Goal: Answer question/provide support: Share knowledge or assist other users

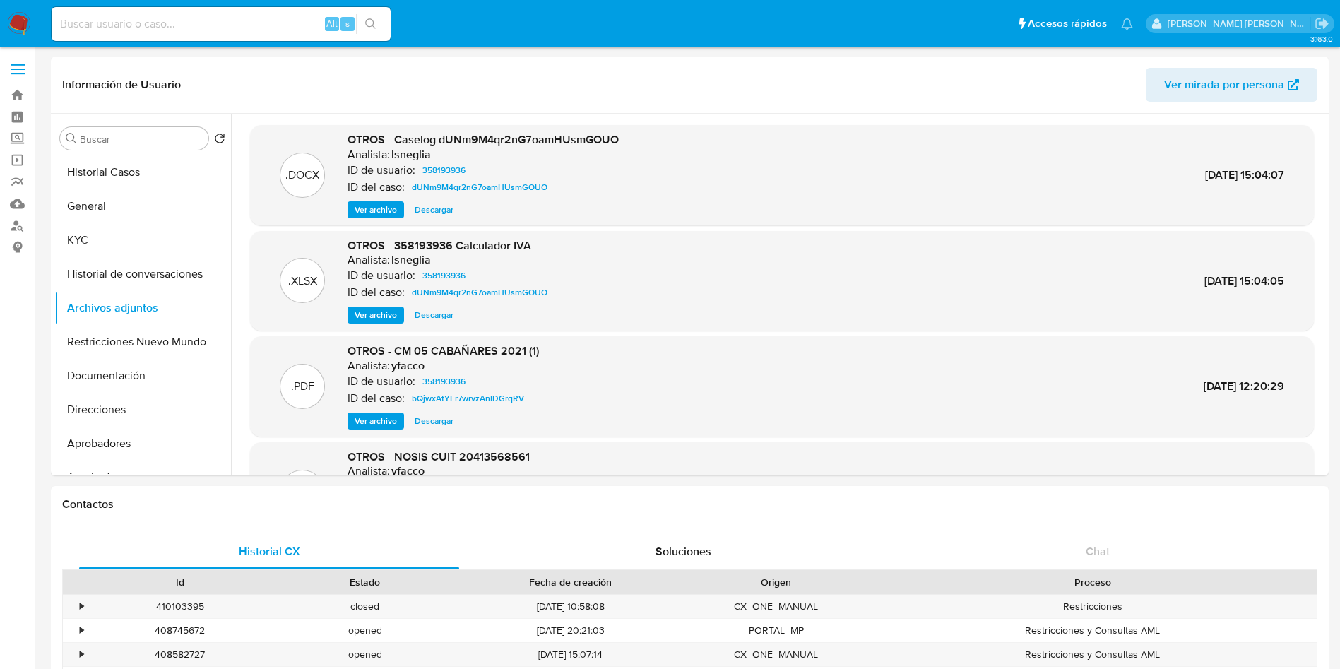
select select "10"
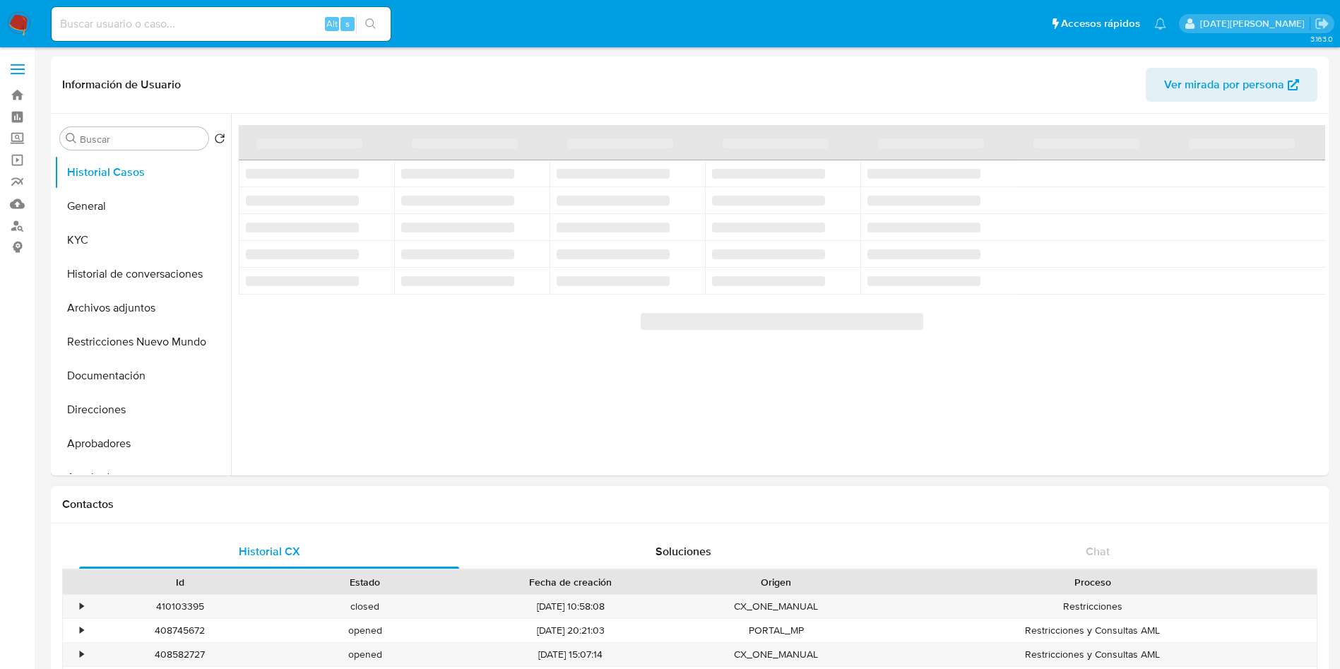
select select "10"
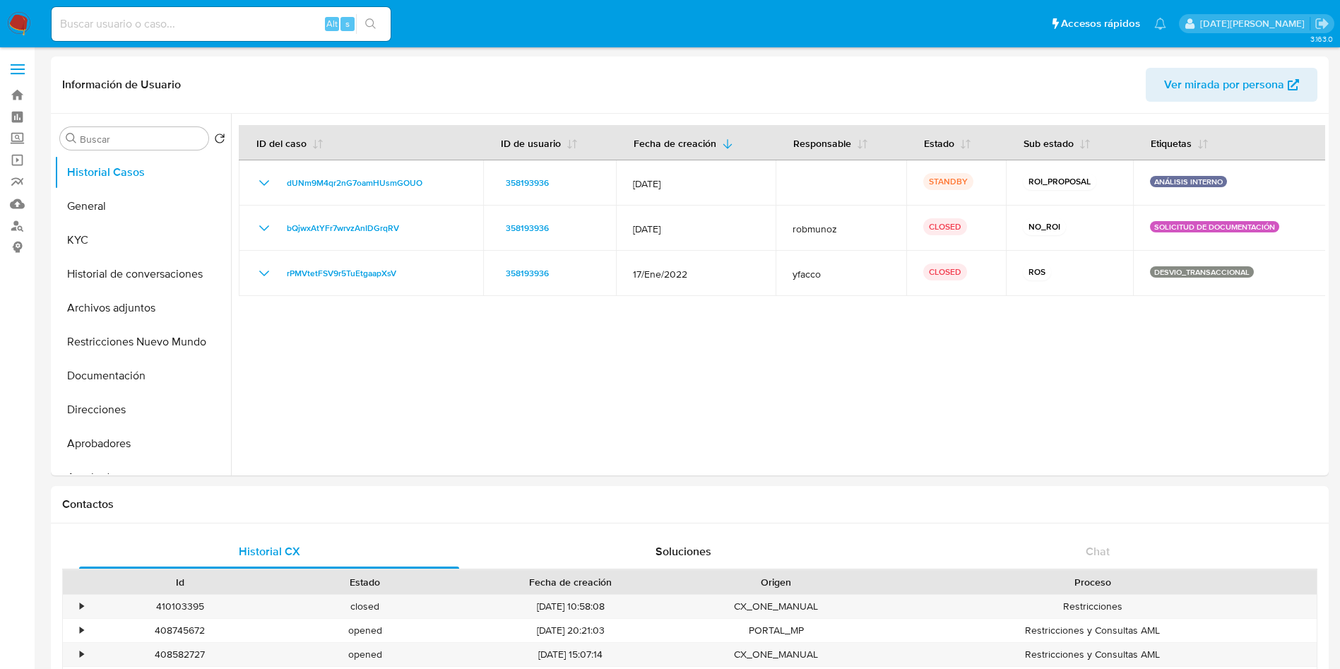
click at [182, 23] on input at bounding box center [221, 24] width 339 height 18
paste input "dPHNTdnGuRMQlBqzL4exGFnv"
type input "dPHNTdnGuRMQlBqzL4exGFnv"
click at [378, 20] on button "search-icon" at bounding box center [370, 24] width 29 height 20
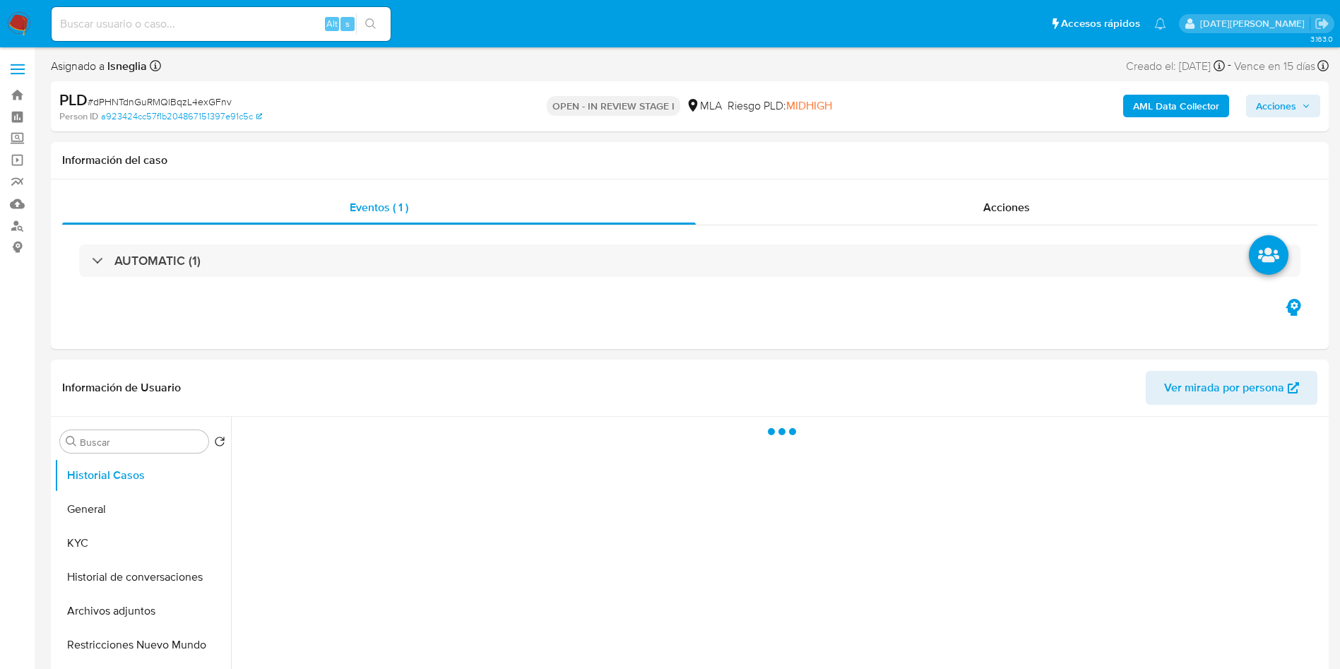
select select "10"
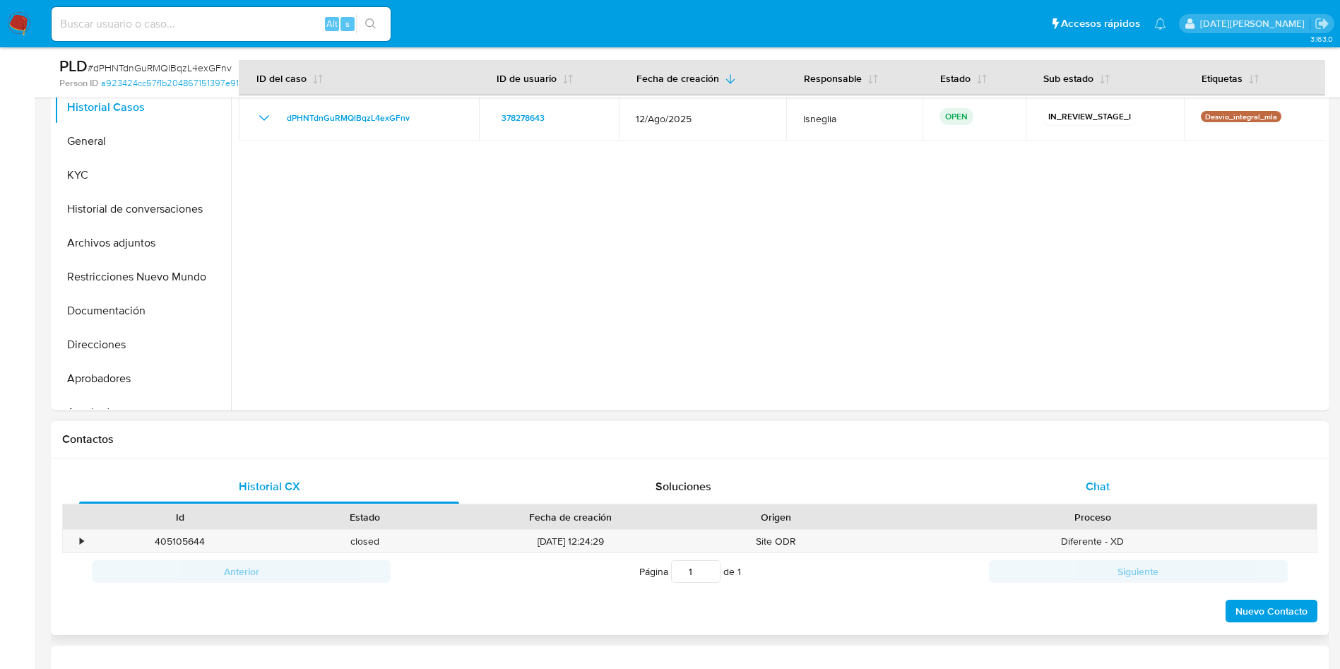
click at [1109, 488] on span "Chat" at bounding box center [1097, 486] width 24 height 16
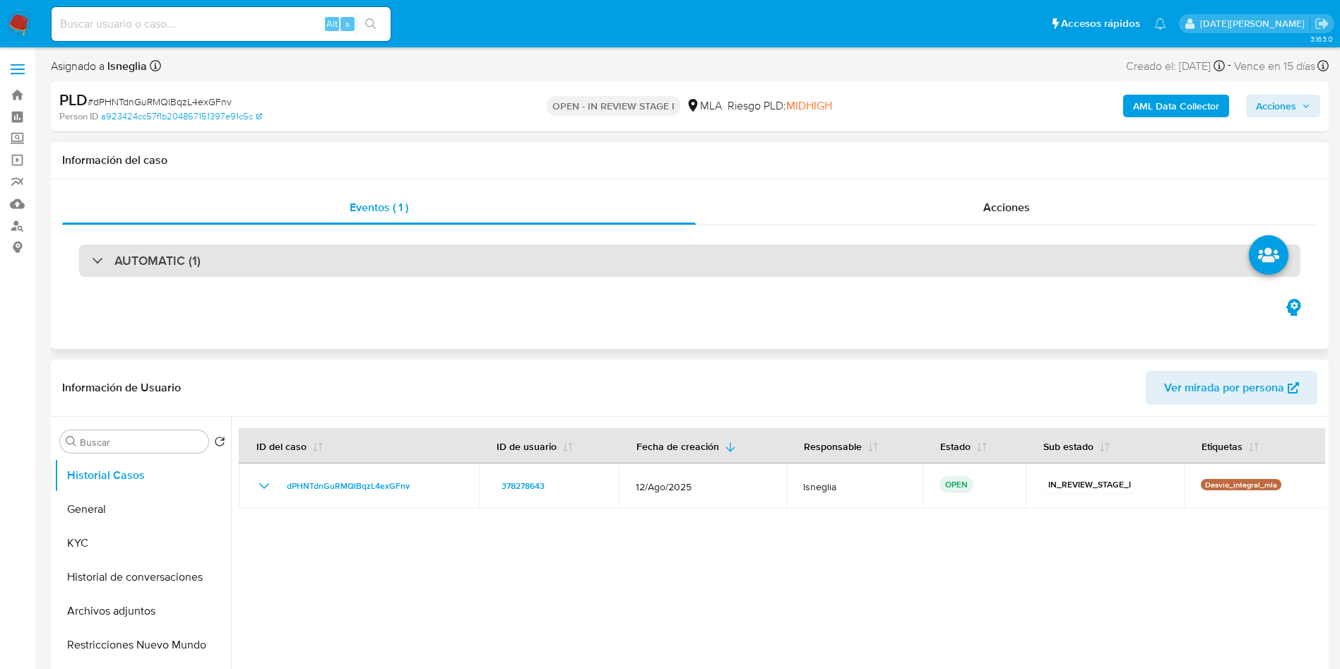
scroll to position [106, 0]
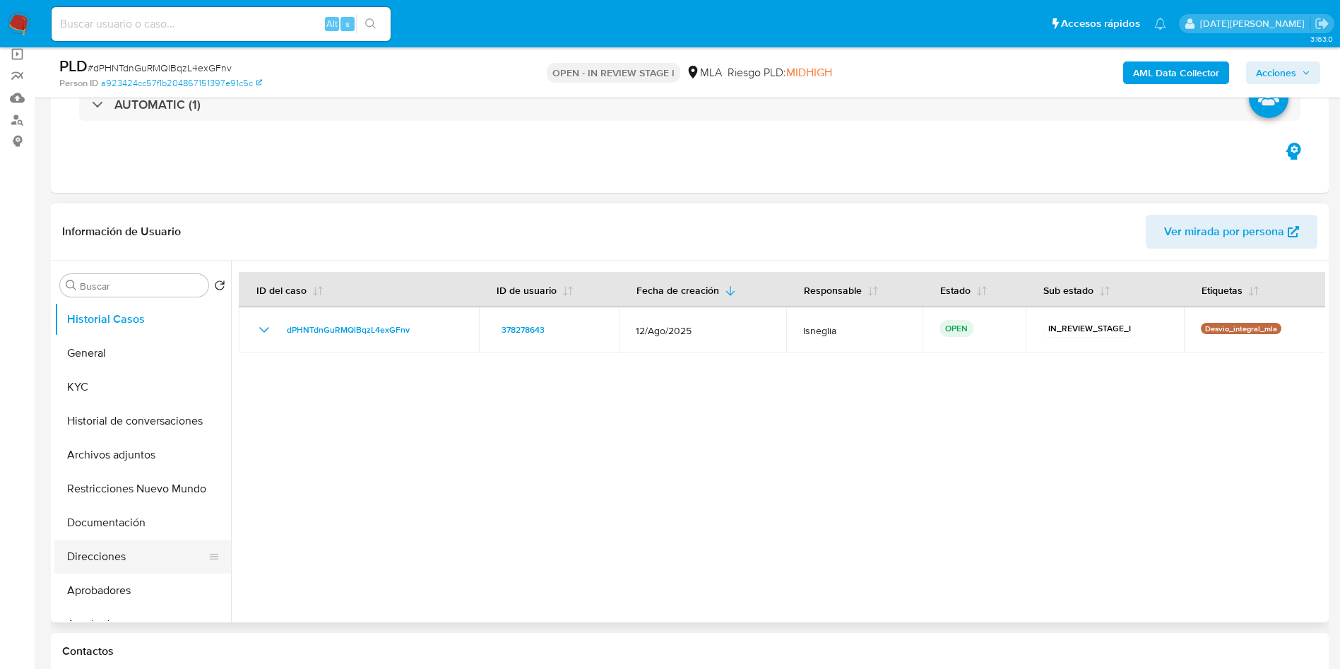
click at [107, 557] on button "Direcciones" at bounding box center [136, 556] width 165 height 34
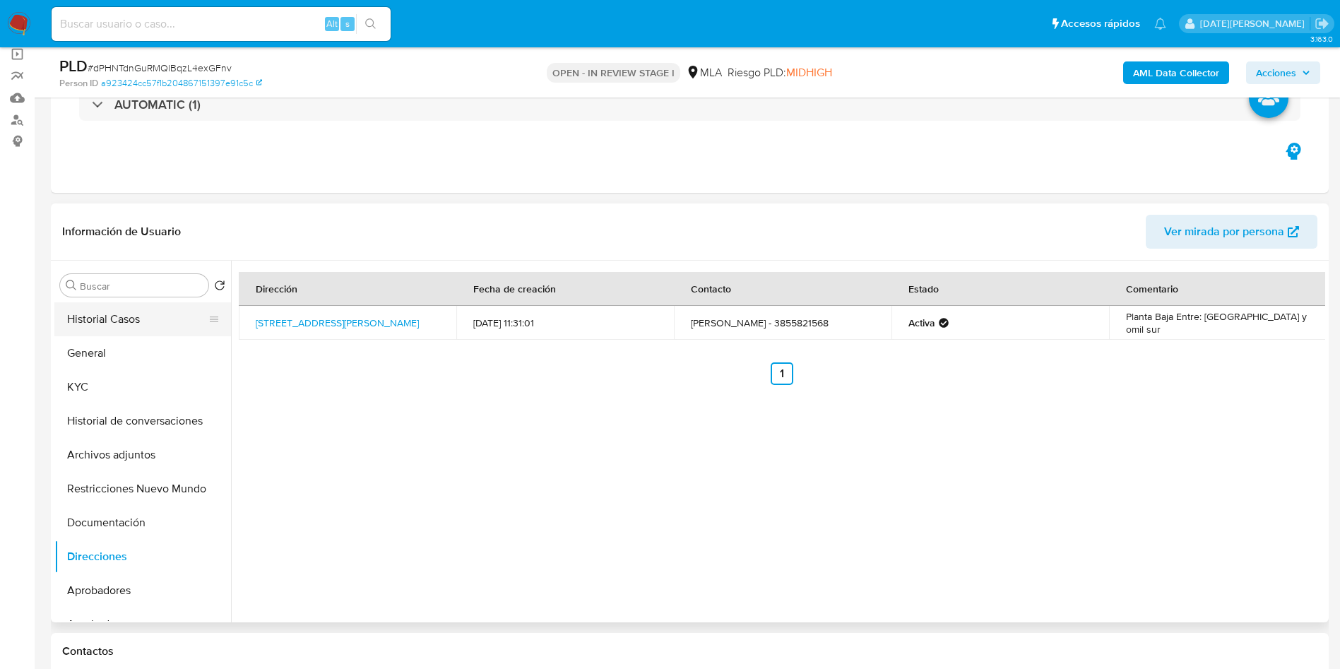
click at [135, 318] on button "Historial Casos" at bounding box center [136, 319] width 165 height 34
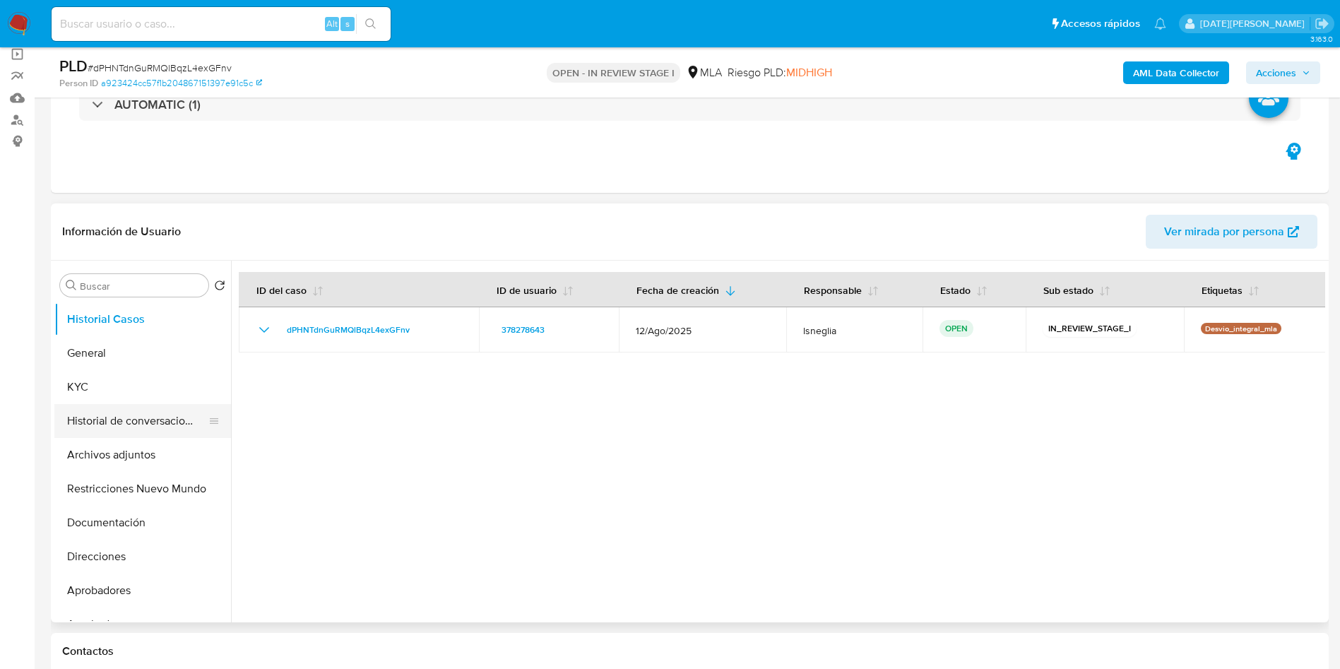
click at [167, 421] on button "Historial de conversaciones" at bounding box center [136, 421] width 165 height 34
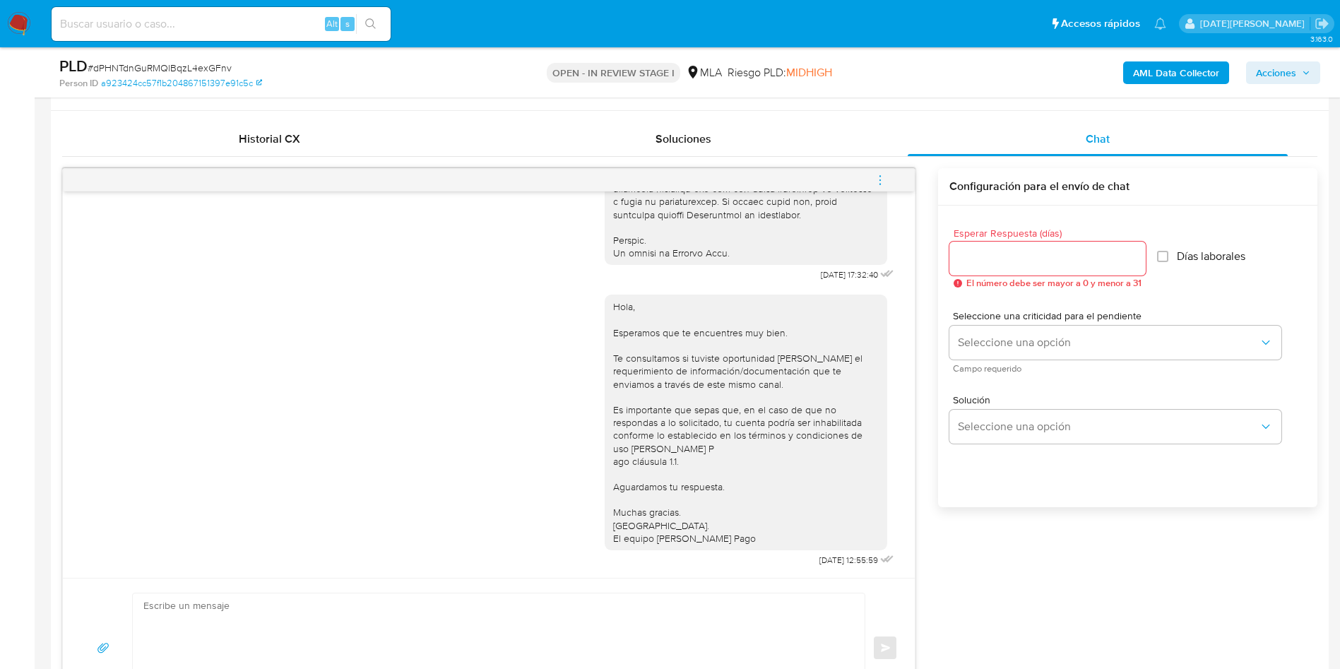
scroll to position [636, 0]
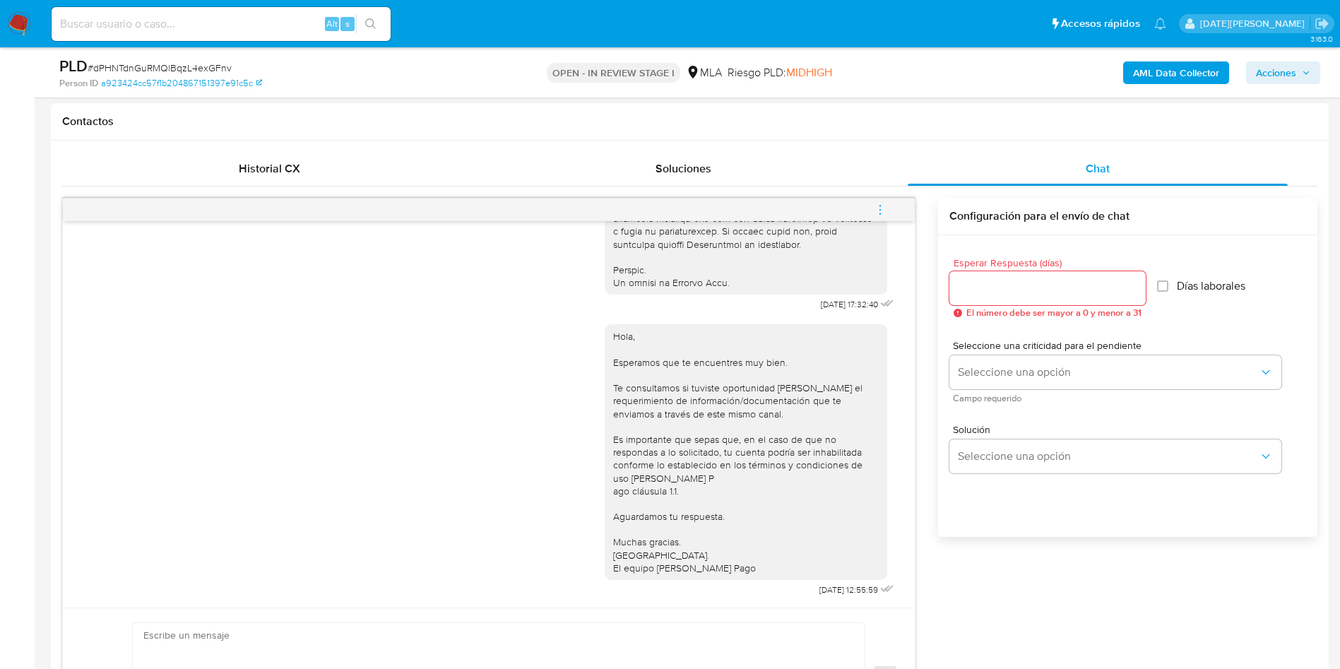
click at [883, 205] on icon "menu-action" at bounding box center [879, 209] width 13 height 13
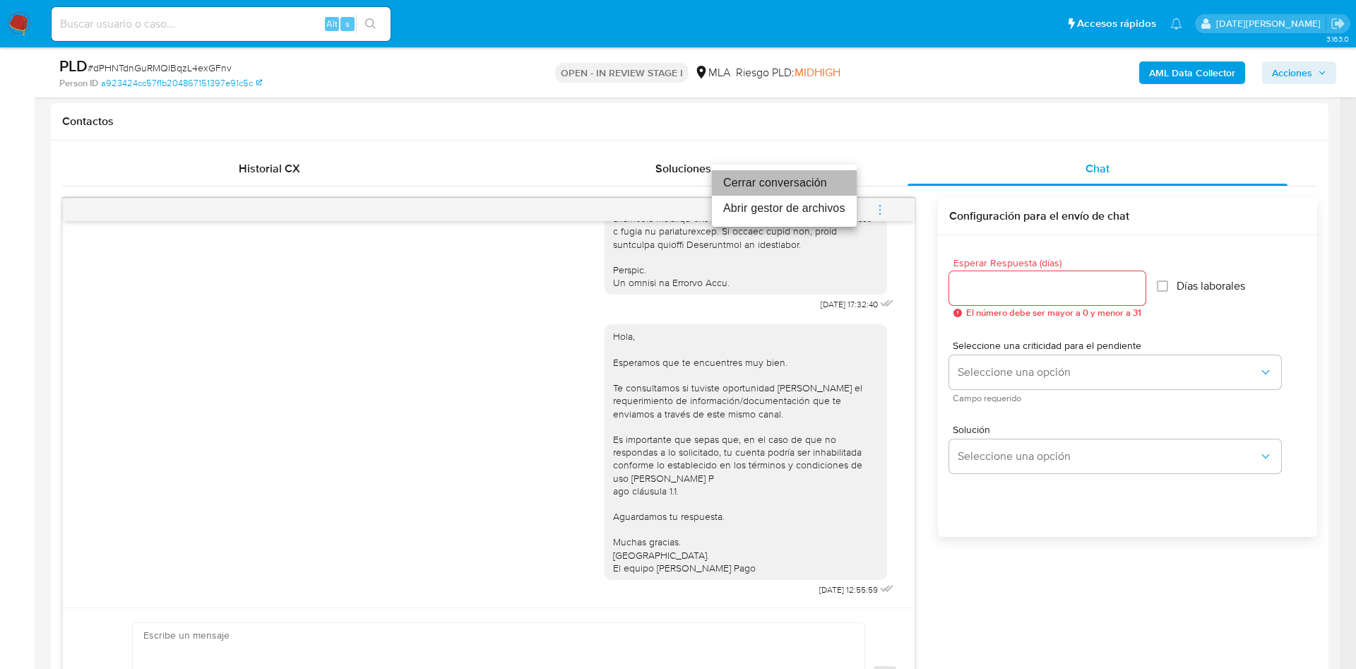
click at [797, 186] on li "Cerrar conversación" at bounding box center [784, 182] width 145 height 25
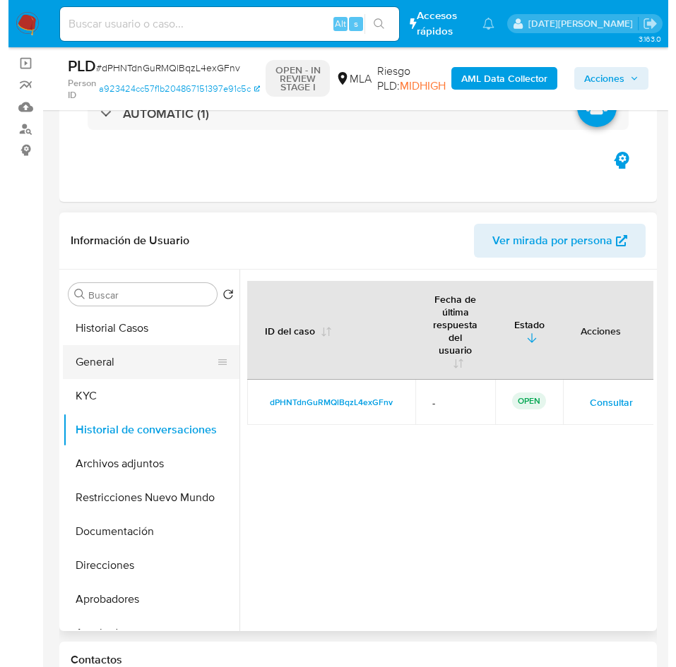
scroll to position [212, 0]
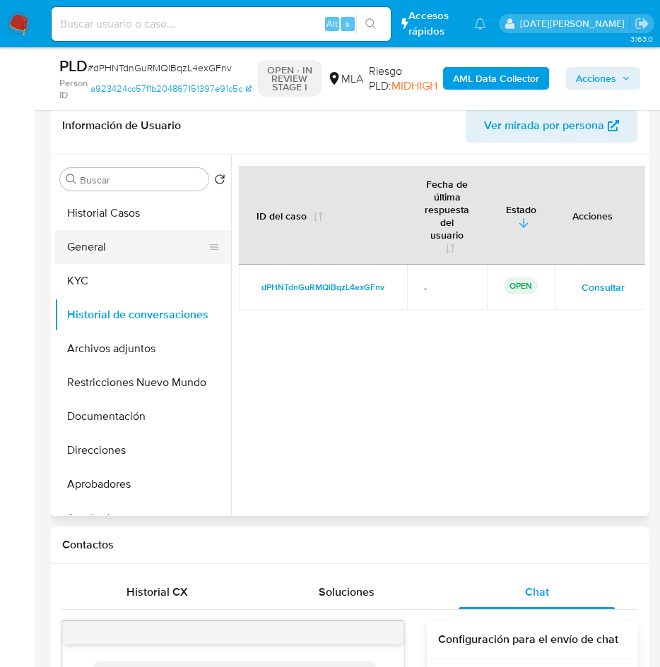
click at [111, 254] on button "General" at bounding box center [136, 247] width 165 height 34
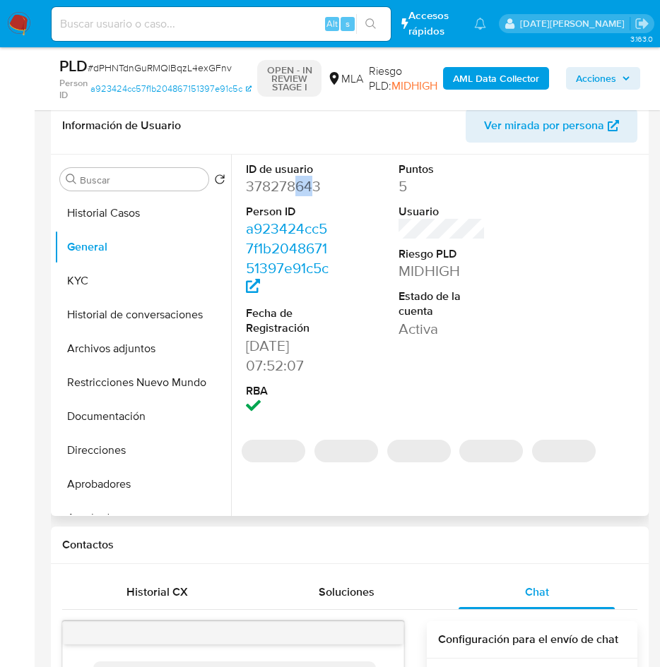
drag, startPoint x: 294, startPoint y: 177, endPoint x: 311, endPoint y: 180, distance: 17.2
click at [311, 180] on dd "378278643" at bounding box center [290, 187] width 88 height 20
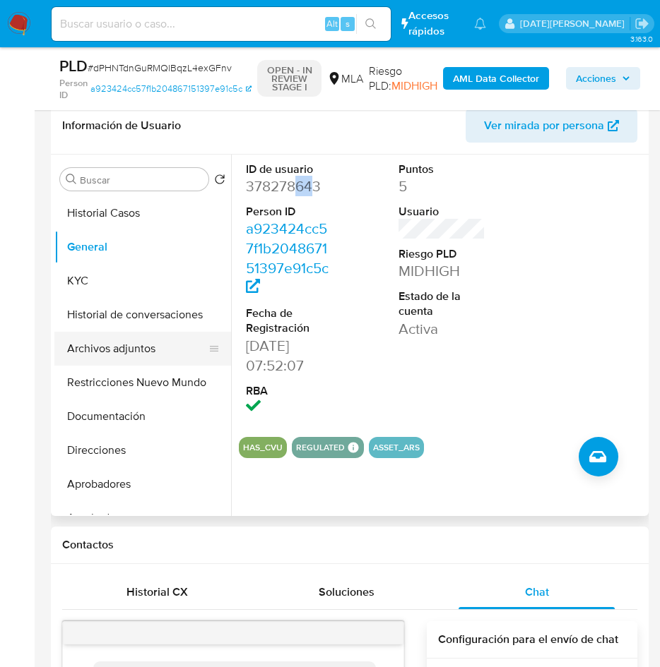
click at [107, 347] on button "Archivos adjuntos" at bounding box center [136, 349] width 165 height 34
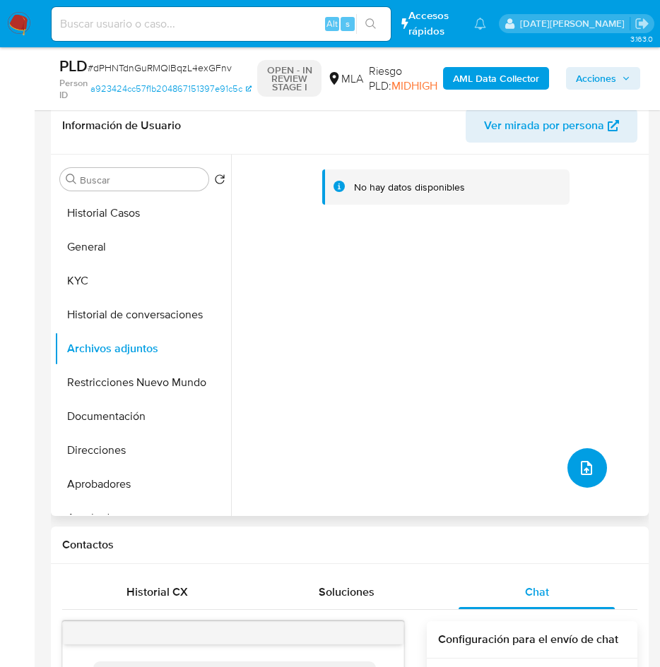
click at [588, 474] on span "upload-file" at bounding box center [586, 468] width 17 height 17
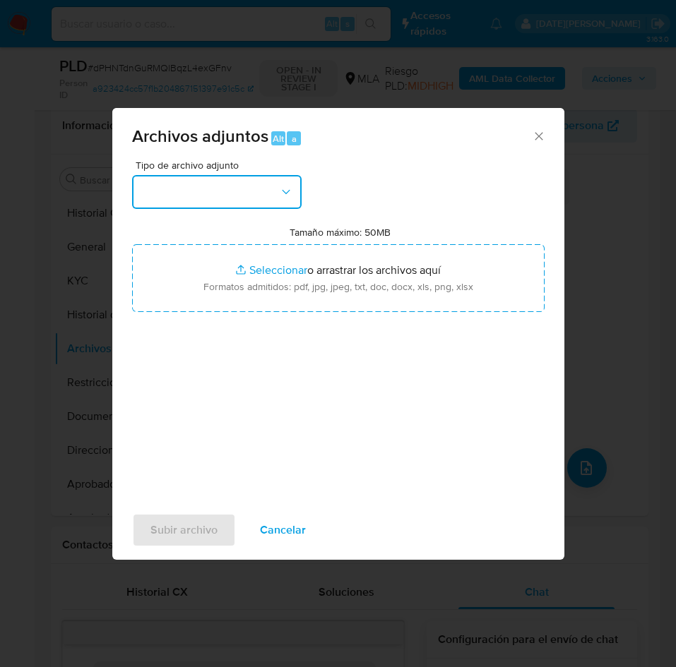
click at [198, 206] on button "button" at bounding box center [216, 192] width 169 height 34
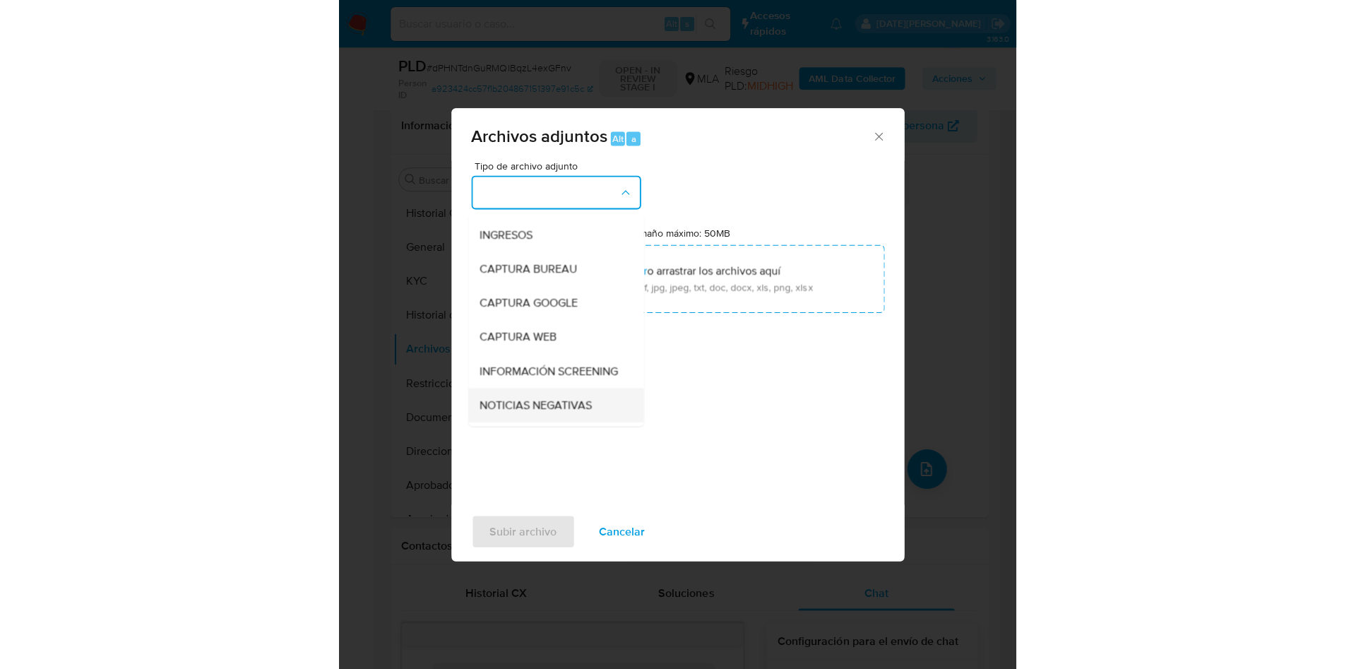
scroll to position [106, 0]
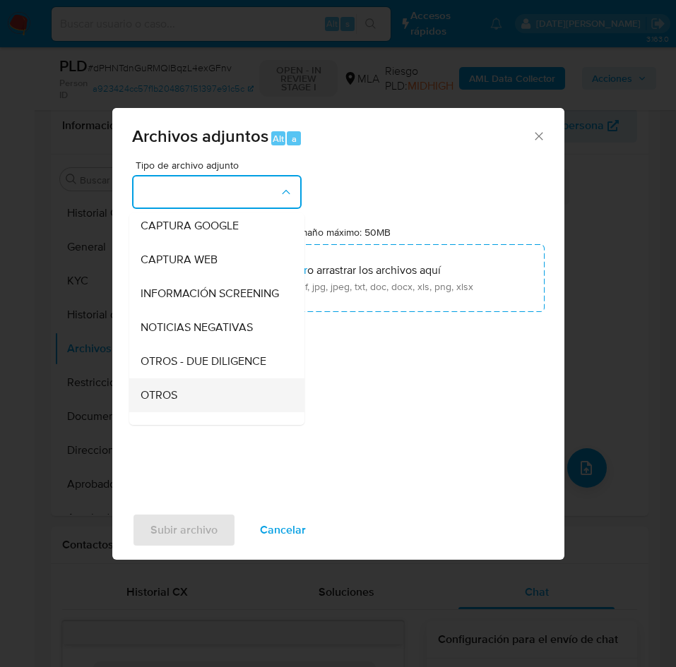
click at [191, 412] on div "OTROS" at bounding box center [213, 395] width 144 height 34
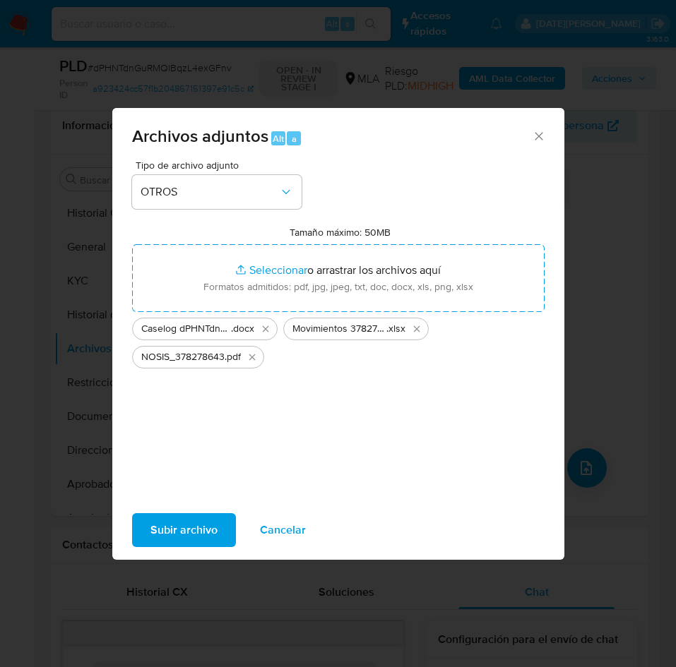
click at [188, 542] on span "Subir archivo" at bounding box center [183, 530] width 67 height 31
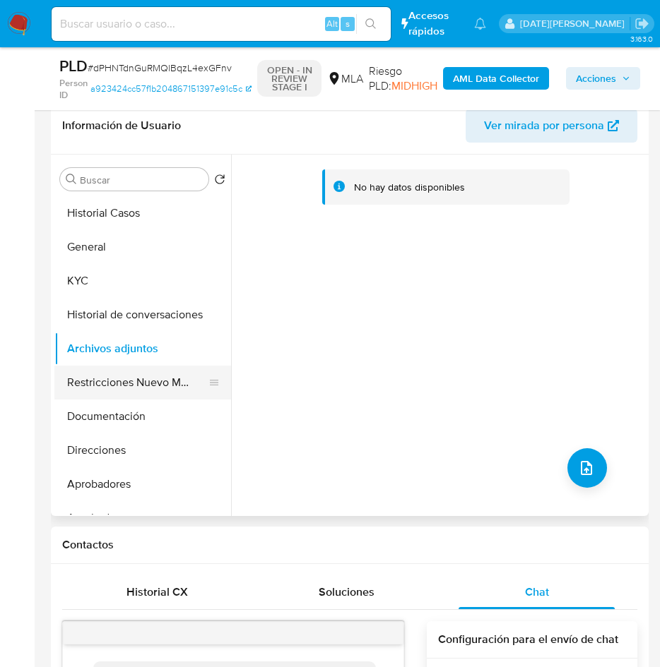
drag, startPoint x: 172, startPoint y: 383, endPoint x: 160, endPoint y: 378, distance: 13.6
click at [172, 382] on button "Restricciones Nuevo Mundo" at bounding box center [136, 383] width 165 height 34
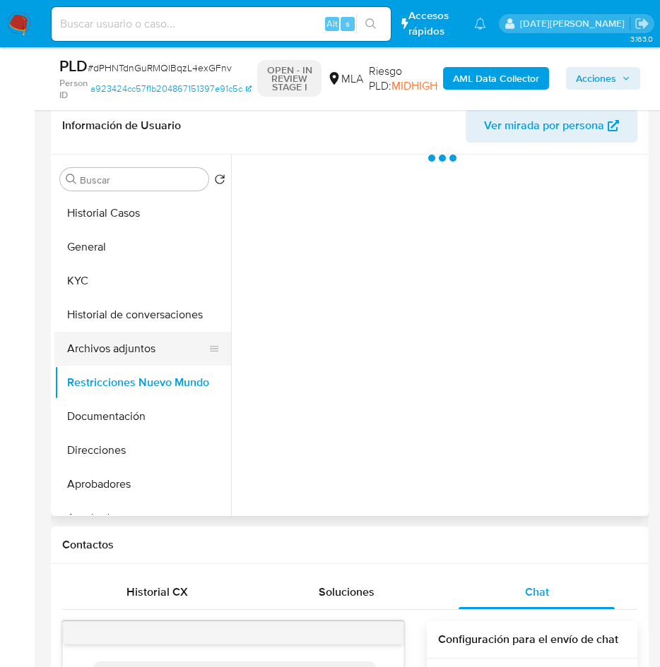
click at [121, 351] on button "Archivos adjuntos" at bounding box center [136, 349] width 165 height 34
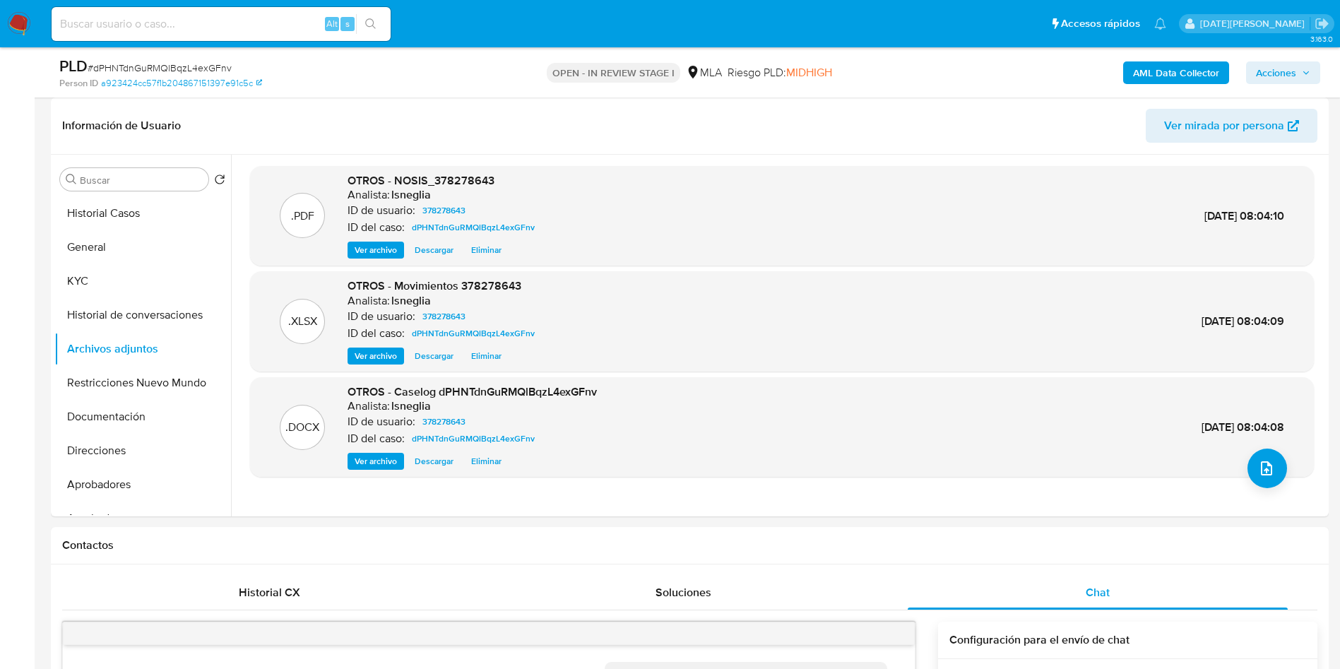
click at [1176, 70] on b "AML Data Collector" at bounding box center [1176, 72] width 86 height 23
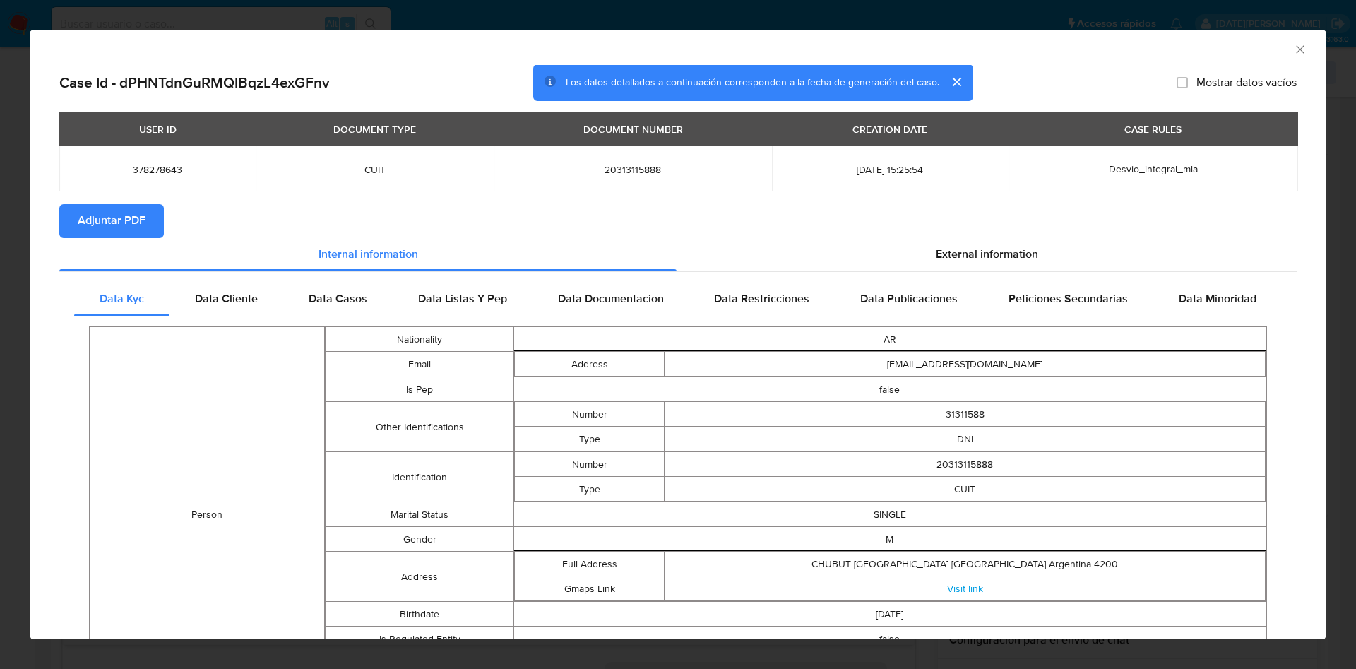
click at [102, 223] on span "Adjuntar PDF" at bounding box center [112, 220] width 68 height 31
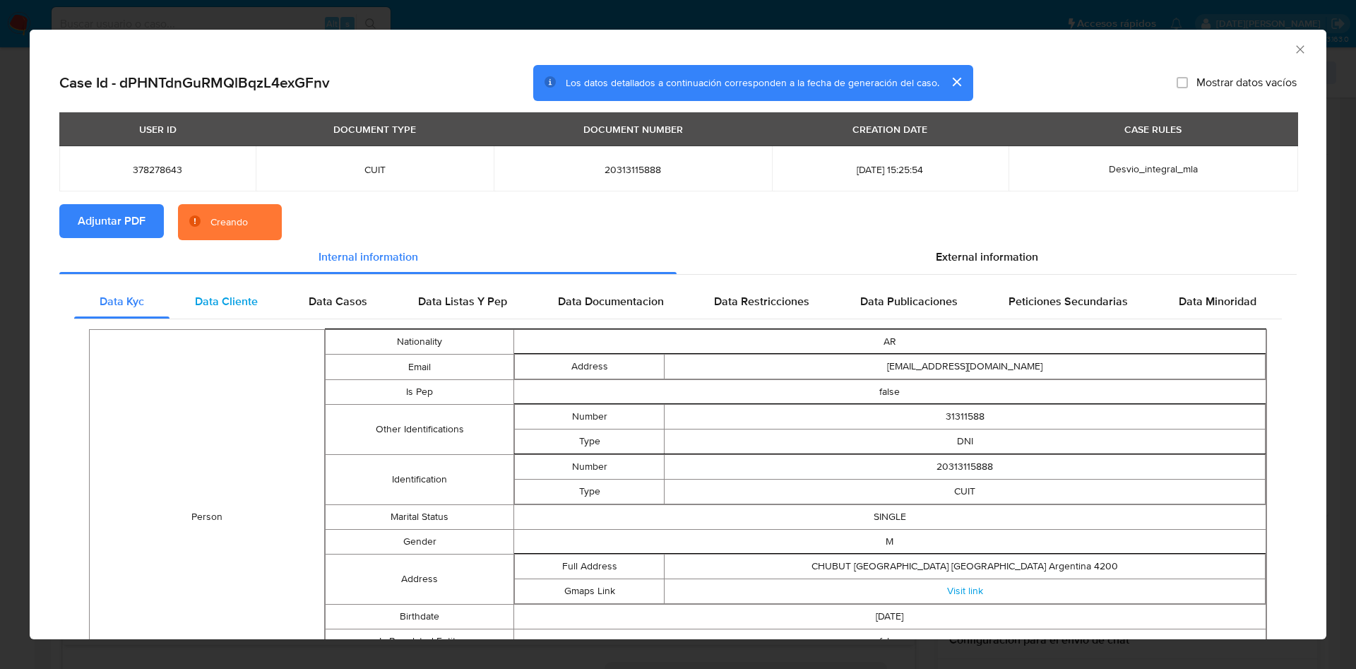
click at [229, 295] on span "Data Cliente" at bounding box center [226, 301] width 63 height 16
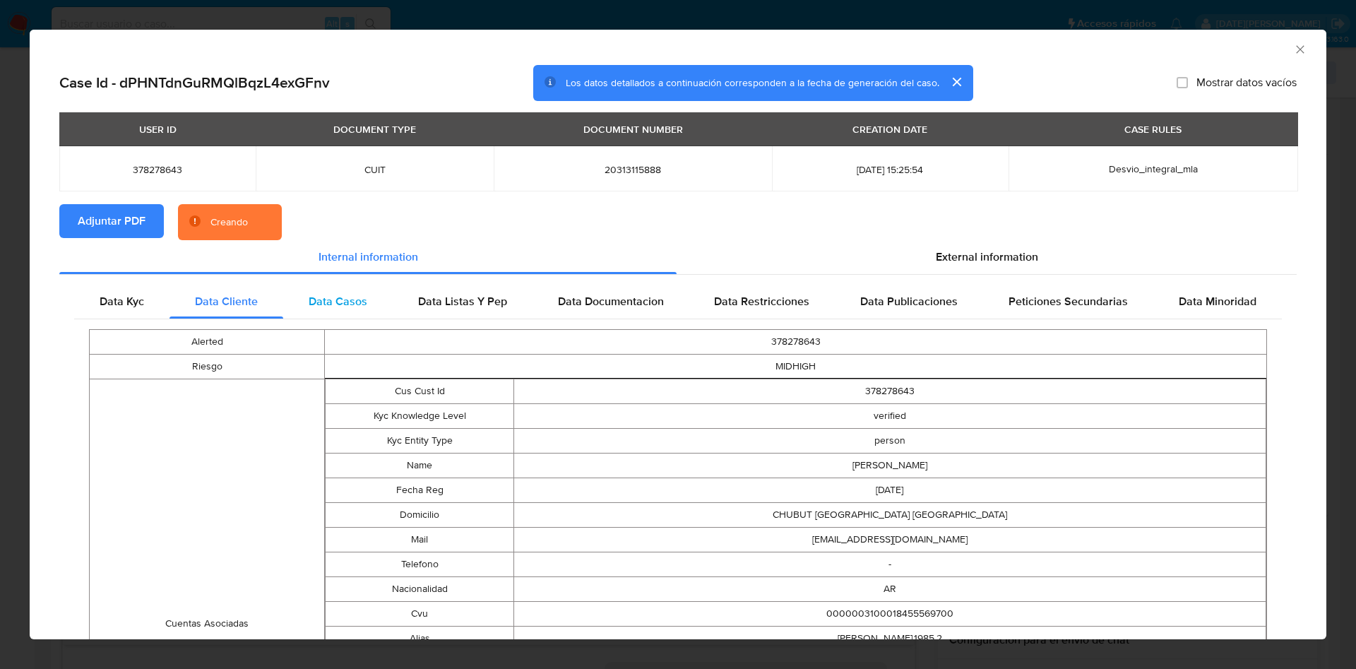
click at [333, 288] on div "Data Casos" at bounding box center [337, 302] width 109 height 34
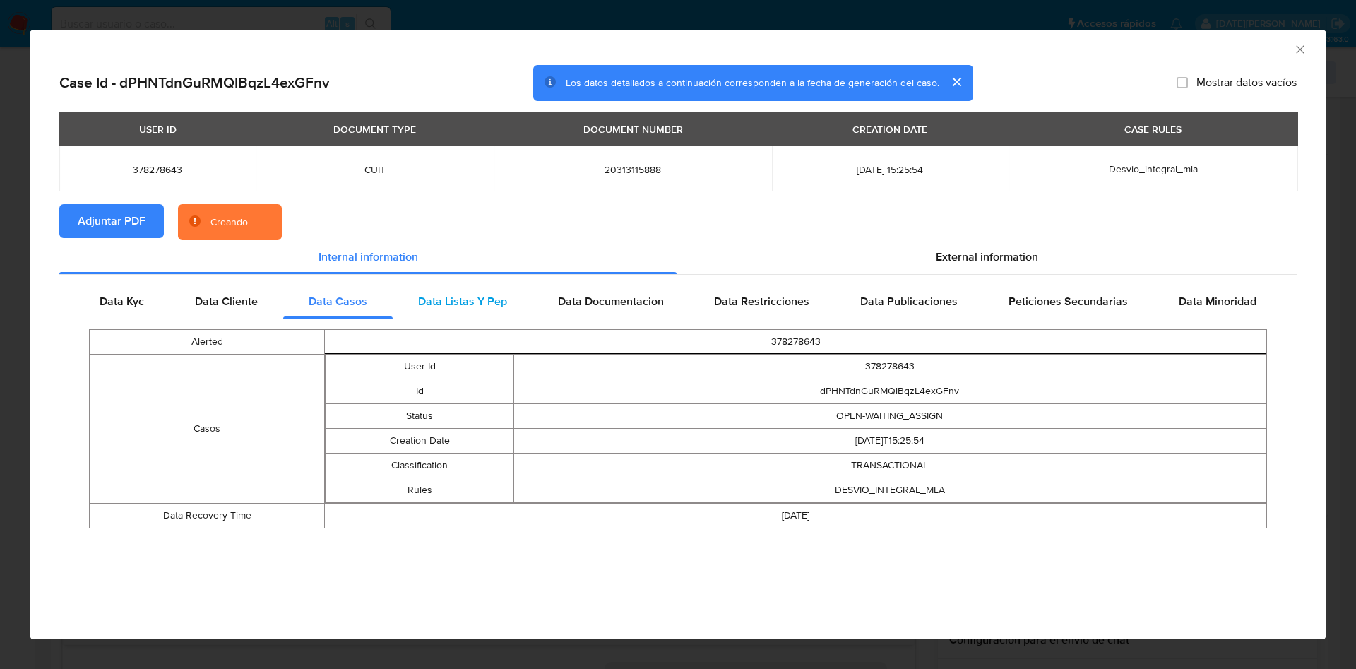
click at [446, 287] on div "Data Listas Y Pep" at bounding box center [463, 302] width 140 height 34
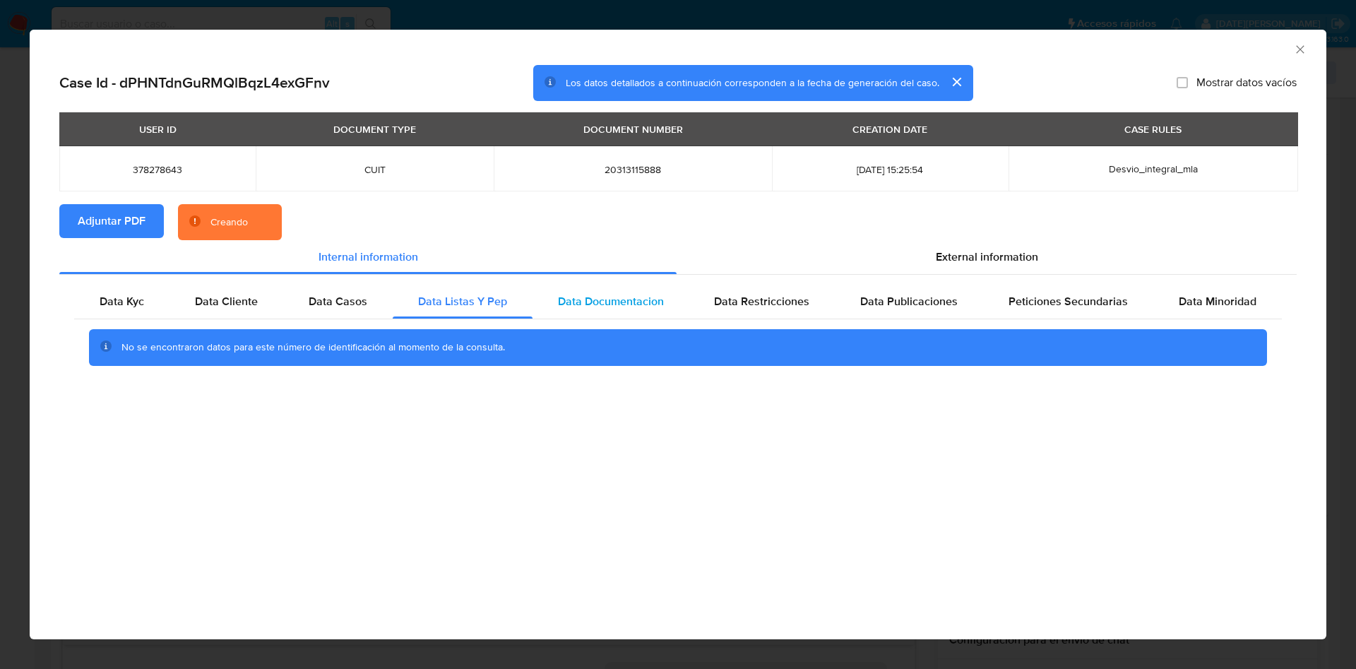
click at [600, 285] on div "Data Documentacion" at bounding box center [610, 302] width 157 height 34
click at [753, 288] on div "Data Restricciones" at bounding box center [761, 302] width 146 height 34
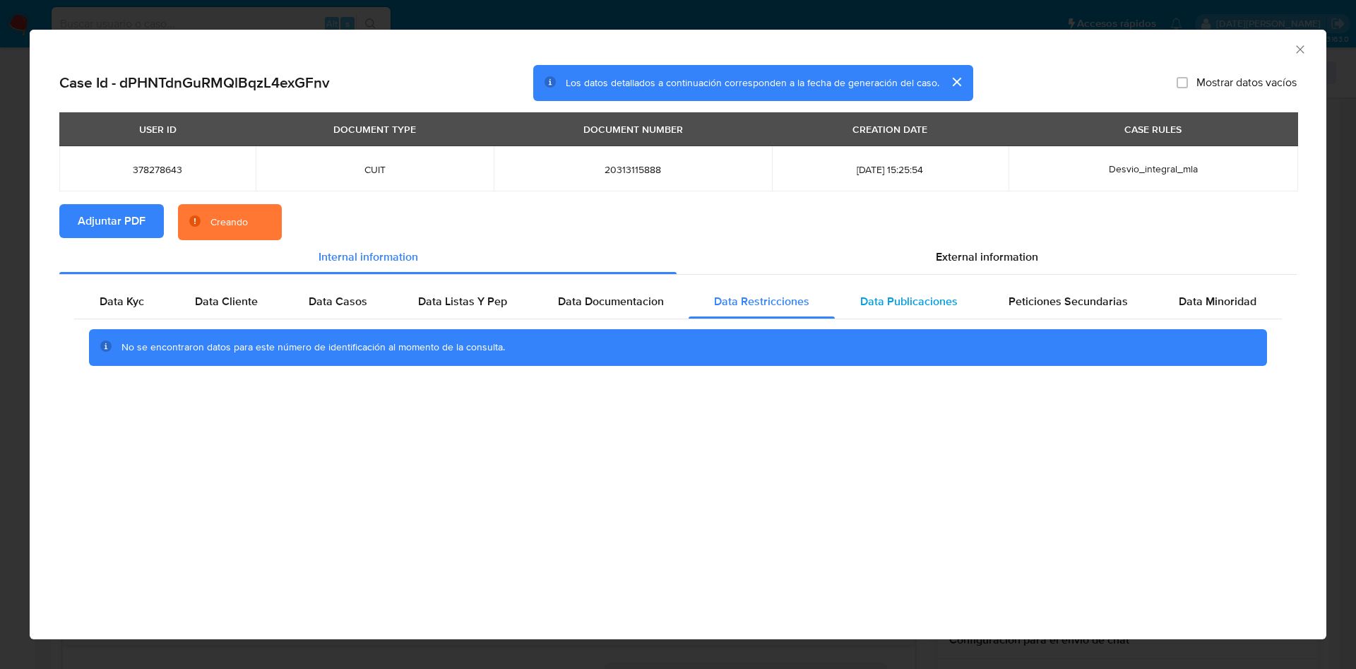
click at [893, 292] on div "Data Publicaciones" at bounding box center [909, 302] width 148 height 34
click at [1053, 294] on span "Peticiones Secundarias" at bounding box center [1067, 301] width 119 height 16
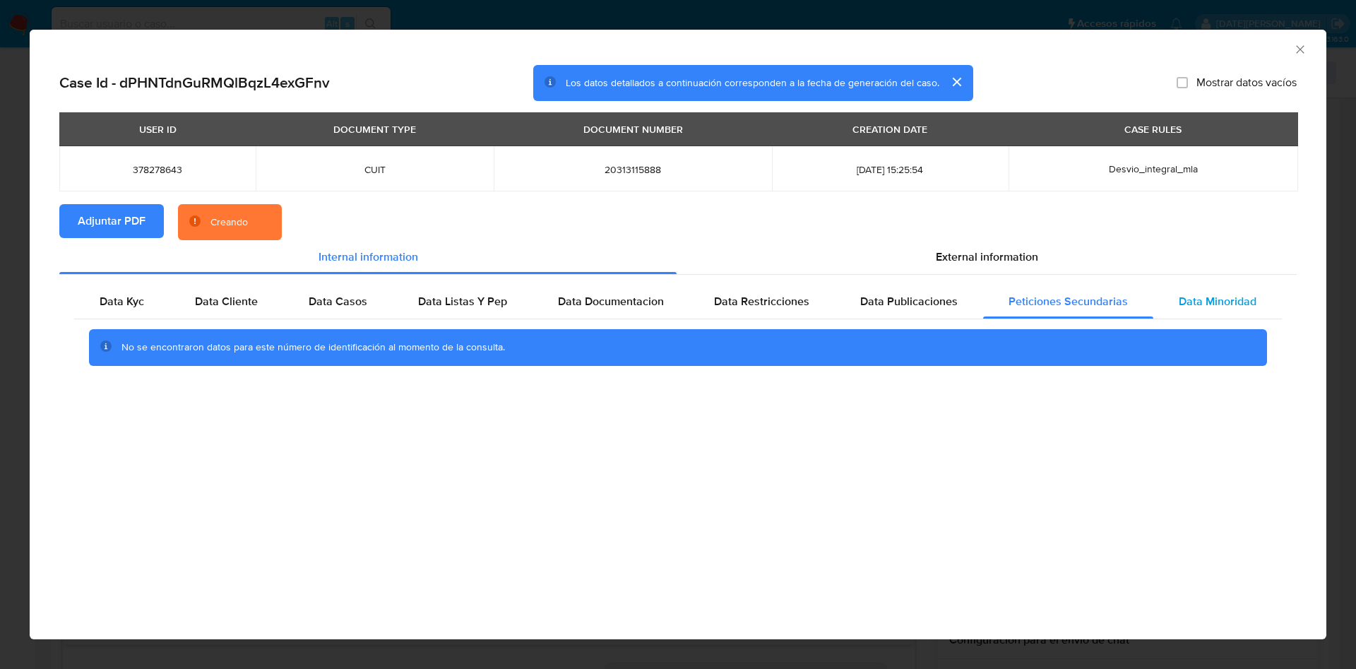
click at [1207, 308] on span "Data Minoridad" at bounding box center [1218, 301] width 78 height 16
click at [129, 294] on span "Data Kyc" at bounding box center [122, 301] width 44 height 16
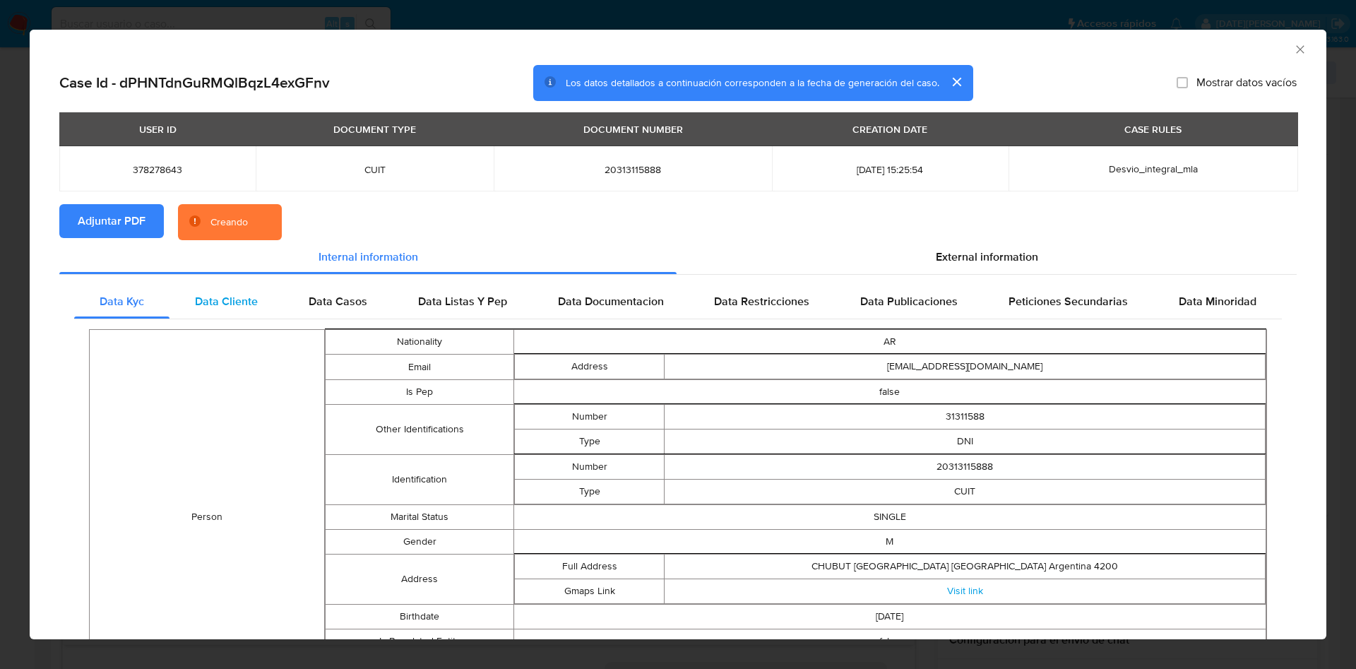
click at [218, 294] on span "Data Cliente" at bounding box center [226, 301] width 63 height 16
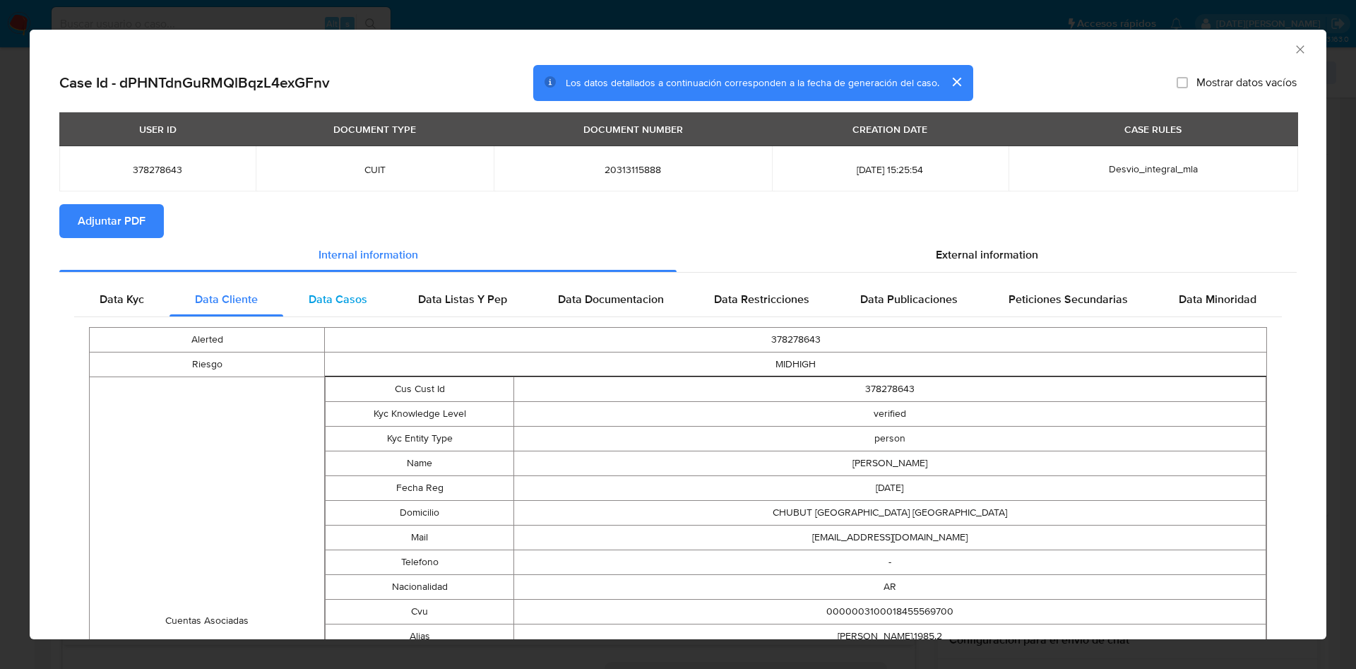
click at [309, 294] on span "Data Casos" at bounding box center [338, 299] width 59 height 16
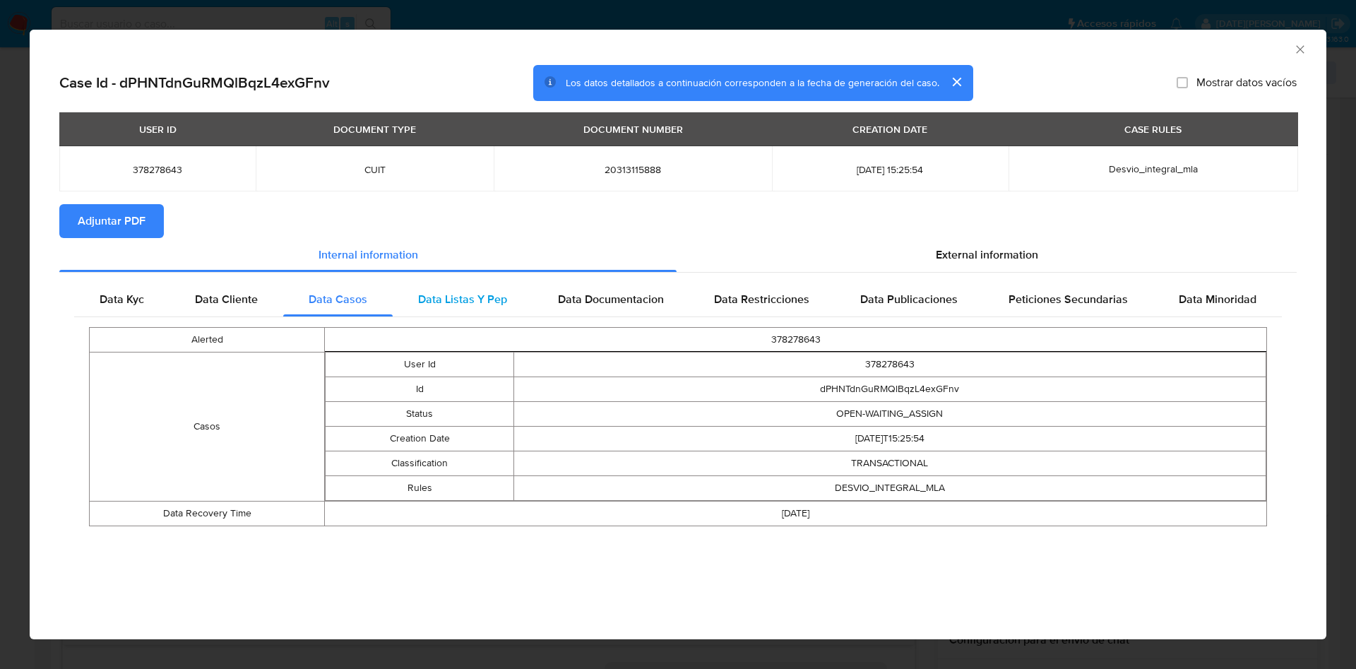
click at [451, 294] on span "Data Listas Y Pep" at bounding box center [462, 299] width 89 height 16
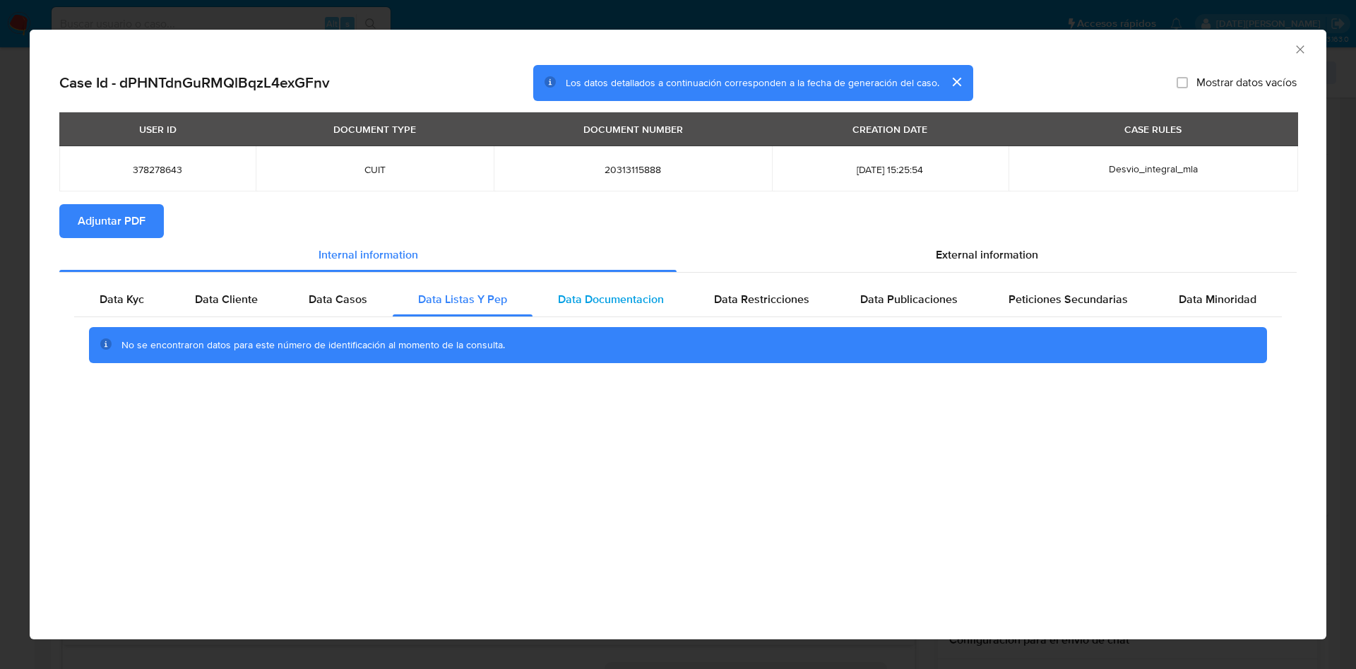
click at [588, 294] on span "Data Documentacion" at bounding box center [611, 299] width 106 height 16
click at [725, 294] on span "Data Restricciones" at bounding box center [761, 299] width 95 height 16
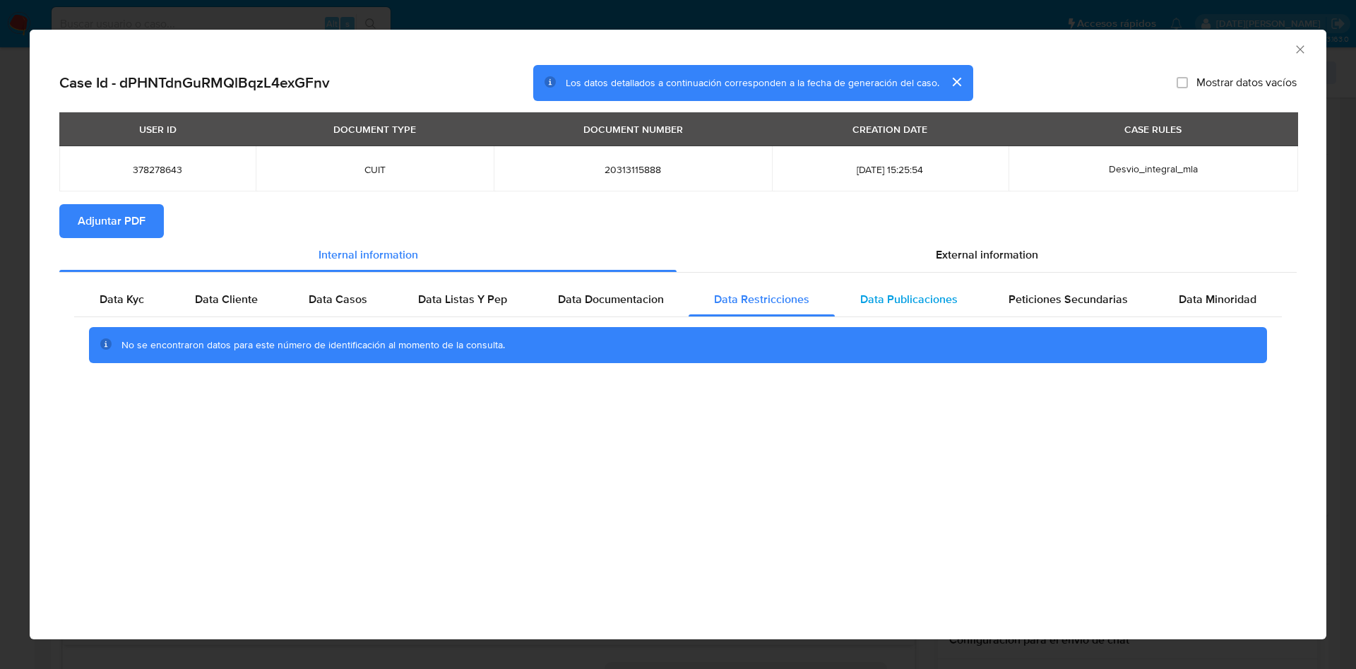
click at [884, 296] on span "Data Publicaciones" at bounding box center [908, 299] width 97 height 16
click at [1068, 305] on span "Peticiones Secundarias" at bounding box center [1067, 299] width 119 height 16
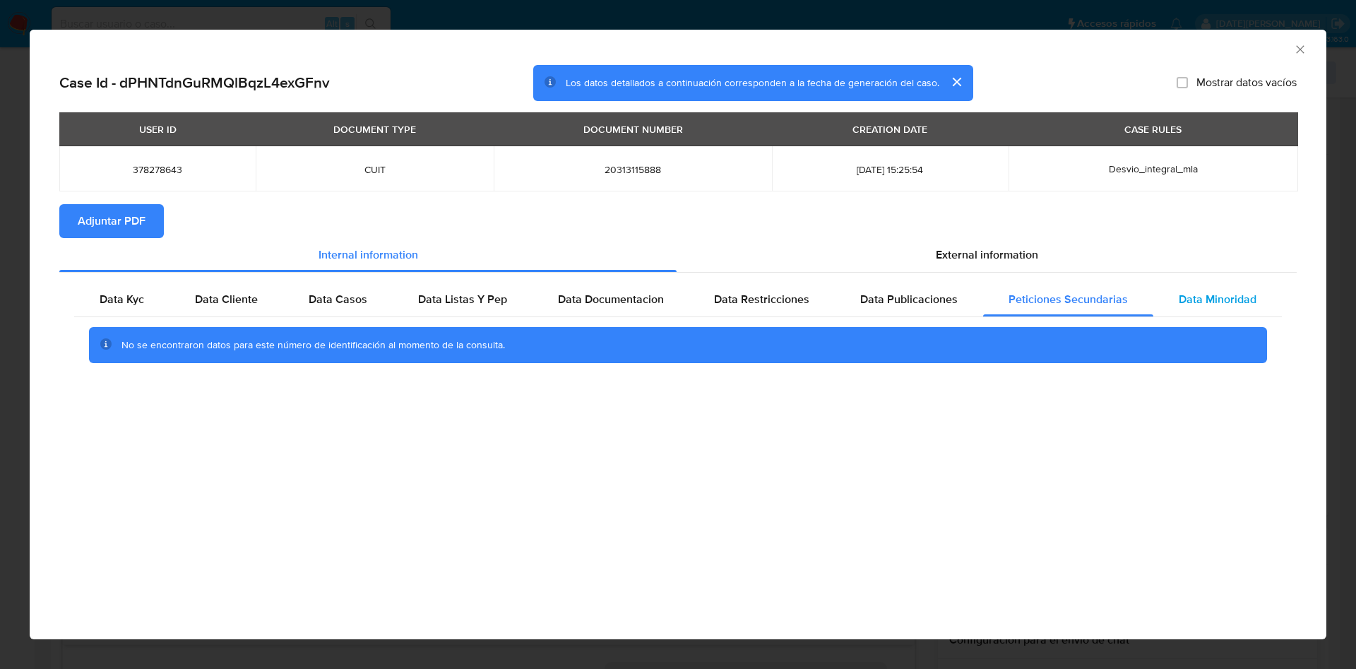
click at [1256, 310] on div "Data Minoridad" at bounding box center [1217, 299] width 129 height 34
click at [1025, 253] on span "External information" at bounding box center [987, 254] width 102 height 16
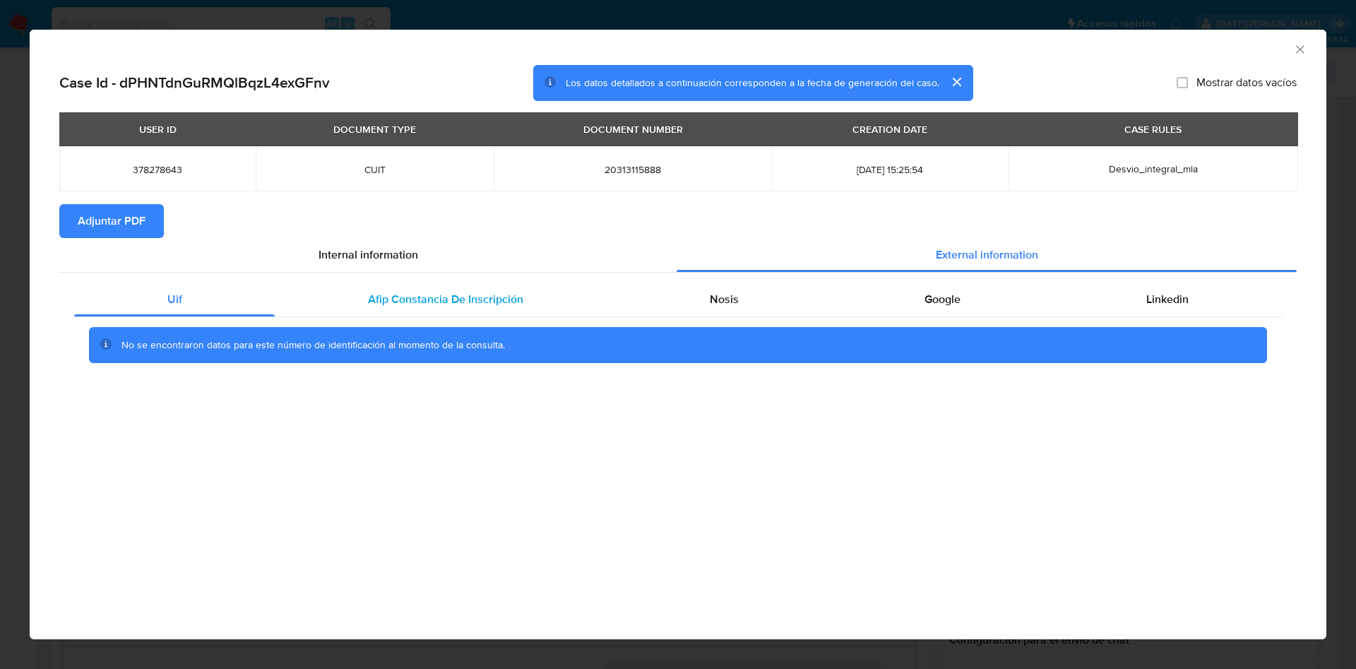
drag, startPoint x: 372, startPoint y: 297, endPoint x: 533, endPoint y: 297, distance: 161.0
click at [373, 297] on span "Afip Constancia De Inscripción" at bounding box center [445, 299] width 155 height 16
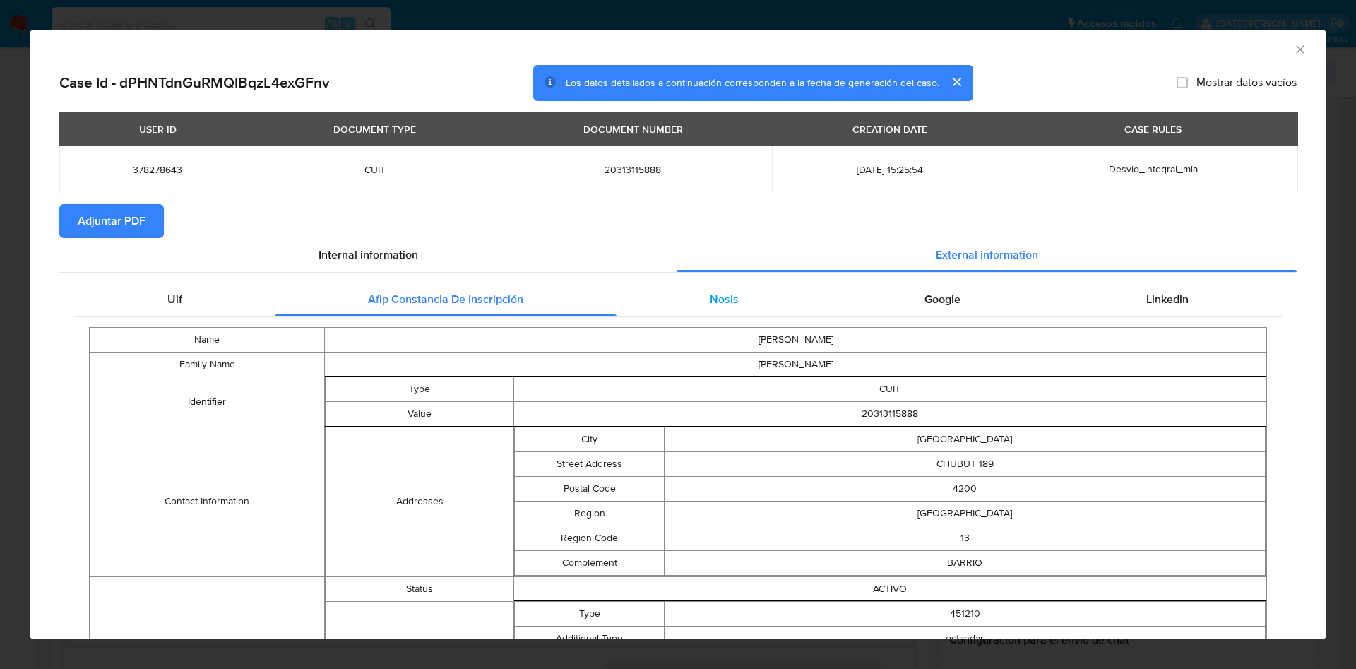
click at [720, 294] on span "Nosis" at bounding box center [724, 299] width 29 height 16
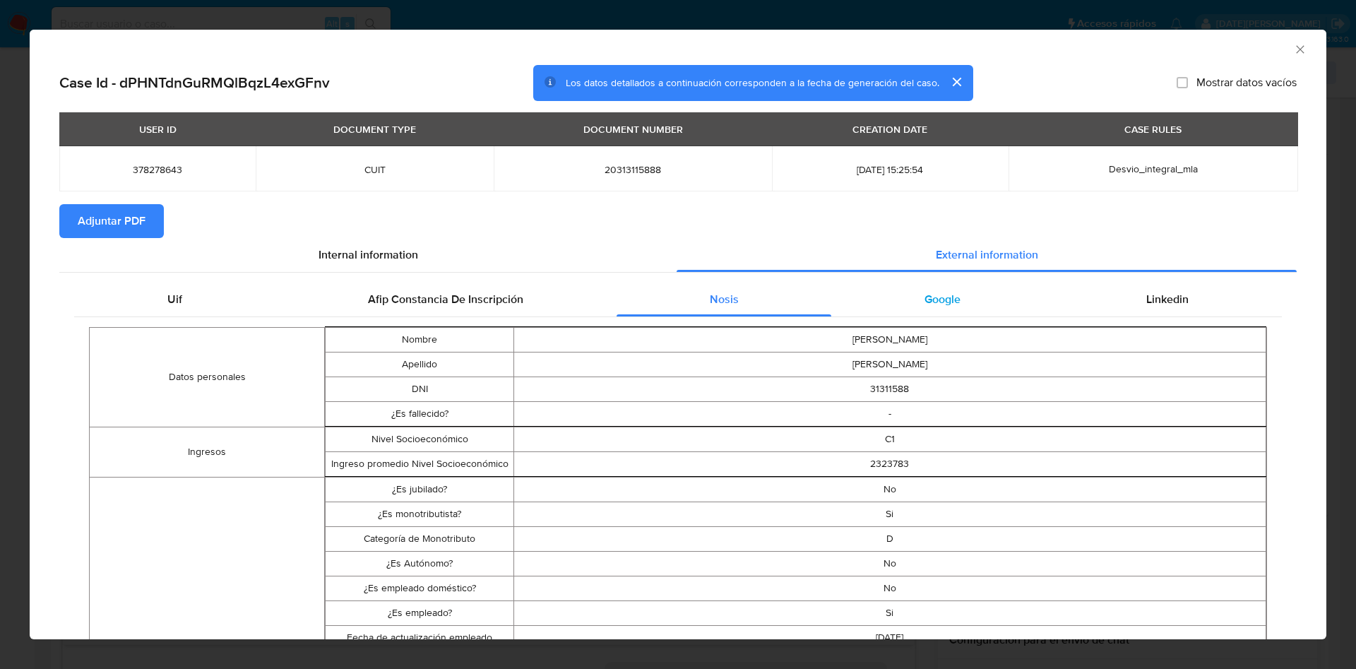
click at [951, 294] on div "Google" at bounding box center [942, 299] width 222 height 34
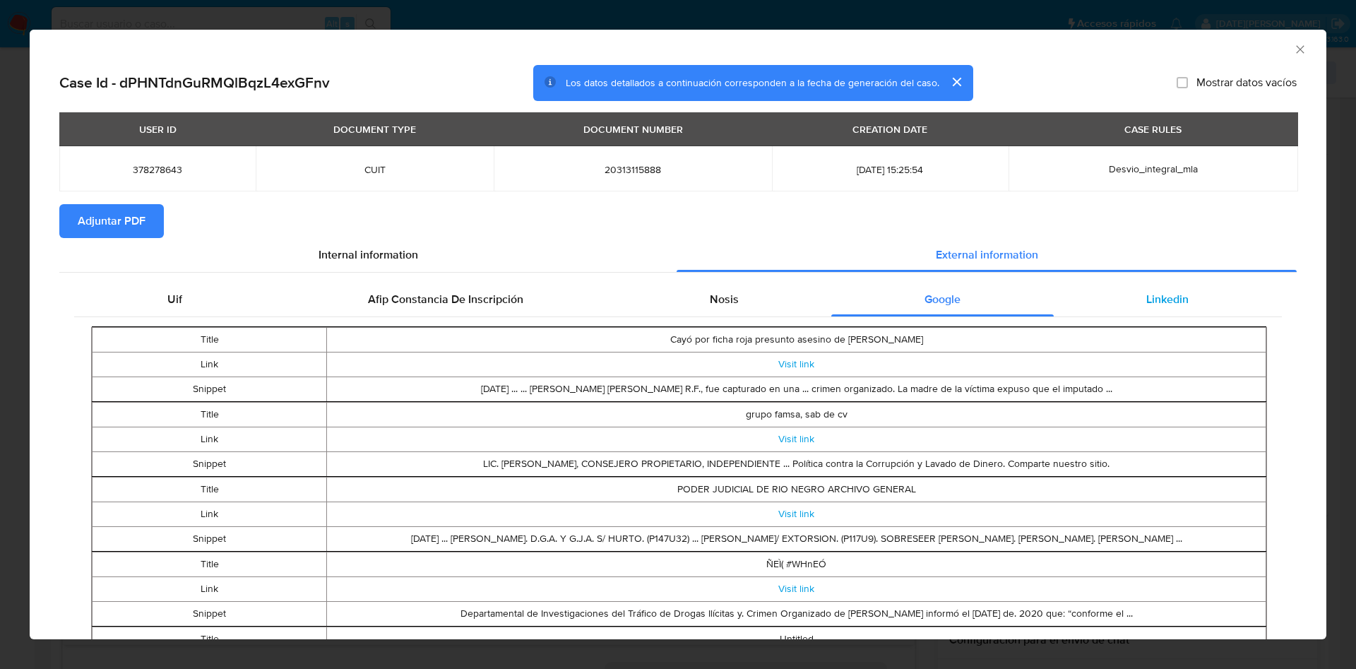
click at [1159, 297] on span "Linkedin" at bounding box center [1167, 299] width 42 height 16
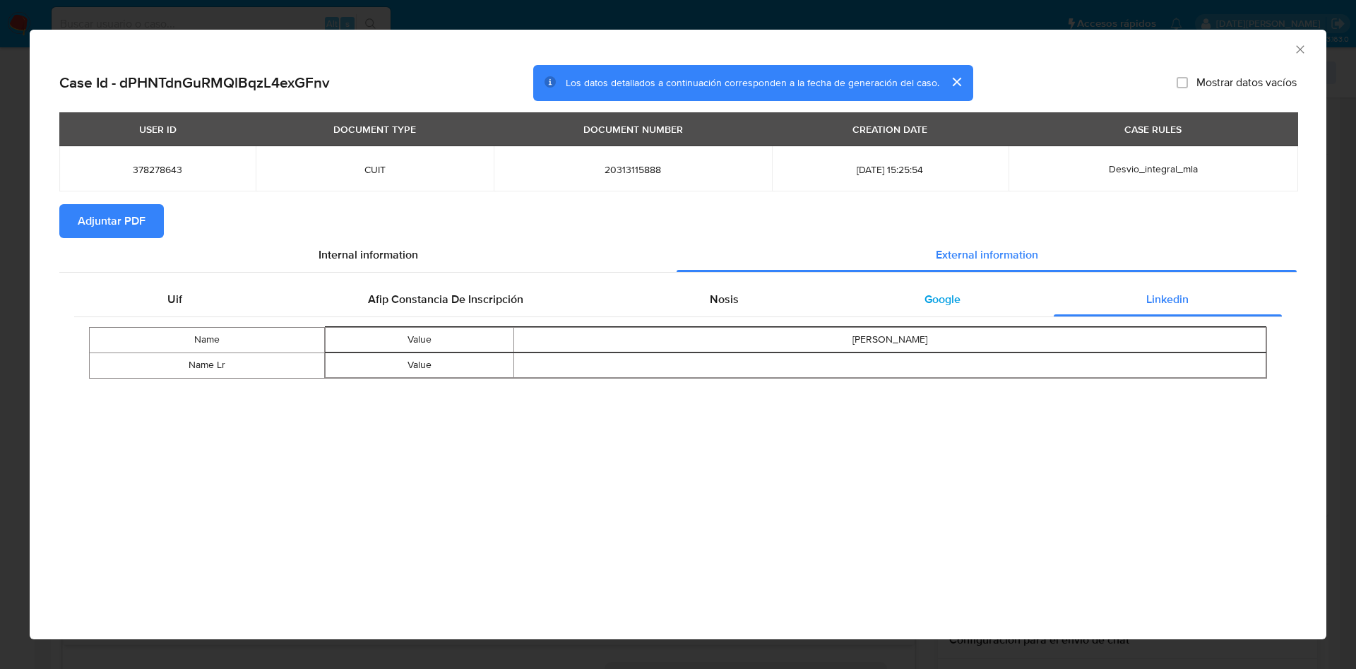
click at [976, 293] on div "Google" at bounding box center [942, 299] width 222 height 34
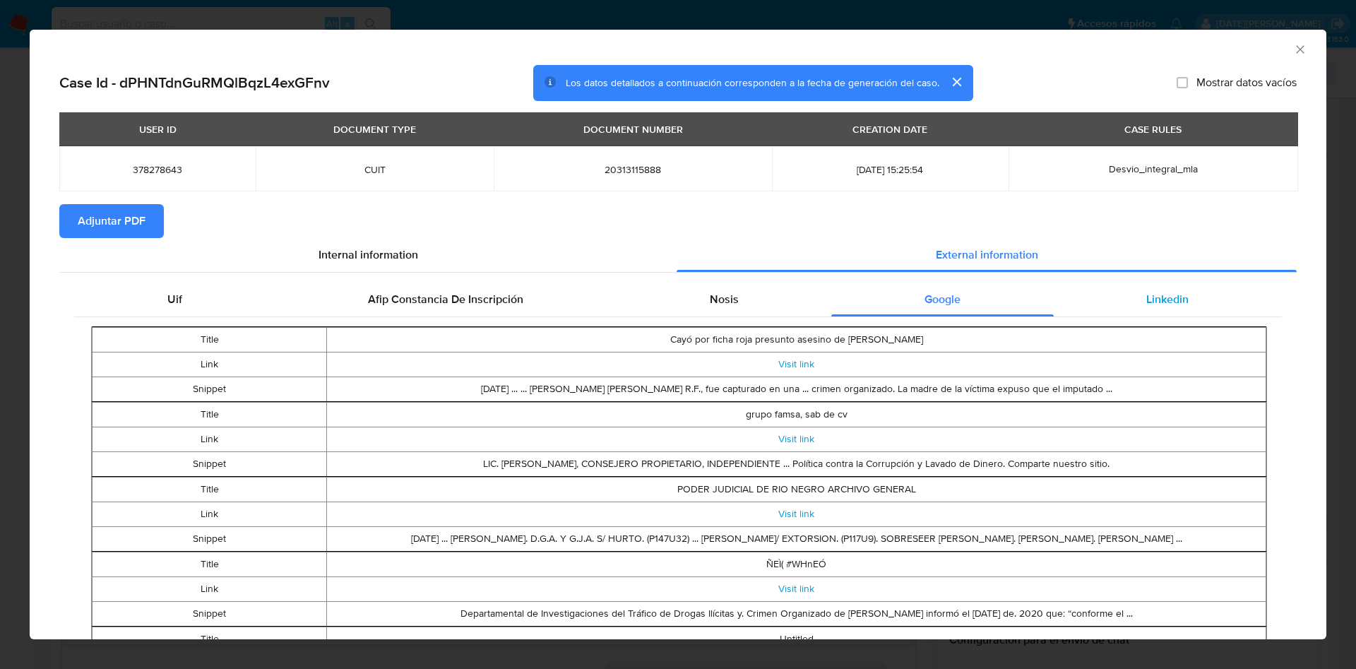
click at [1109, 303] on div "Linkedin" at bounding box center [1168, 299] width 228 height 34
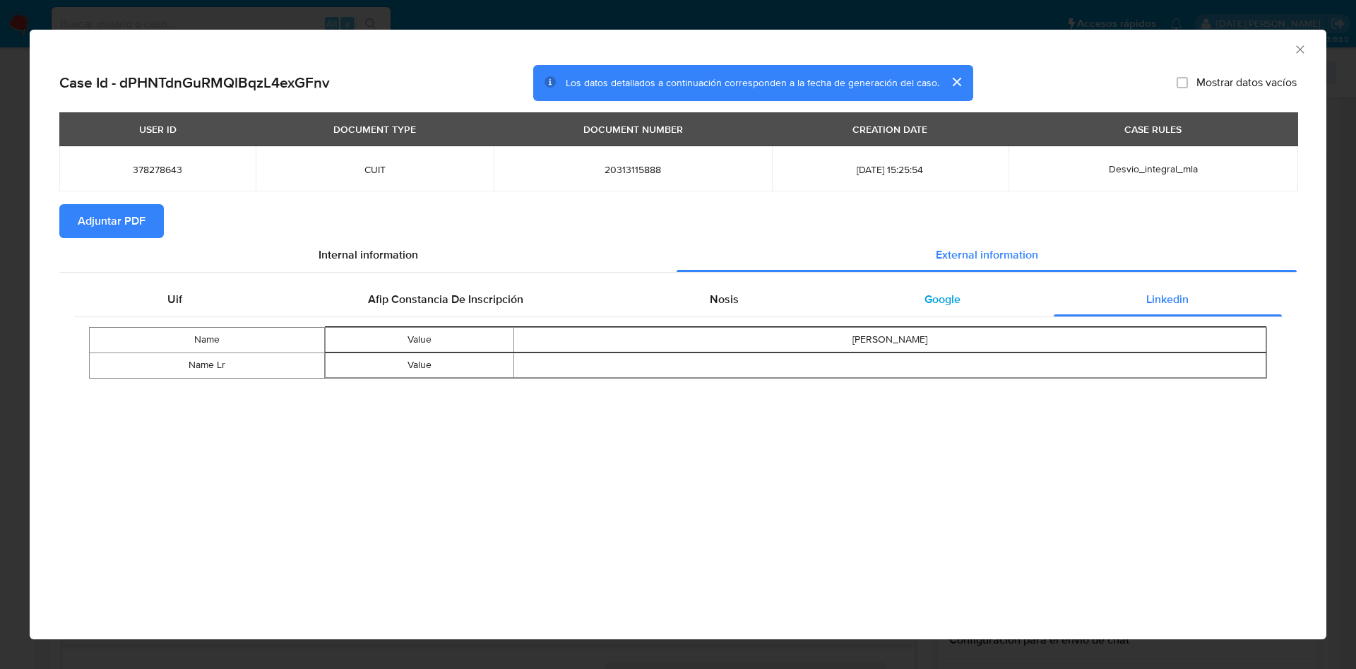
click at [938, 303] on span "Google" at bounding box center [942, 299] width 36 height 16
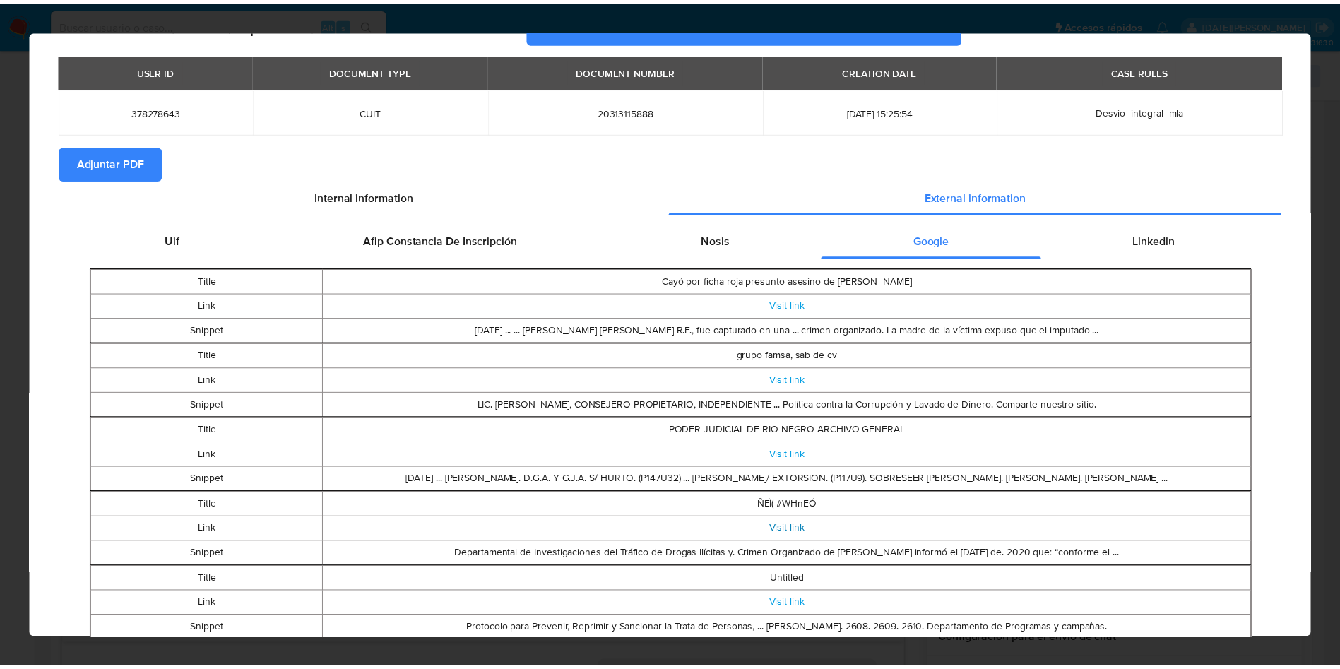
scroll to position [103, 0]
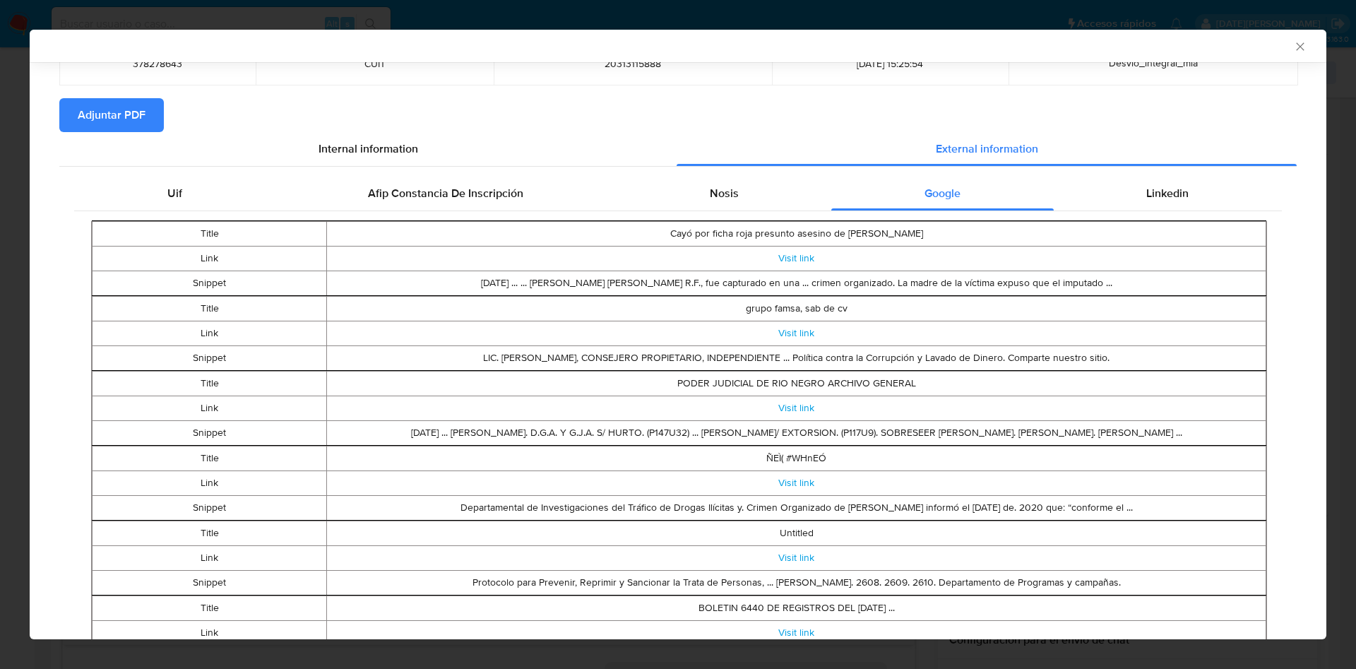
click at [1293, 42] on icon "Cerrar ventana" at bounding box center [1300, 47] width 14 height 14
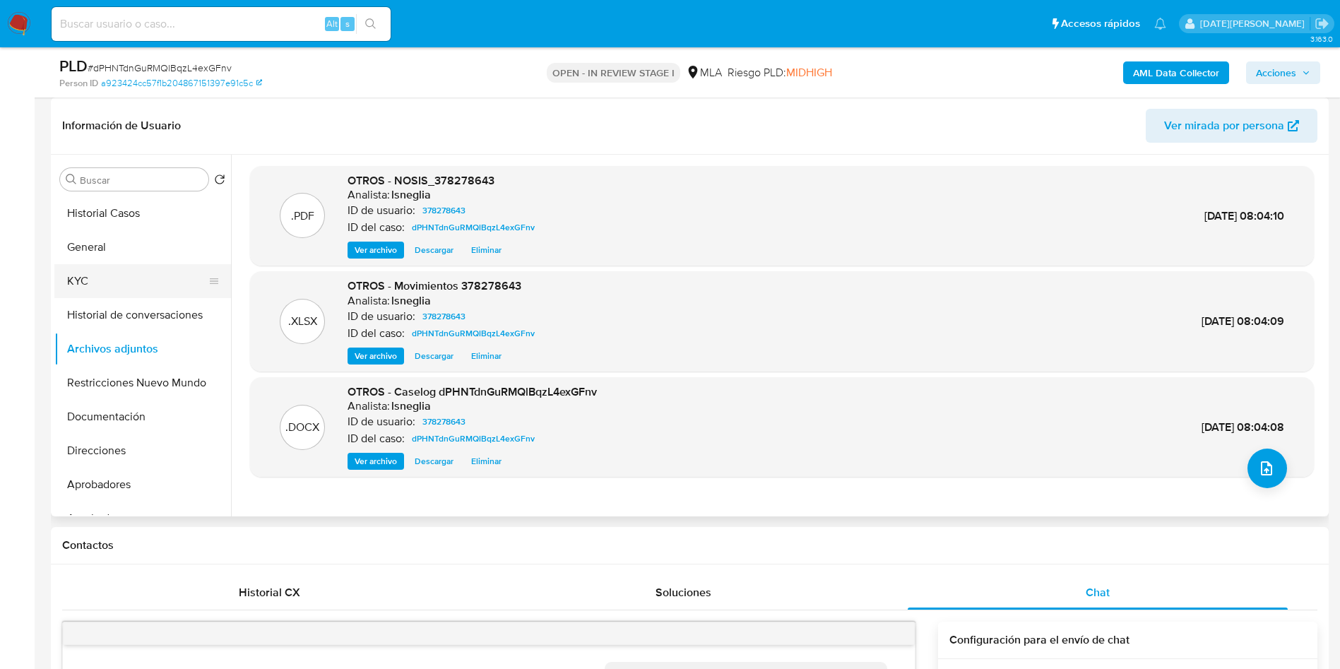
click at [92, 278] on button "KYC" at bounding box center [136, 281] width 165 height 34
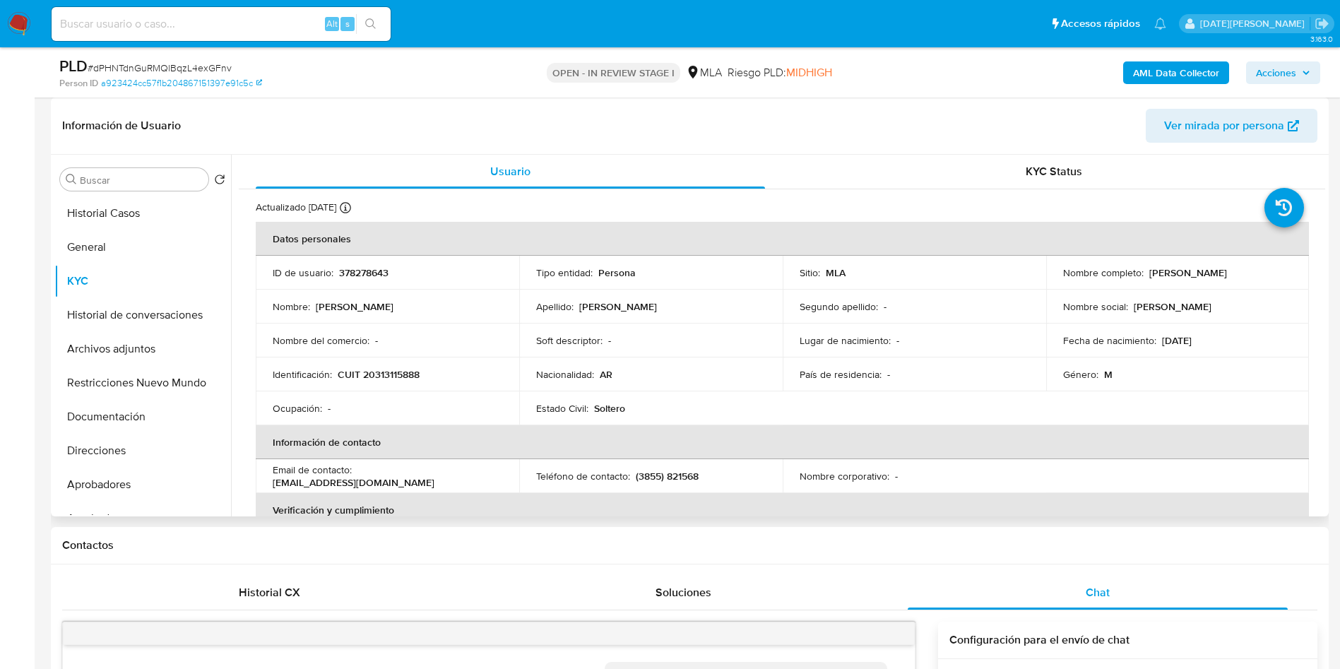
click at [1227, 275] on p "Gabriel Alejandro Diaz" at bounding box center [1188, 272] width 78 height 13
click at [1227, 274] on p "Gabriel Alejandro Diaz" at bounding box center [1188, 272] width 78 height 13
copy p "Diaz"
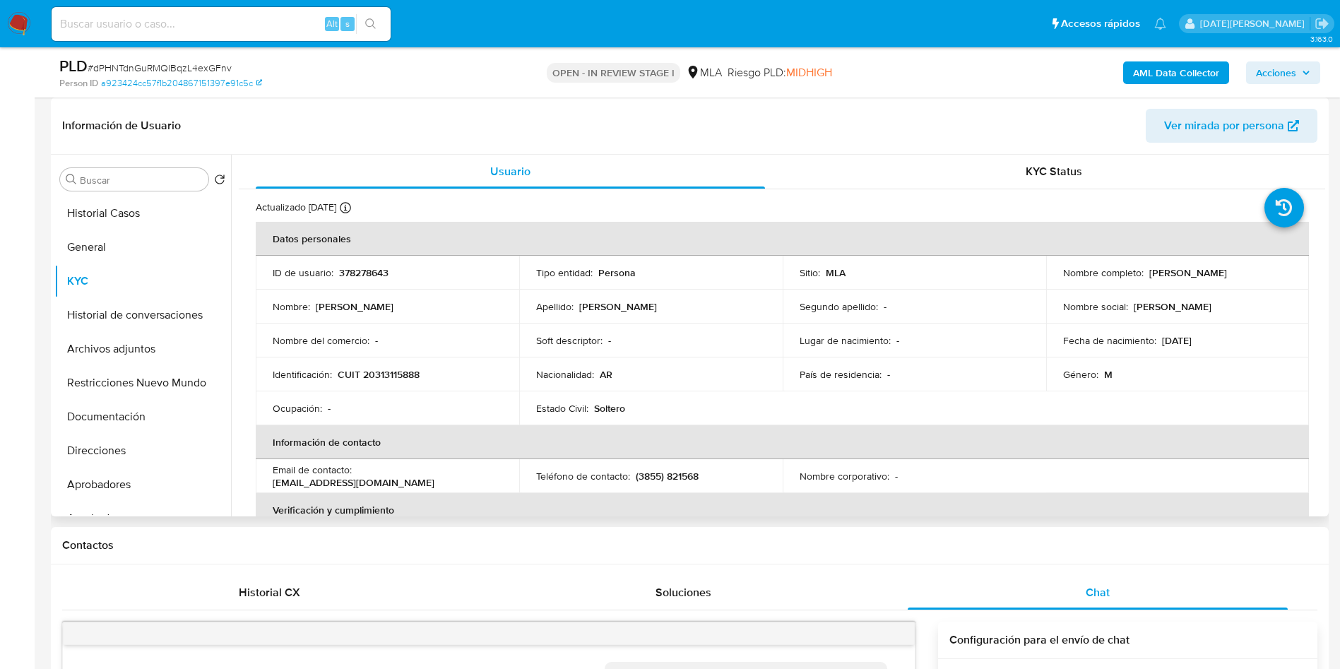
drag, startPoint x: 1143, startPoint y: 271, endPoint x: 1264, endPoint y: 270, distance: 120.8
click at [1264, 270] on div "Nombre completo : Gabriel Alejandro Diaz" at bounding box center [1177, 272] width 229 height 13
copy p "Gabriel Alejandro Diaz"
click at [132, 354] on button "Archivos adjuntos" at bounding box center [136, 349] width 165 height 34
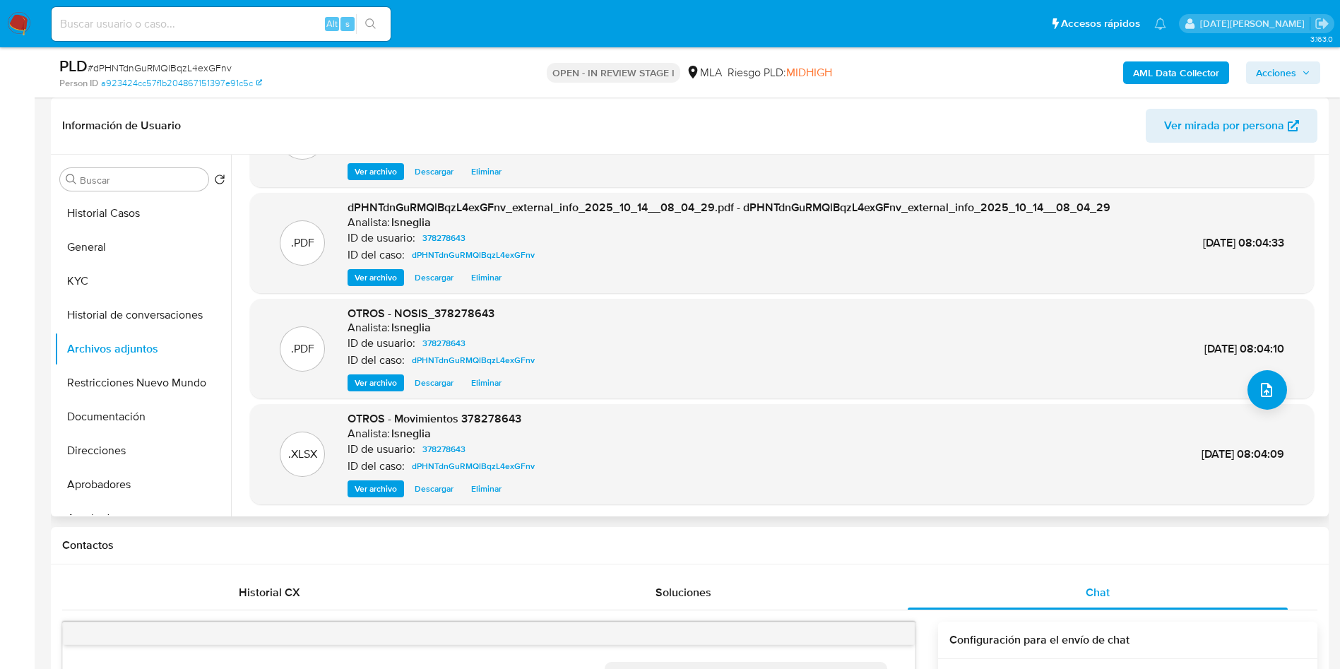
scroll to position [106, 0]
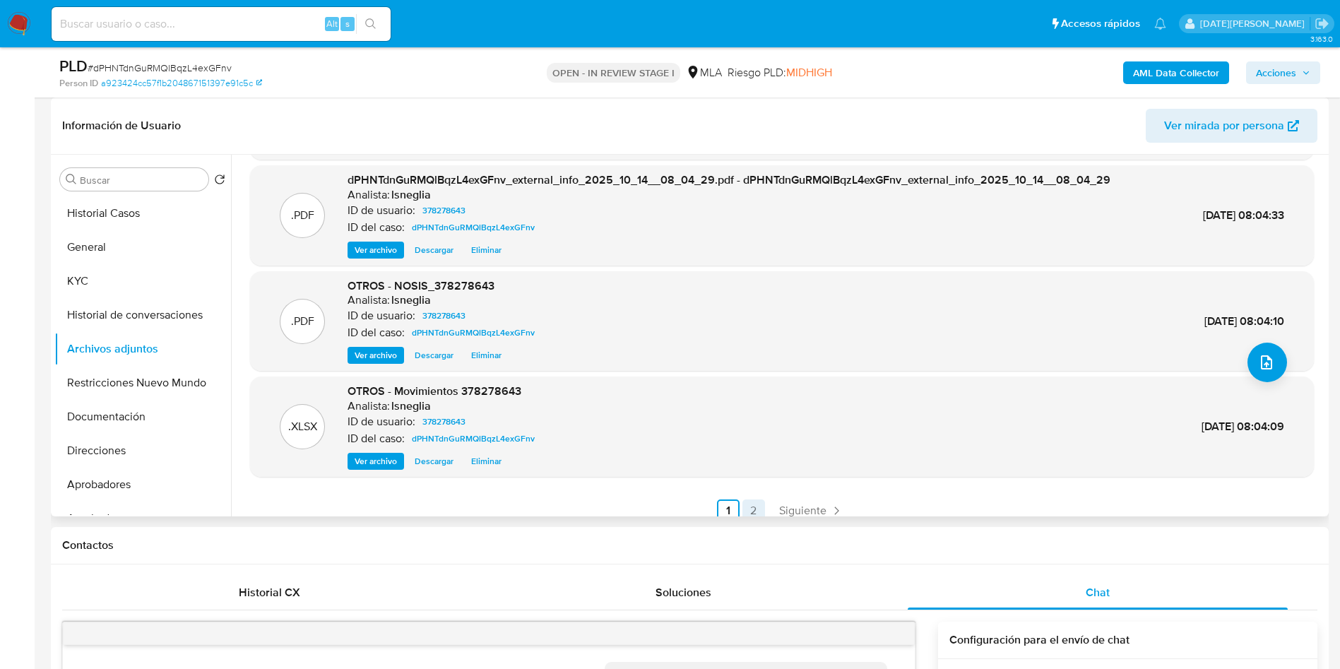
click at [751, 506] on link "2" at bounding box center [753, 510] width 23 height 23
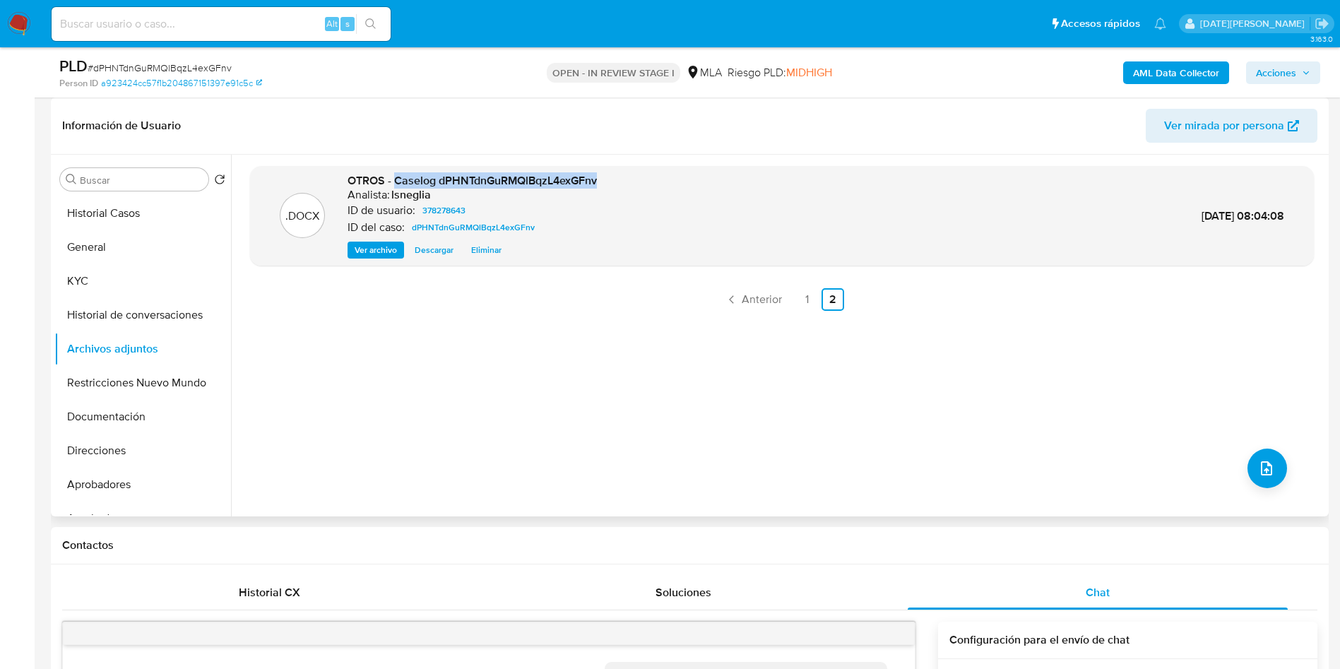
drag, startPoint x: 397, startPoint y: 179, endPoint x: 605, endPoint y: 179, distance: 208.3
click at [605, 179] on div ".DOCX OTROS - Caselog dPHNTdnGuRMQlBqzL4exGFnv Analista: lsneglia ID de usuario…" at bounding box center [781, 216] width 1049 height 86
copy span "Caselog dPHNTdnGuRMQlBqzL4exGFnv"
click at [127, 383] on button "Restricciones Nuevo Mundo" at bounding box center [136, 383] width 165 height 34
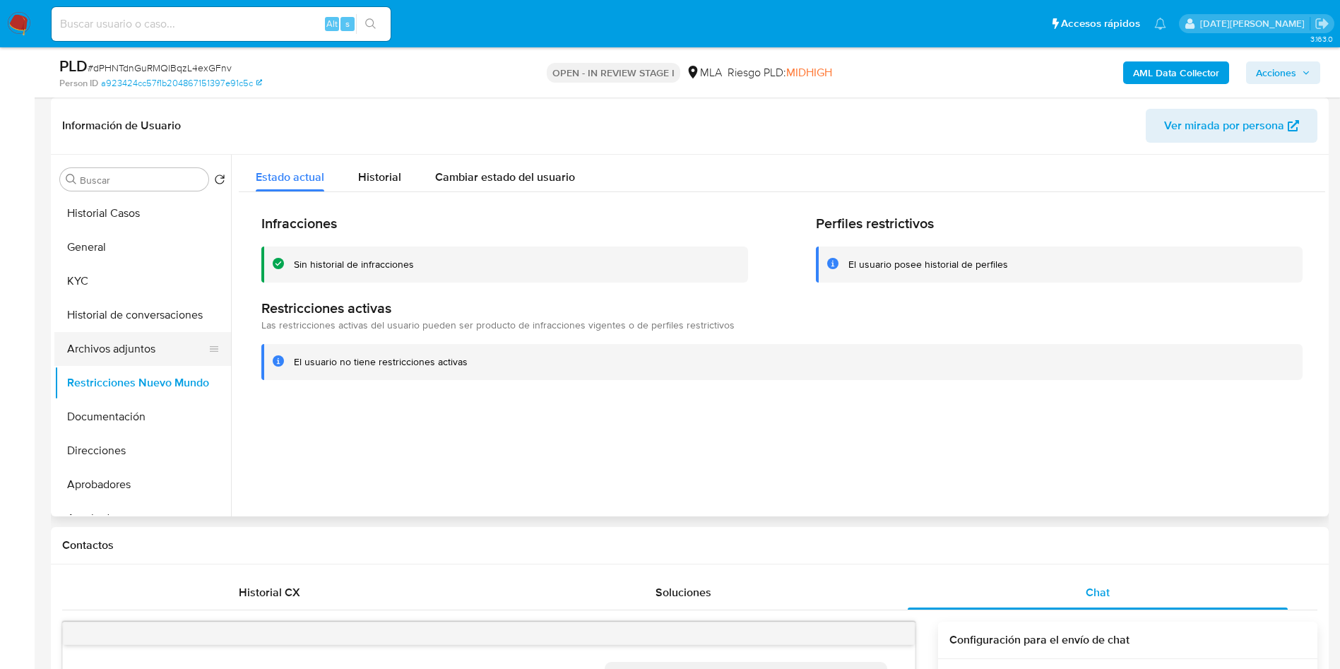
click at [130, 342] on button "Archivos adjuntos" at bounding box center [136, 349] width 165 height 34
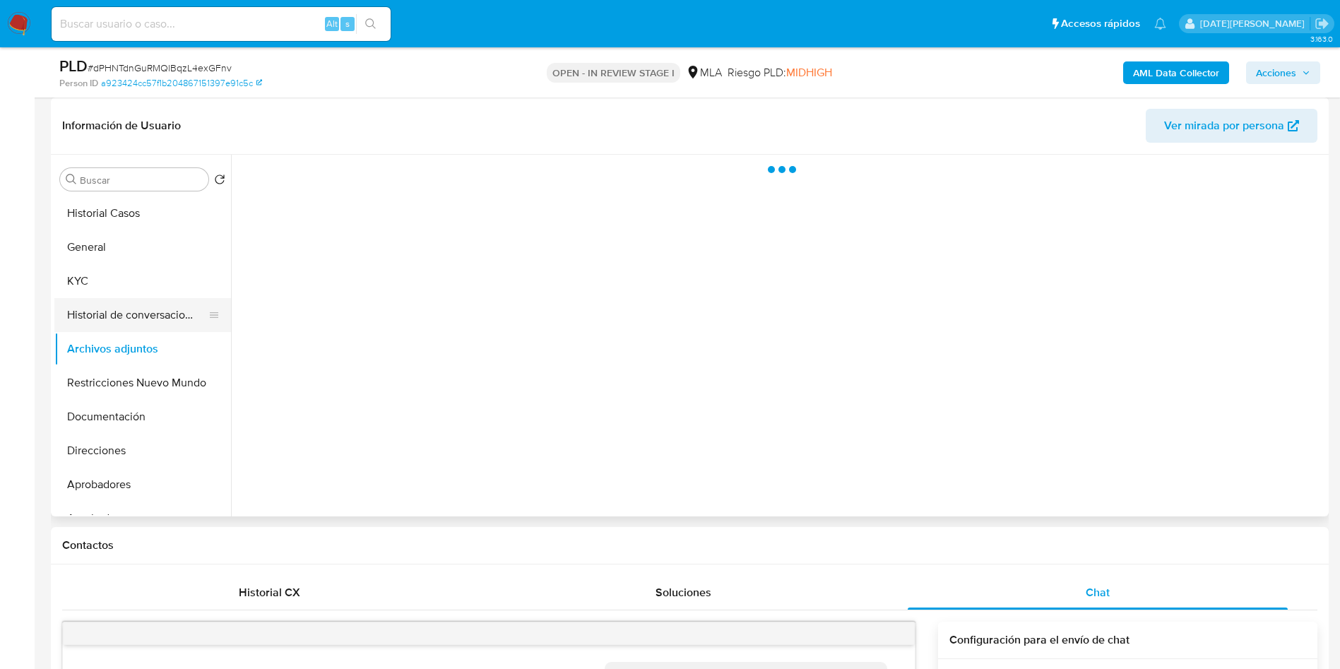
click at [137, 316] on button "Historial de conversaciones" at bounding box center [136, 315] width 165 height 34
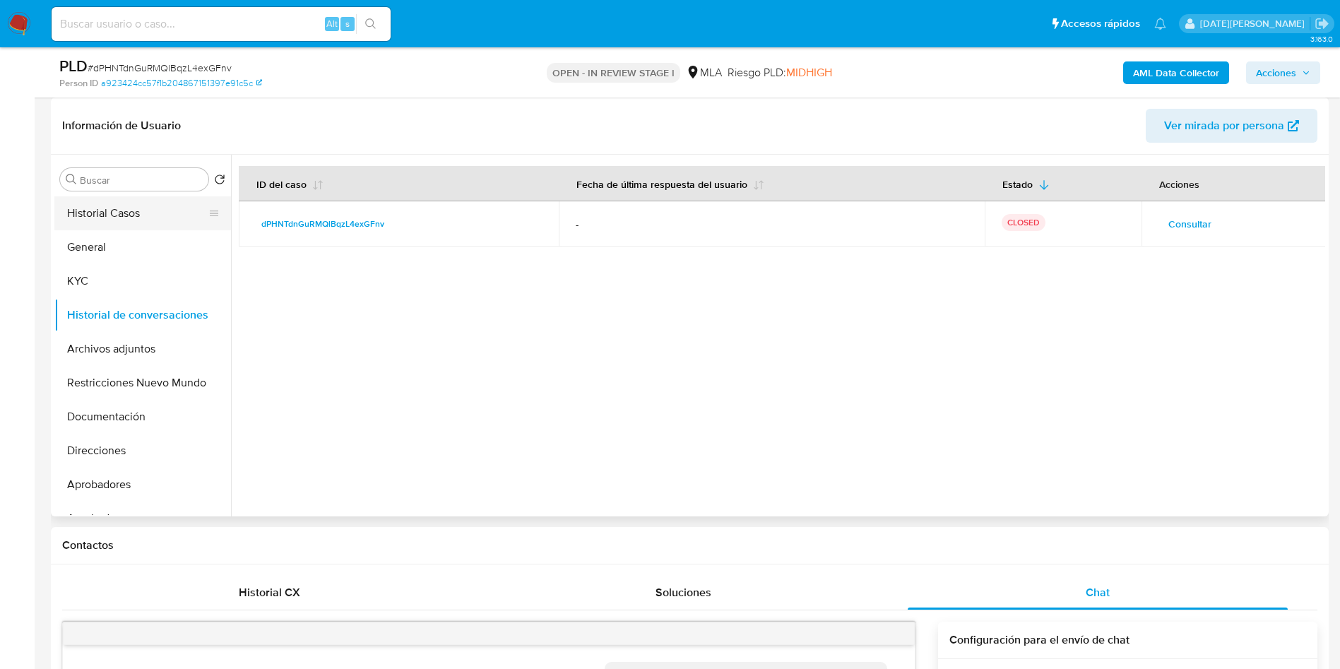
click at [145, 217] on button "Historial Casos" at bounding box center [136, 213] width 165 height 34
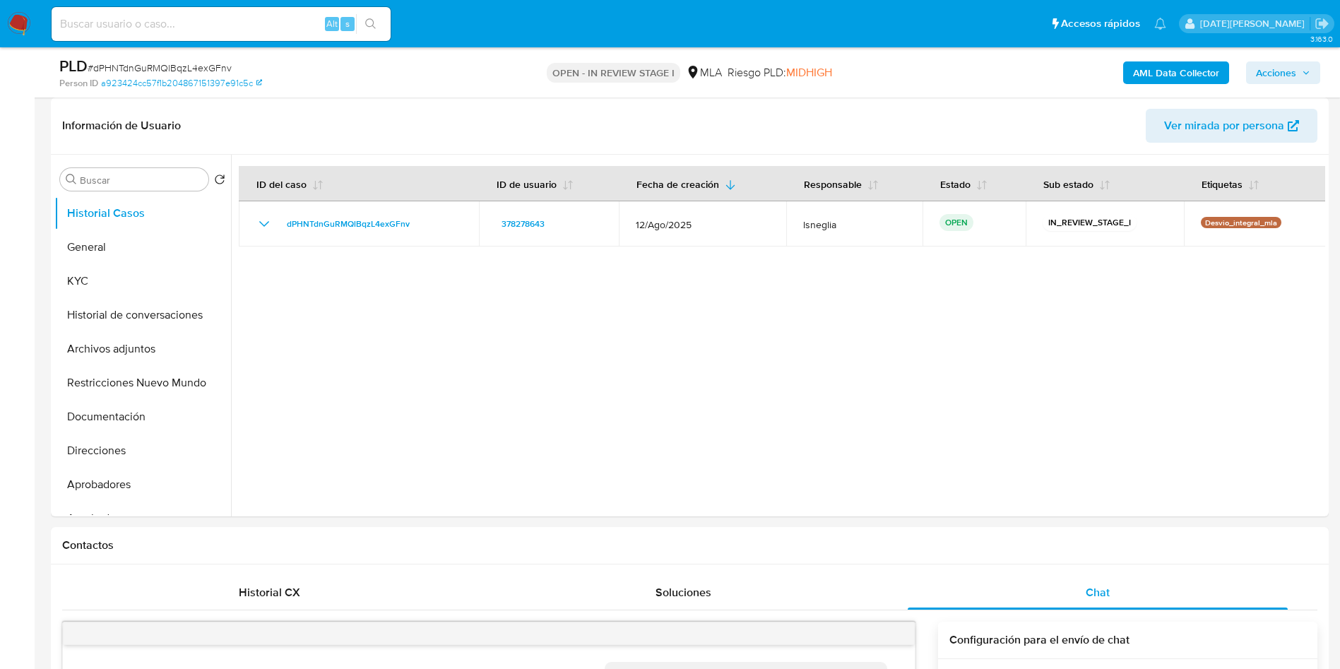
click at [1294, 59] on div "AML Data Collector Acciones" at bounding box center [1111, 72] width 417 height 33
click at [1275, 80] on span "Acciones" at bounding box center [1275, 72] width 40 height 23
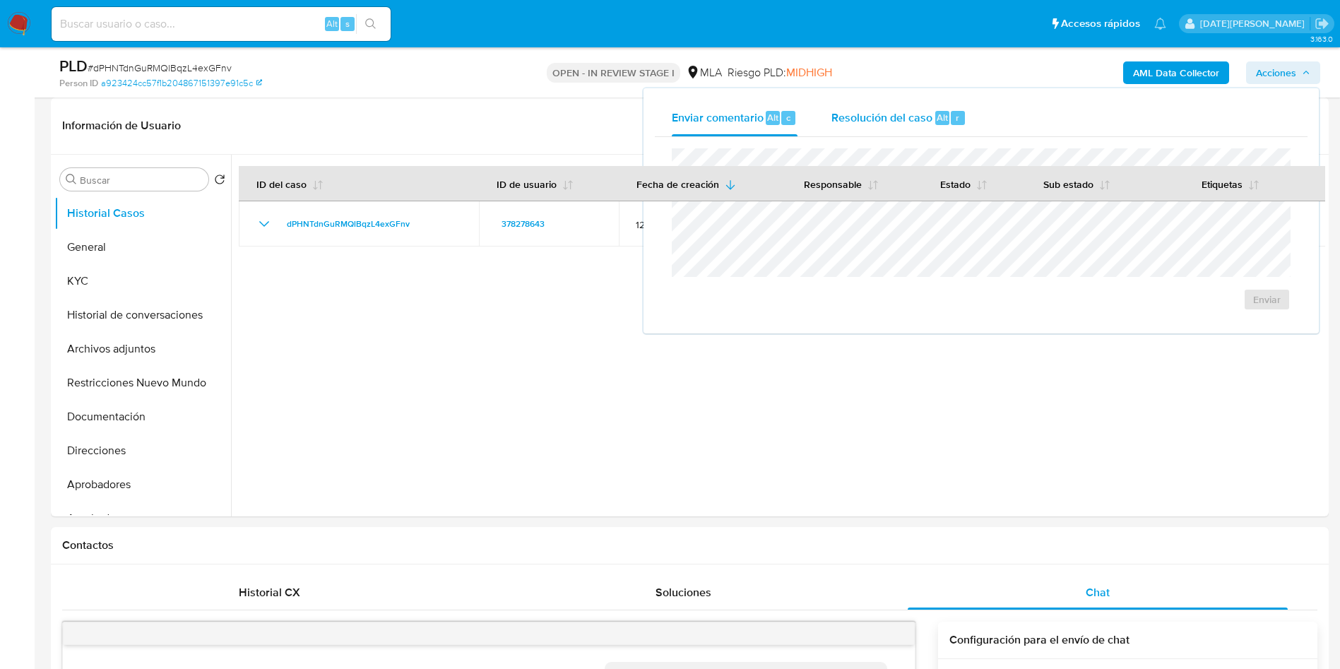
click at [897, 124] on span "Resolución del caso" at bounding box center [881, 117] width 101 height 16
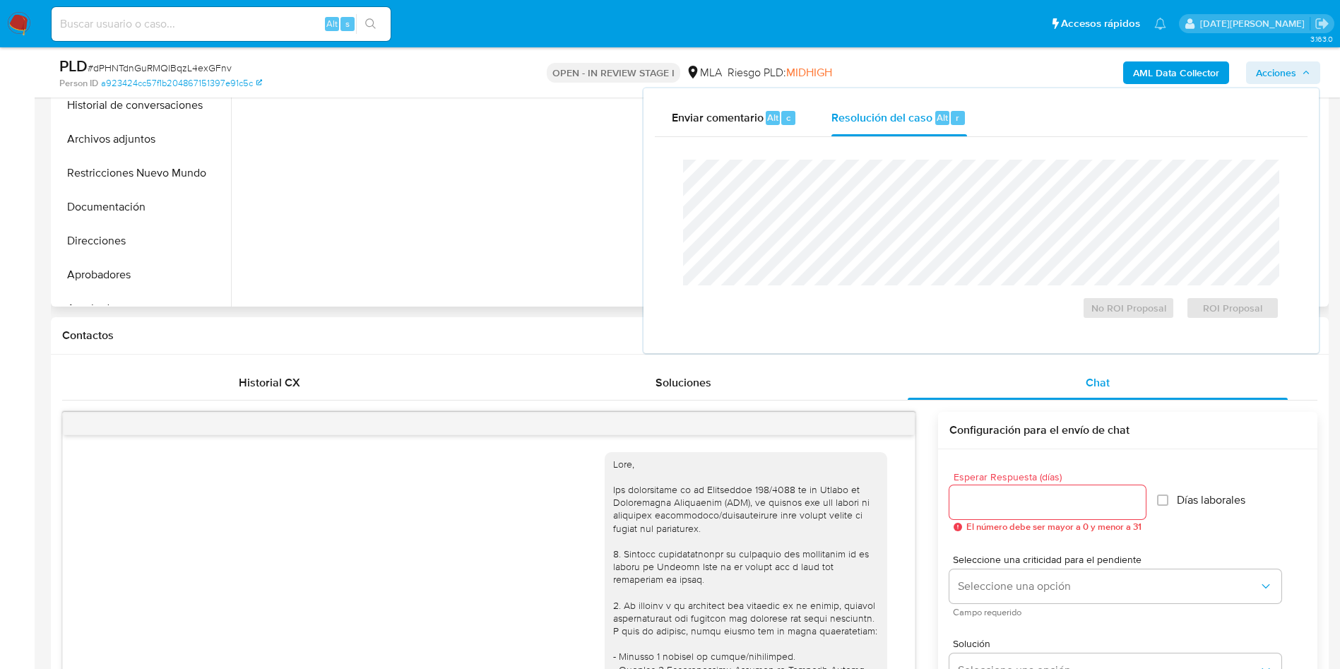
scroll to position [424, 0]
click at [1147, 303] on span "No ROI Proposal" at bounding box center [1128, 308] width 73 height 20
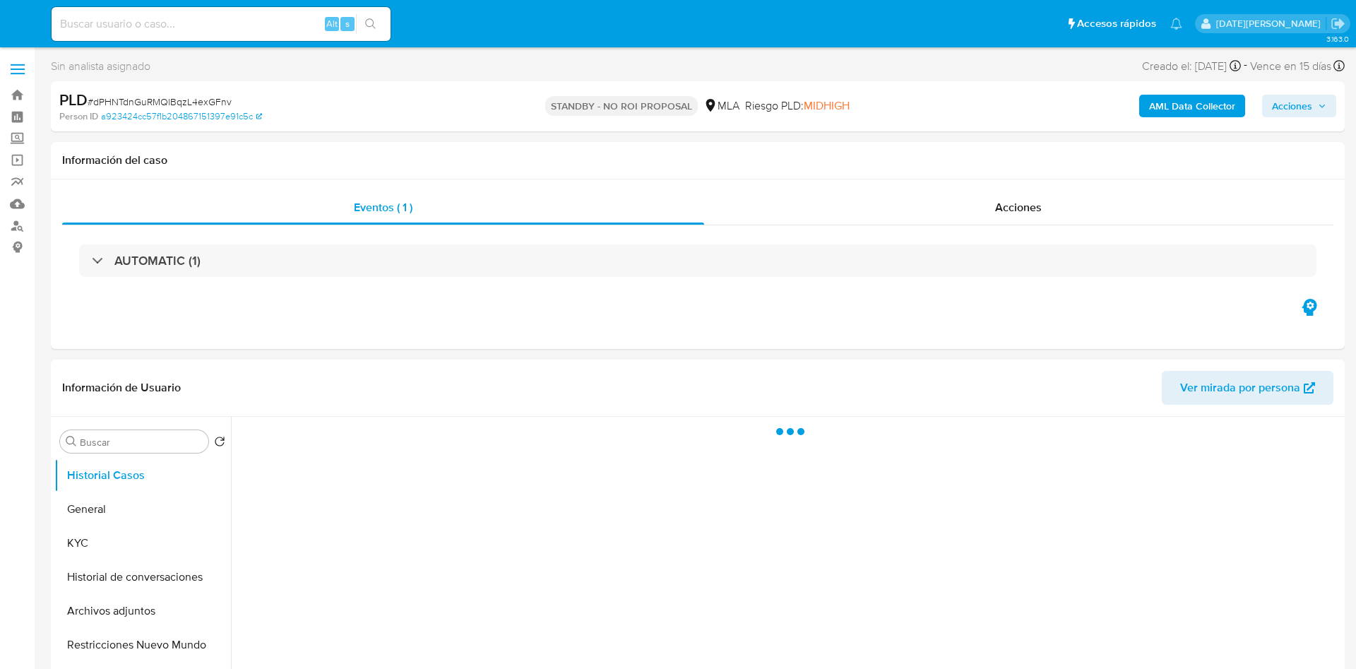
select select "10"
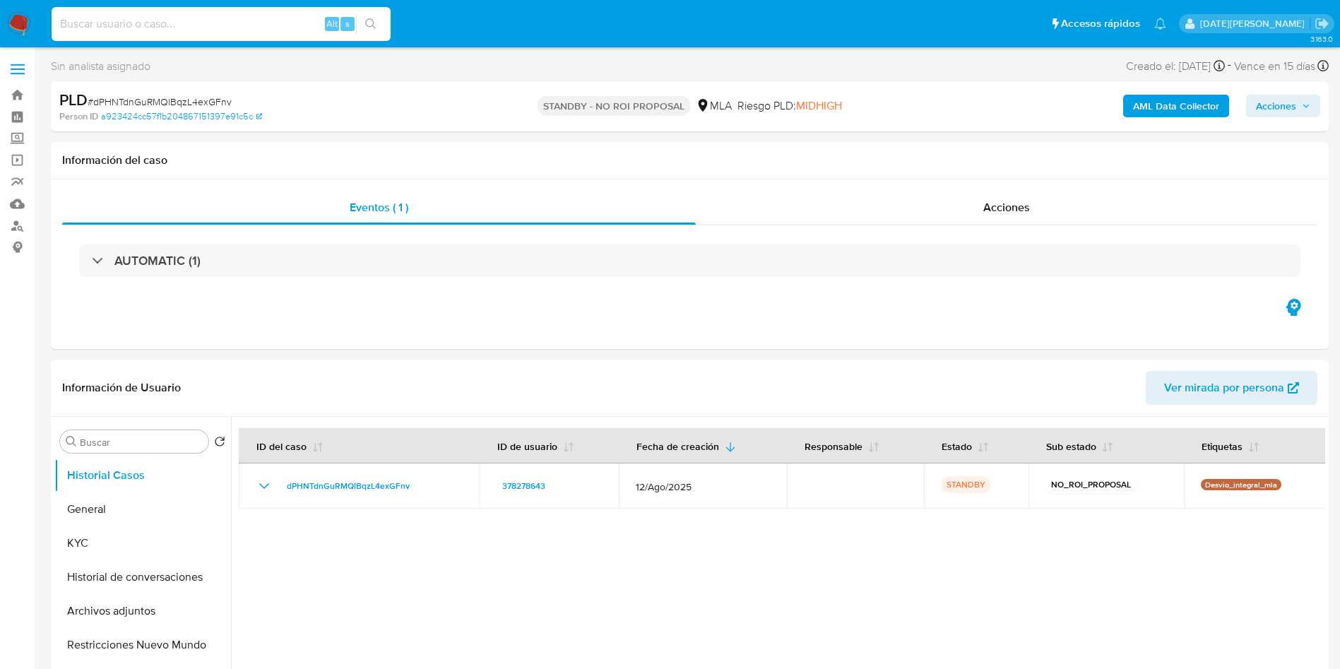
click at [213, 23] on input at bounding box center [221, 24] width 339 height 18
paste input "AWuhU3JPK5dVtrgfcLaq9j1y"
type input "AWuhU3JPK5dVtrgfcLaq9j1y"
click at [379, 27] on button "search-icon" at bounding box center [370, 24] width 29 height 20
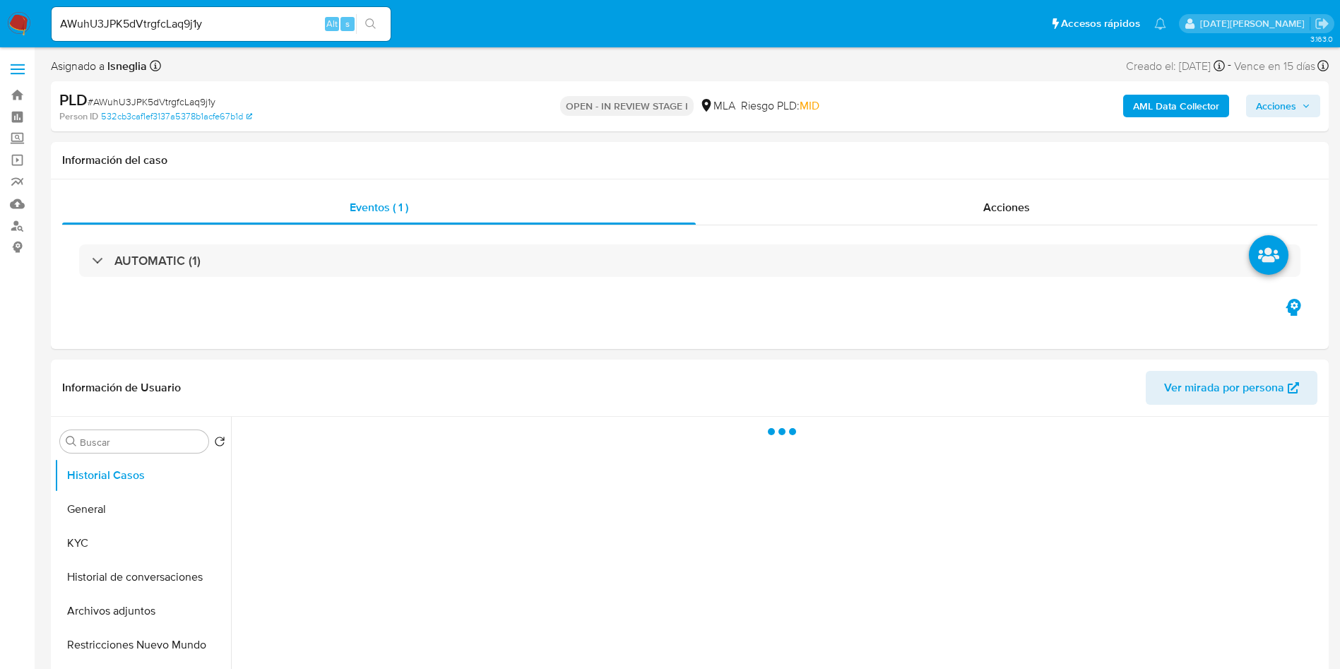
select select "10"
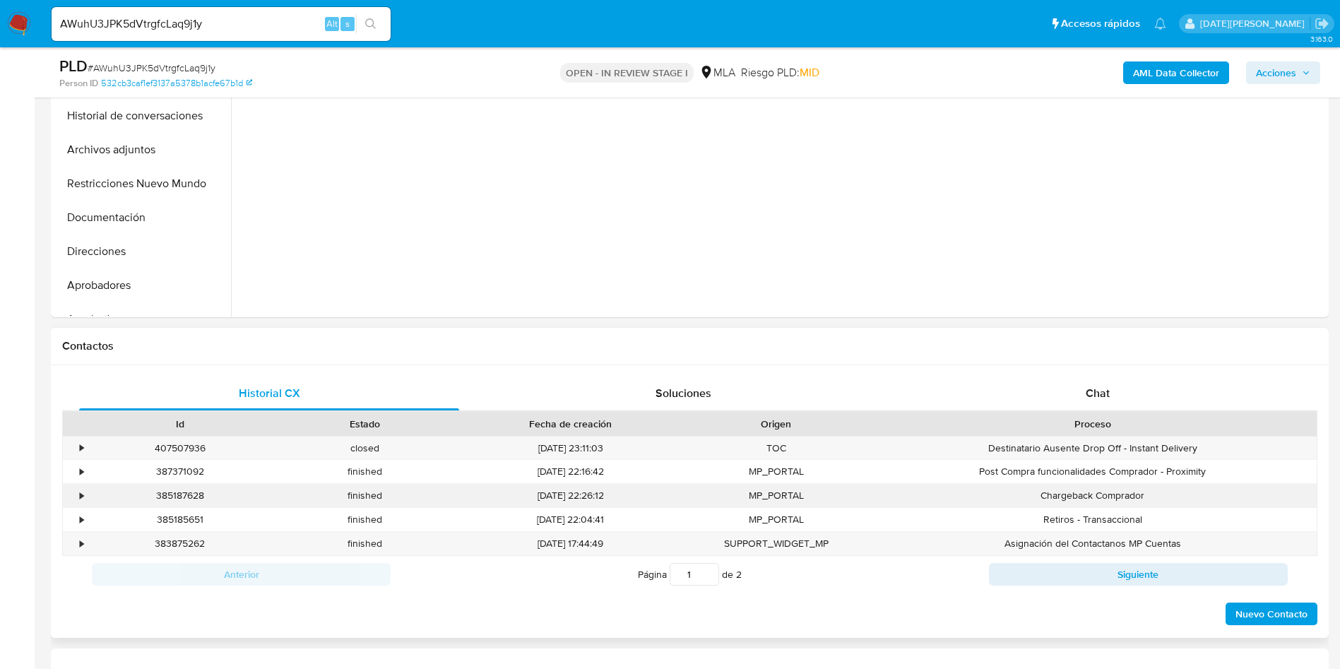
scroll to position [530, 0]
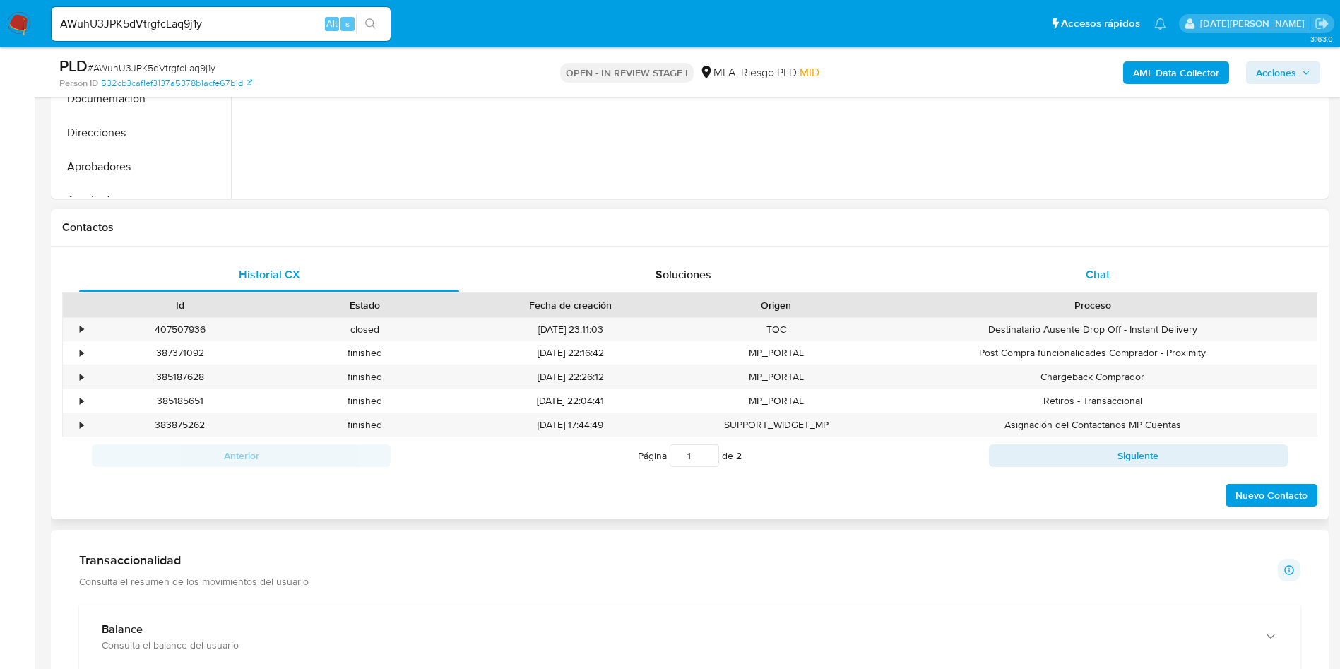
click at [1073, 274] on div "Chat" at bounding box center [1097, 275] width 380 height 34
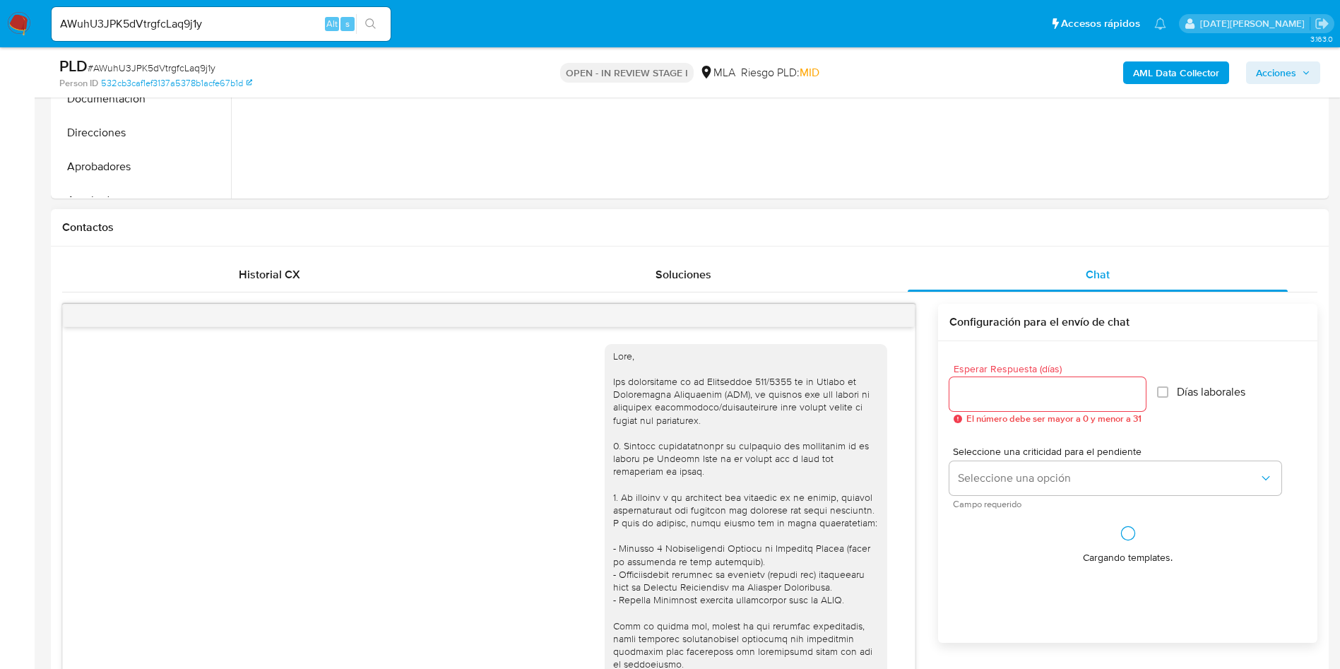
scroll to position [920, 0]
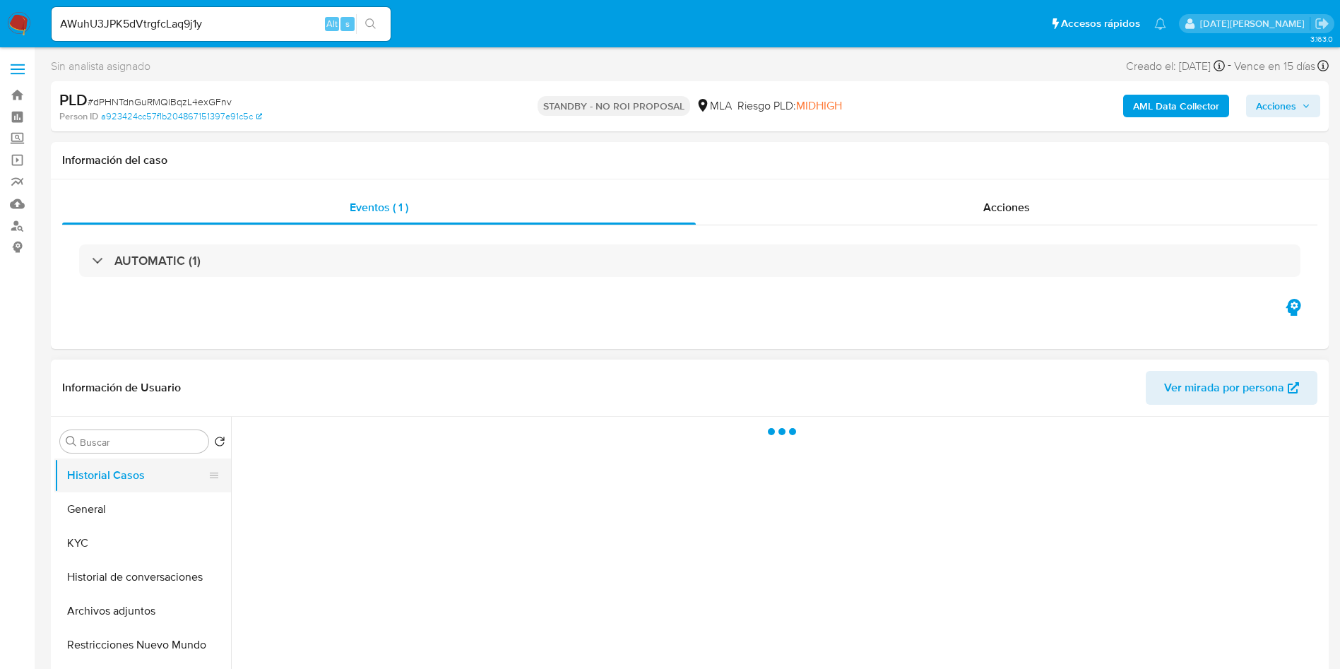
select select "10"
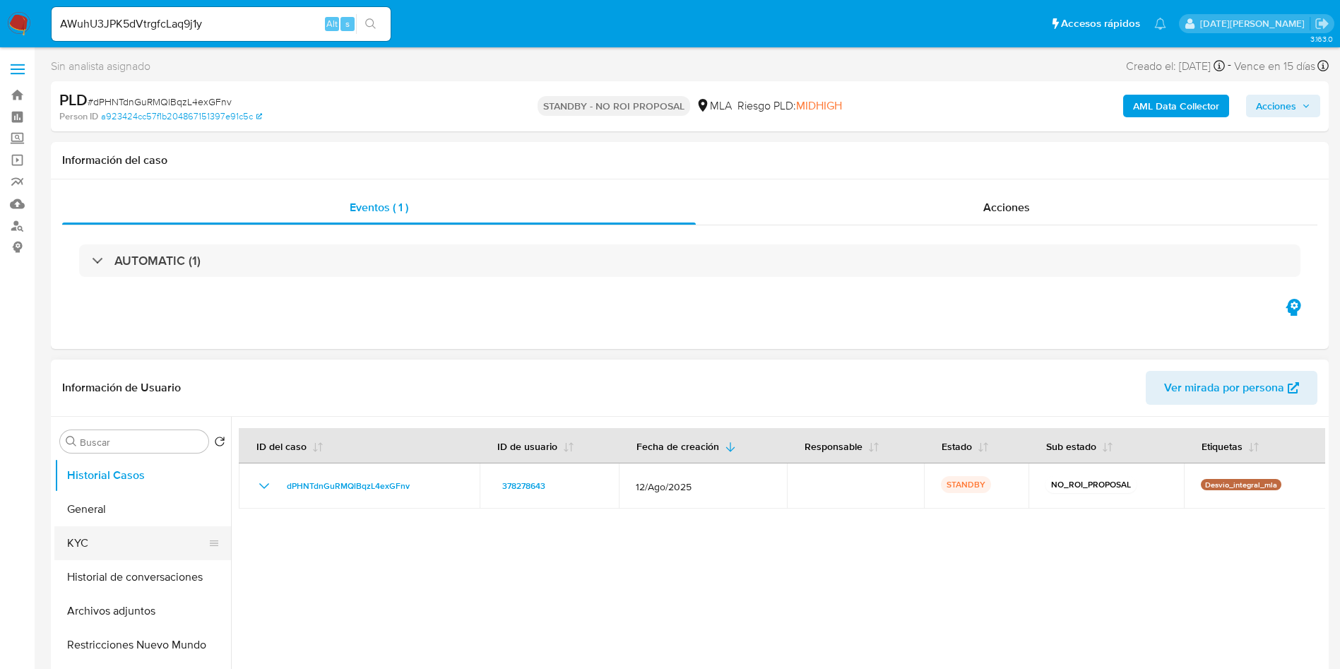
click at [76, 551] on button "KYC" at bounding box center [136, 543] width 165 height 34
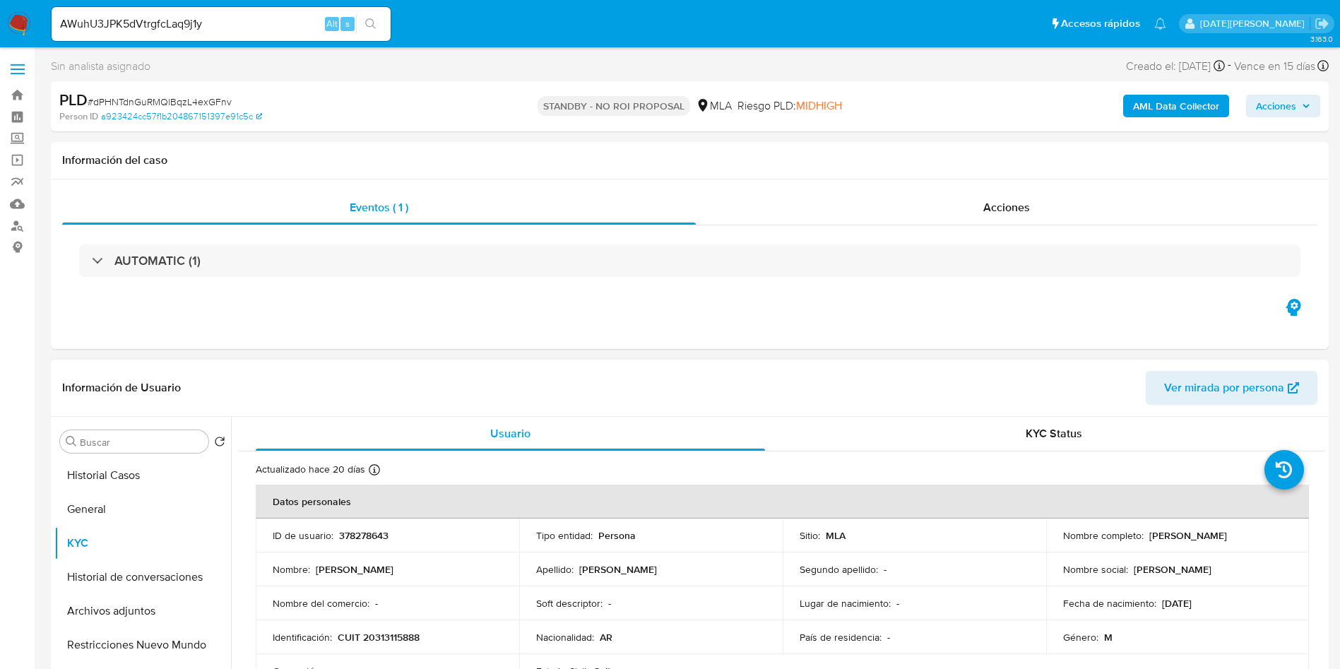
drag, startPoint x: 1142, startPoint y: 535, endPoint x: 1242, endPoint y: 529, distance: 100.4
click at [1227, 529] on p "Gabriel Alejandro Diaz" at bounding box center [1188, 535] width 78 height 13
click at [361, 533] on p "378278643" at bounding box center [363, 535] width 49 height 13
copy p "378278643"
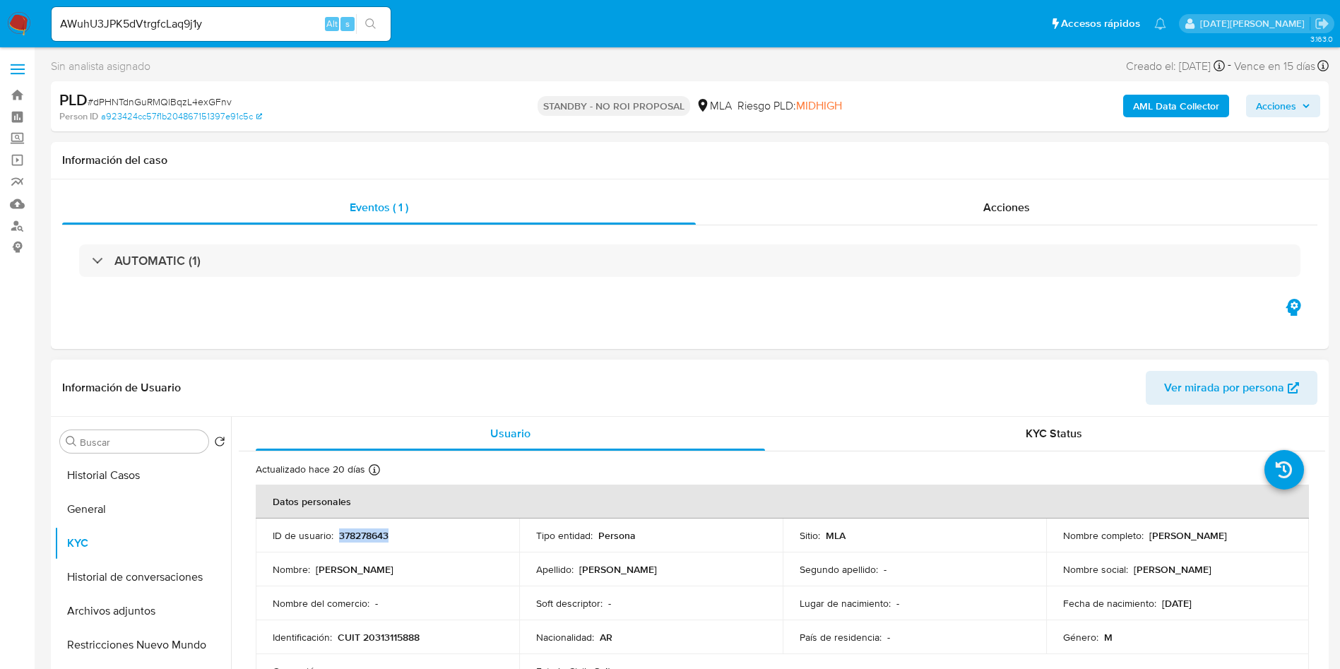
click at [399, 650] on td "Identificación : CUIT 20313115888" at bounding box center [387, 637] width 263 height 34
click at [397, 638] on p "CUIT 20313115888" at bounding box center [379, 637] width 82 height 13
click at [398, 638] on p "CUIT 20313115888" at bounding box center [379, 637] width 82 height 13
copy p "20313115888"
click at [1026, 202] on span "Acciones" at bounding box center [1006, 207] width 47 height 16
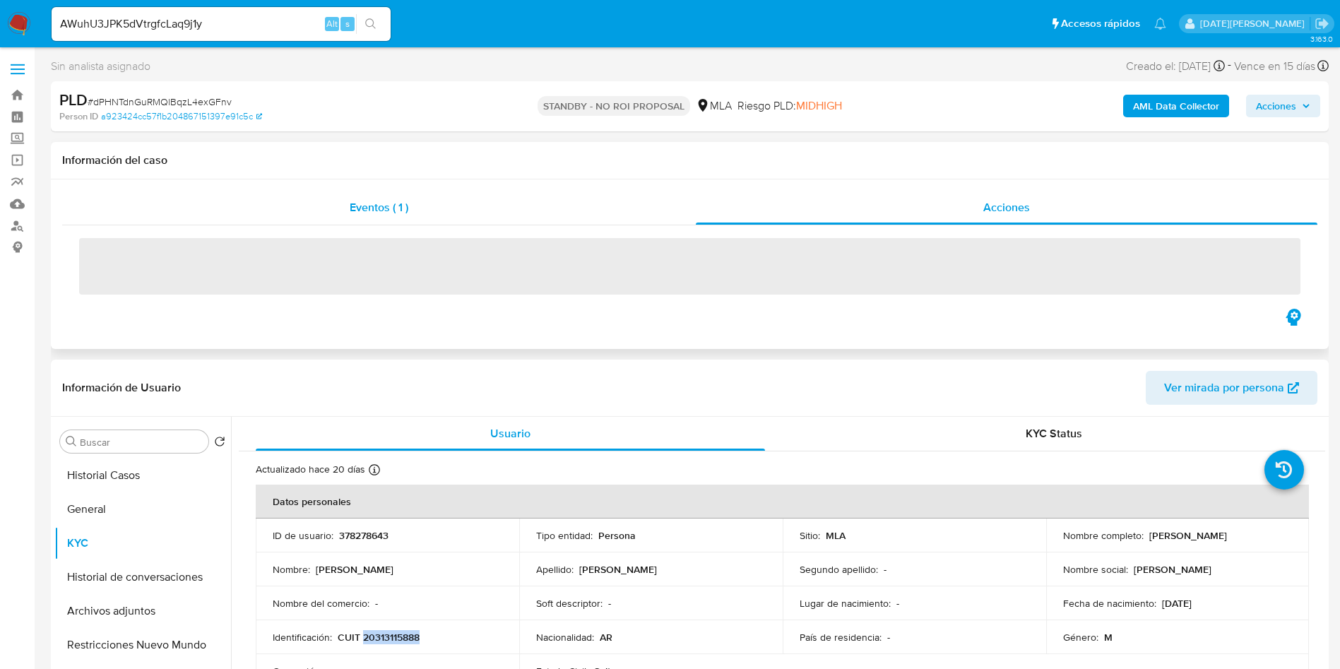
click at [440, 217] on div "Eventos ( 1 )" at bounding box center [378, 208] width 633 height 34
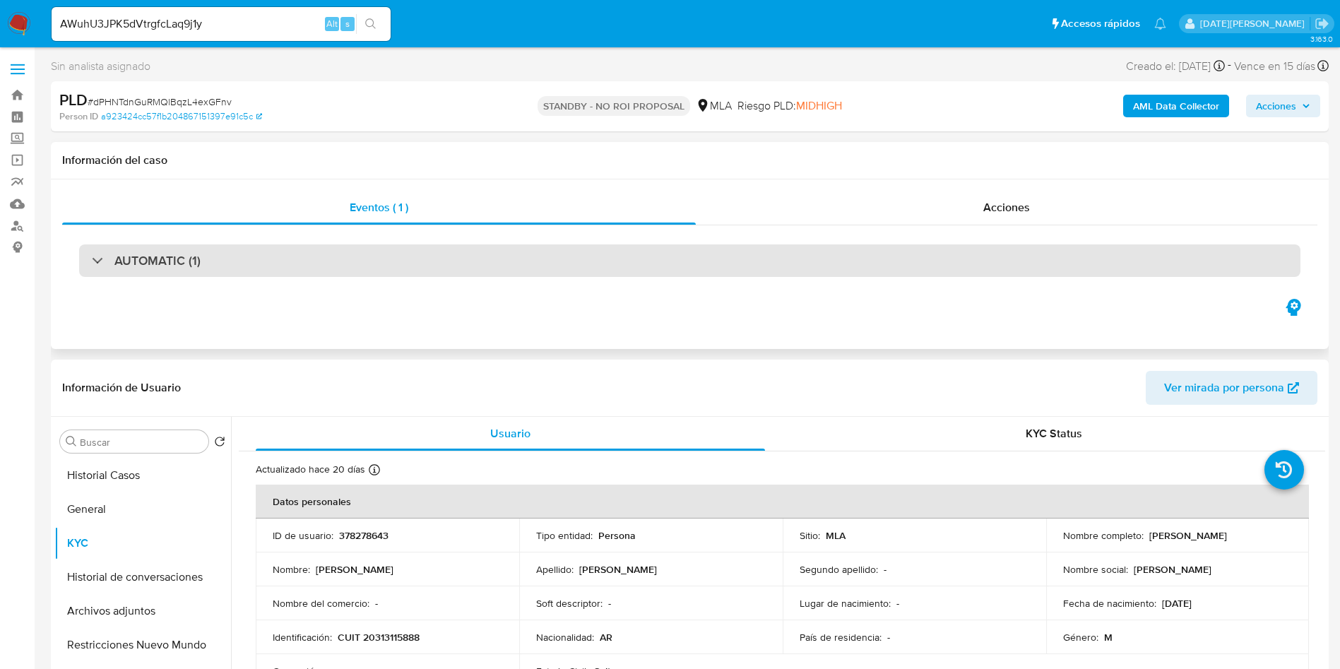
click at [213, 266] on div "AUTOMATIC (1)" at bounding box center [689, 260] width 1221 height 32
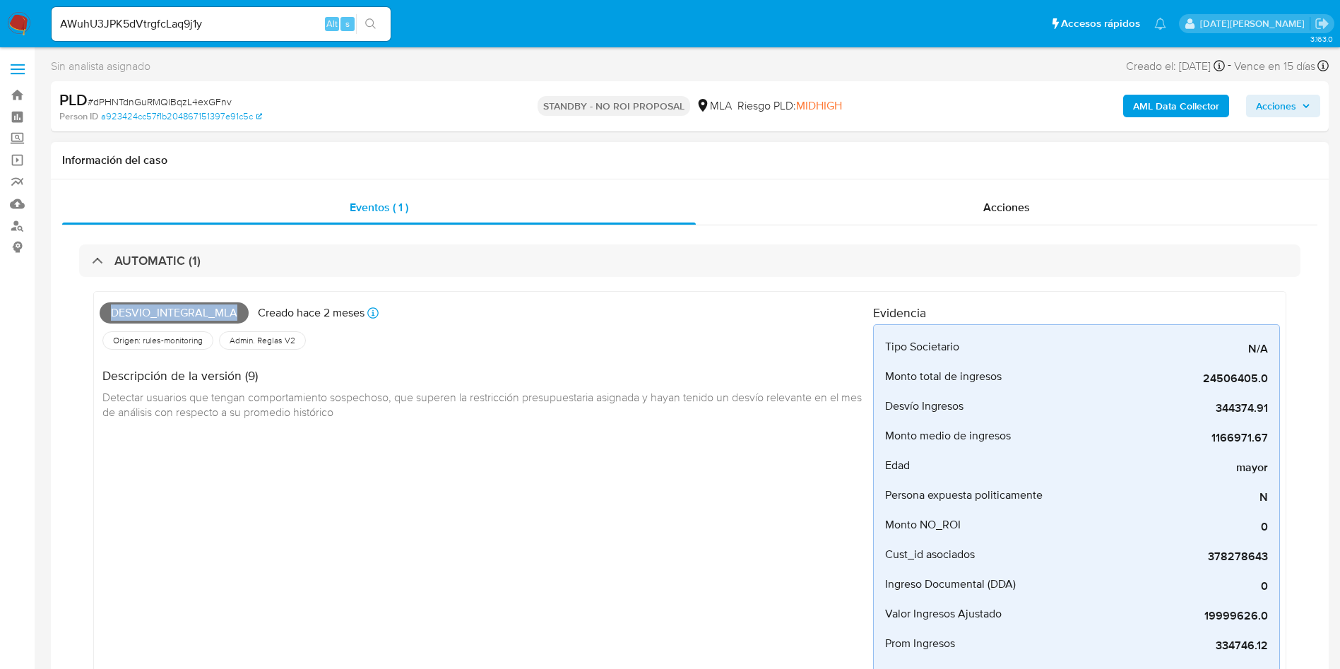
drag, startPoint x: 113, startPoint y: 310, endPoint x: 244, endPoint y: 306, distance: 130.7
click at [244, 306] on span "Desvio_integral_mla" at bounding box center [174, 312] width 149 height 21
copy span "Desvio_integral_mla"
click at [184, 20] on input "AWuhU3JPK5dVtrgfcLaq9j1y" at bounding box center [221, 24] width 339 height 18
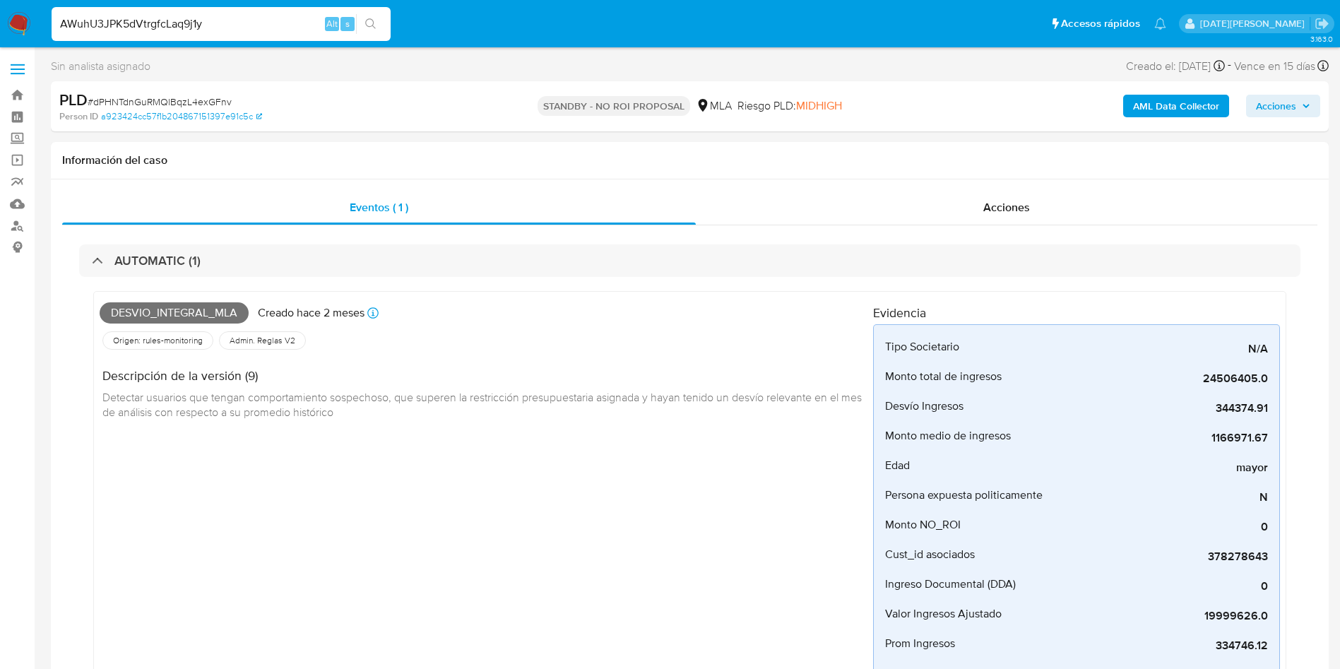
click at [376, 22] on icon "search-icon" at bounding box center [370, 23] width 11 height 11
click at [375, 20] on icon "search-icon" at bounding box center [370, 23] width 11 height 11
click at [373, 20] on icon "search-icon" at bounding box center [370, 23] width 11 height 11
click at [282, 28] on input "AWuhU3JPK5dVtrgfcLaq9j1y" at bounding box center [221, 24] width 339 height 18
click at [371, 20] on icon "search-icon" at bounding box center [370, 23] width 11 height 11
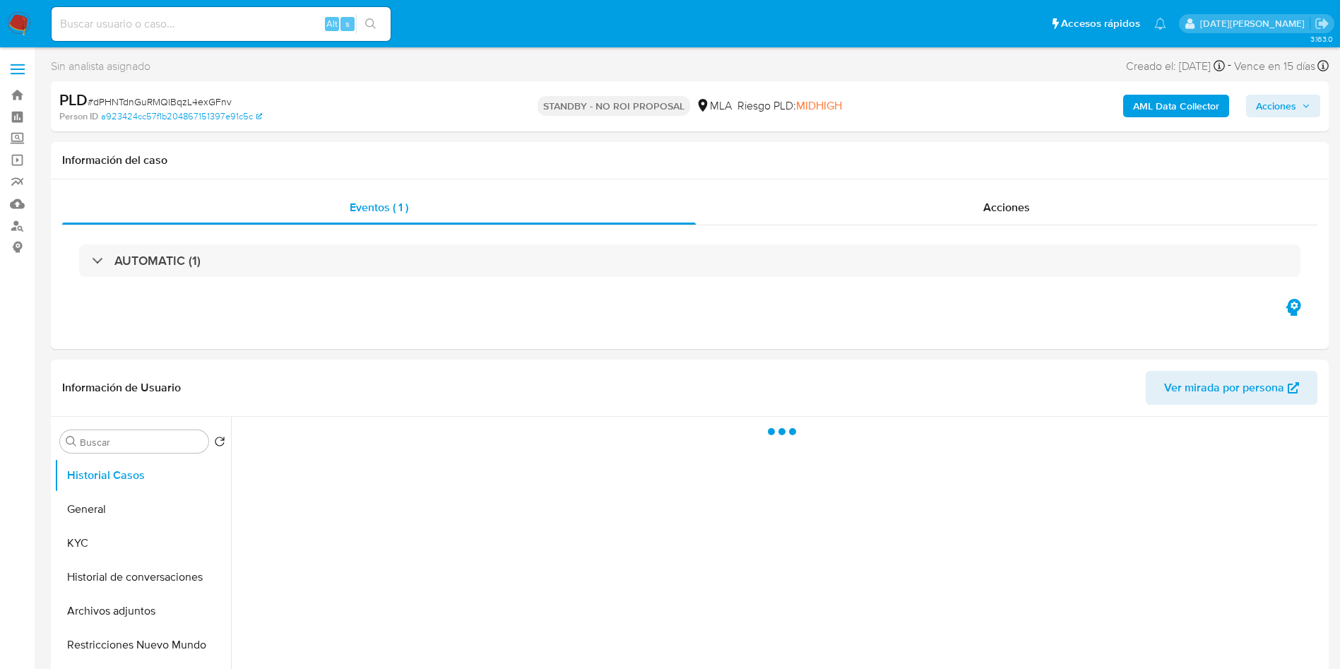
click at [222, 6] on div "Alt s" at bounding box center [221, 24] width 339 height 40
click at [225, 12] on div "Alt s" at bounding box center [221, 24] width 339 height 34
select select "10"
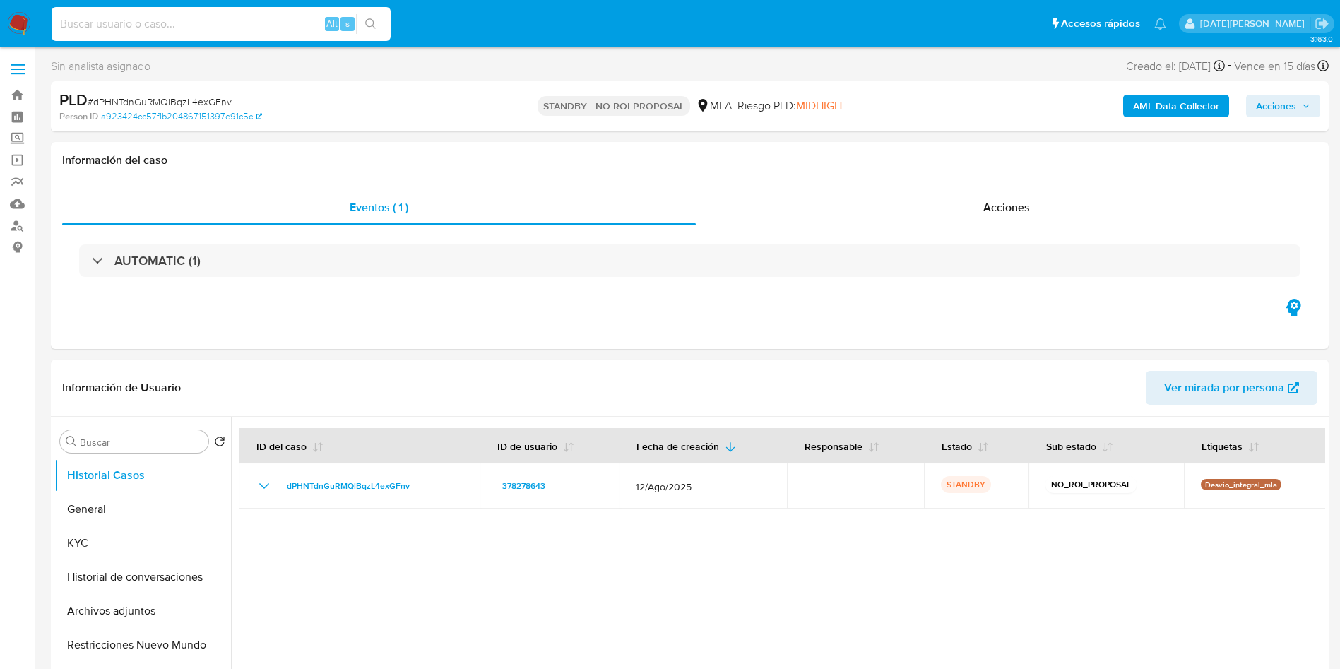
click at [211, 28] on input at bounding box center [221, 24] width 339 height 18
paste input "AWuhU3JPK5dVtrgfcLaq9j1y"
type input "AWuhU3JPK5dVtrgfcLaq9j1y"
click at [371, 23] on icon "search-icon" at bounding box center [370, 23] width 11 height 11
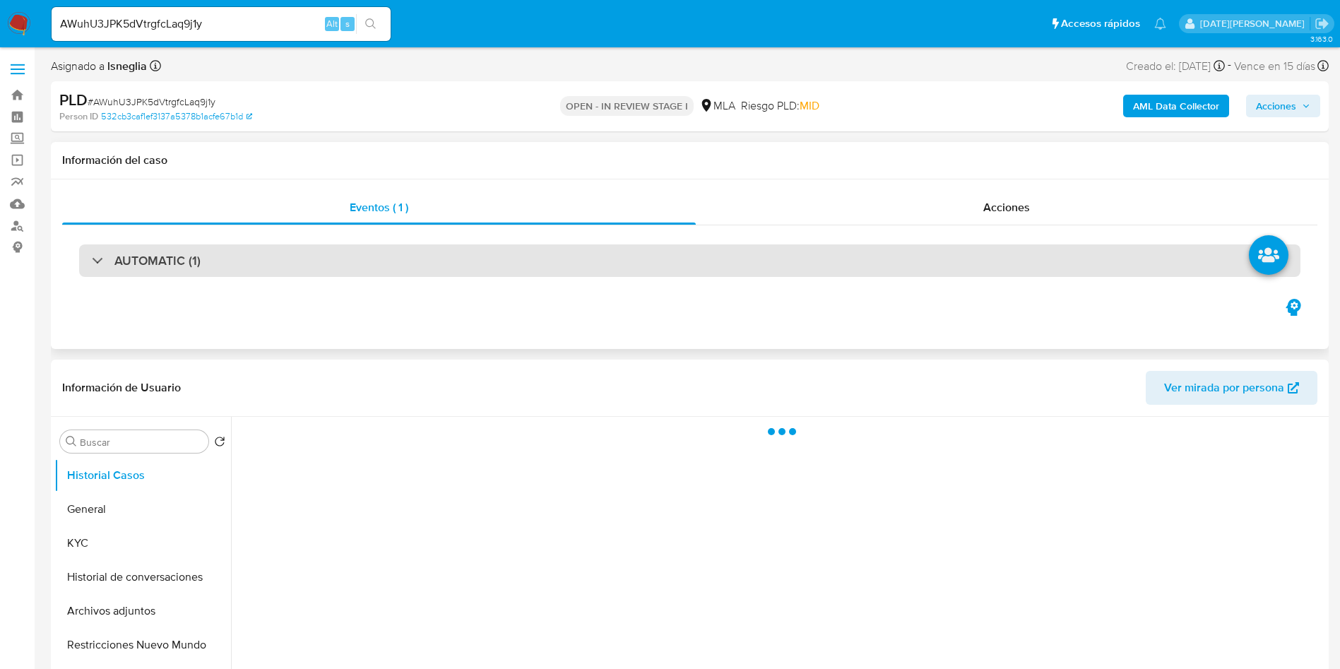
select select "10"
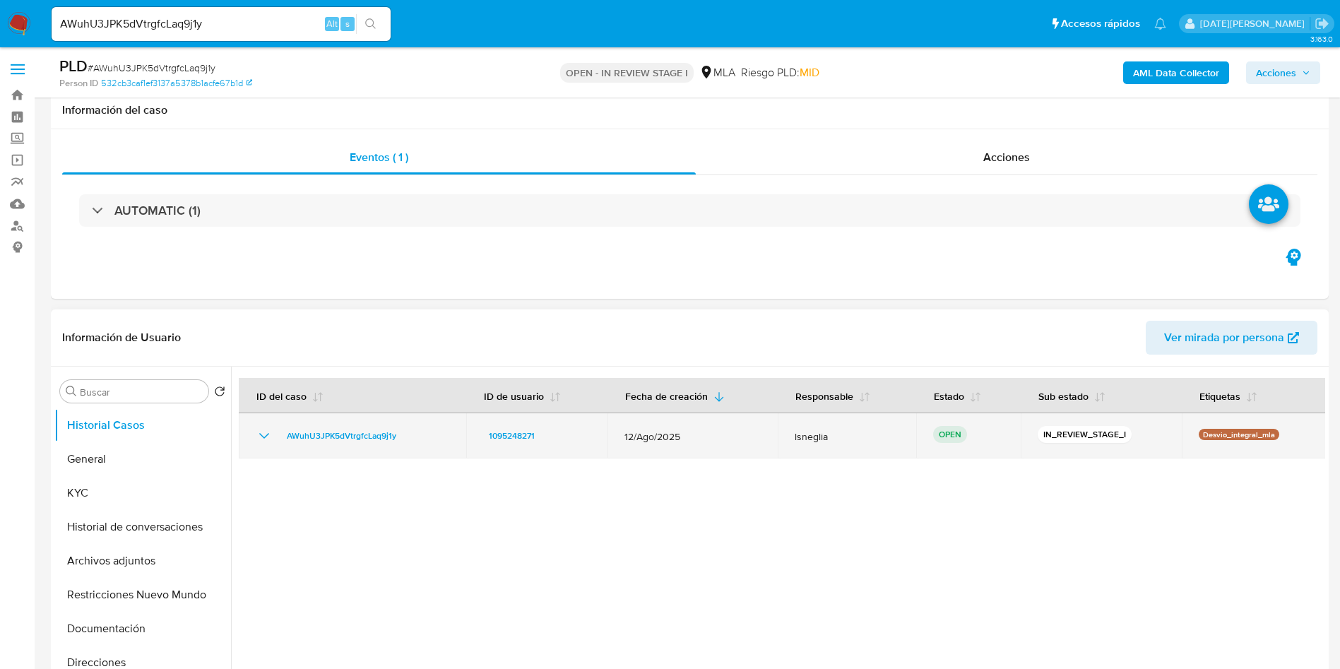
scroll to position [318, 0]
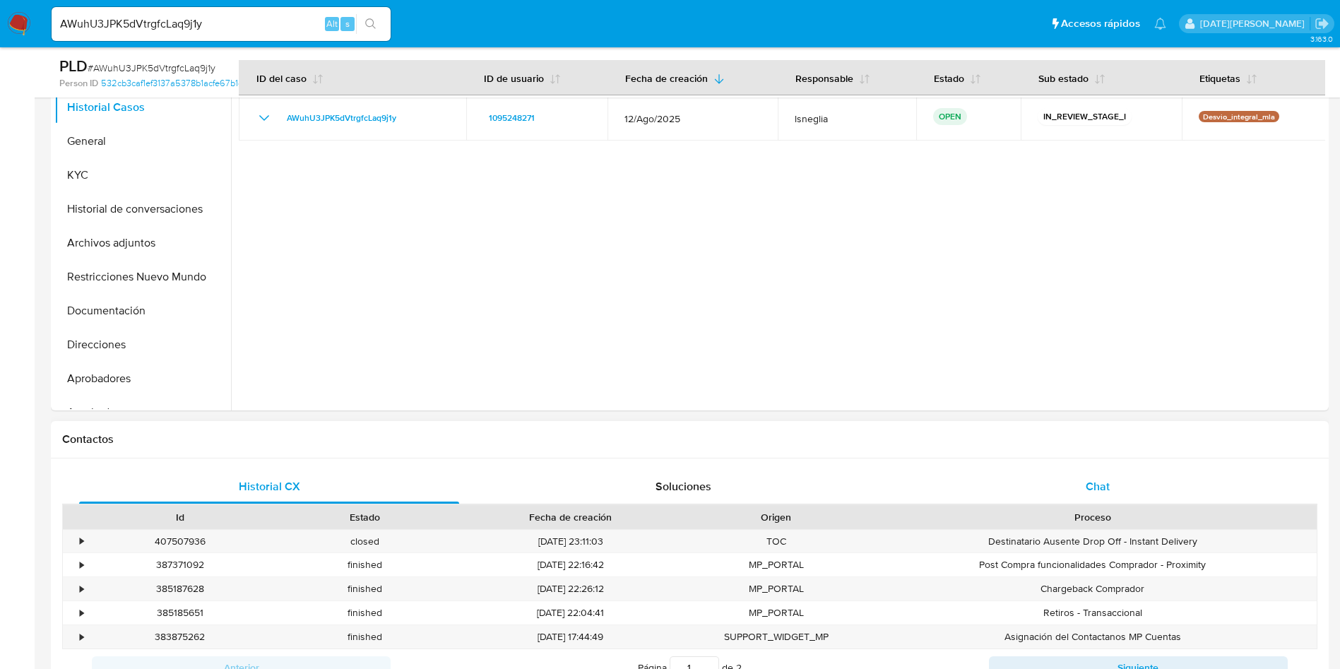
click at [1115, 493] on div "Chat" at bounding box center [1097, 487] width 380 height 34
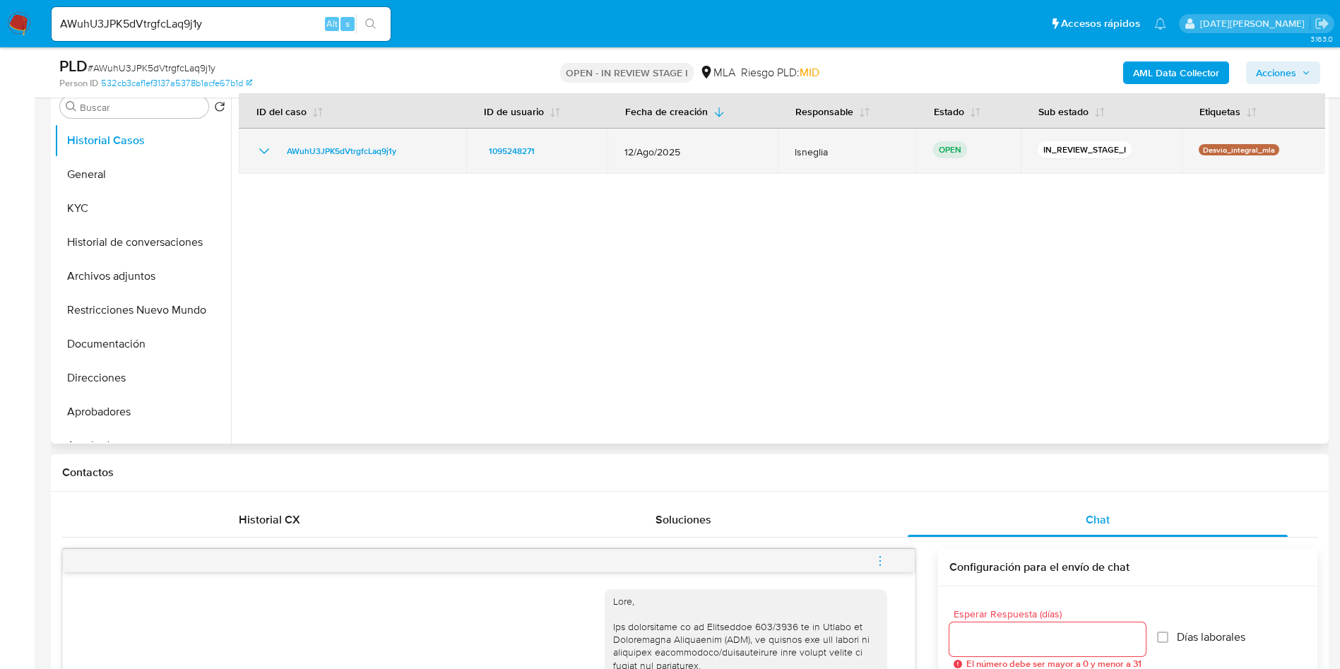
scroll to position [106, 0]
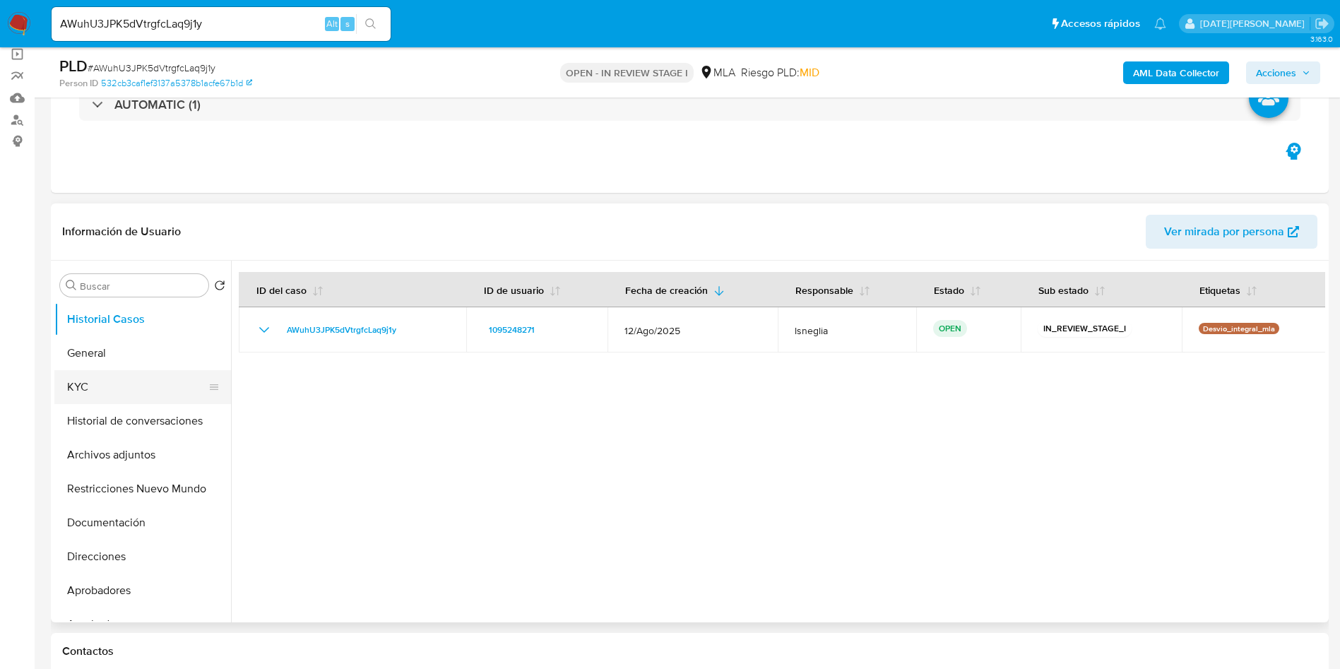
click at [132, 385] on button "KYC" at bounding box center [136, 387] width 165 height 34
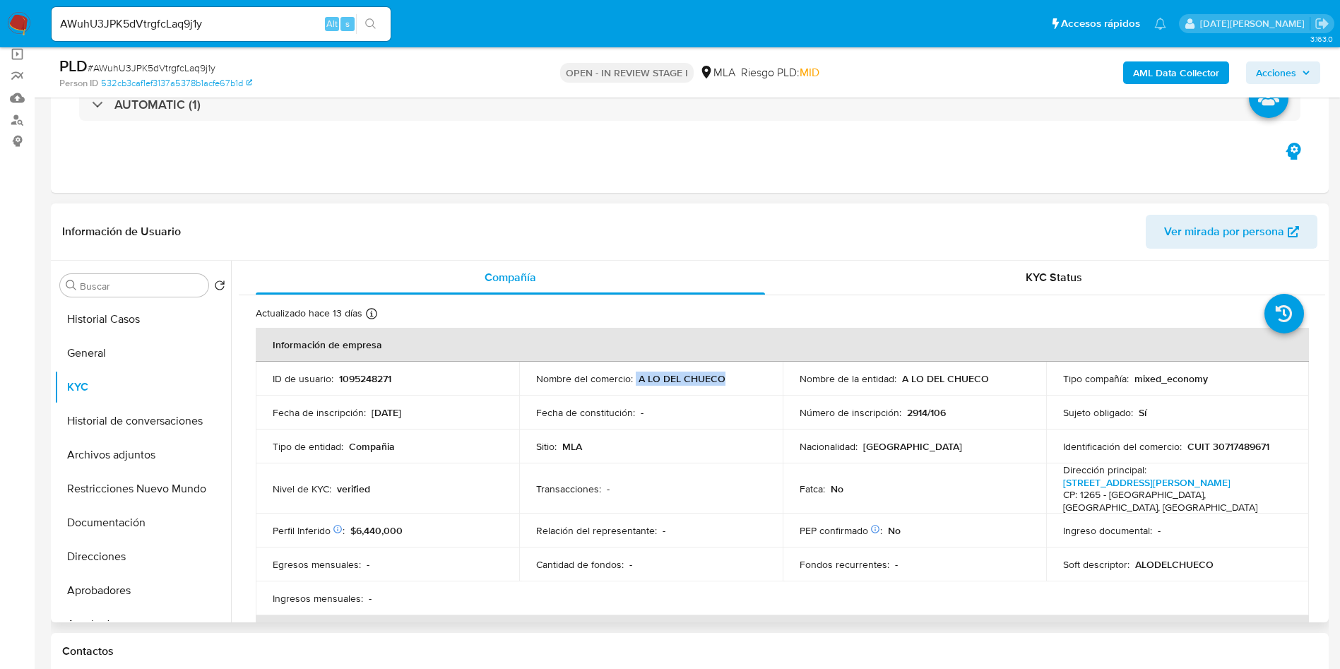
drag, startPoint x: 634, startPoint y: 378, endPoint x: 736, endPoint y: 378, distance: 101.7
click at [736, 378] on div "Nombre del comercio : A LO DEL CHUECO" at bounding box center [650, 378] width 229 height 13
click at [120, 354] on button "General" at bounding box center [136, 353] width 165 height 34
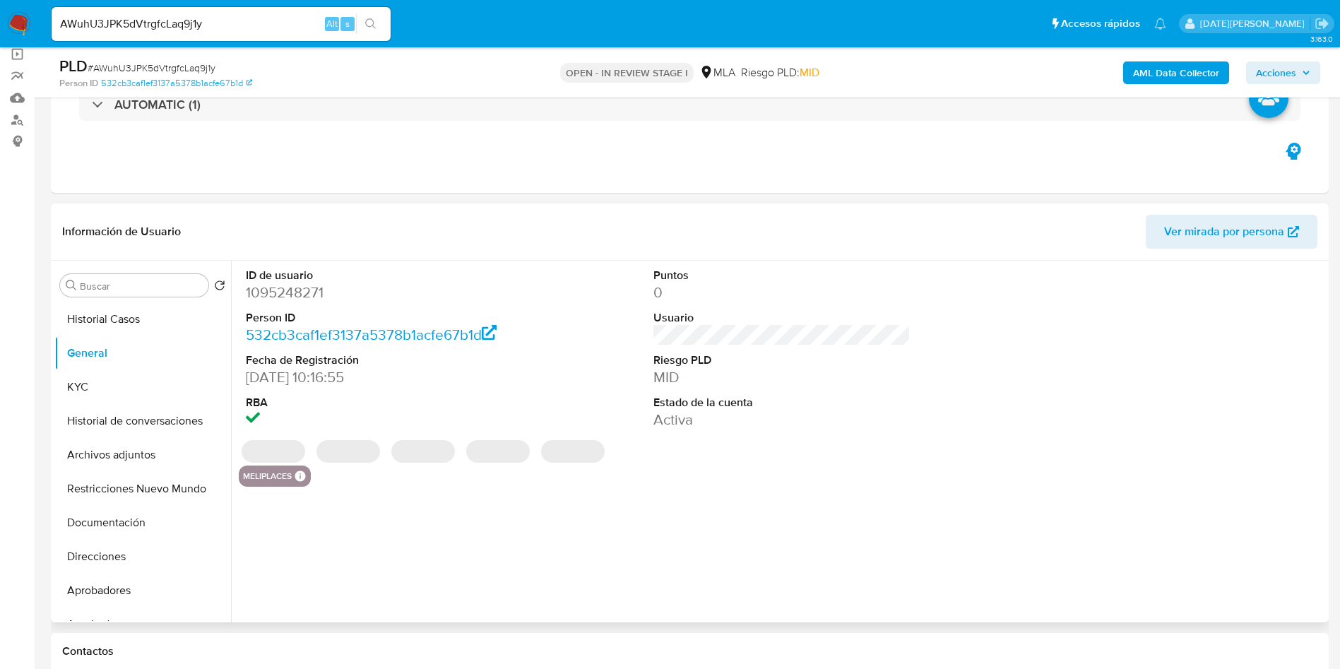
click at [281, 299] on dd "1095248271" at bounding box center [375, 292] width 258 height 20
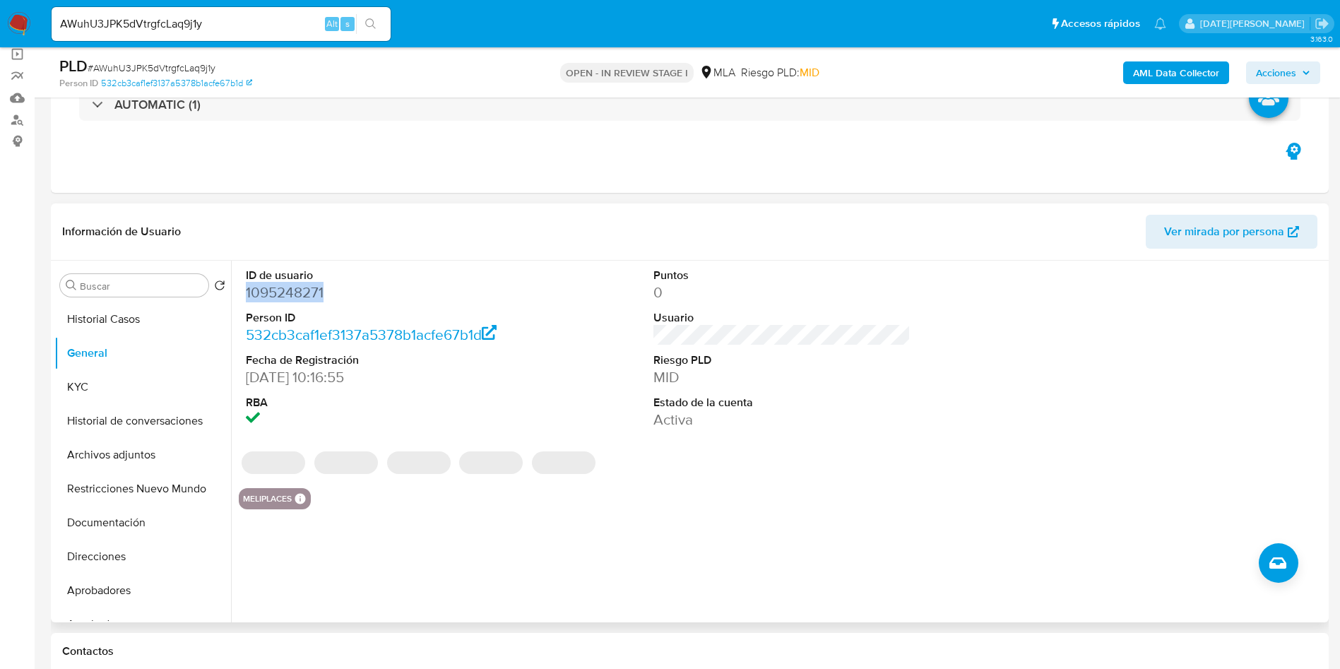
copy dd "1095248271"
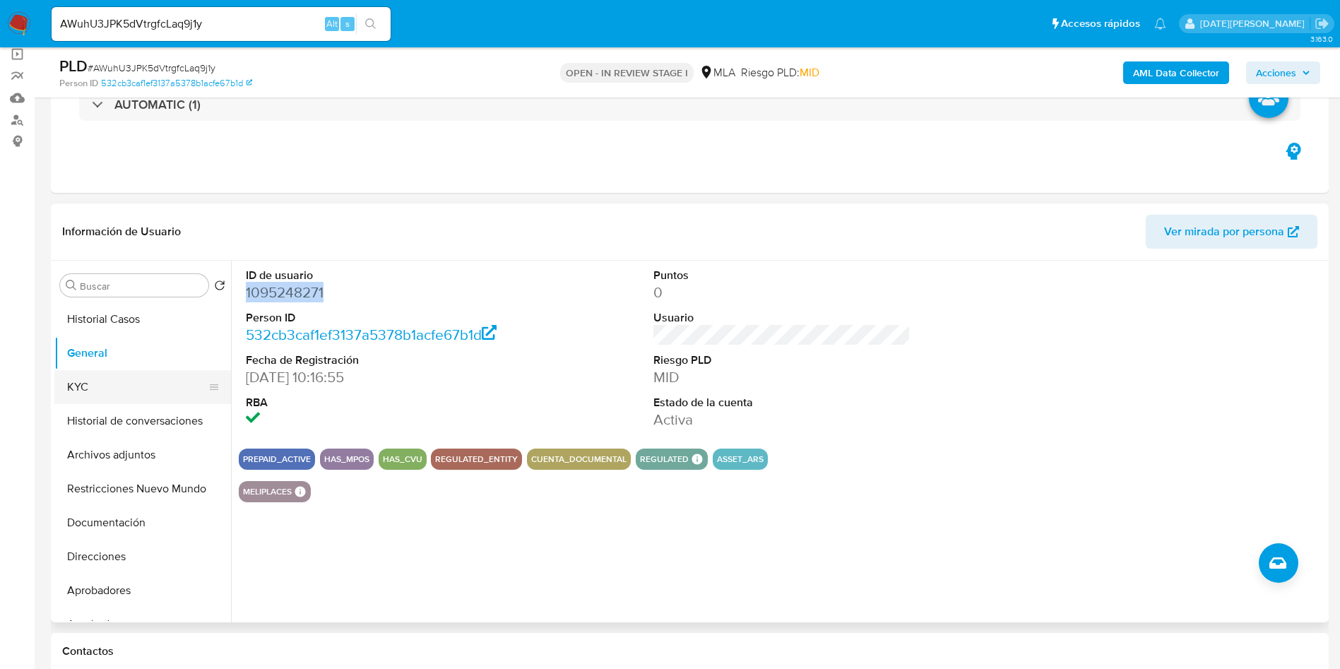
click at [80, 378] on button "KYC" at bounding box center [136, 387] width 165 height 34
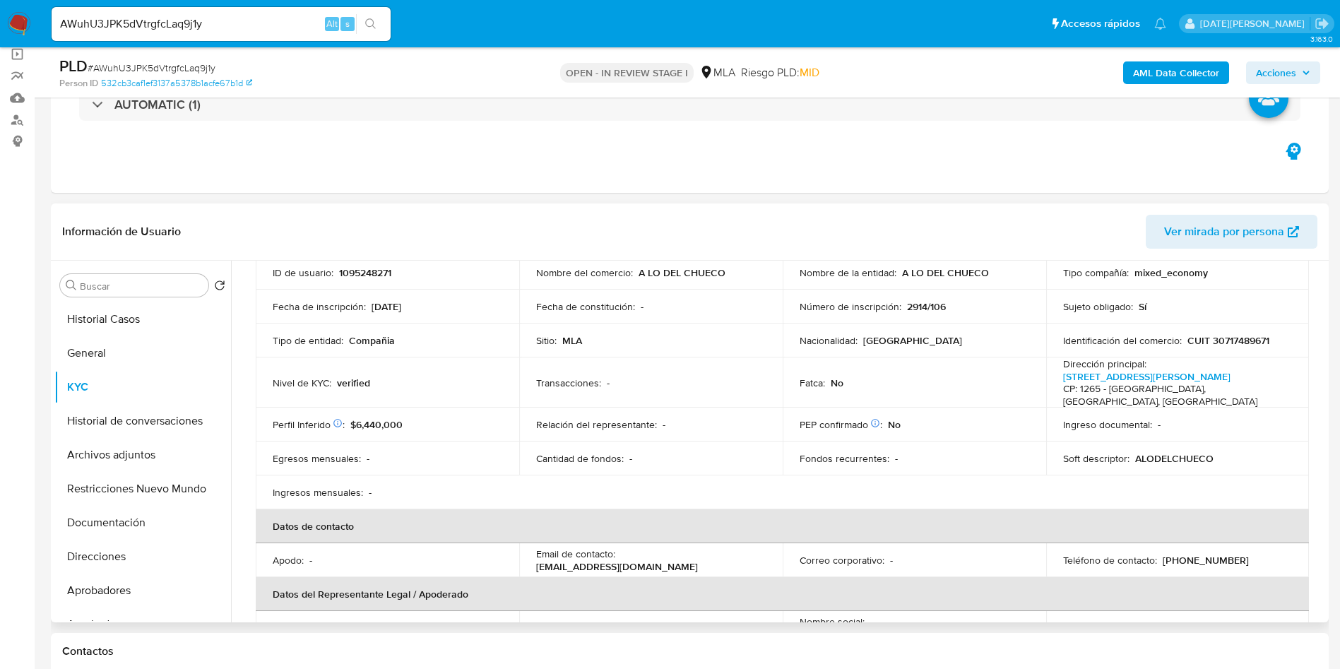
click at [1248, 342] on p "CUIT 30717489671" at bounding box center [1228, 340] width 82 height 13
copy p "30717489671"
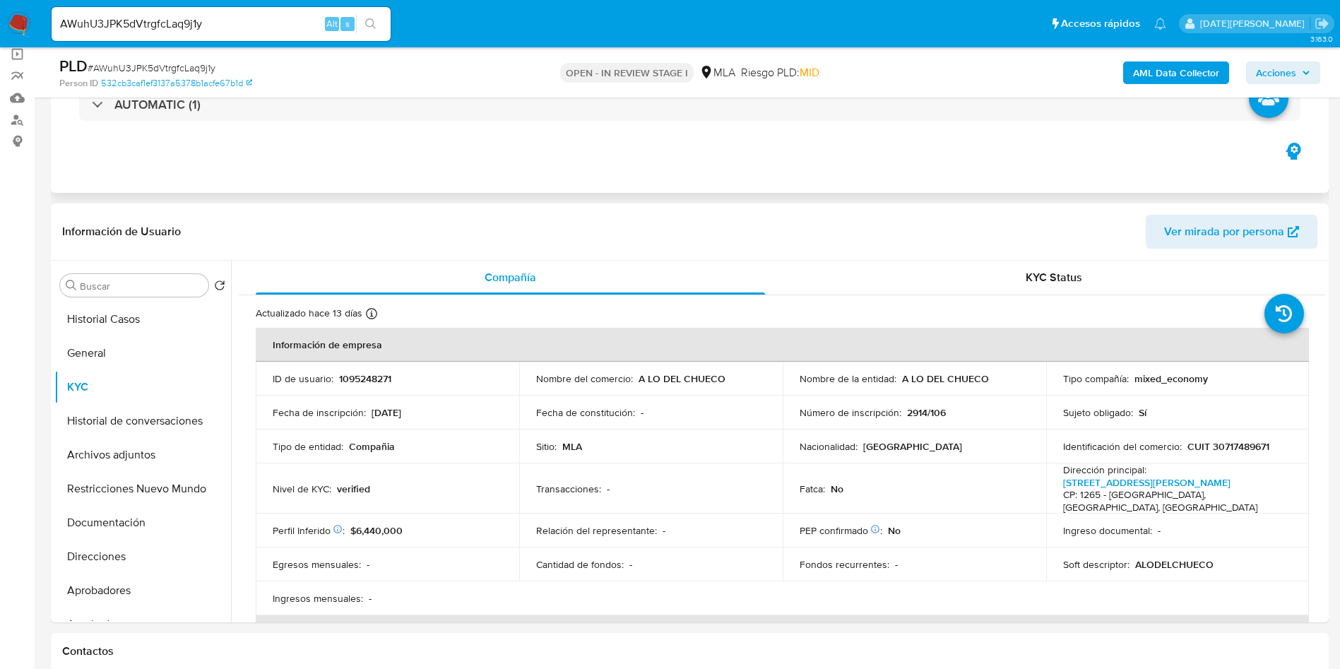
click at [210, 124] on div "AUTOMATIC (1)" at bounding box center [689, 104] width 1255 height 71
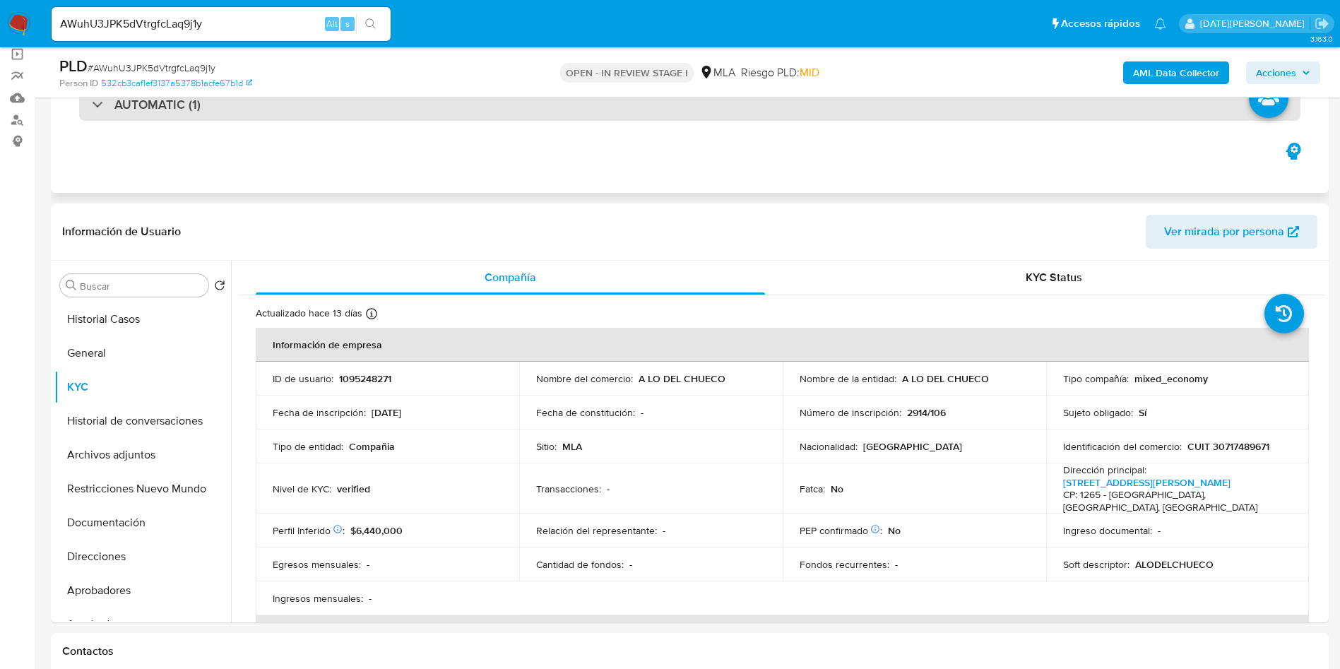
click at [215, 113] on div "AUTOMATIC (1)" at bounding box center [689, 104] width 1221 height 32
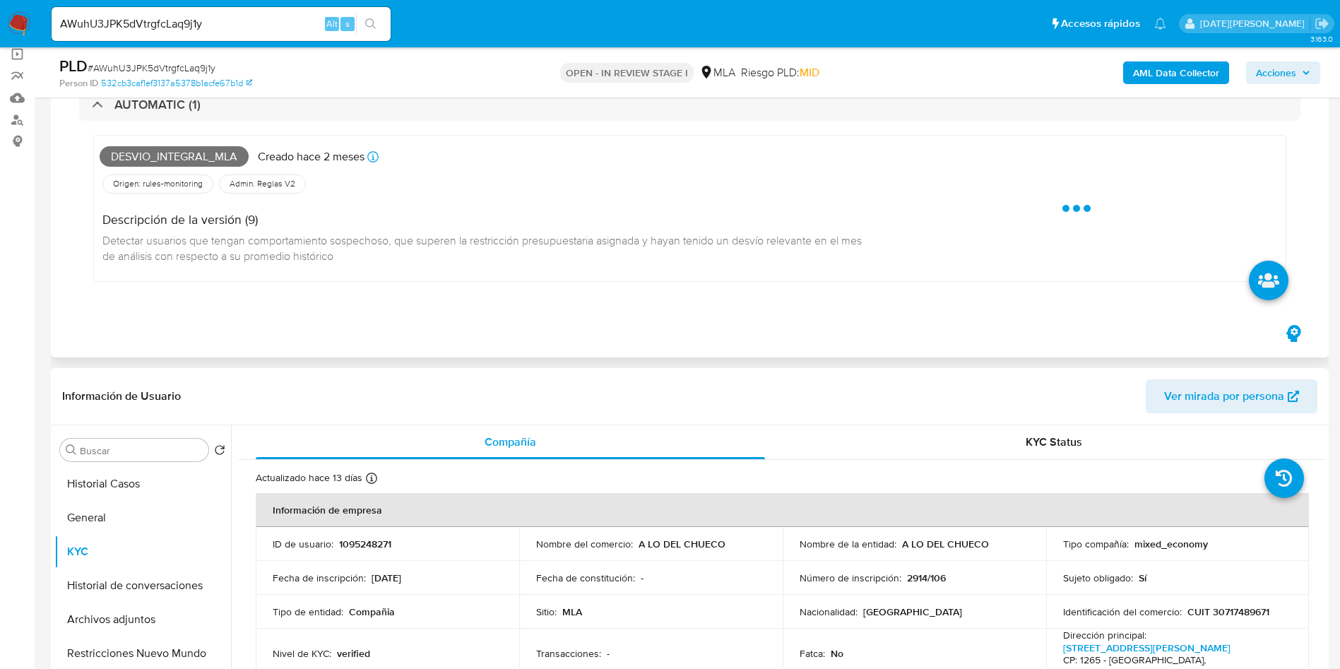
click at [120, 152] on span "Desvio_integral_mla" at bounding box center [174, 156] width 149 height 21
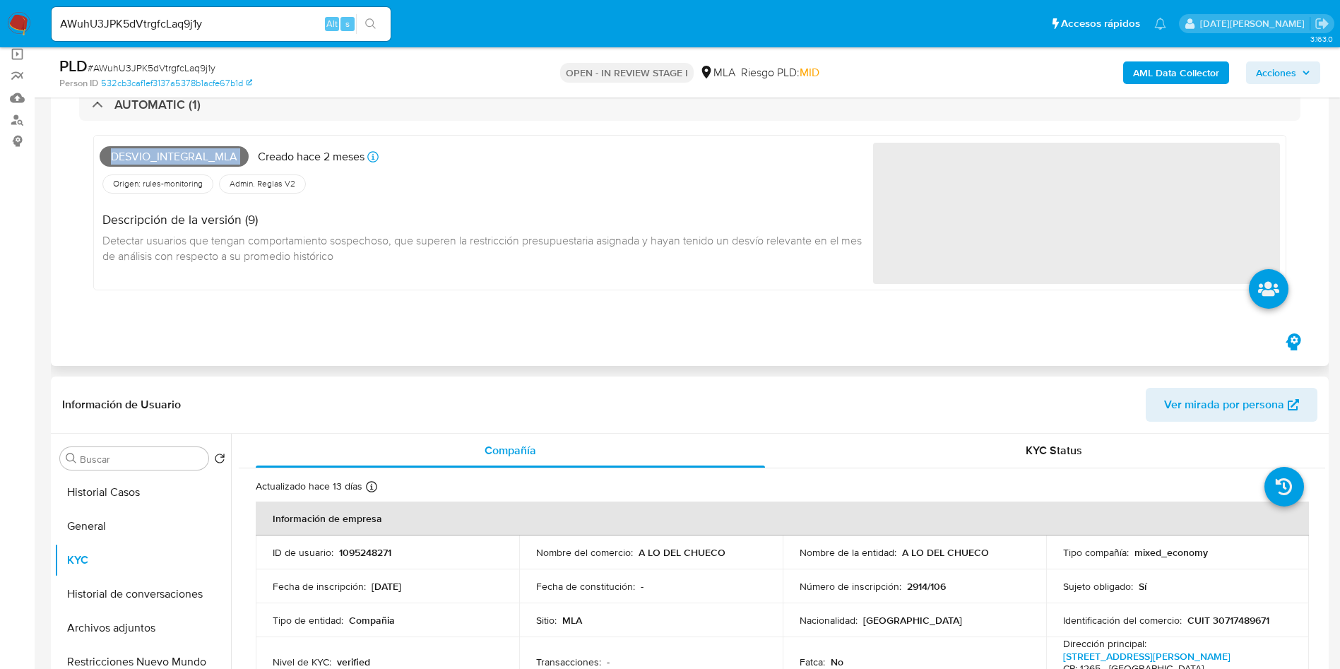
click at [120, 152] on span "Desvio_integral_mla" at bounding box center [174, 156] width 149 height 21
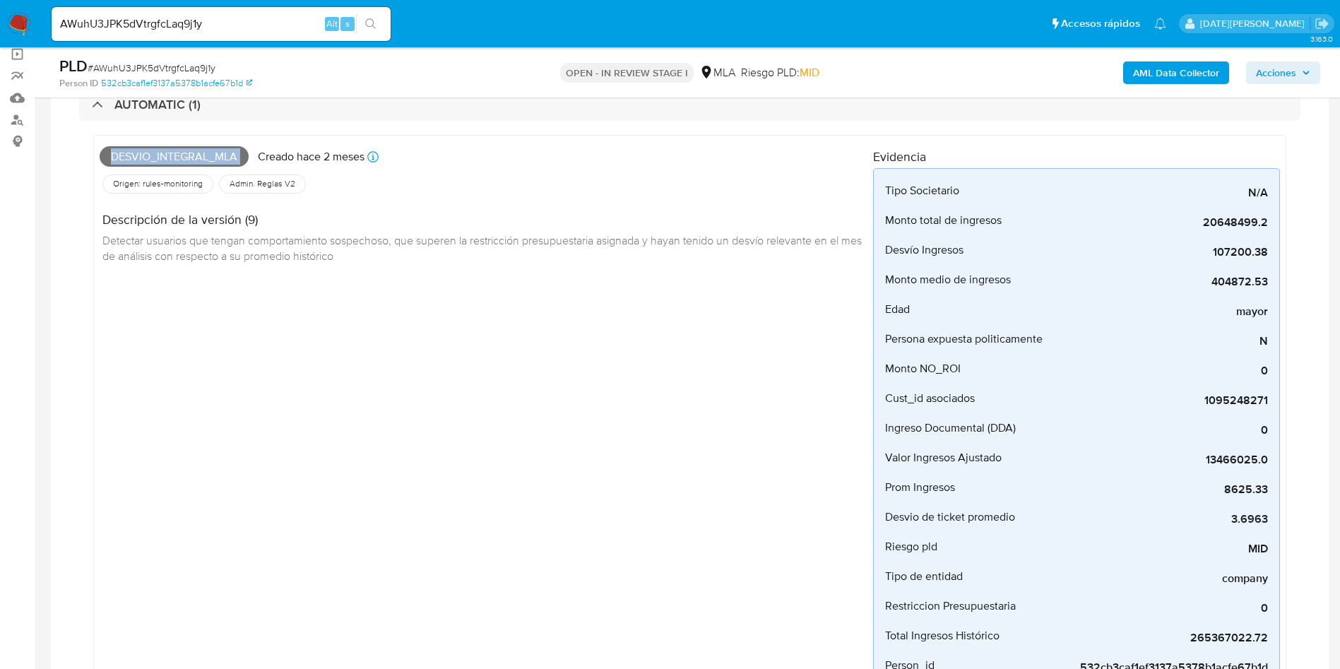
copy span "Desvio_integral_mla"
click at [225, 16] on input "AWuhU3JPK5dVtrgfcLaq9j1y" at bounding box center [221, 24] width 339 height 18
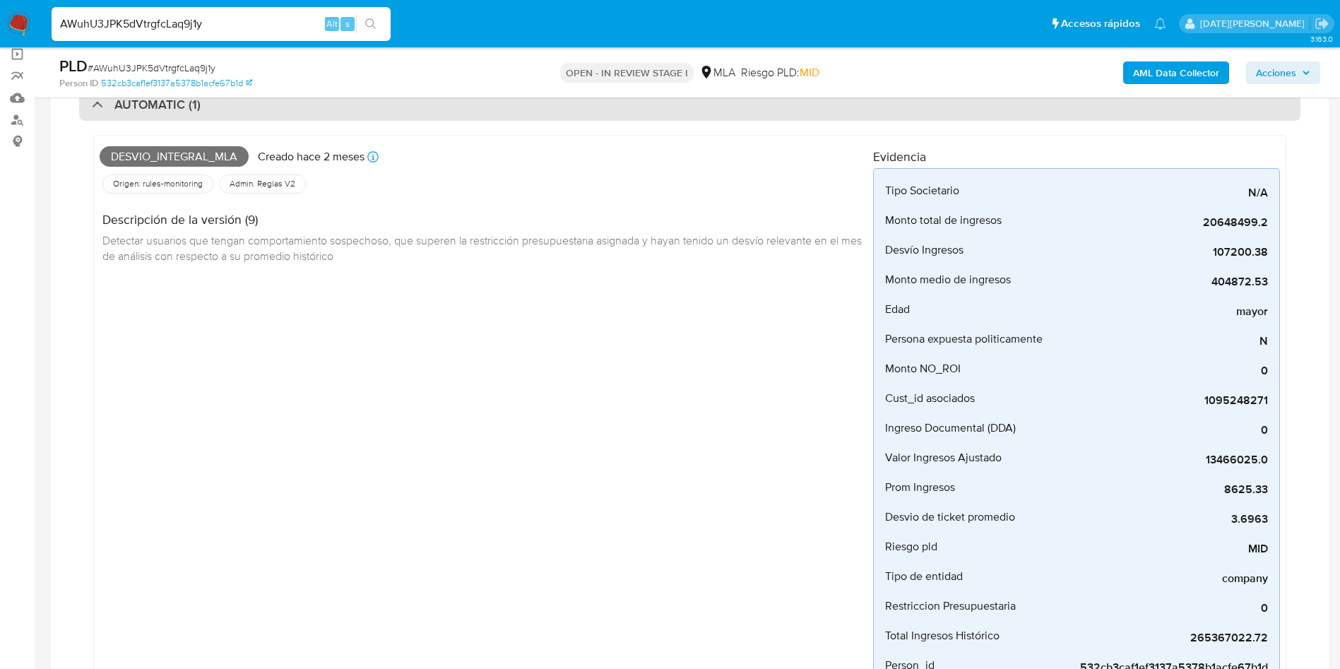
click at [188, 105] on h3 "AUTOMATIC (1)" at bounding box center [157, 105] width 86 height 16
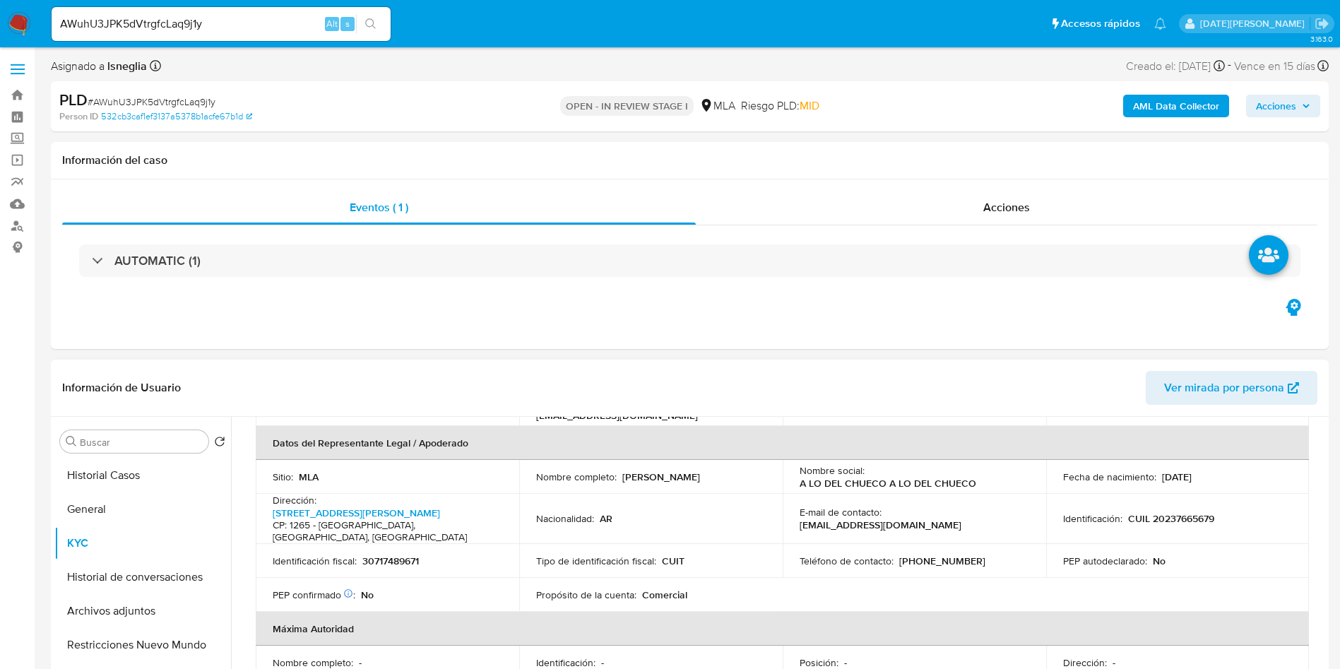
scroll to position [311, 0]
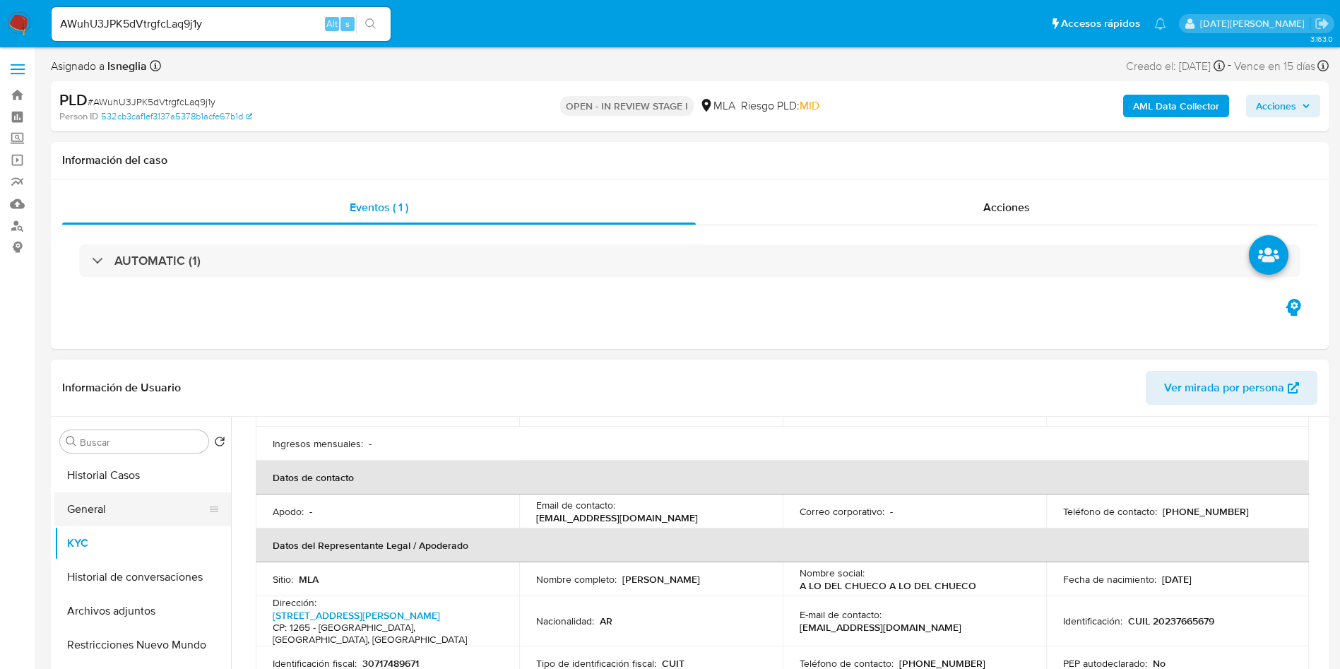
click at [109, 519] on button "General" at bounding box center [136, 509] width 165 height 34
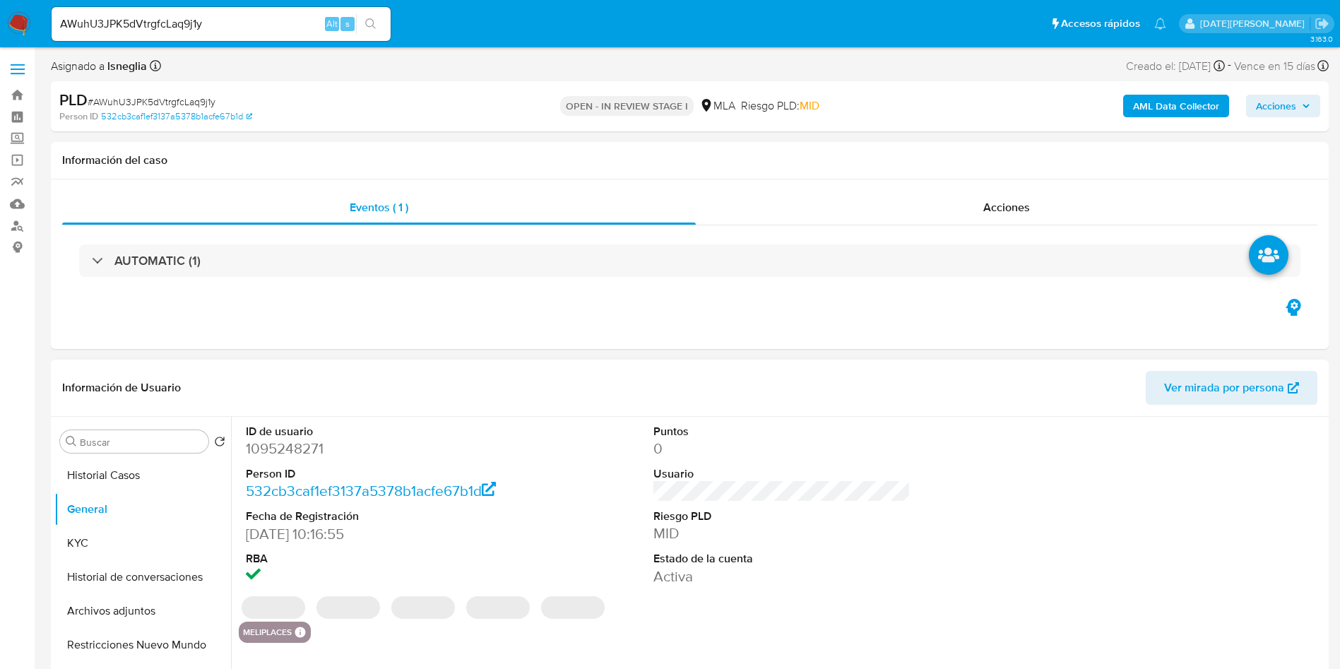
click at [276, 462] on dl "ID de usuario 1095248271 Person ID 532cb3caf1ef3137a5378b1acfe67b1d Fecha de Re…" at bounding box center [375, 505] width 258 height 162
click at [280, 448] on dd "1095248271" at bounding box center [375, 449] width 258 height 20
click at [281, 448] on dd "1095248271" at bounding box center [375, 449] width 258 height 20
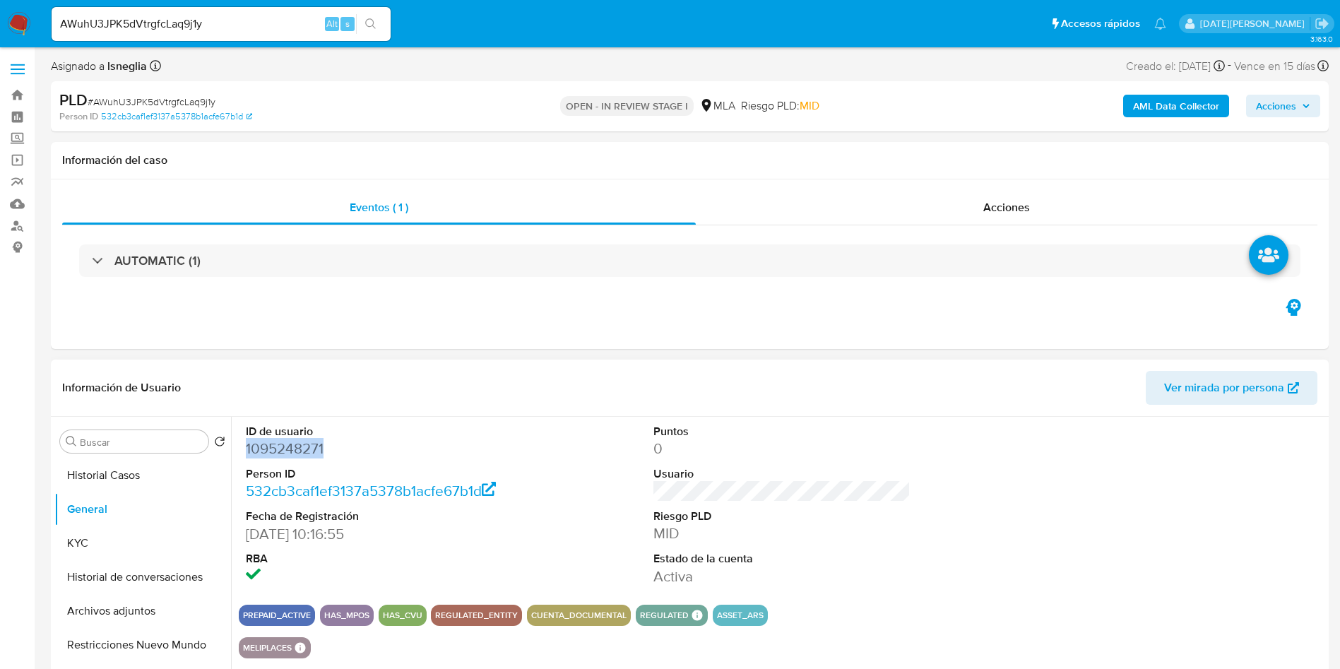
copy dd "1095248271"
click at [310, 444] on dd "1095248271" at bounding box center [375, 449] width 258 height 20
click at [201, 98] on span "# AWuhU3JPK5dVtrgfcLaq9j1y" at bounding box center [152, 102] width 128 height 14
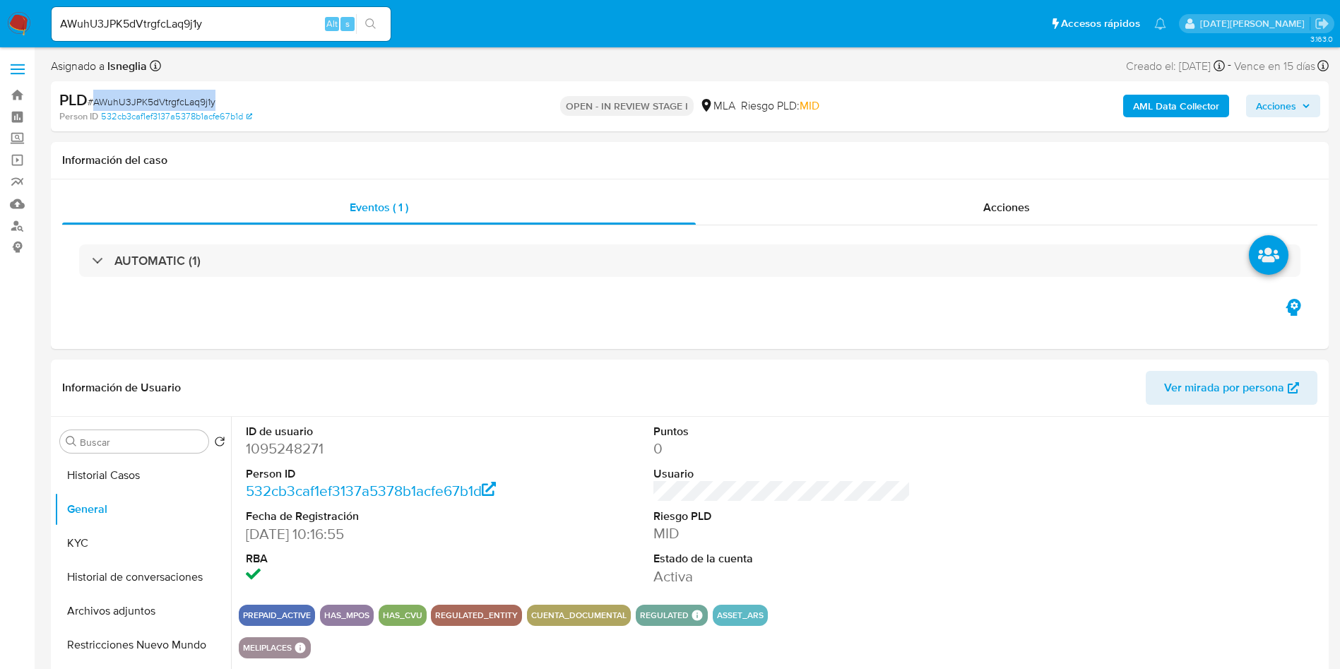
copy span "AWuhU3JPK5dVtrgfcLaq9j1y"
click at [283, 446] on dd "1095248271" at bounding box center [375, 449] width 258 height 20
click at [285, 446] on dd "1095248271" at bounding box center [375, 449] width 258 height 20
copy dd "1095248271"
click at [137, 479] on button "Historial Casos" at bounding box center [136, 475] width 165 height 34
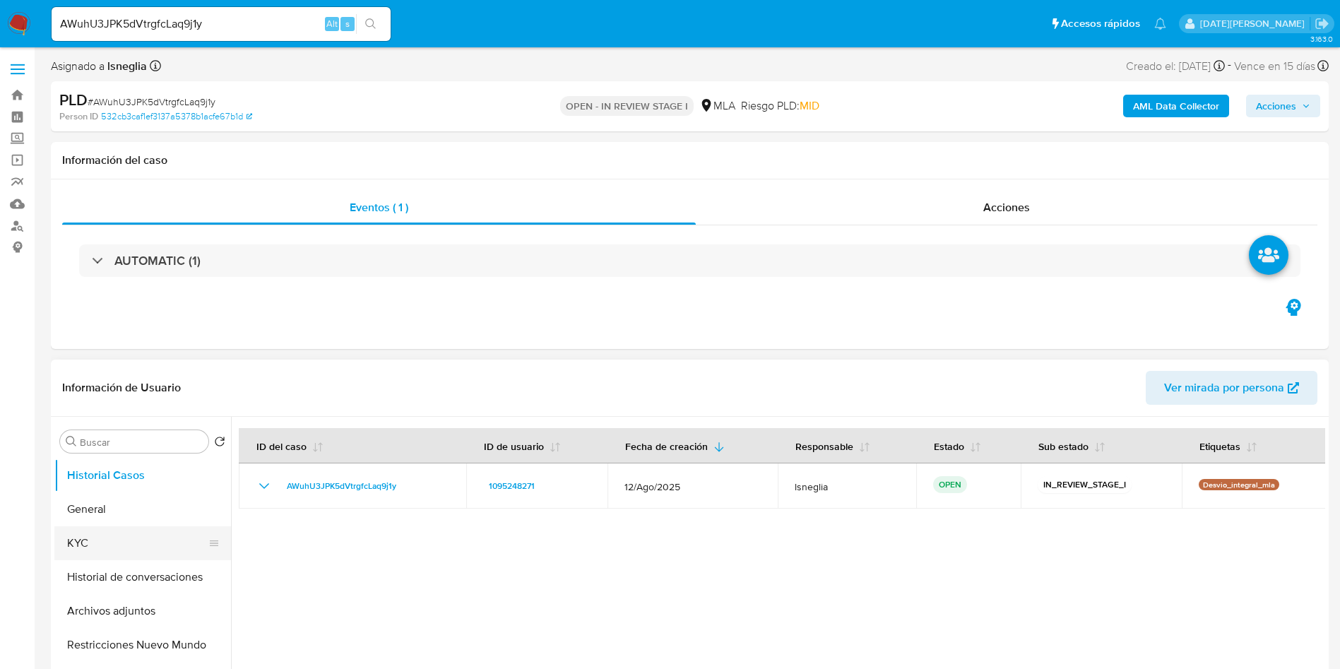
click at [95, 539] on button "KYC" at bounding box center [136, 543] width 165 height 34
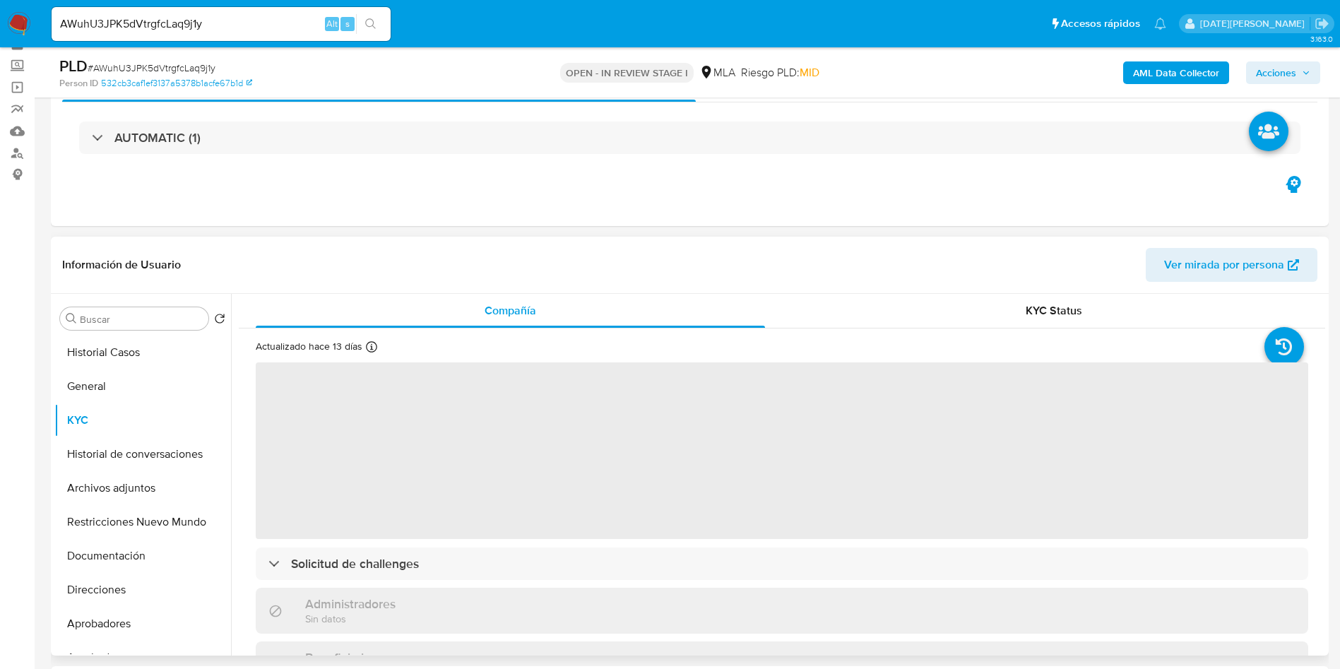
scroll to position [106, 0]
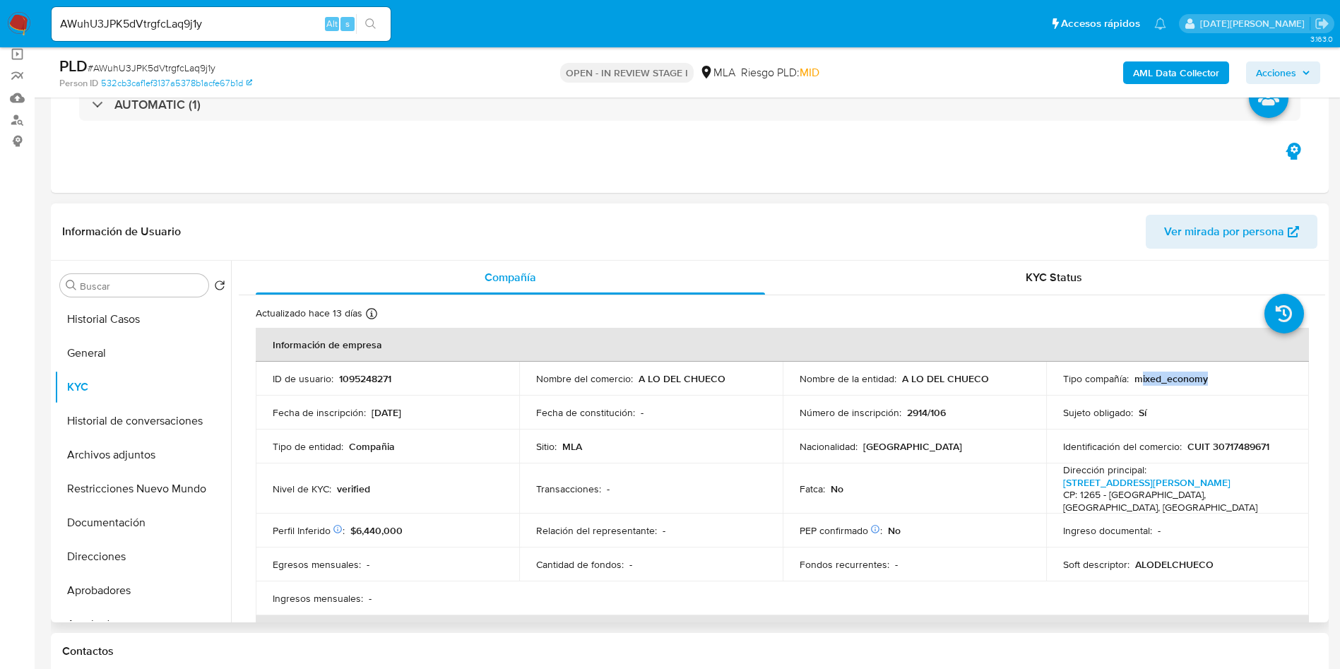
drag, startPoint x: 1135, startPoint y: 382, endPoint x: 1205, endPoint y: 376, distance: 70.9
click at [1205, 376] on div "Tipo compañía : mixed_economy" at bounding box center [1177, 378] width 229 height 13
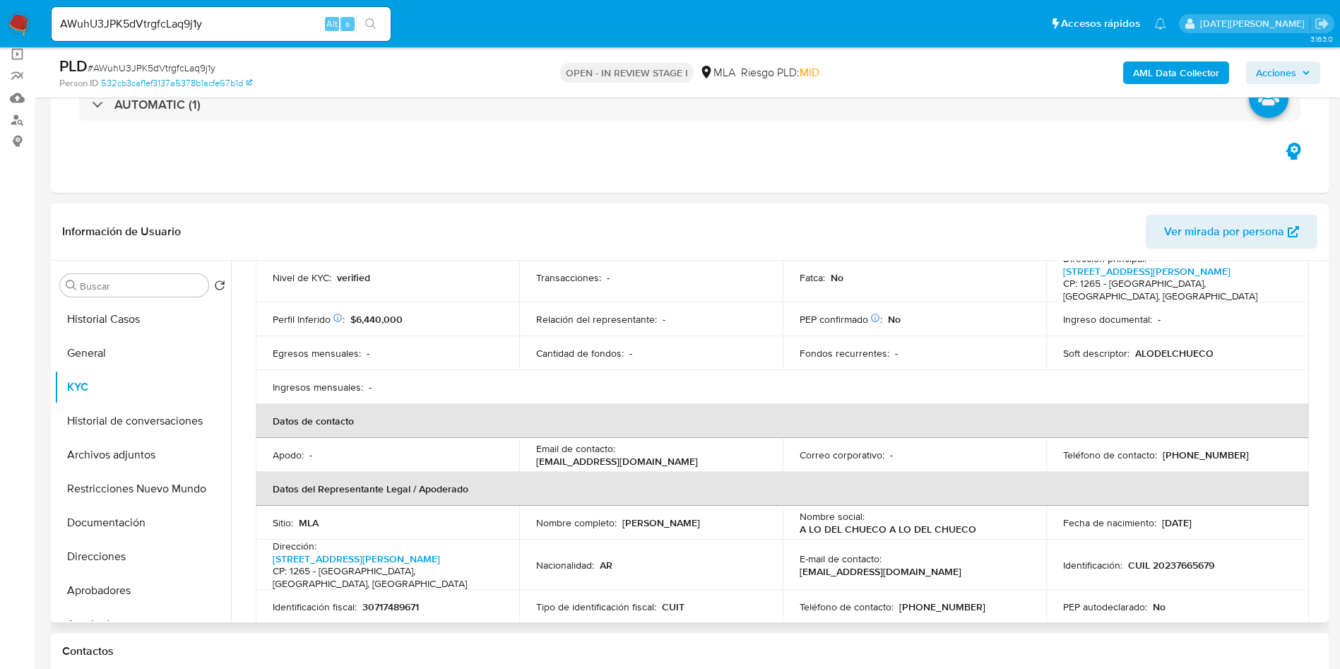
scroll to position [212, 0]
click at [407, 600] on p "30717489671" at bounding box center [390, 606] width 56 height 13
copy p "30717489671"
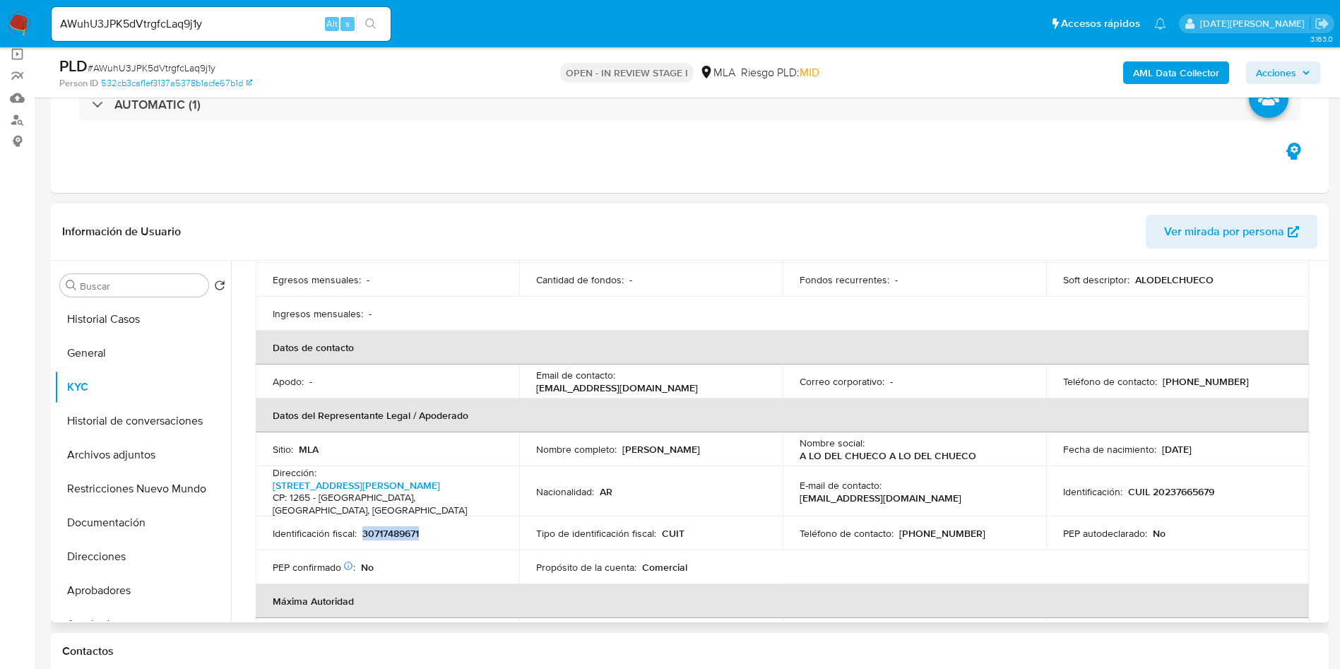
scroll to position [318, 0]
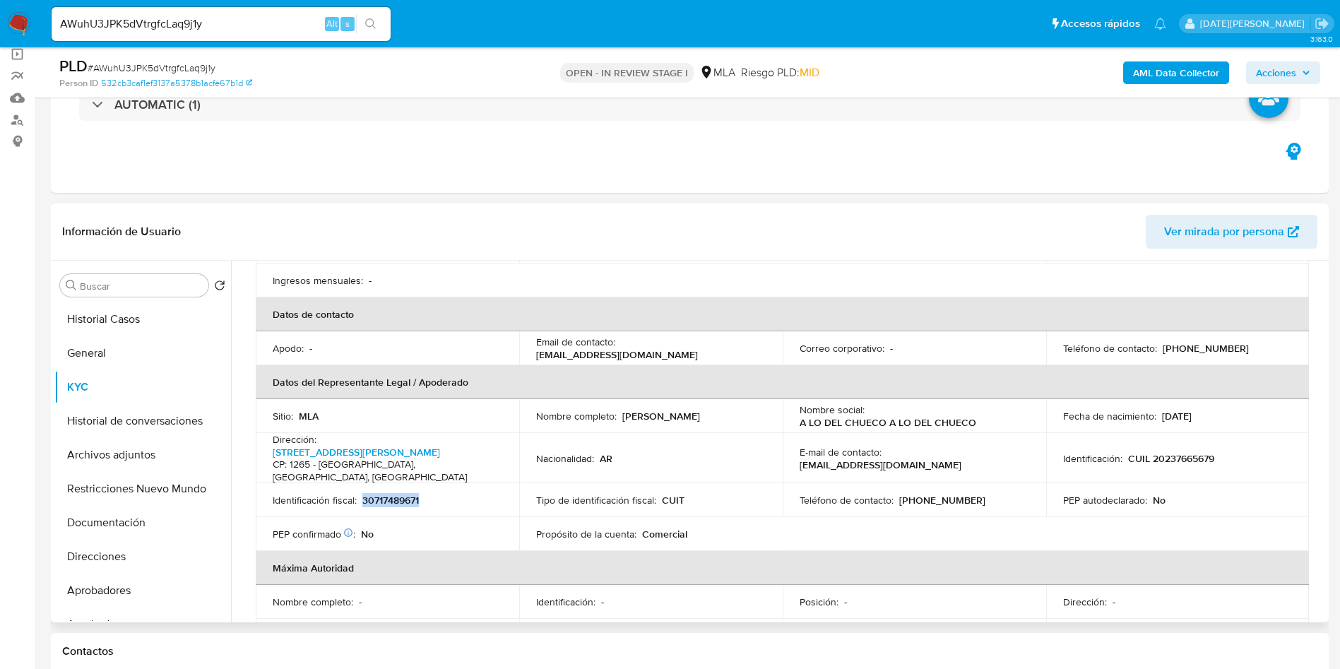
click at [924, 494] on p "[PHONE_NUMBER]" at bounding box center [942, 500] width 86 height 13
copy p "33565865"
drag, startPoint x: 620, startPoint y: 335, endPoint x: 736, endPoint y: 335, distance: 116.5
click at [736, 335] on div "Email de contacto : alodelchueco@gmail.com" at bounding box center [650, 347] width 229 height 25
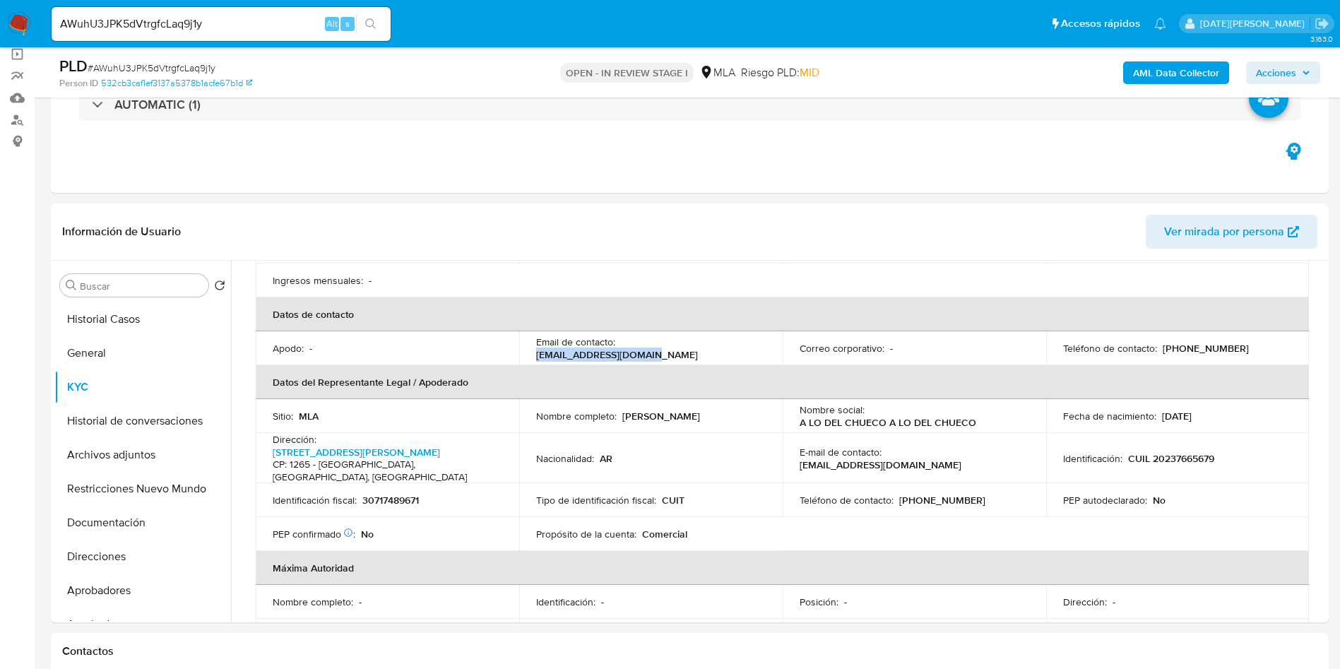
copy p "[EMAIL_ADDRESS][DOMAIN_NAME]"
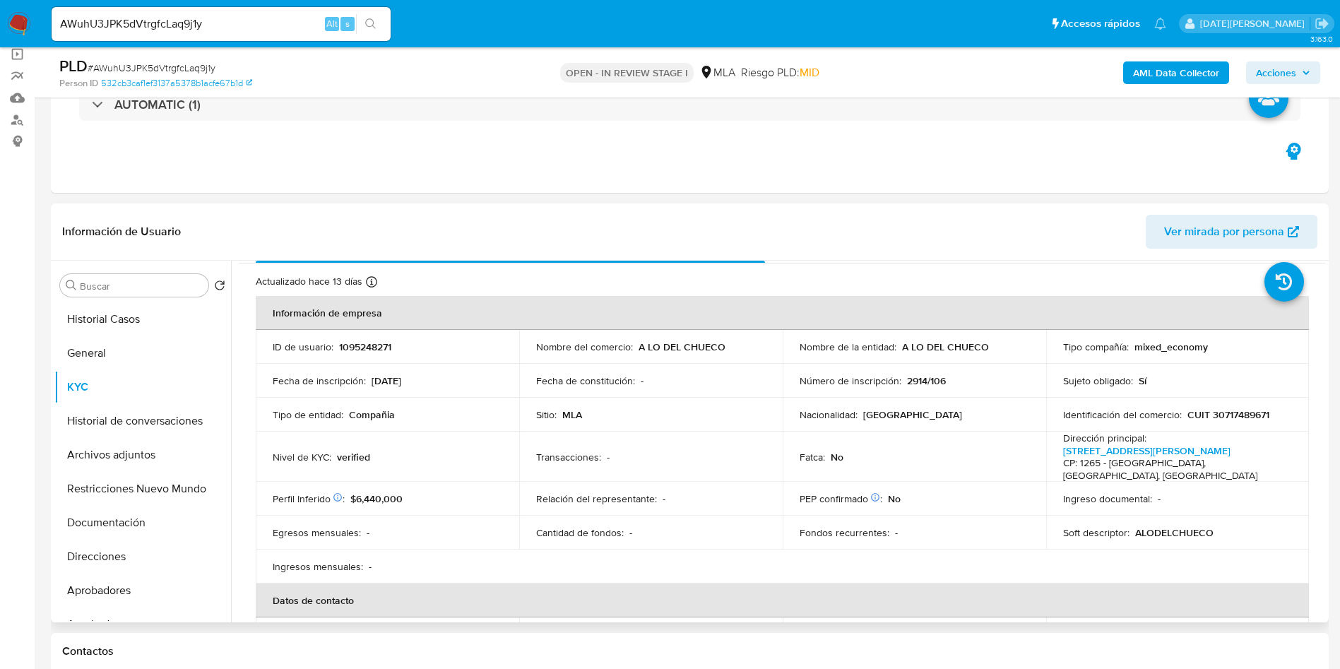
scroll to position [0, 0]
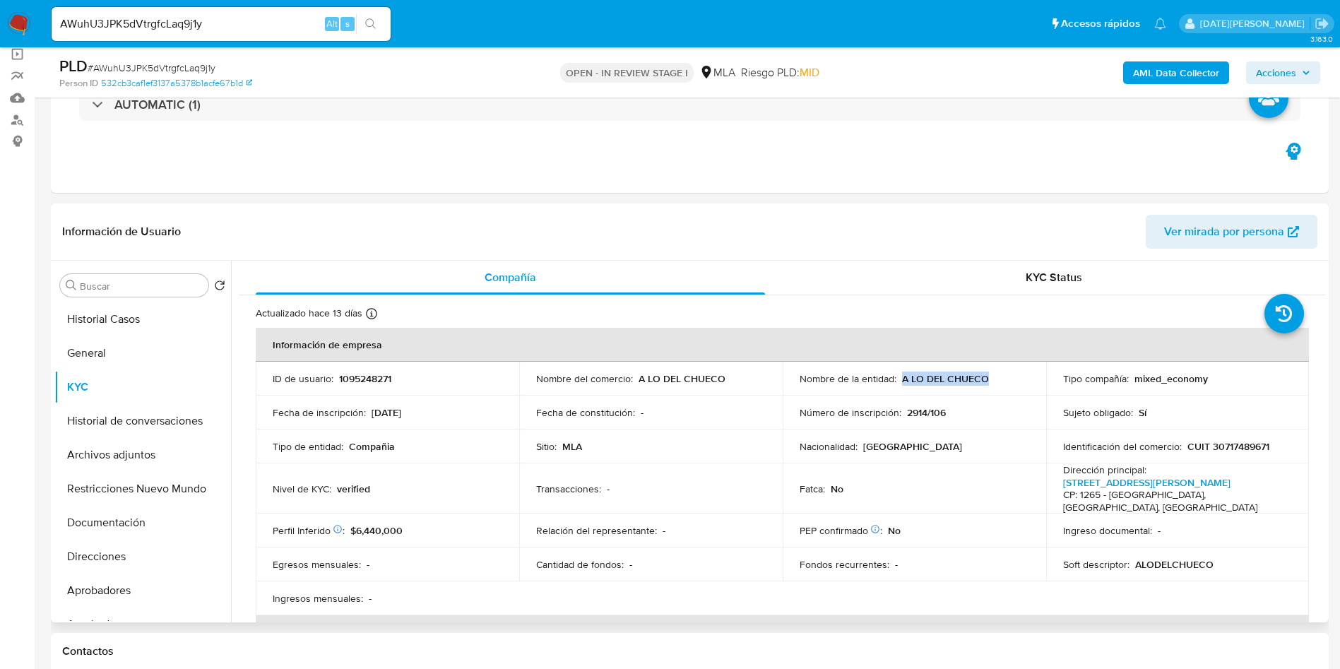
drag, startPoint x: 899, startPoint y: 377, endPoint x: 993, endPoint y: 378, distance: 93.9
click at [993, 378] on div "Nombre de la entidad : A LO DEL CHUECO" at bounding box center [913, 378] width 229 height 13
copy p "A LO DEL CHUECO"
drag, startPoint x: 1183, startPoint y: 448, endPoint x: 1270, endPoint y: 448, distance: 86.9
click at [1270, 448] on div "Identificación del comercio : CUIT 30717489671" at bounding box center [1177, 446] width 229 height 13
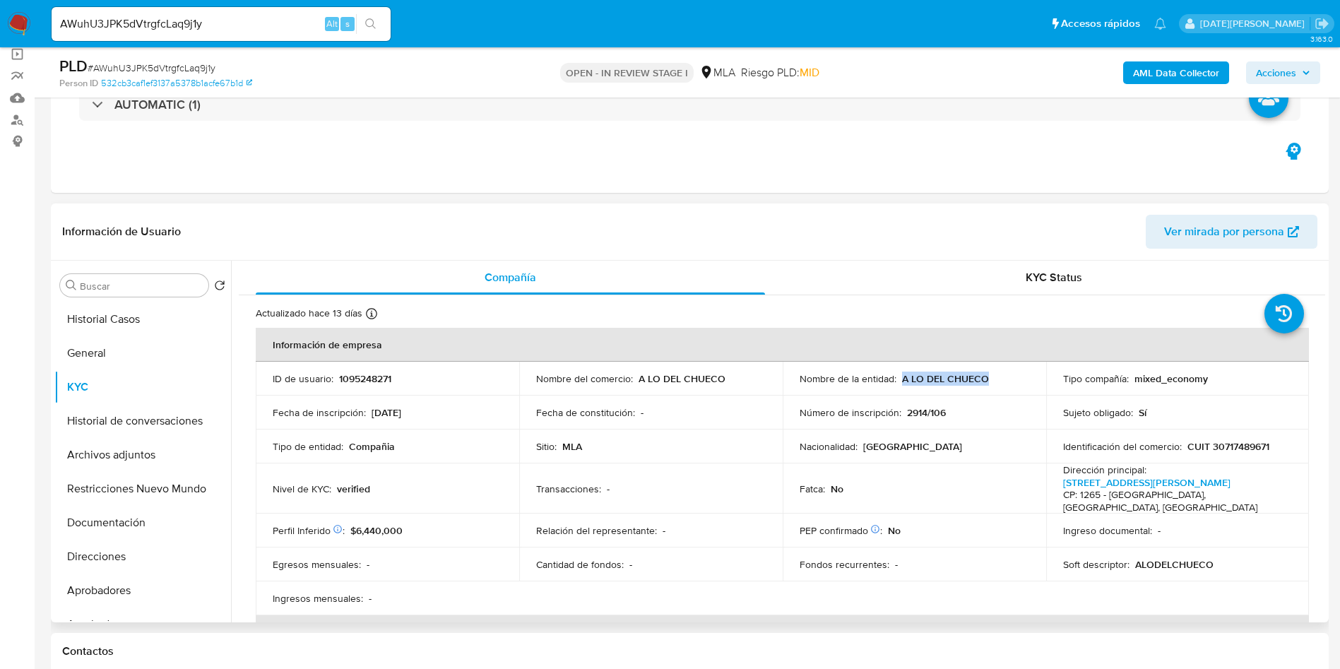
drag, startPoint x: 898, startPoint y: 375, endPoint x: 982, endPoint y: 370, distance: 83.5
click at [983, 378] on p "A LO DEL CHUECO" at bounding box center [945, 378] width 87 height 13
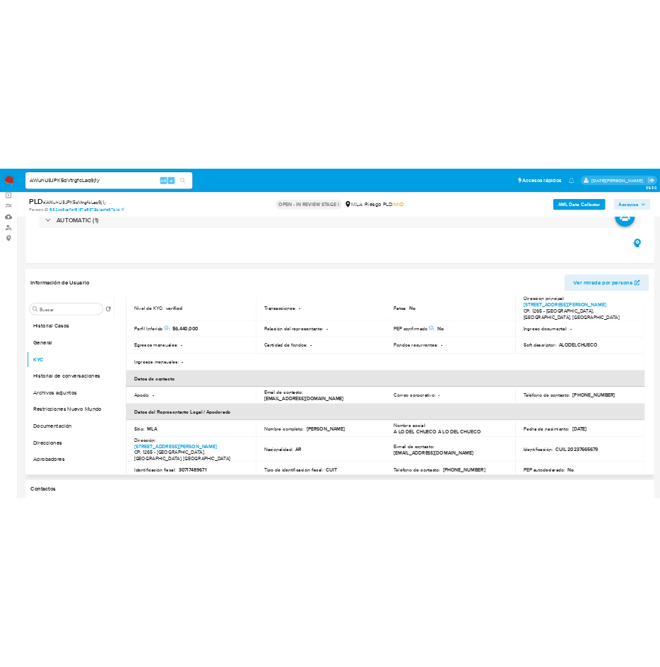
scroll to position [100, 0]
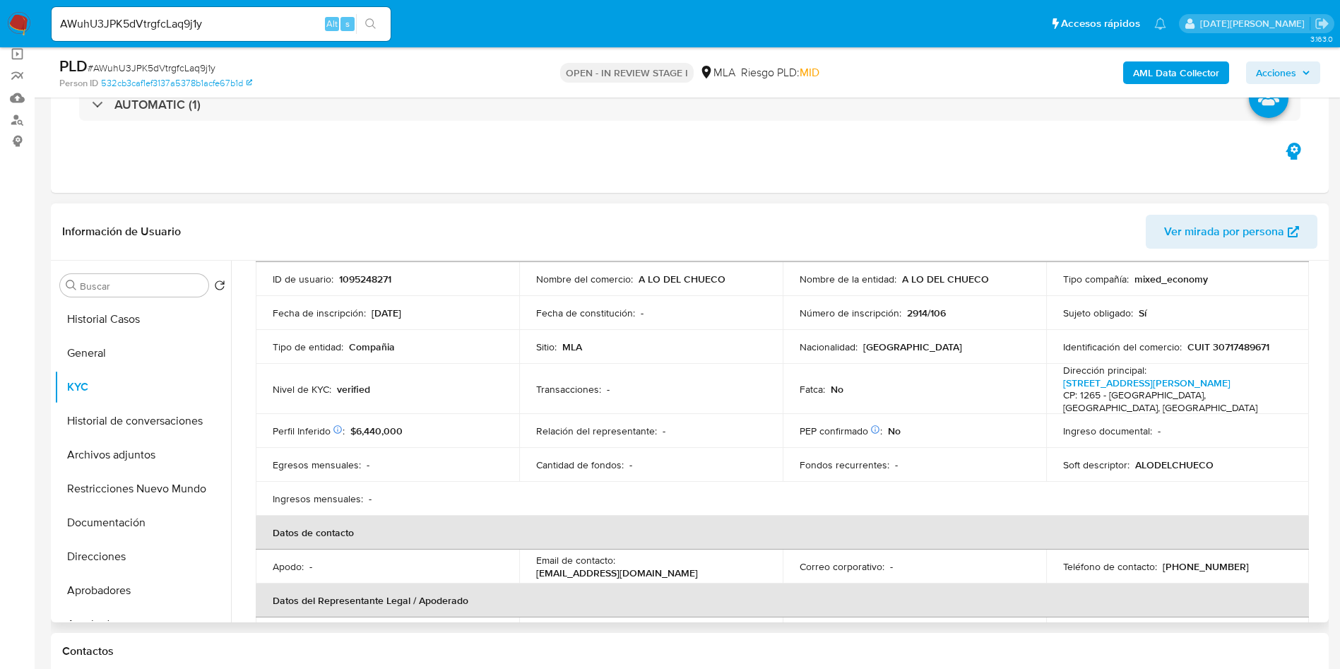
click at [1222, 340] on p "CUIT 30717489671" at bounding box center [1228, 346] width 82 height 13
click at [1223, 343] on p "CUIT 30717489671" at bounding box center [1228, 346] width 82 height 13
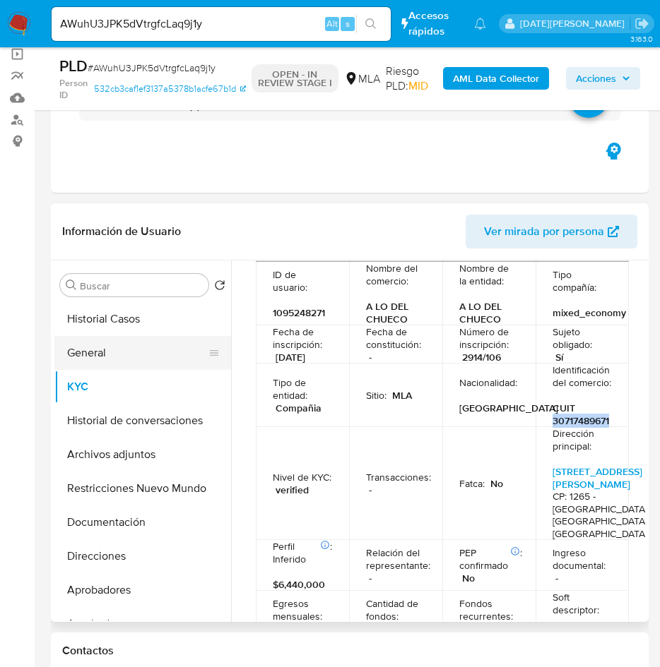
click at [120, 357] on button "General" at bounding box center [136, 353] width 165 height 34
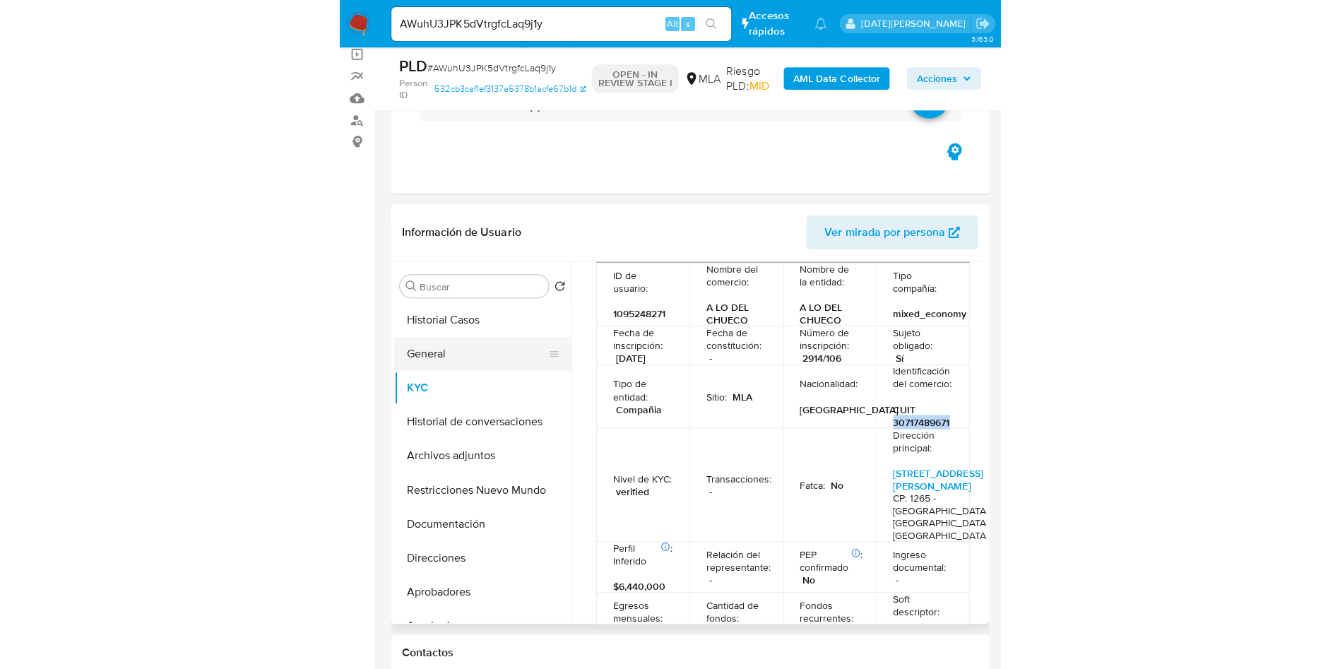
scroll to position [0, 0]
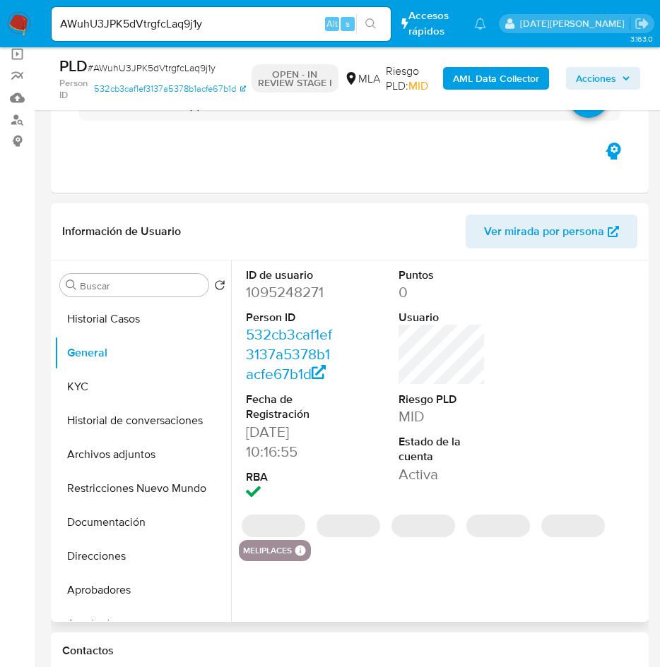
click at [294, 290] on dd "1095248271" at bounding box center [290, 292] width 88 height 20
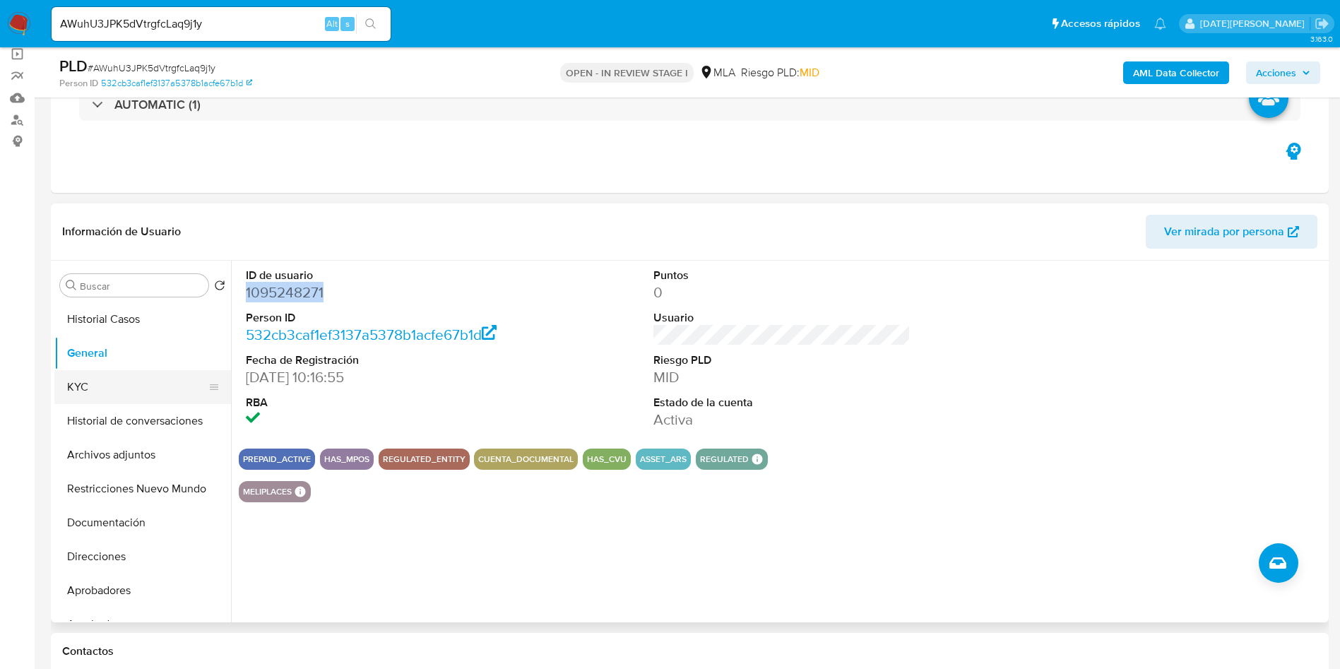
click at [112, 379] on button "KYC" at bounding box center [136, 387] width 165 height 34
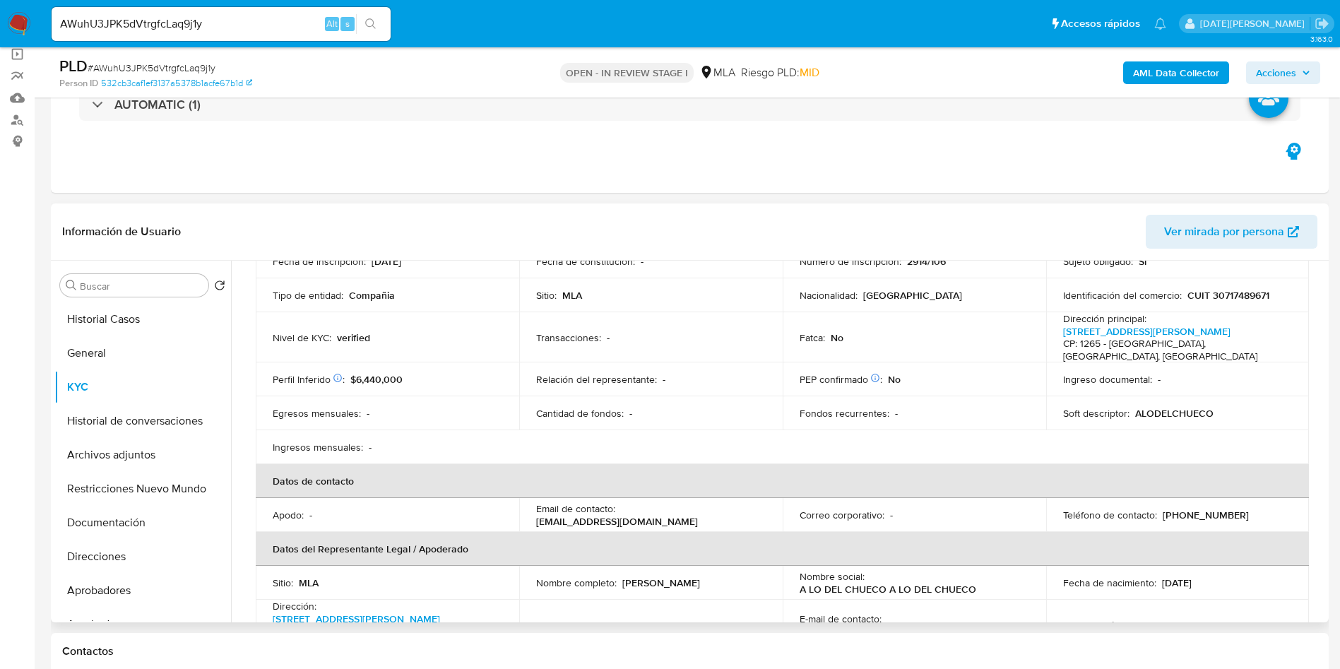
scroll to position [212, 0]
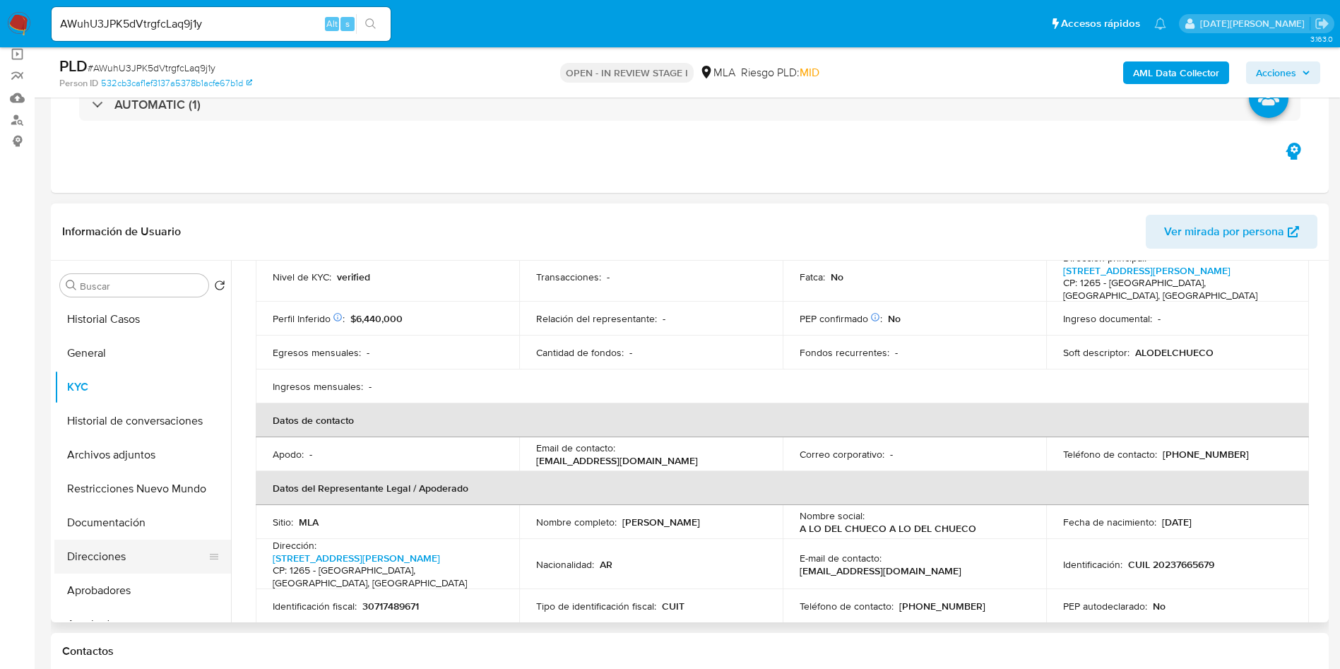
click at [129, 552] on button "Direcciones" at bounding box center [136, 556] width 165 height 34
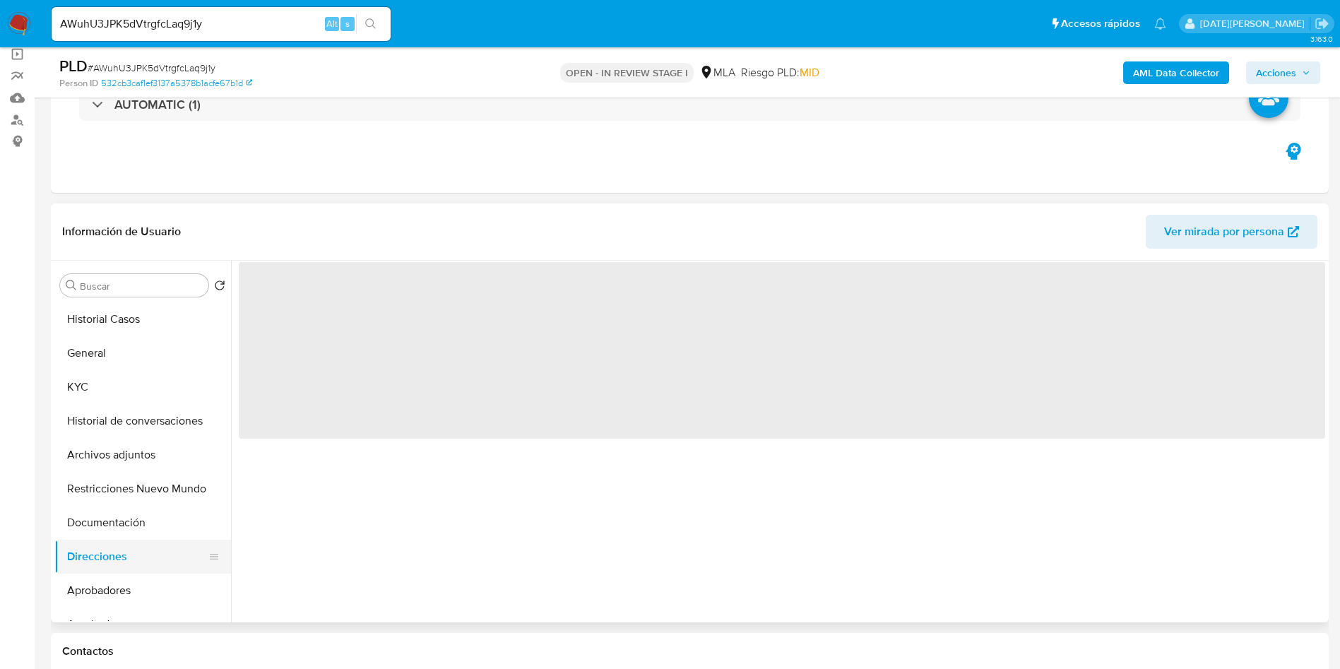
scroll to position [0, 0]
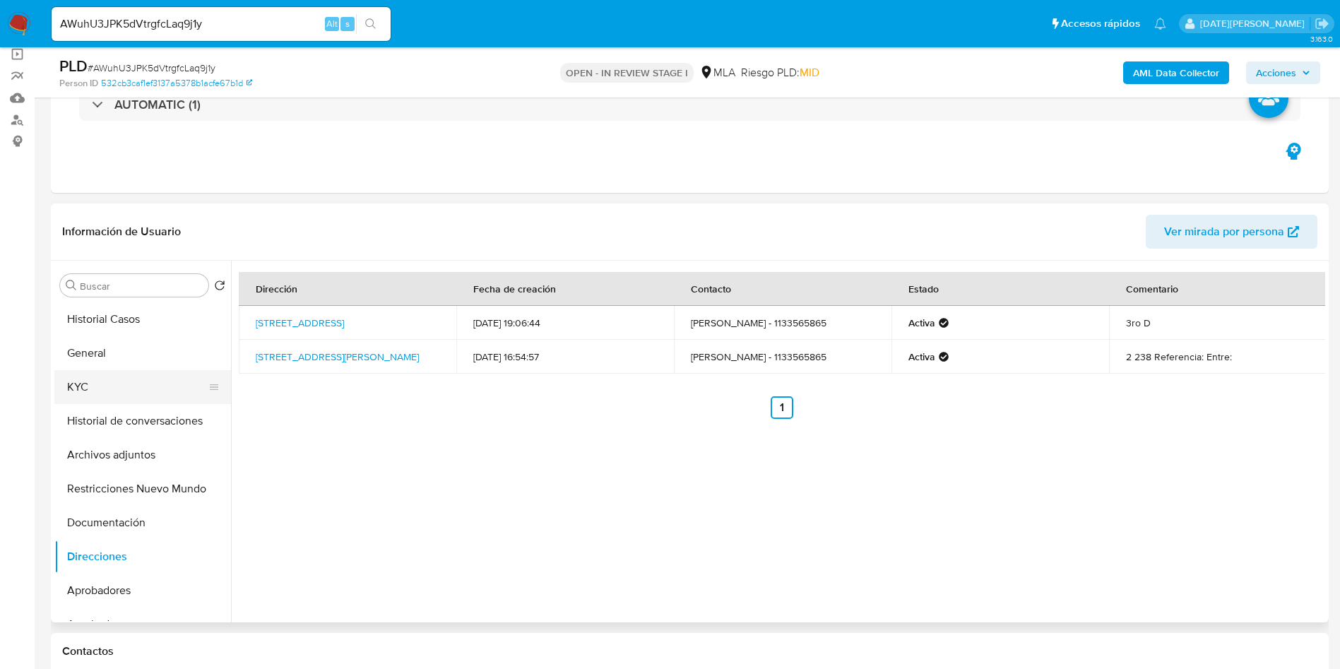
click at [95, 378] on button "KYC" at bounding box center [136, 387] width 165 height 34
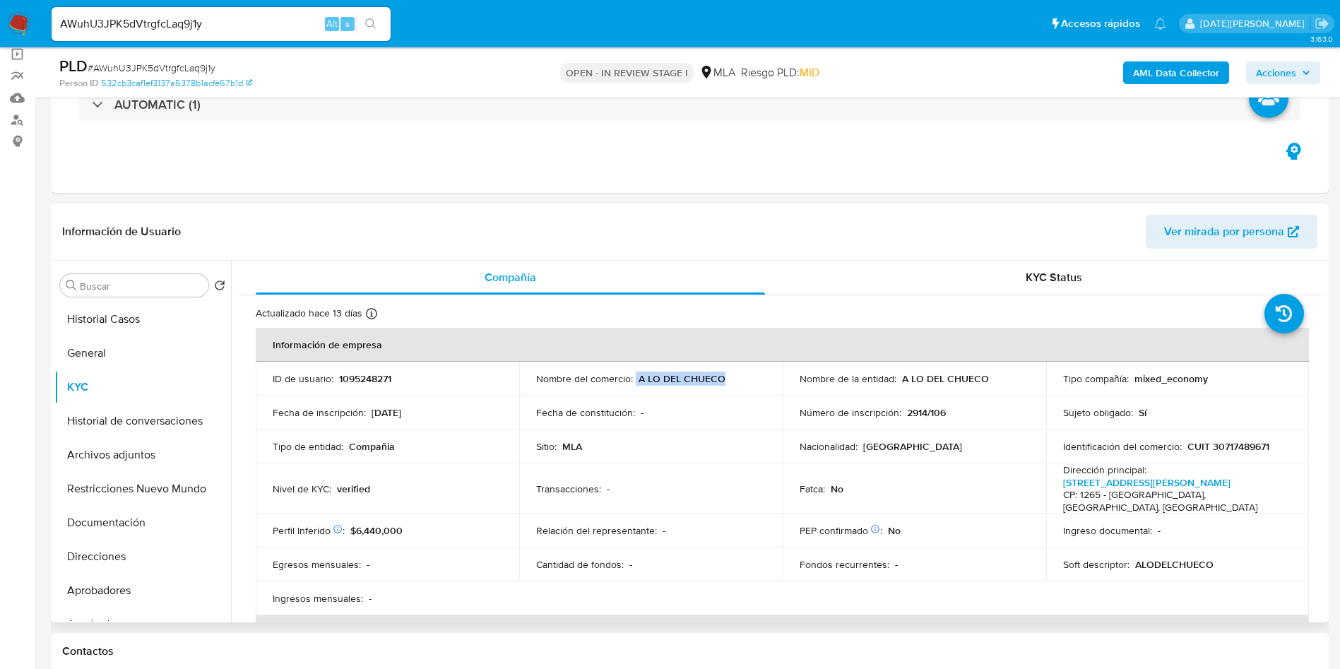
drag, startPoint x: 636, startPoint y: 376, endPoint x: 736, endPoint y: 375, distance: 100.3
click at [736, 375] on div "Nombre del comercio : A LO DEL CHUECO" at bounding box center [650, 378] width 229 height 13
click at [144, 558] on button "Direcciones" at bounding box center [136, 556] width 165 height 34
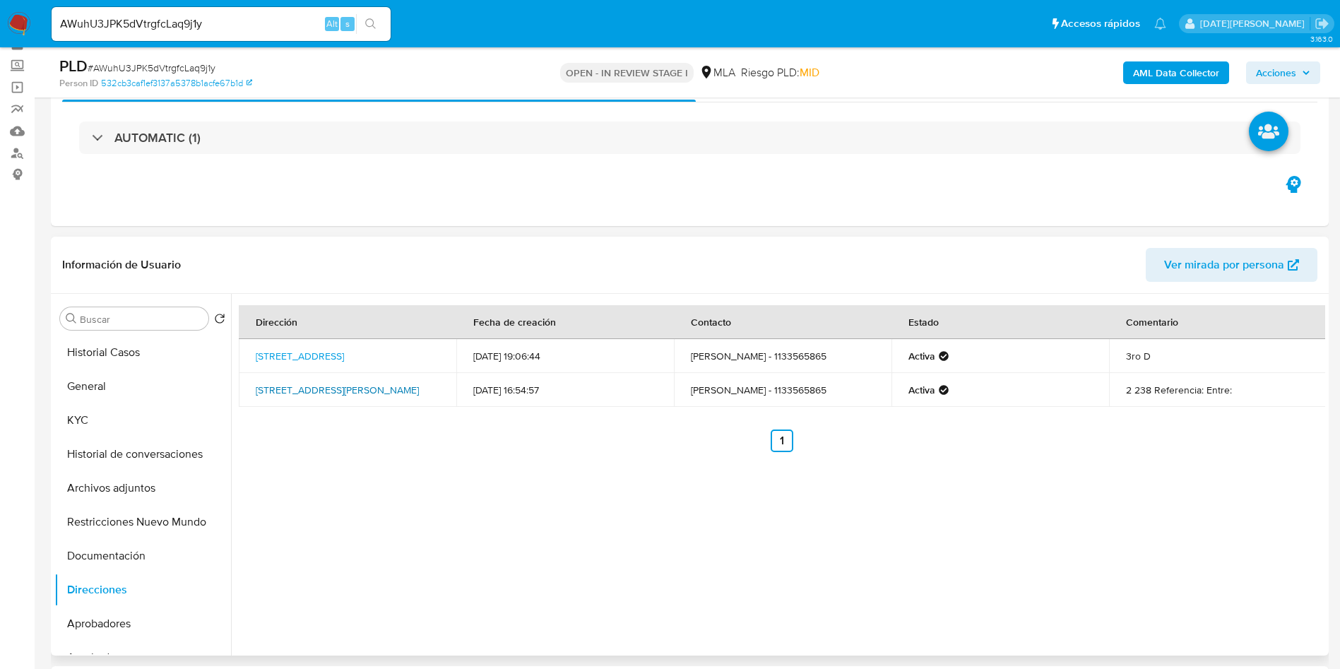
scroll to position [106, 0]
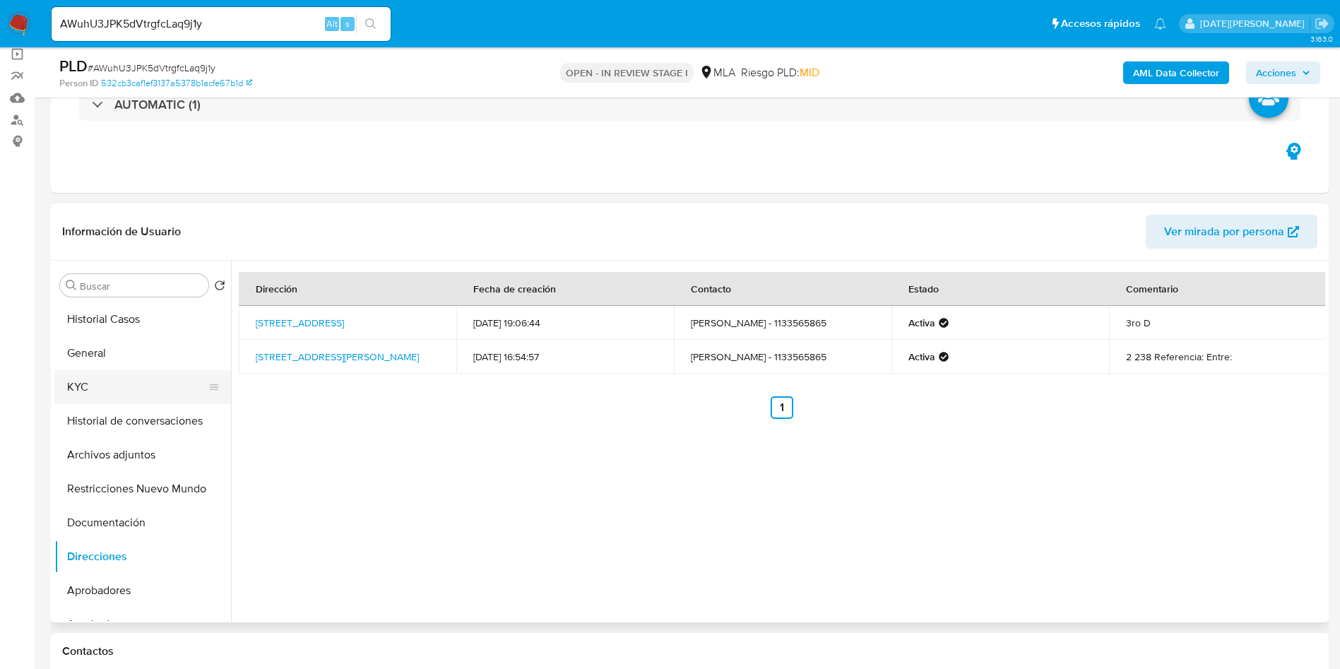
click at [107, 380] on button "KYC" at bounding box center [136, 387] width 165 height 34
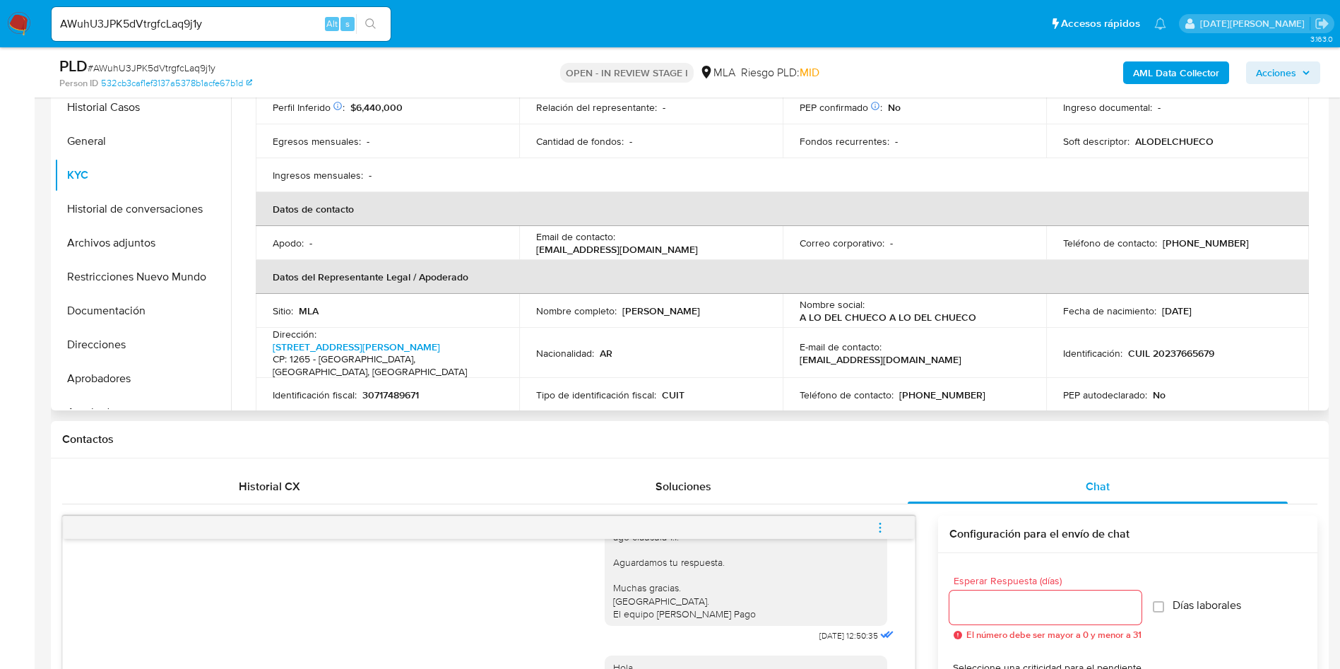
scroll to position [212, 0]
drag, startPoint x: 881, startPoint y: 333, endPoint x: 1014, endPoint y: 337, distance: 133.5
click at [1014, 340] on div "E-mail de contacto : alodelchueco@gmail.com" at bounding box center [913, 352] width 229 height 25
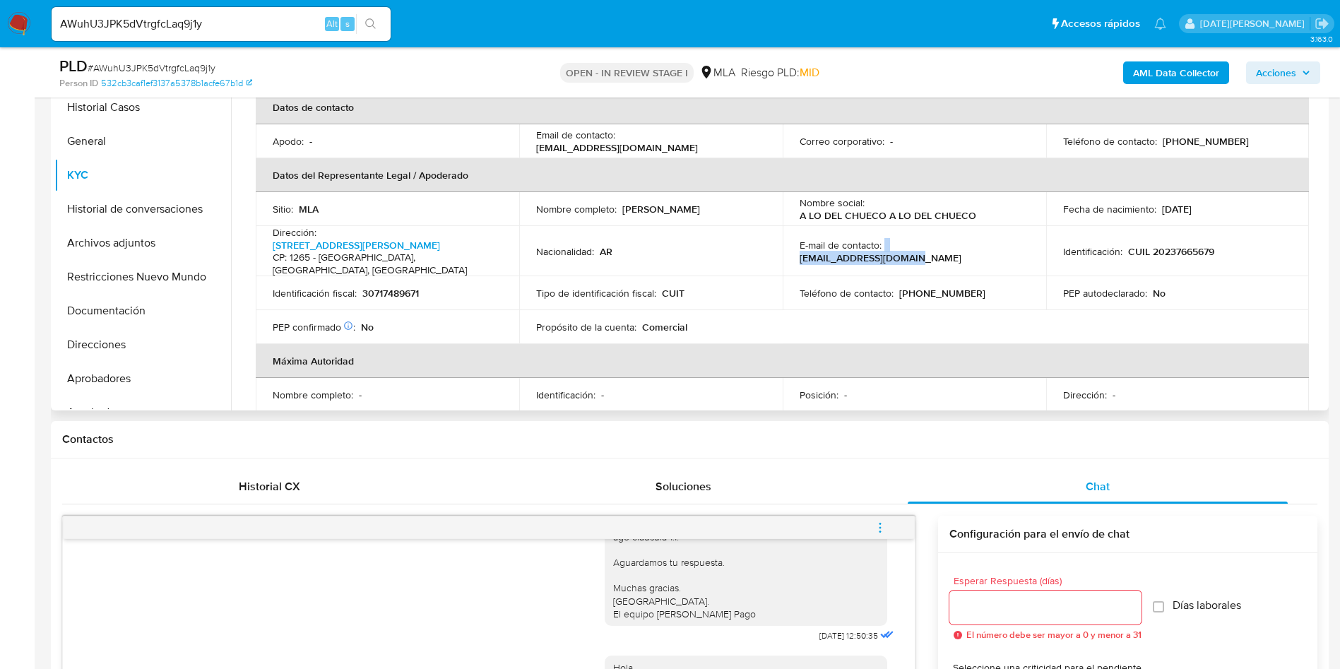
scroll to position [318, 0]
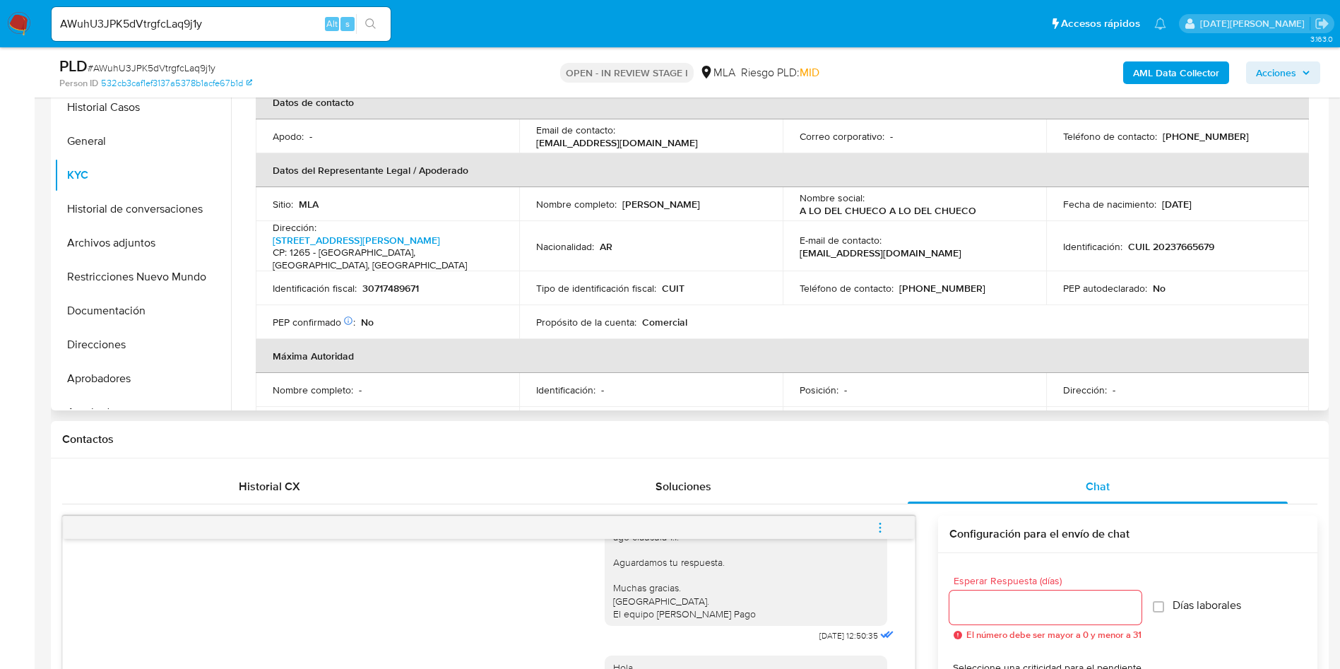
click at [917, 282] on p "[PHONE_NUMBER]" at bounding box center [942, 288] width 86 height 13
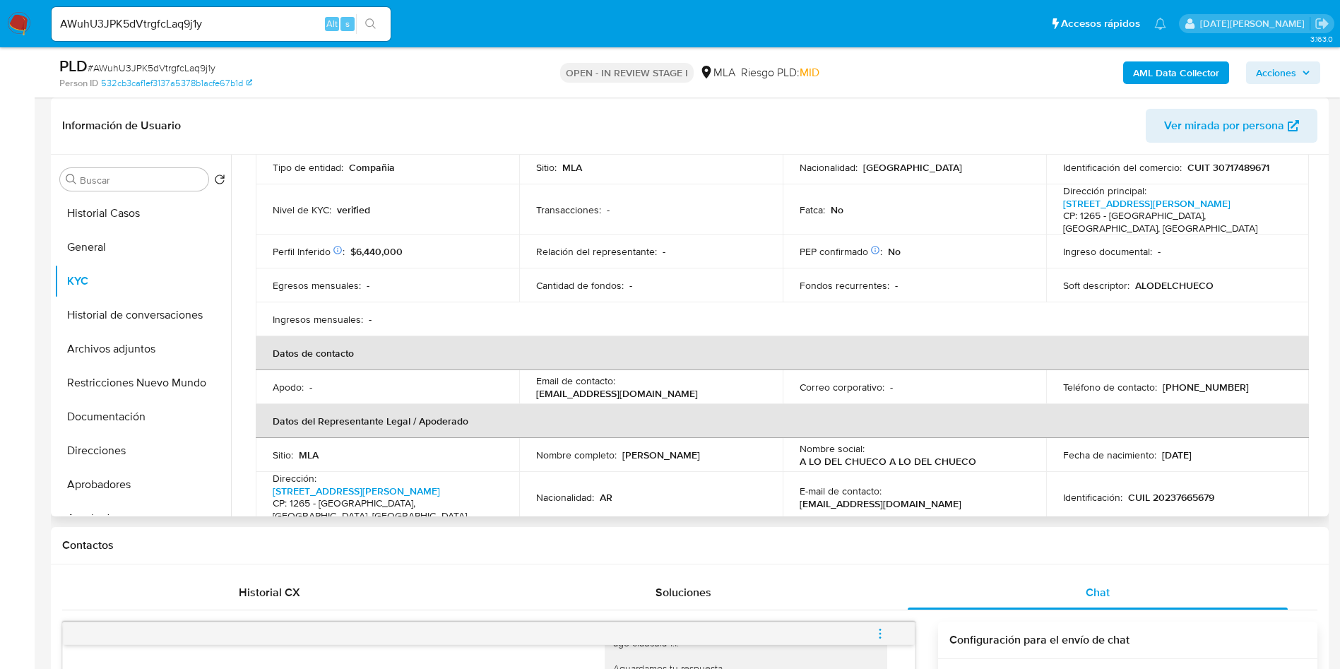
scroll to position [205, 0]
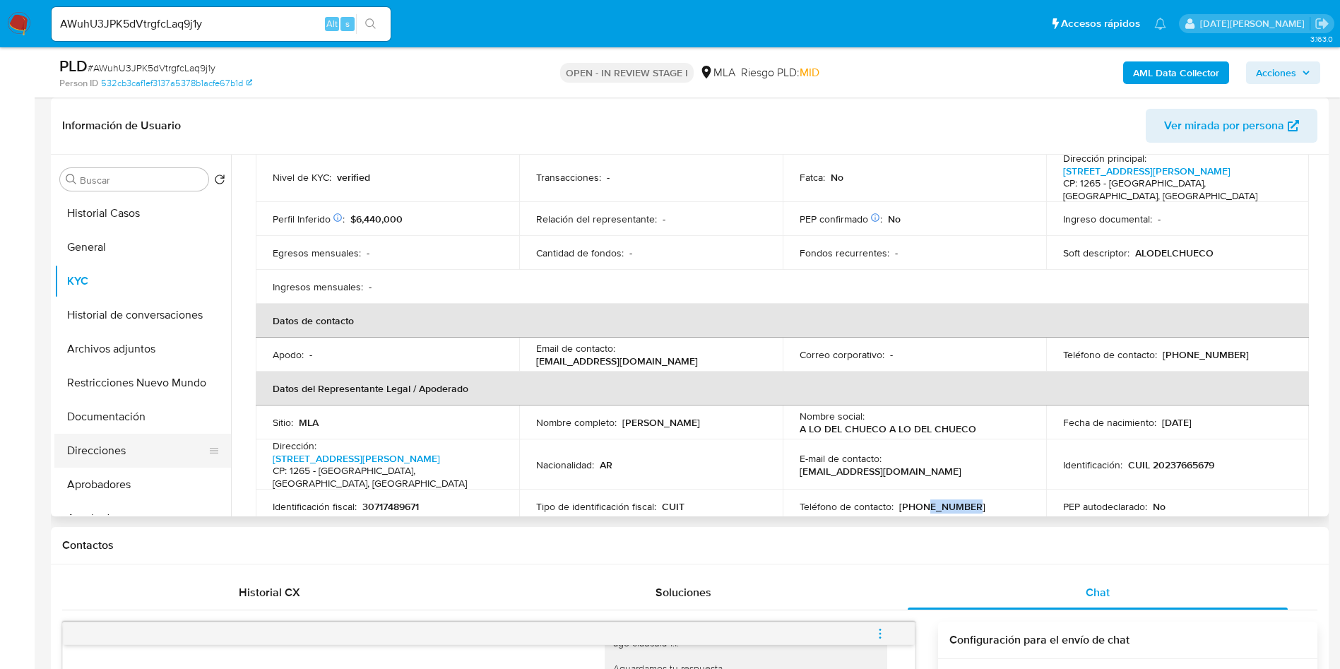
click at [126, 446] on button "Direcciones" at bounding box center [136, 451] width 165 height 34
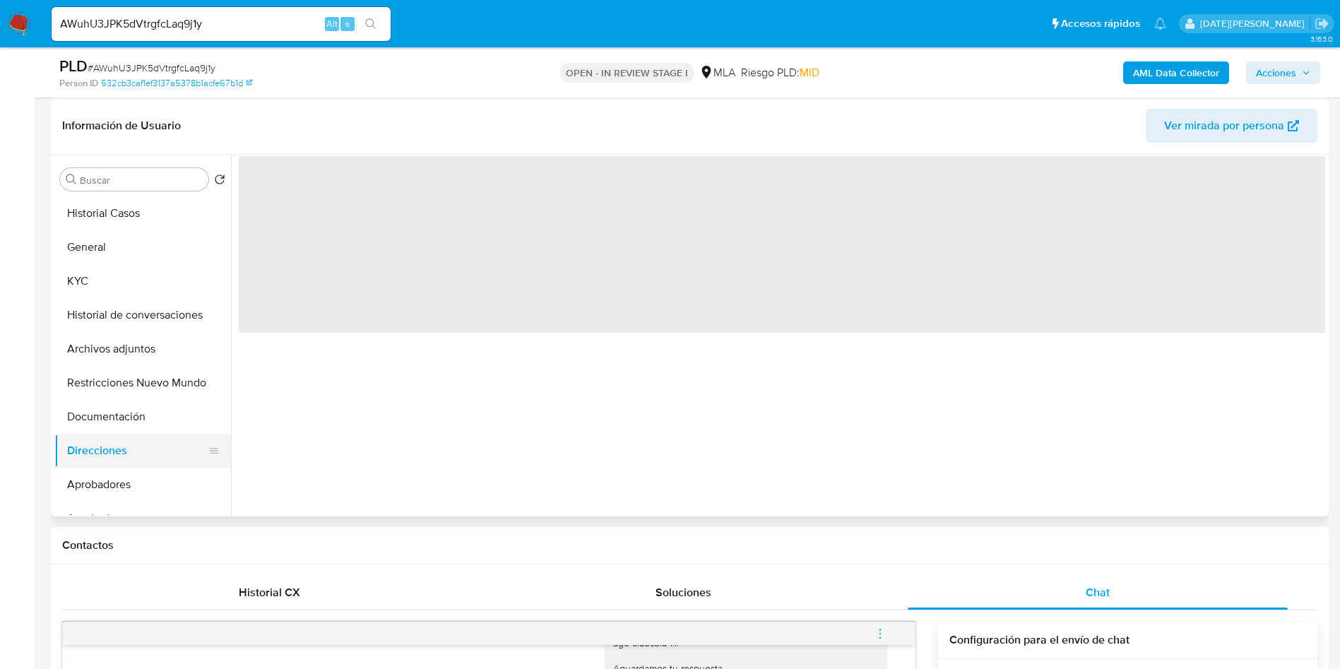
scroll to position [0, 0]
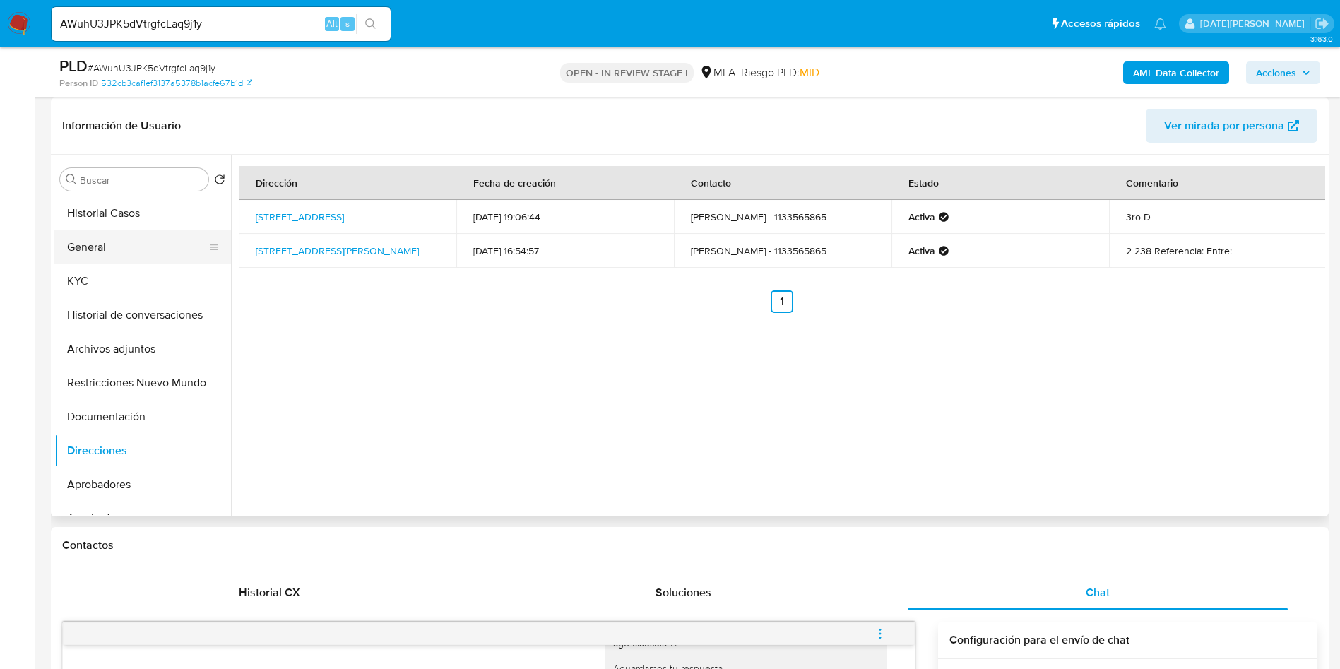
click at [89, 263] on button "General" at bounding box center [136, 247] width 165 height 34
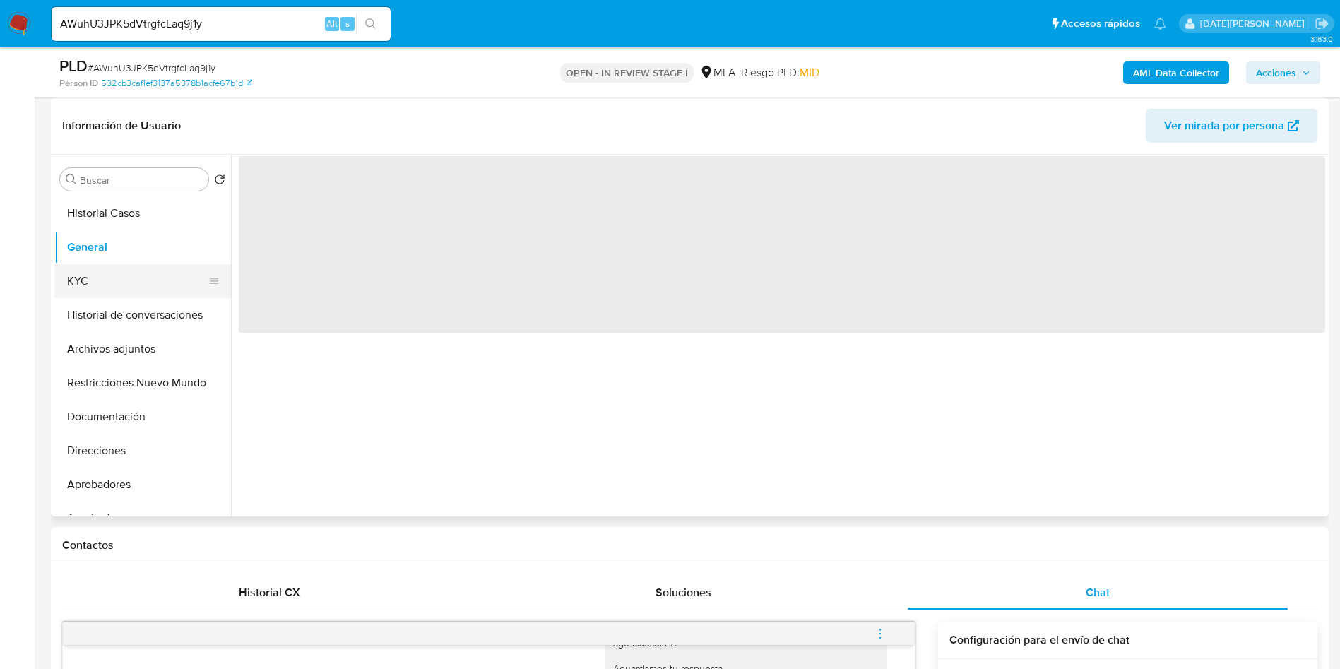
click at [97, 270] on button "KYC" at bounding box center [136, 281] width 165 height 34
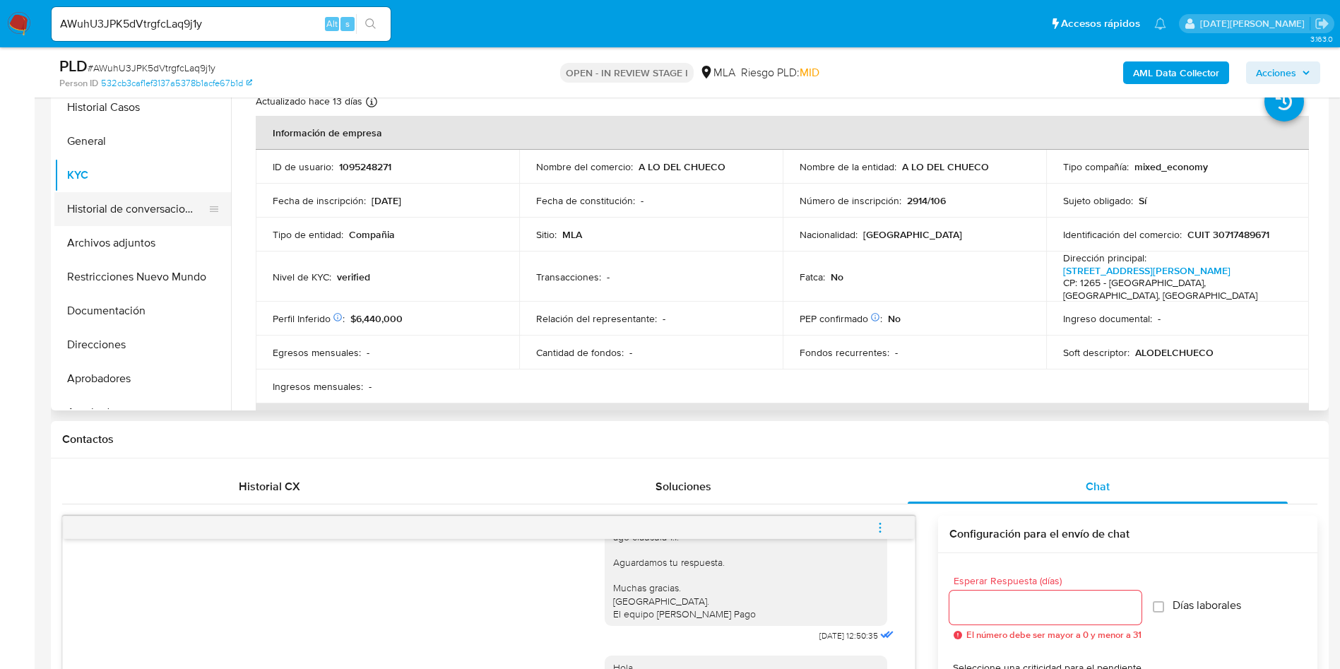
click at [124, 205] on button "Historial de conversaciones" at bounding box center [136, 209] width 165 height 34
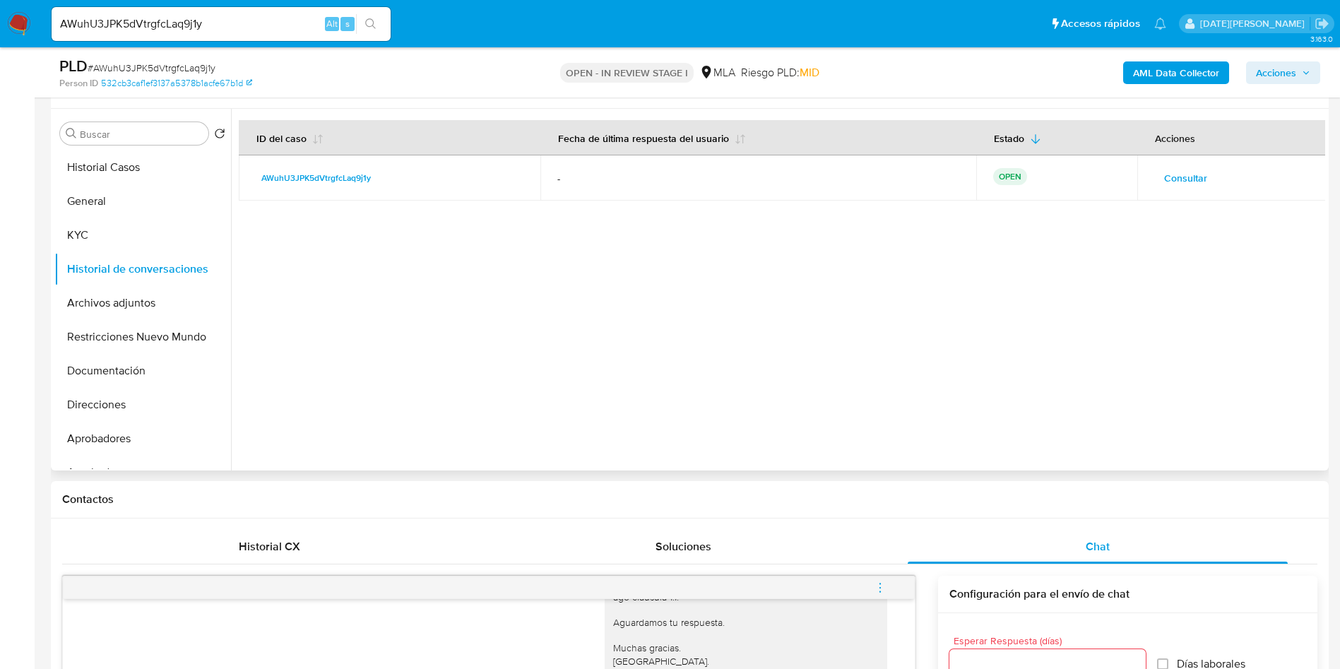
scroll to position [212, 0]
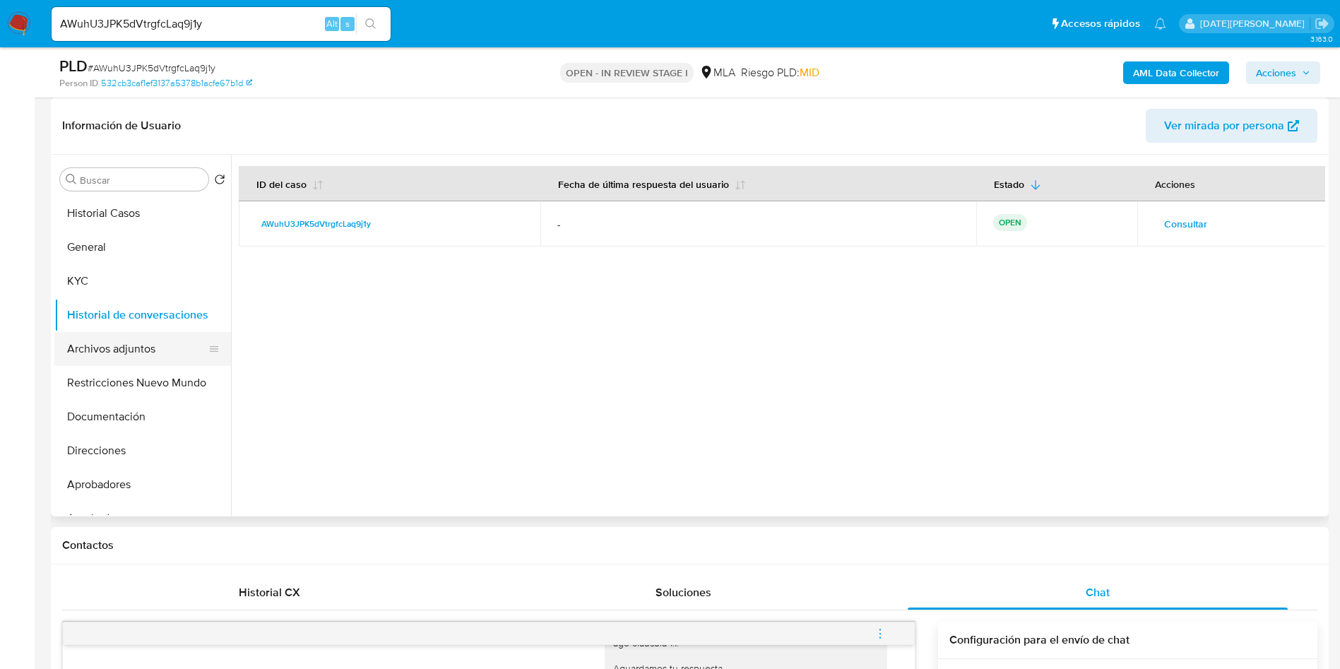
click at [134, 345] on button "Archivos adjuntos" at bounding box center [136, 349] width 165 height 34
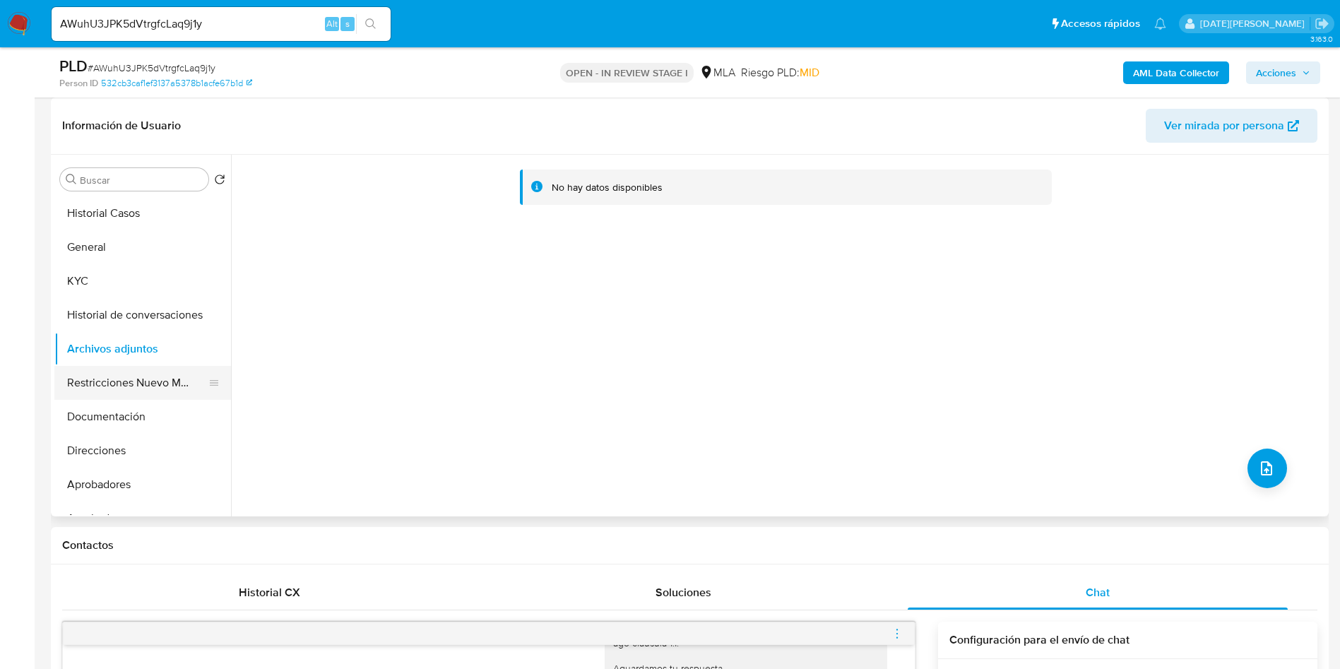
click at [93, 384] on button "Restricciones Nuevo Mundo" at bounding box center [136, 383] width 165 height 34
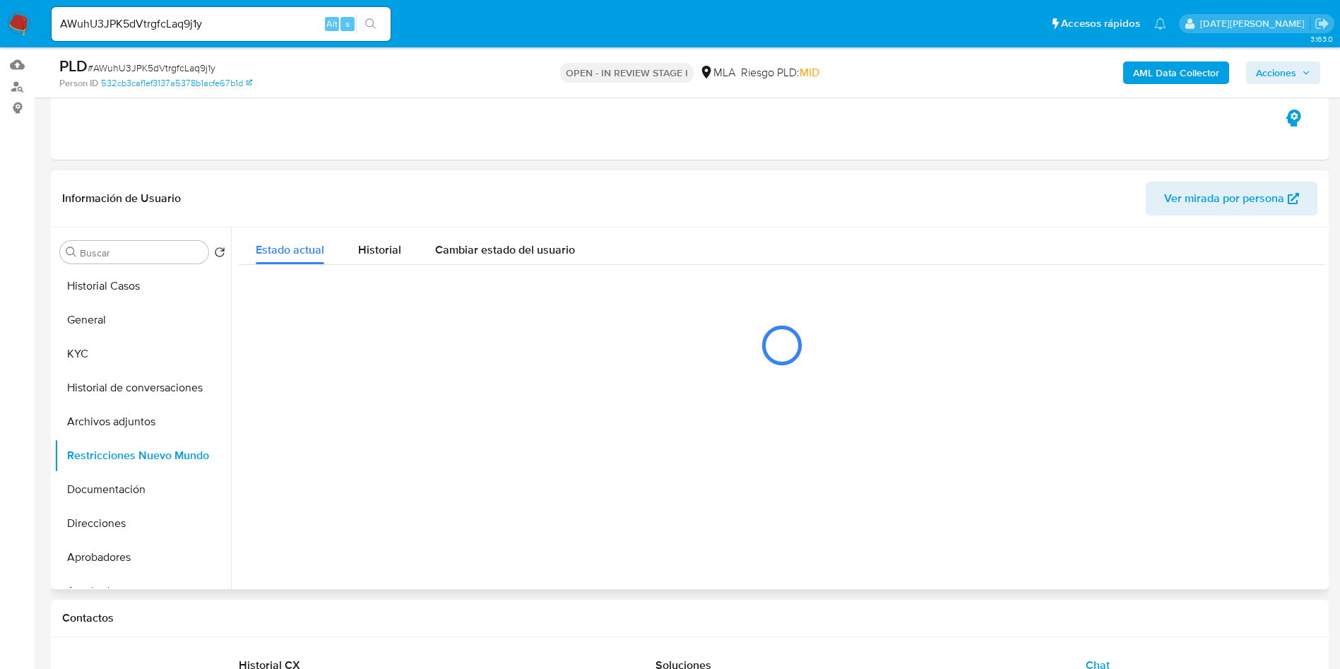
scroll to position [106, 0]
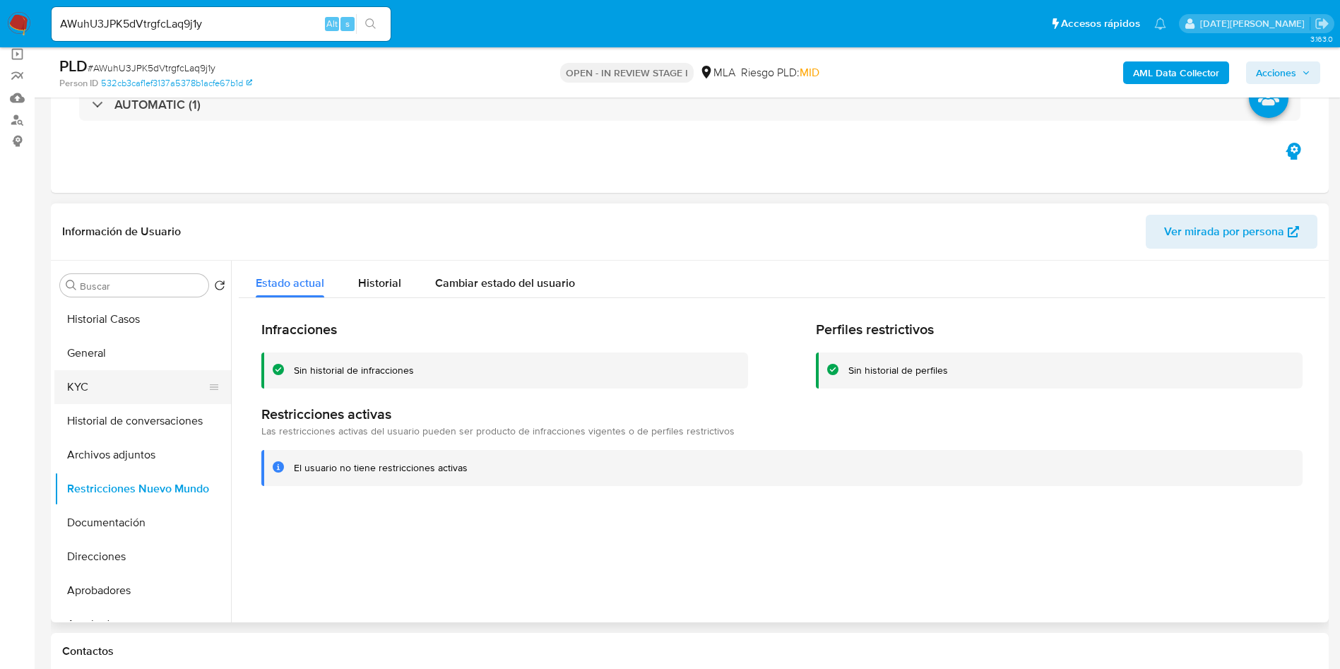
click at [140, 386] on button "KYC" at bounding box center [136, 387] width 165 height 34
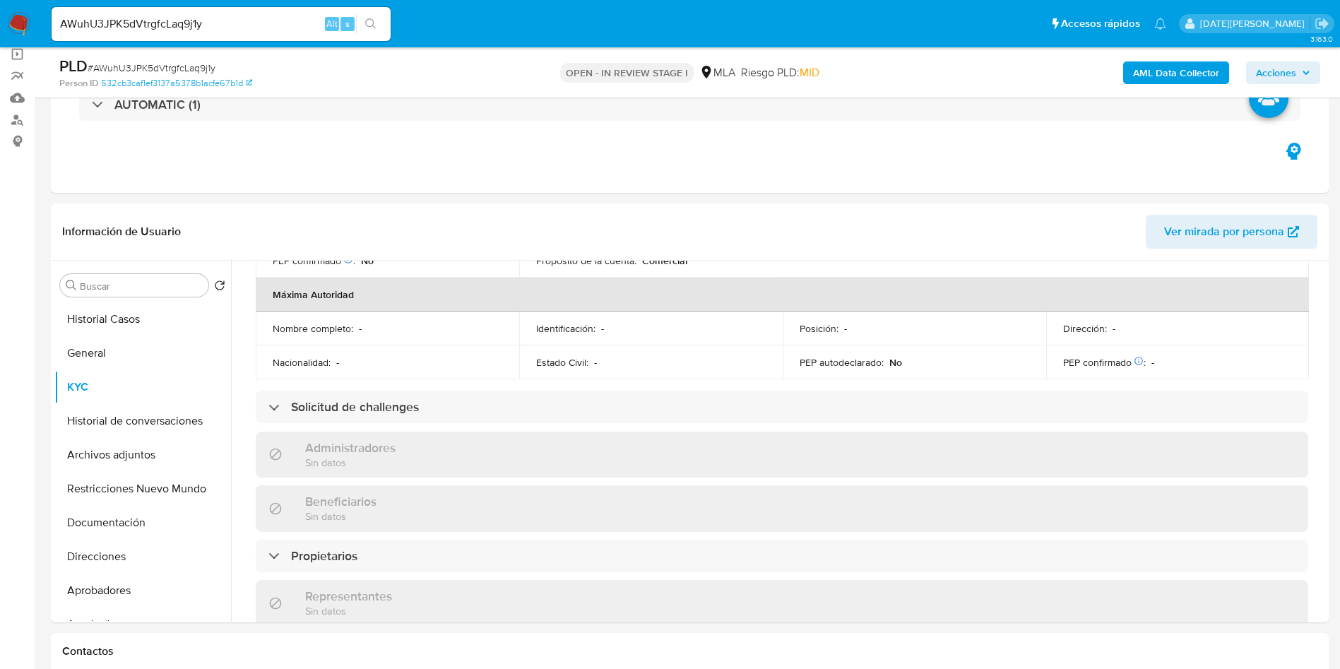
scroll to position [636, 0]
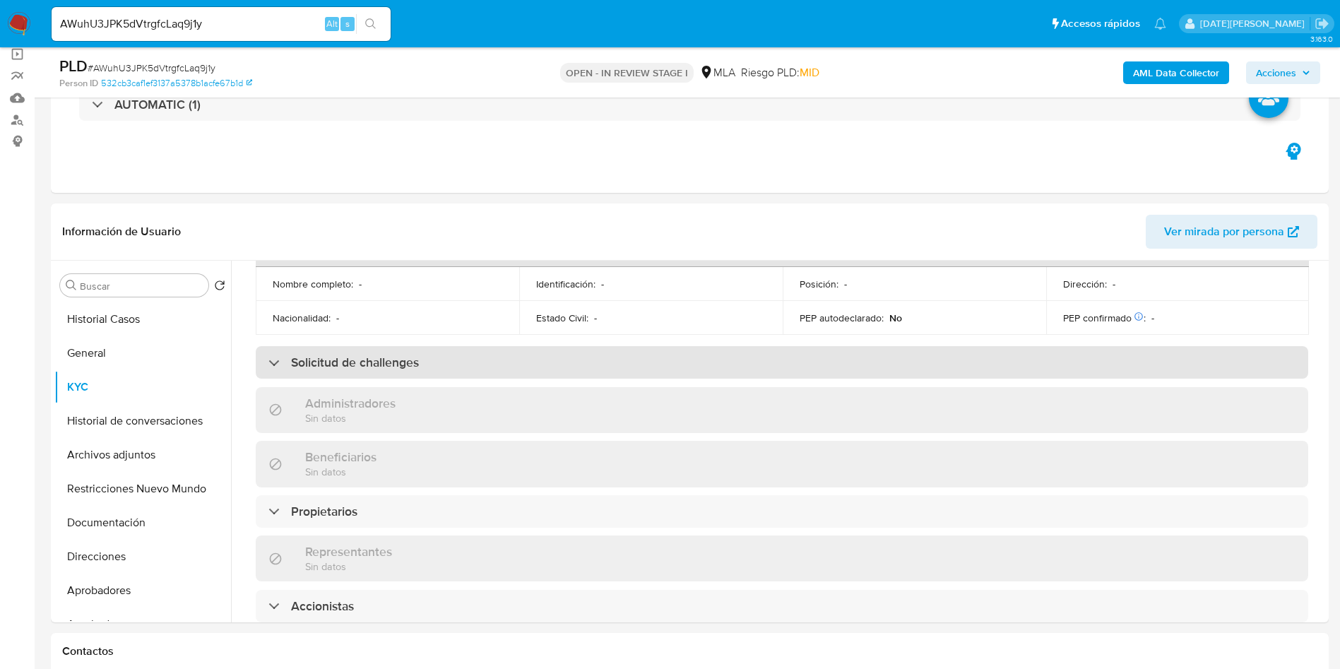
click at [374, 354] on h3 "Solicitud de challenges" at bounding box center [355, 362] width 128 height 16
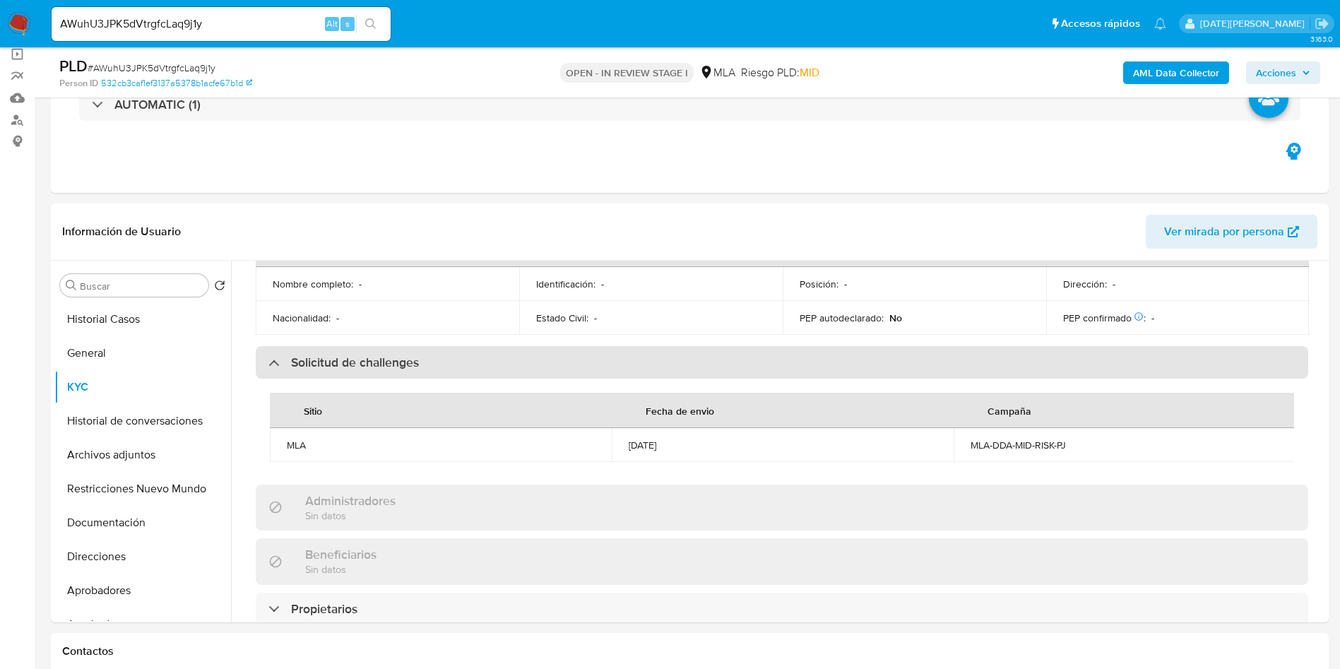
click at [374, 354] on h3 "Solicitud de challenges" at bounding box center [355, 362] width 128 height 16
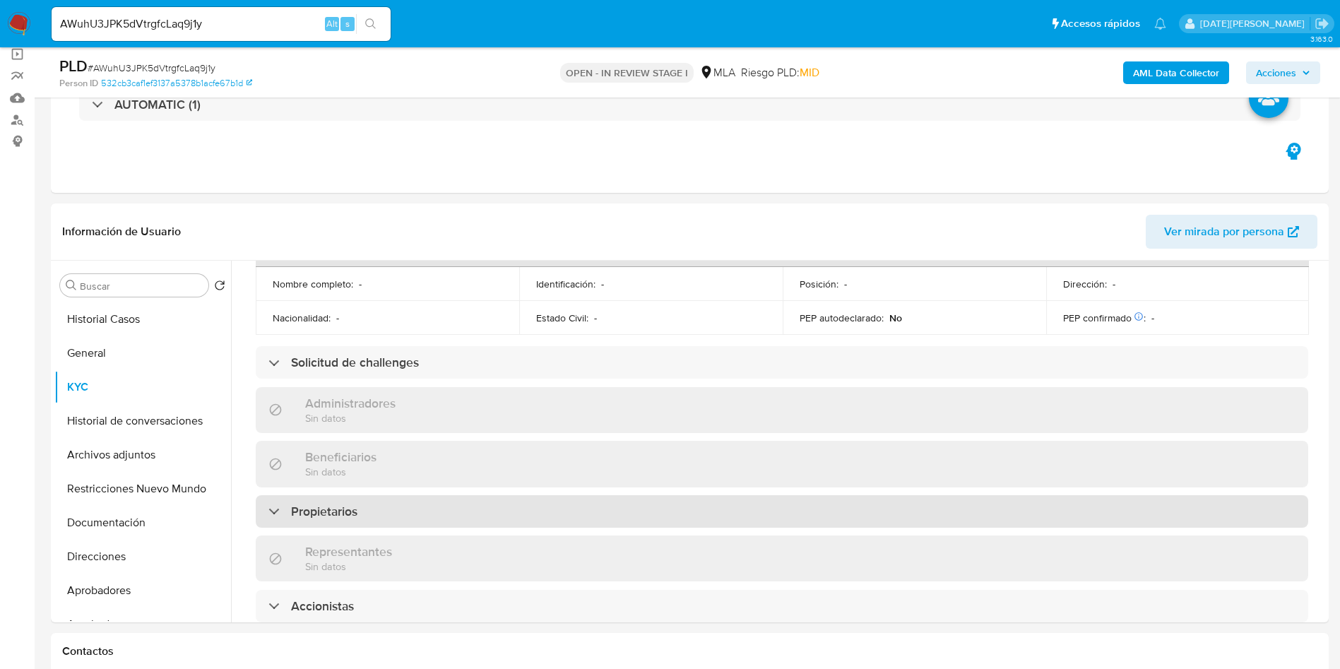
click at [342, 503] on h3 "Propietarios" at bounding box center [324, 511] width 66 height 16
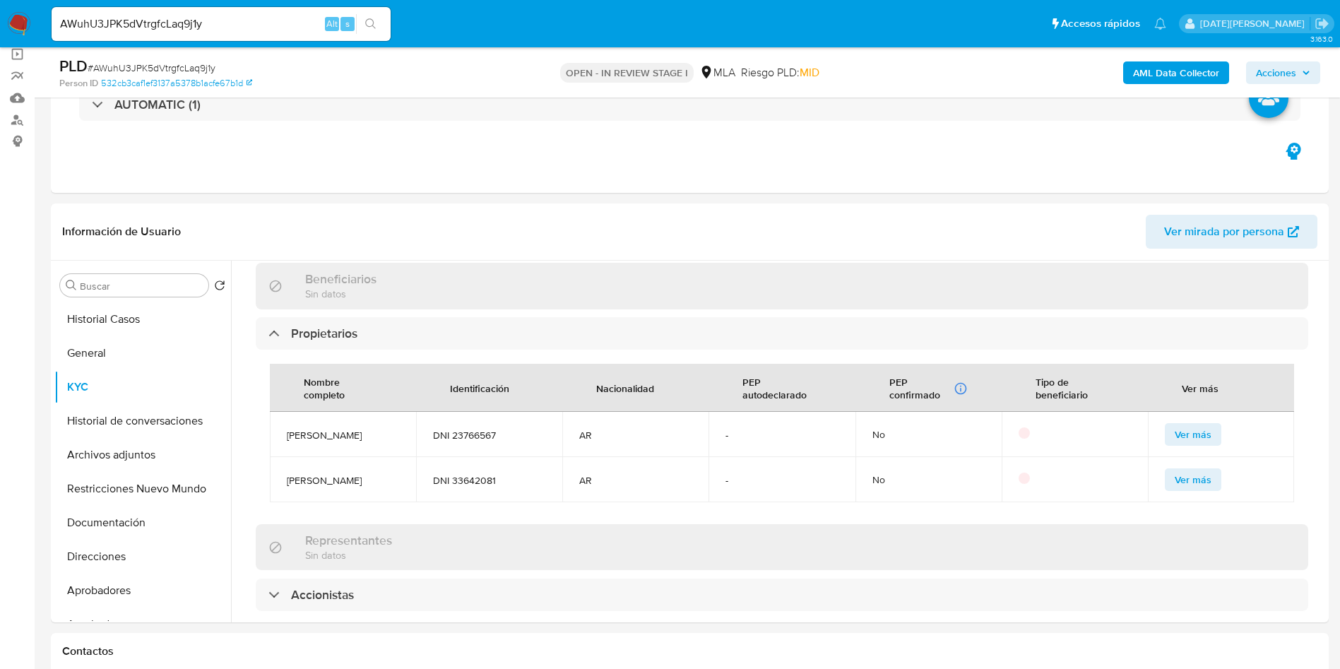
scroll to position [847, 0]
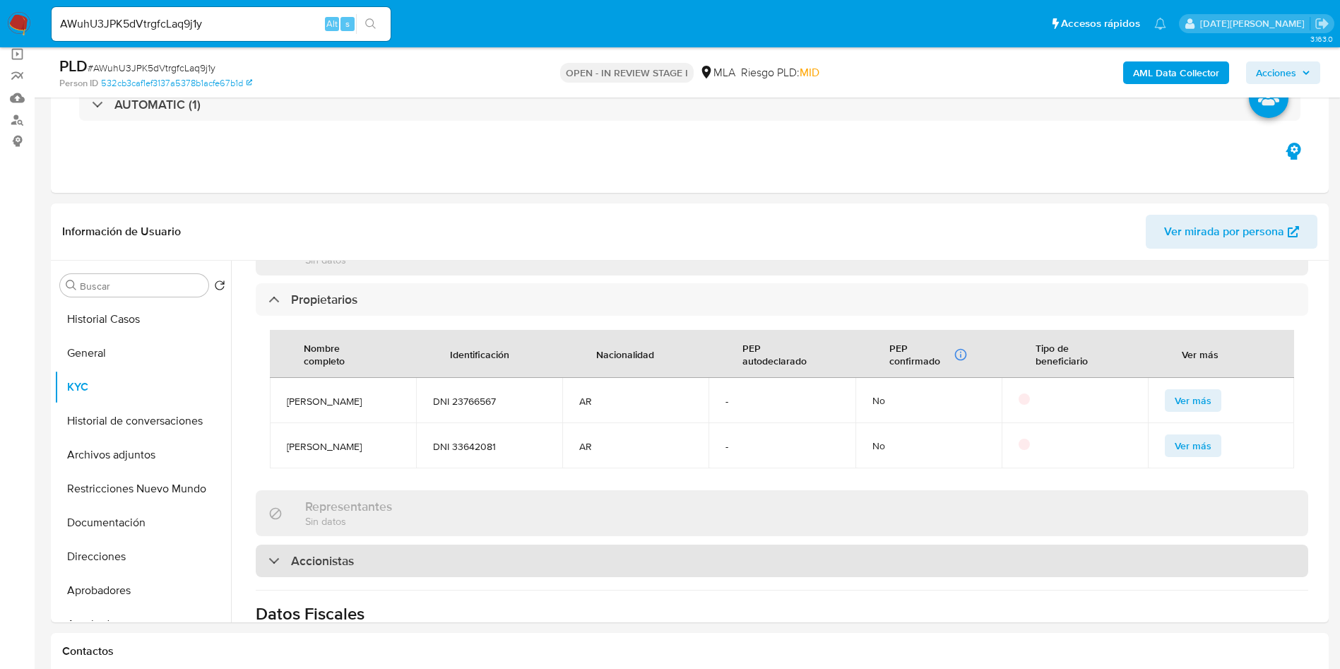
click at [352, 576] on div "Accionistas" at bounding box center [782, 560] width 1052 height 32
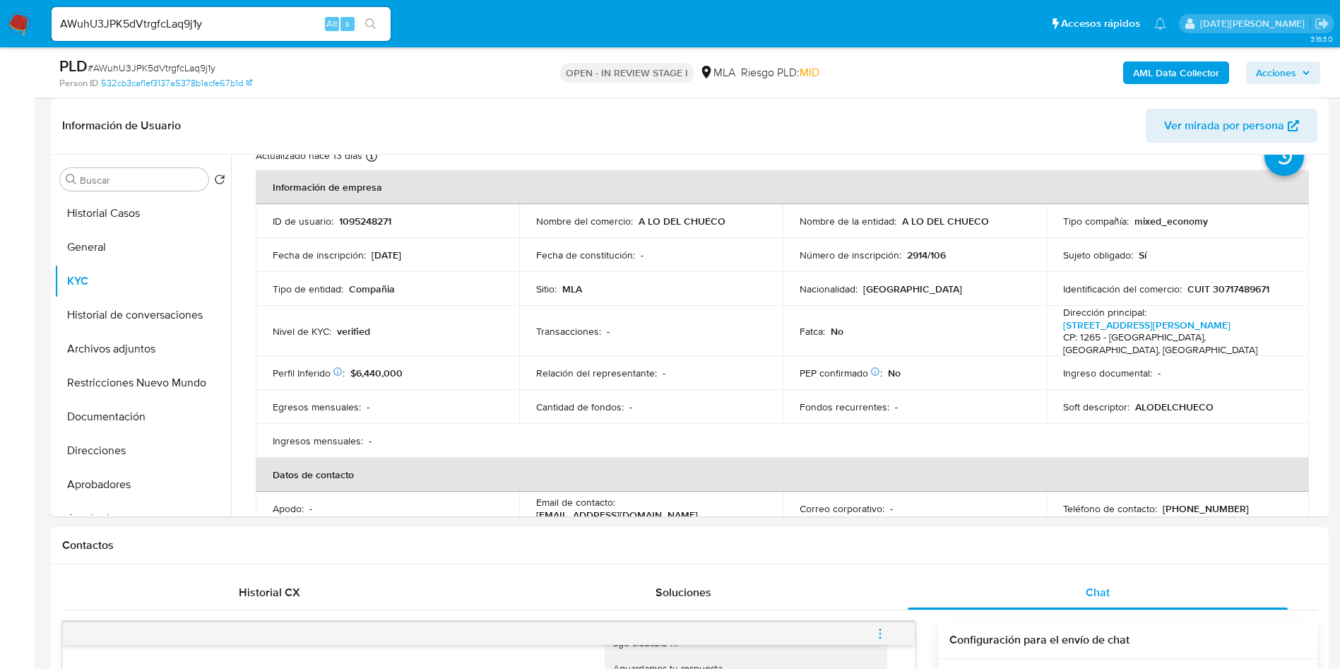
scroll to position [0, 0]
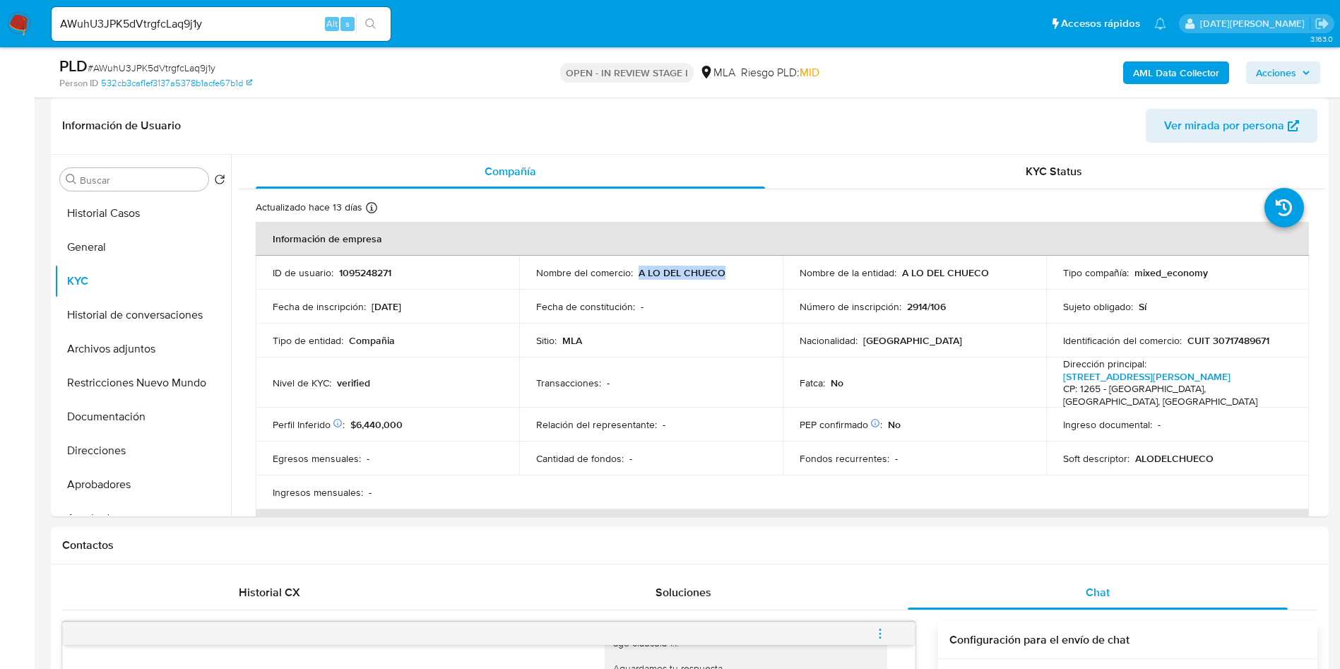
drag, startPoint x: 635, startPoint y: 270, endPoint x: 753, endPoint y: 270, distance: 117.9
click at [753, 270] on div "Nombre del comercio : A LO DEL CHUECO" at bounding box center [650, 272] width 229 height 13
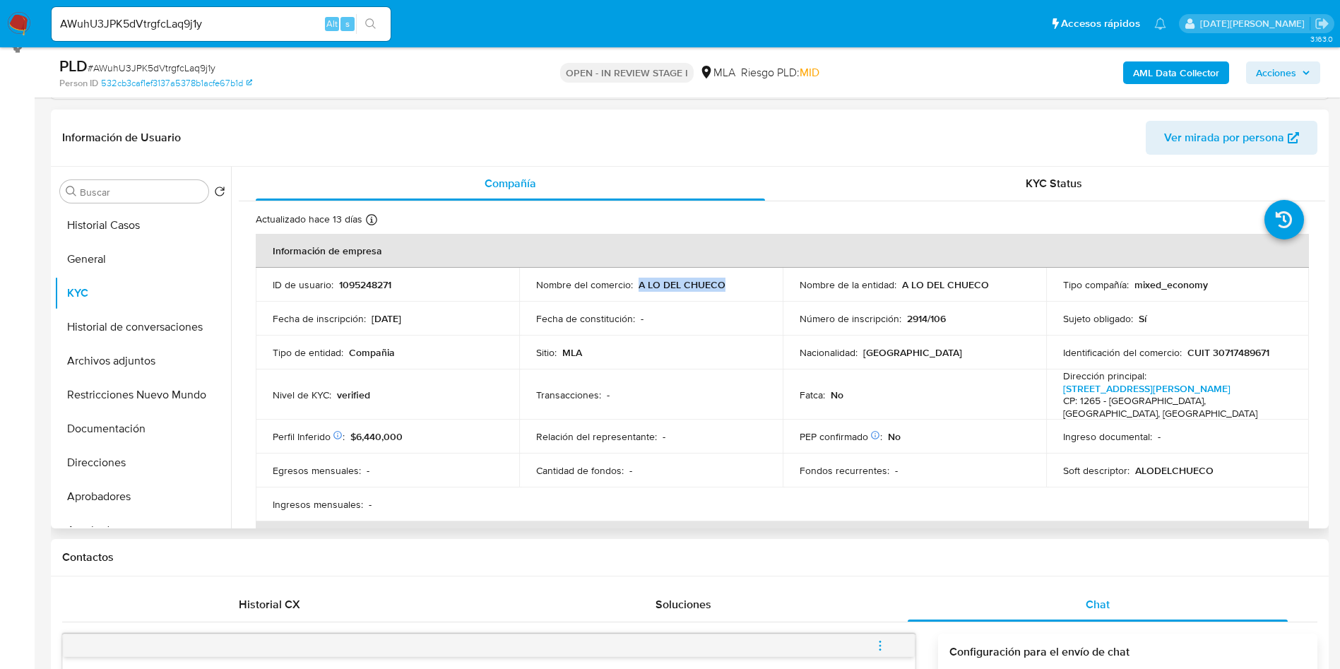
scroll to position [106, 0]
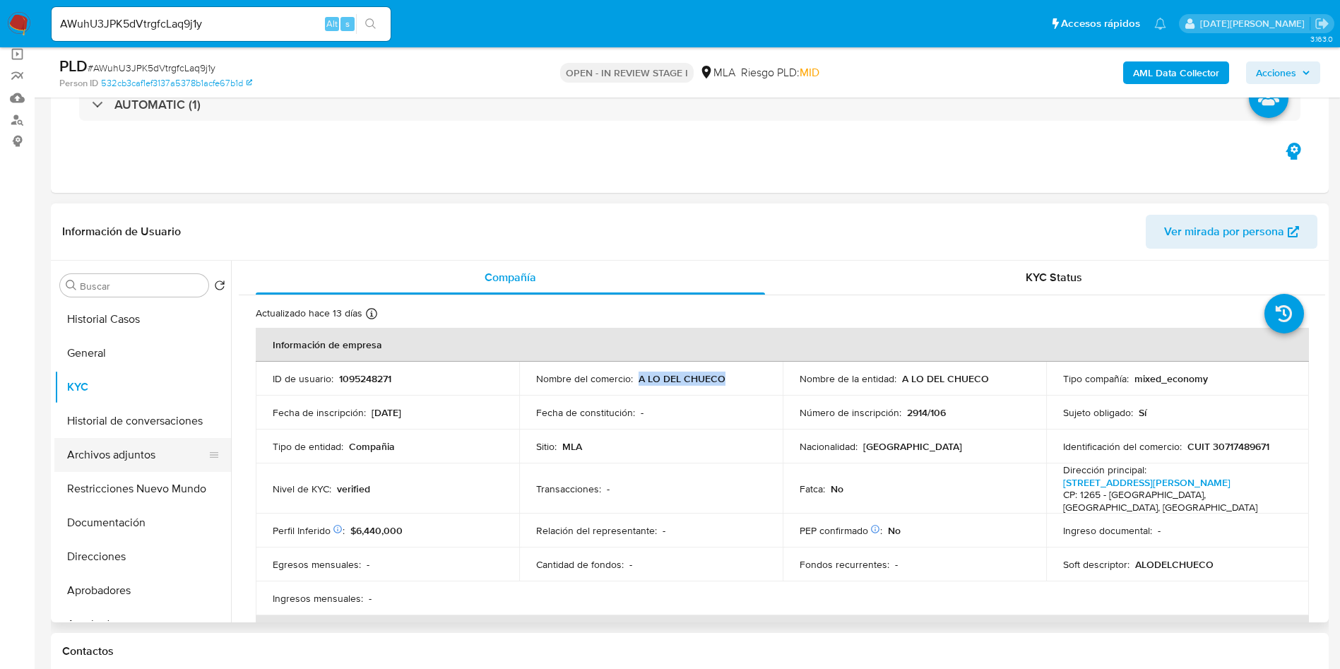
click at [119, 450] on button "Archivos adjuntos" at bounding box center [136, 455] width 165 height 34
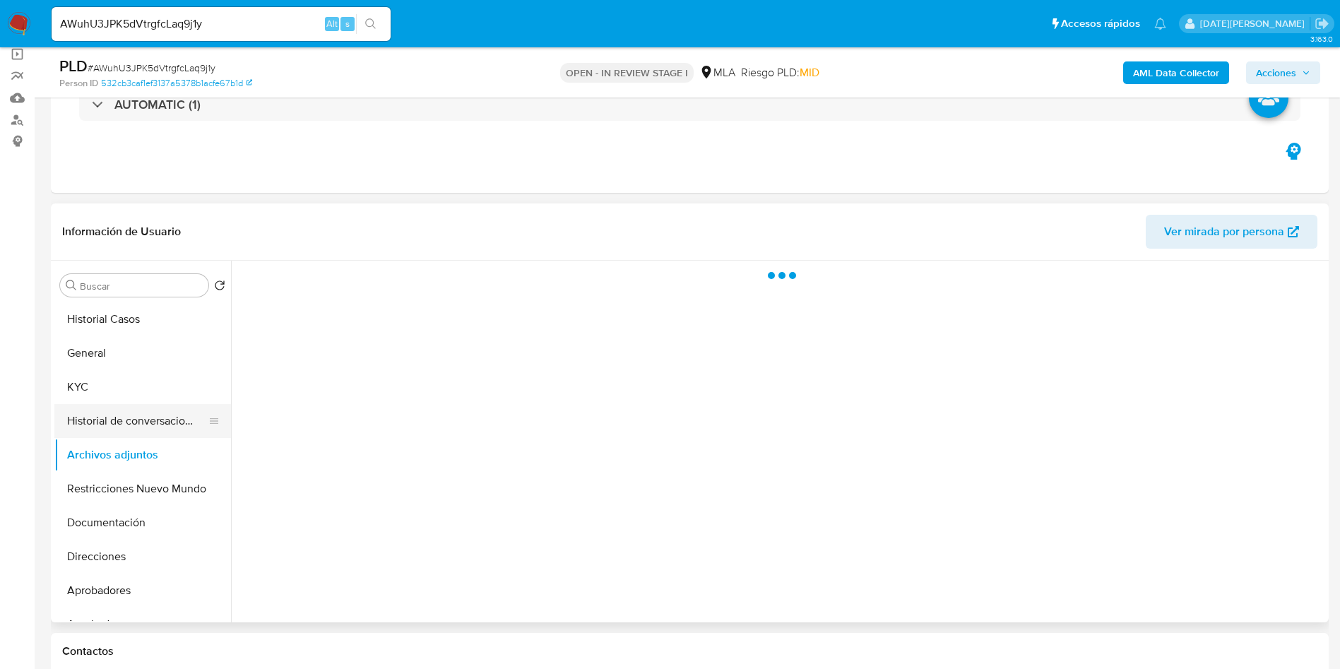
click at [121, 418] on button "Historial de conversaciones" at bounding box center [136, 421] width 165 height 34
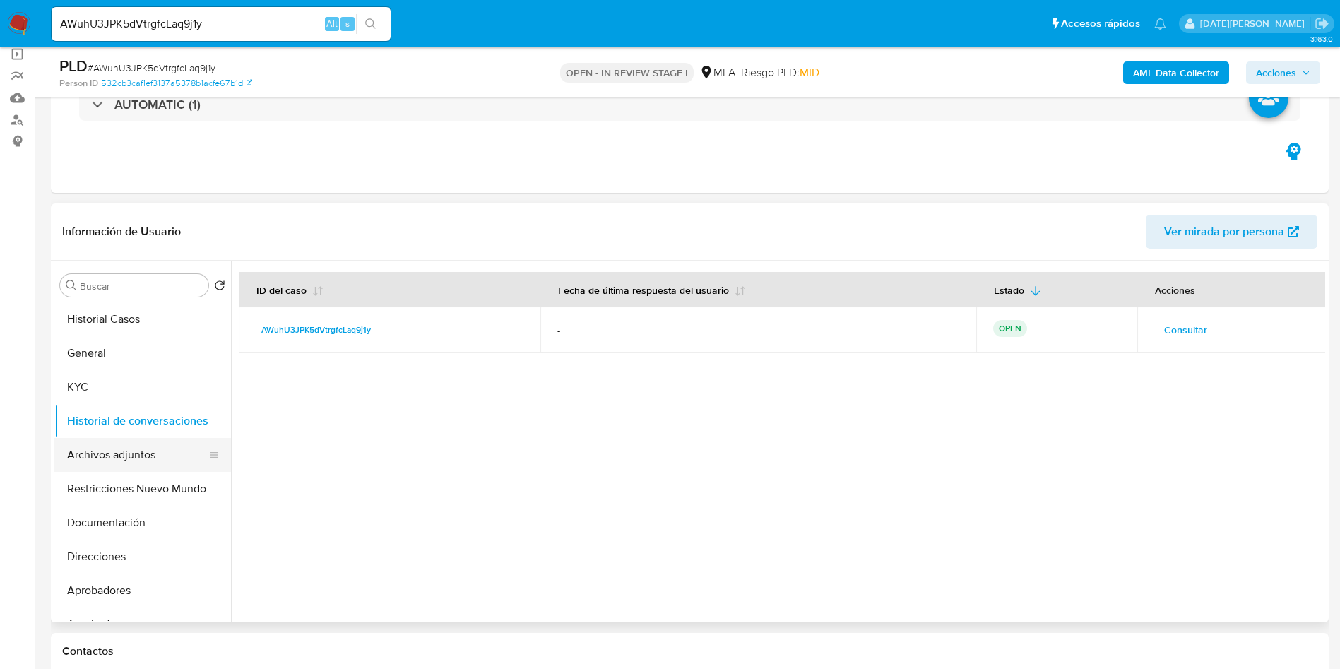
click at [125, 461] on button "Archivos adjuntos" at bounding box center [136, 455] width 165 height 34
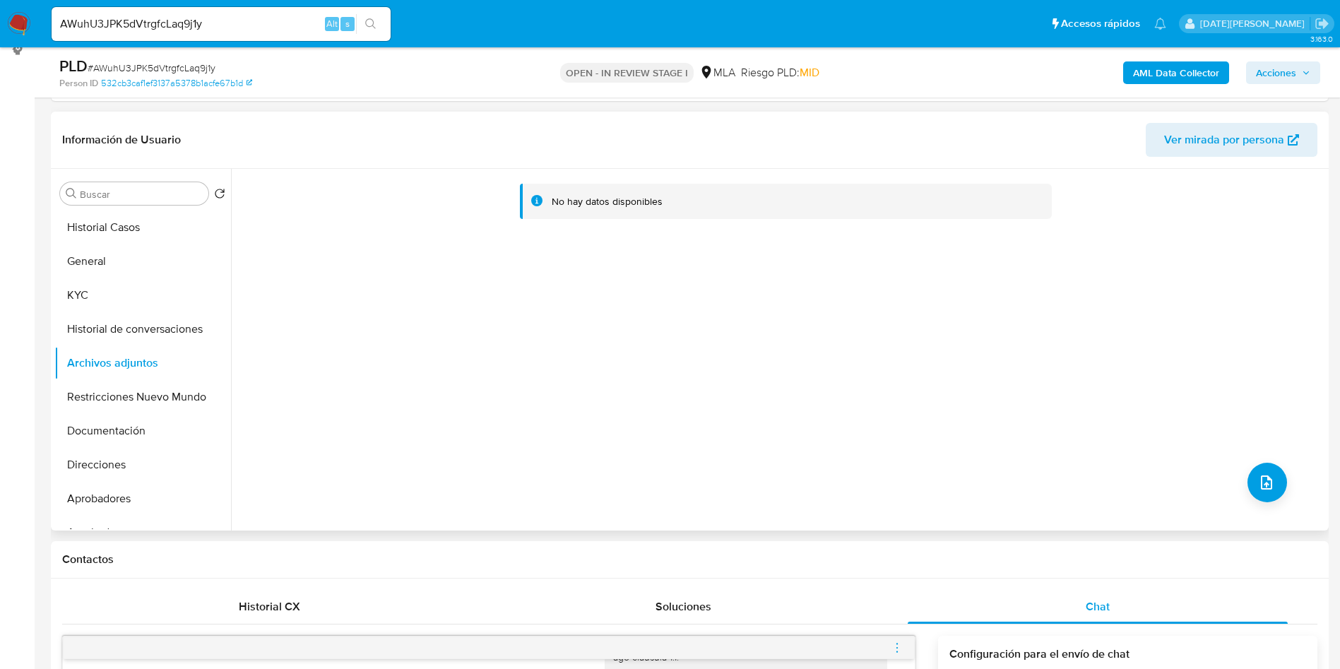
scroll to position [318, 0]
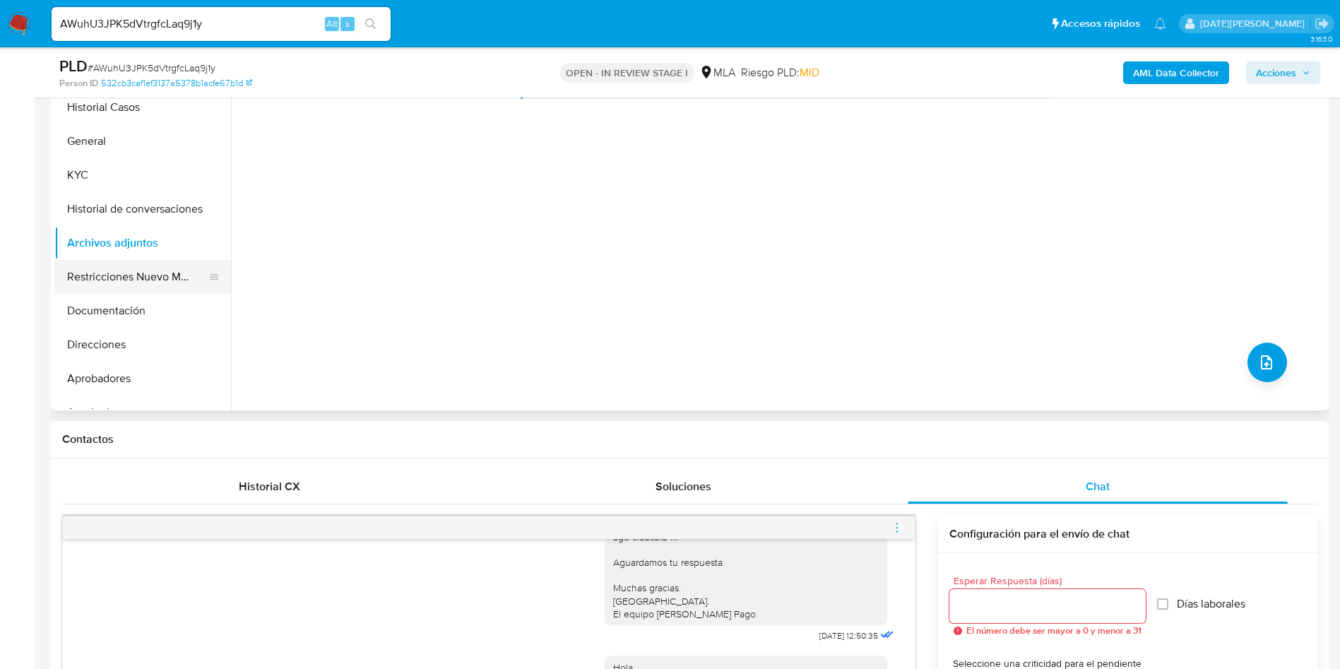
click at [124, 261] on button "Restricciones Nuevo Mundo" at bounding box center [136, 277] width 165 height 34
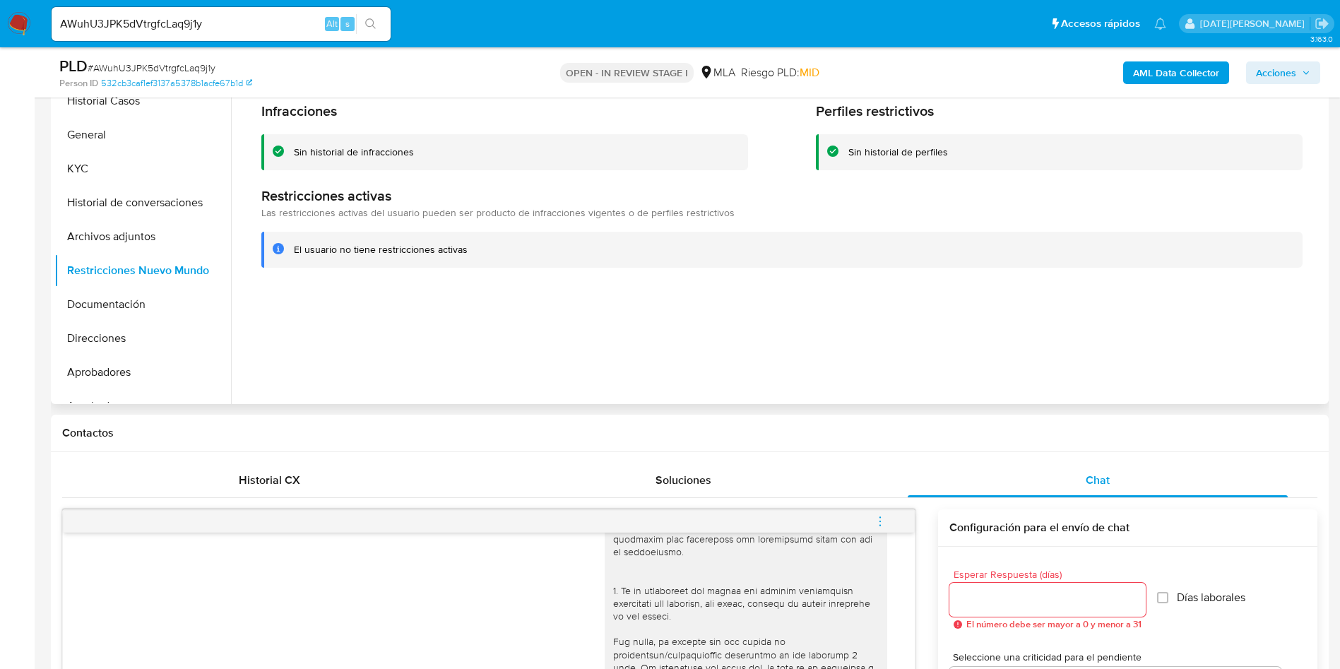
scroll to position [106, 0]
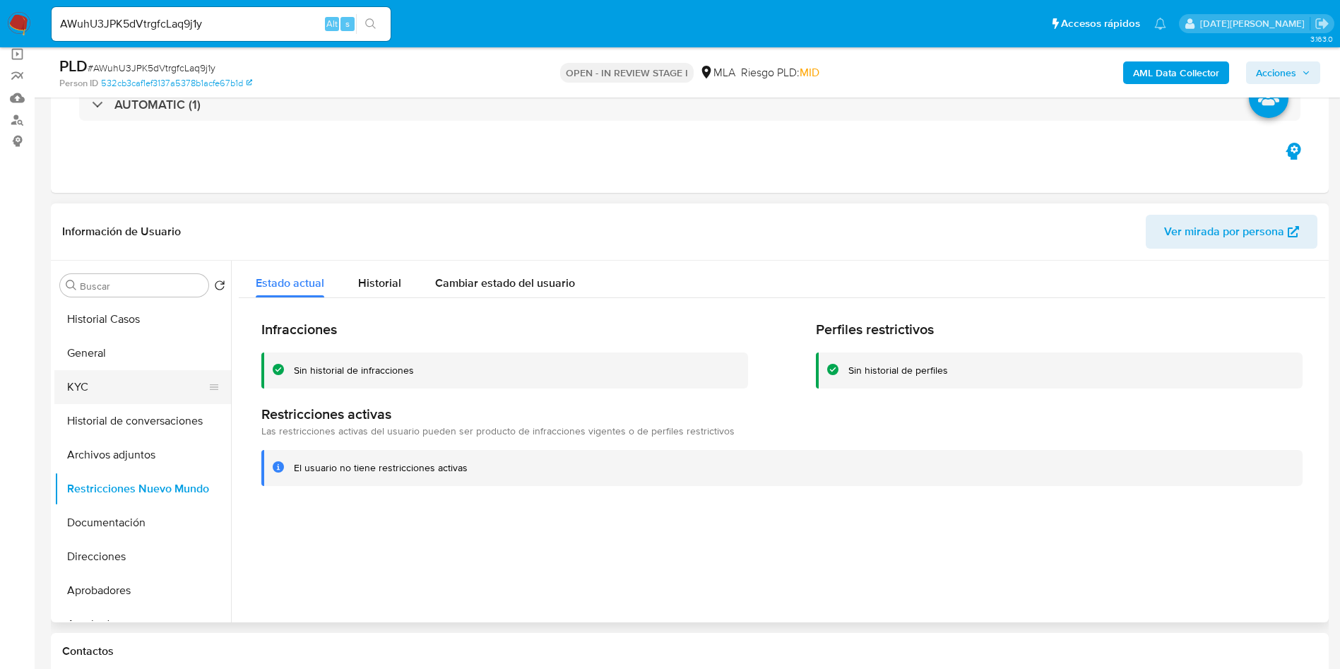
click at [90, 382] on button "KYC" at bounding box center [136, 387] width 165 height 34
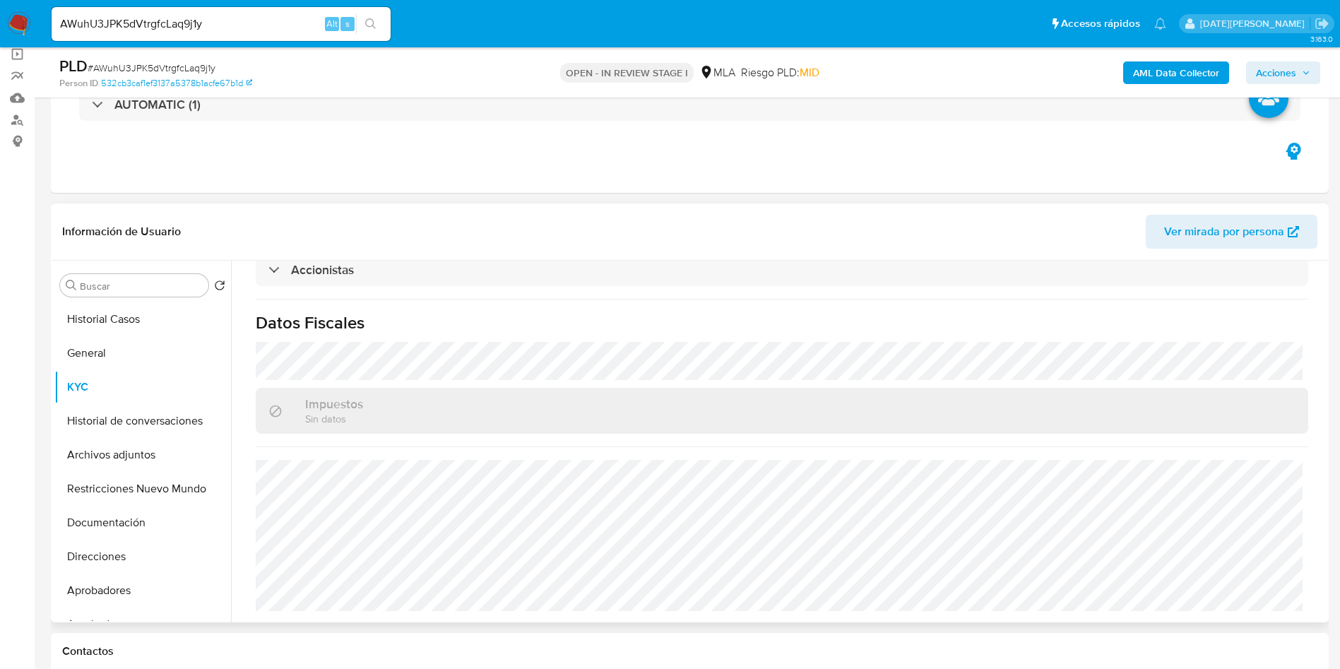
scroll to position [947, 0]
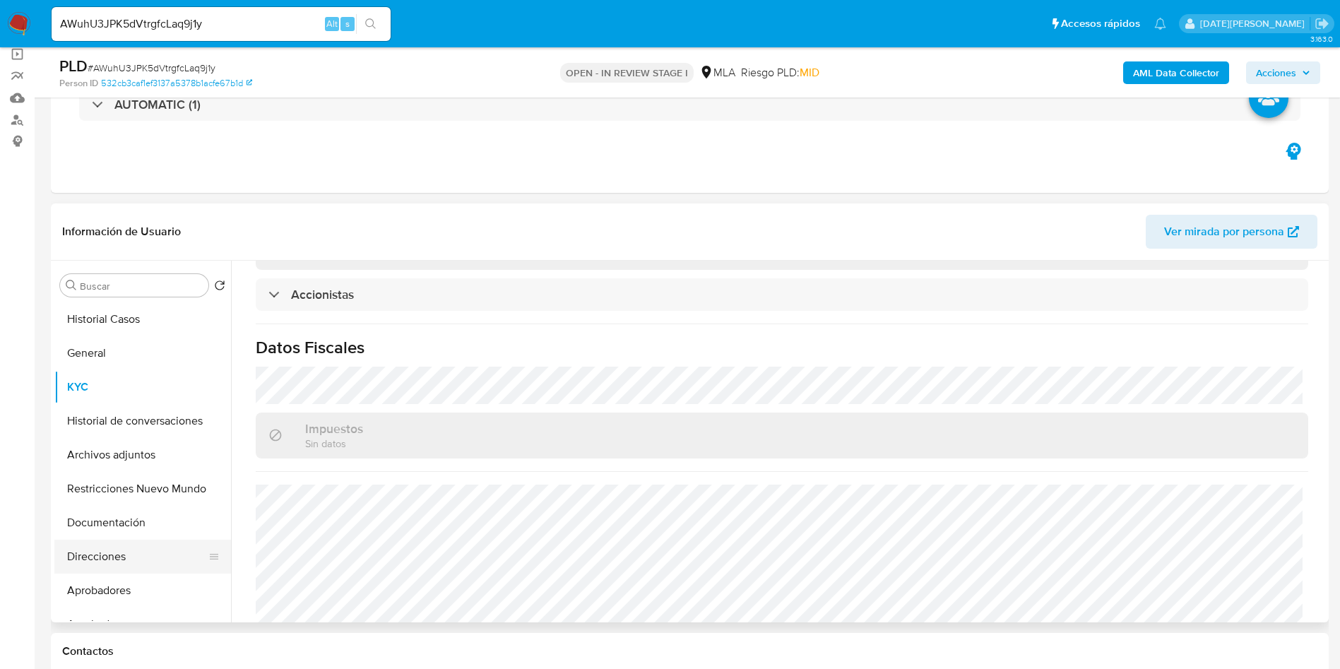
click at [161, 542] on button "Direcciones" at bounding box center [136, 556] width 165 height 34
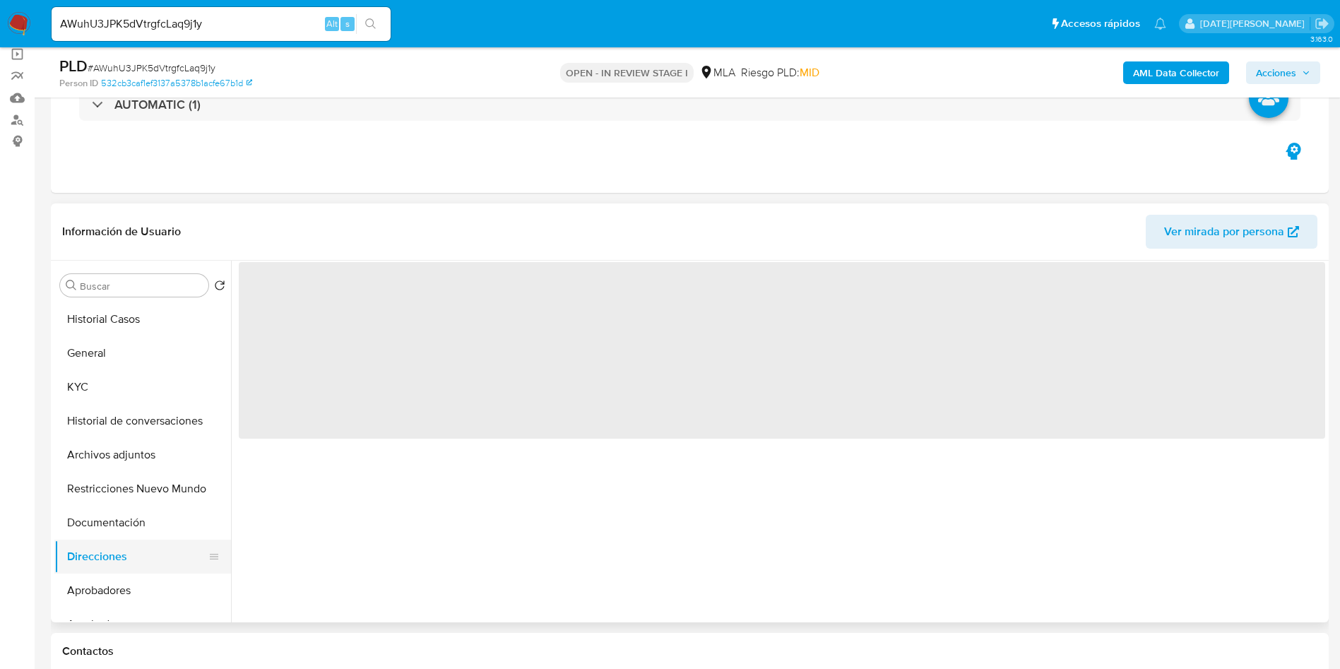
scroll to position [0, 0]
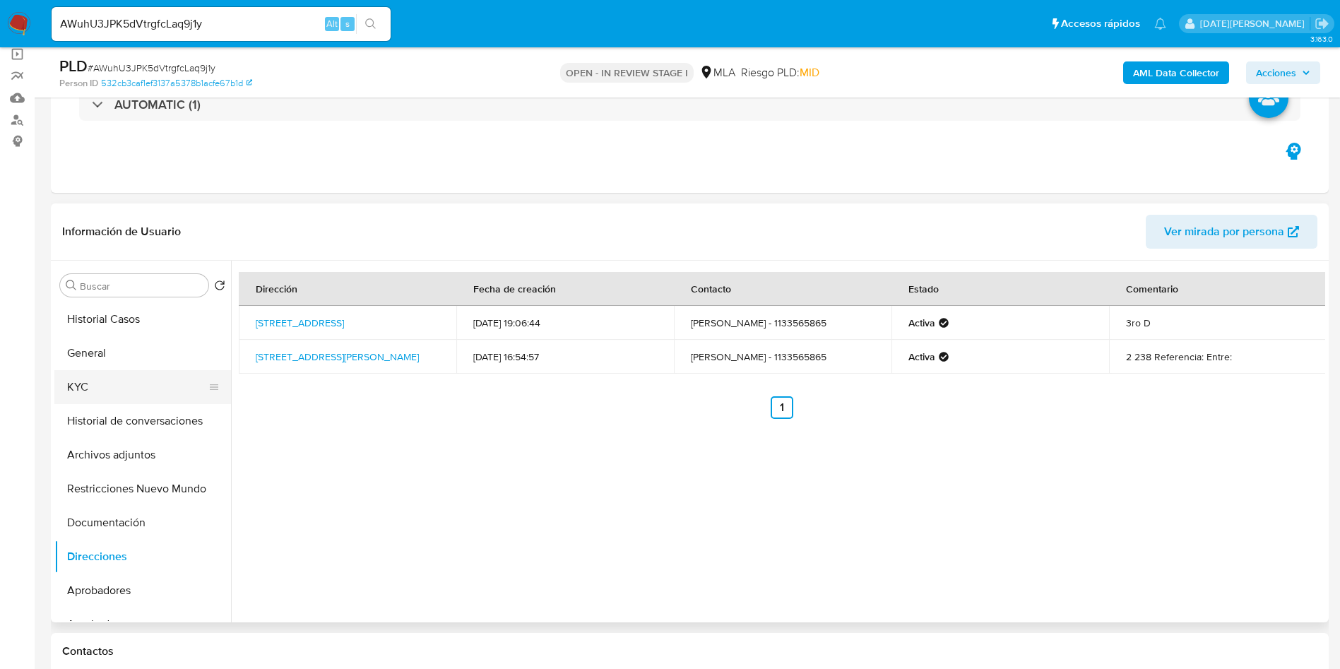
click at [102, 370] on button "KYC" at bounding box center [136, 387] width 165 height 34
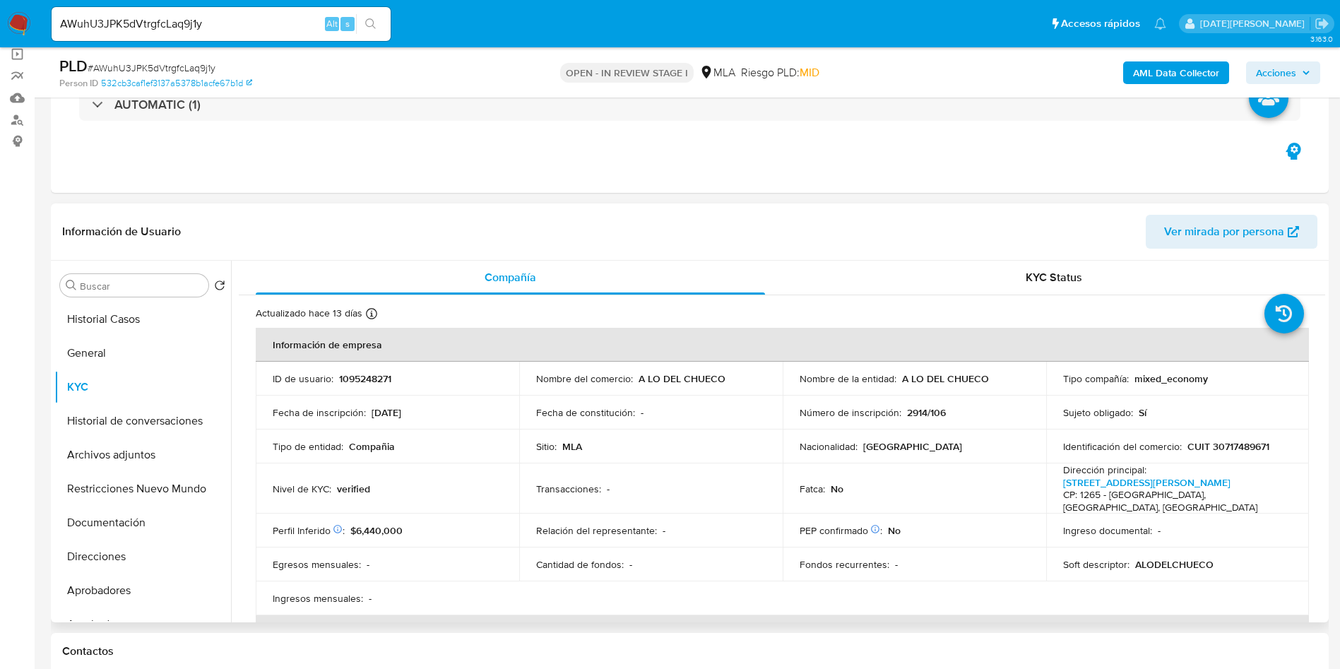
click at [1227, 441] on p "CUIT 30717489671" at bounding box center [1228, 446] width 82 height 13
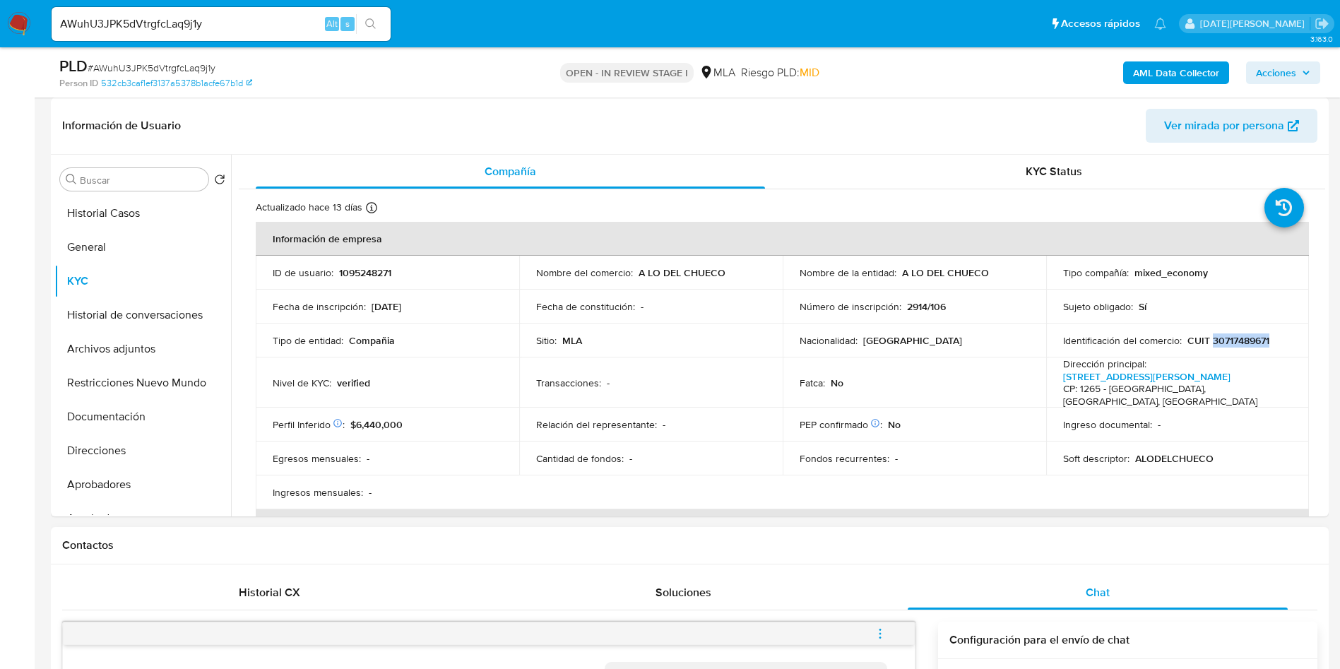
scroll to position [318, 0]
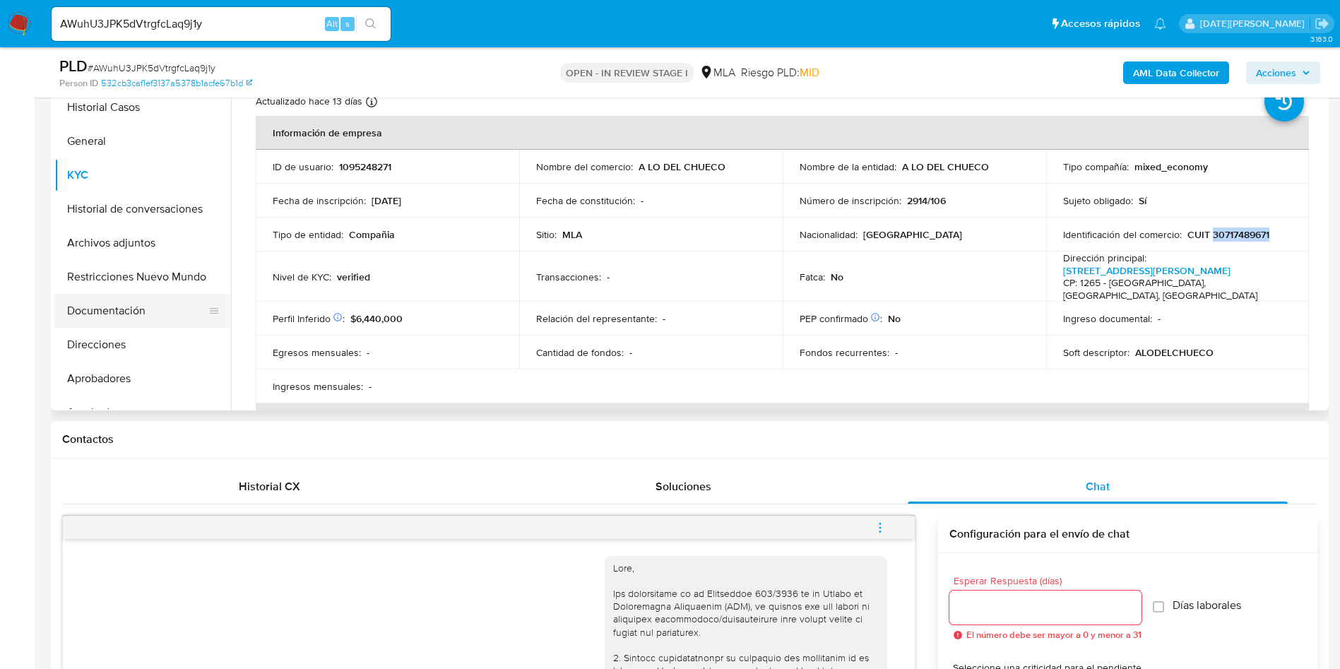
click at [156, 314] on button "Documentación" at bounding box center [136, 311] width 165 height 34
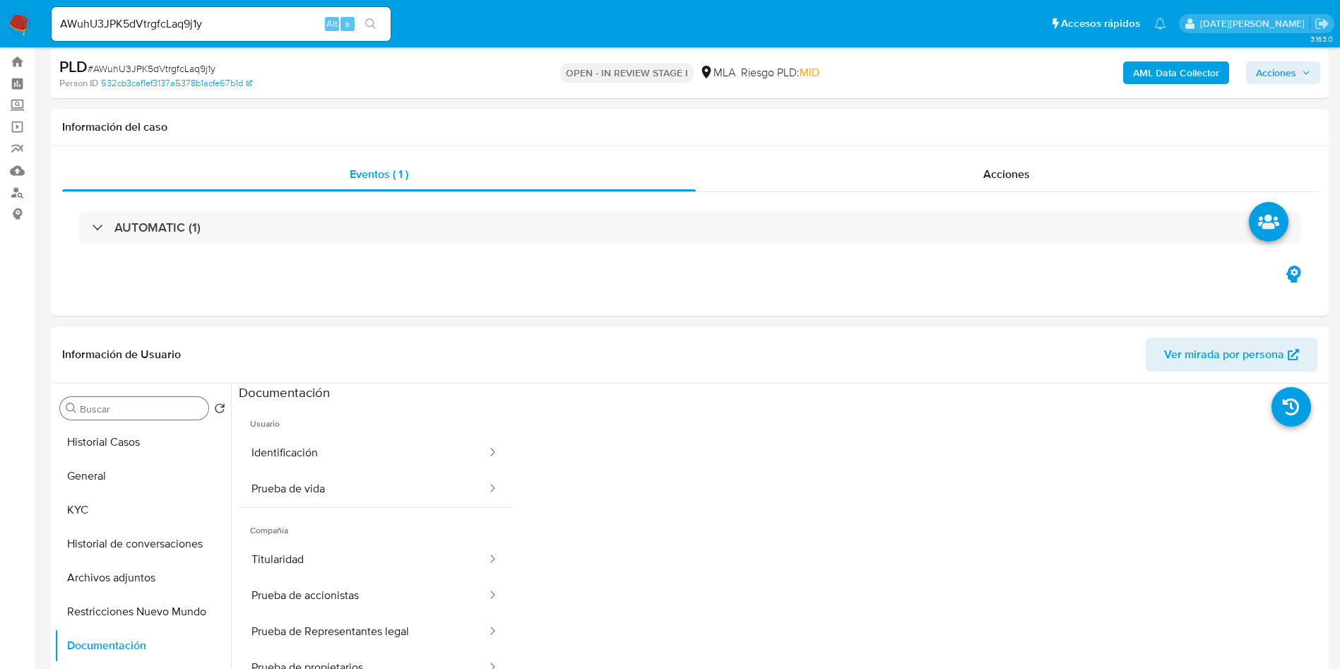
scroll to position [0, 0]
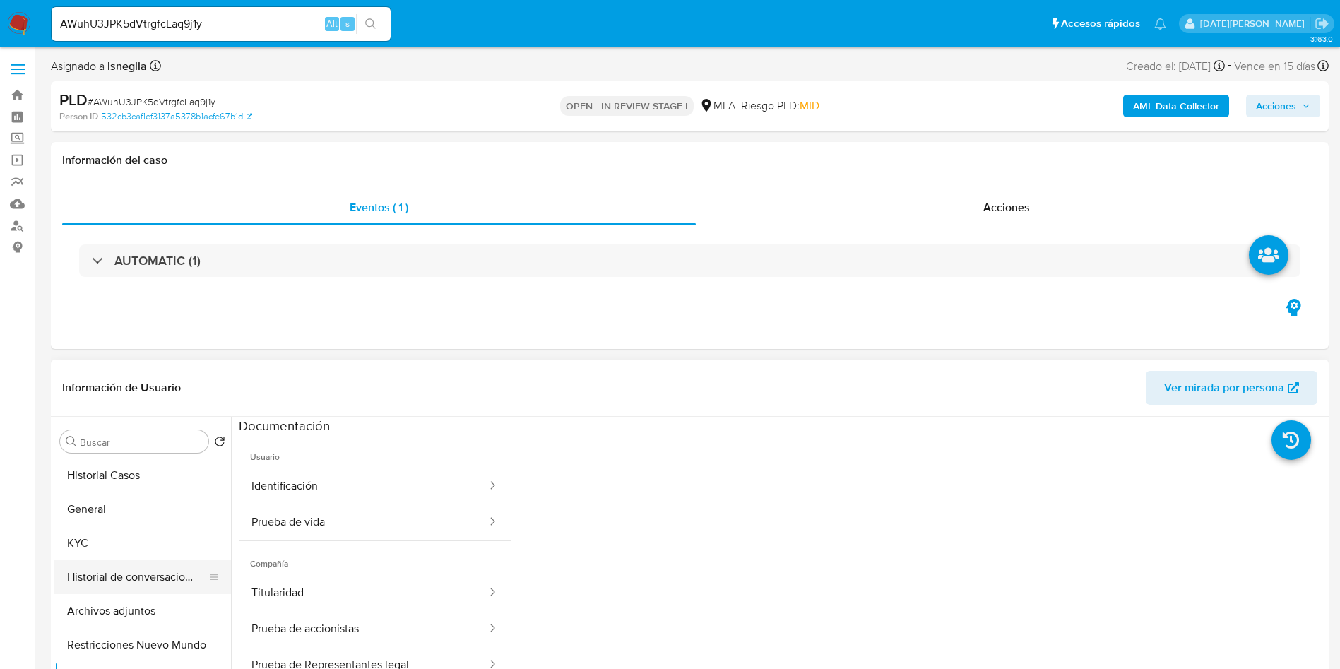
click at [113, 578] on button "Historial de conversaciones" at bounding box center [136, 577] width 165 height 34
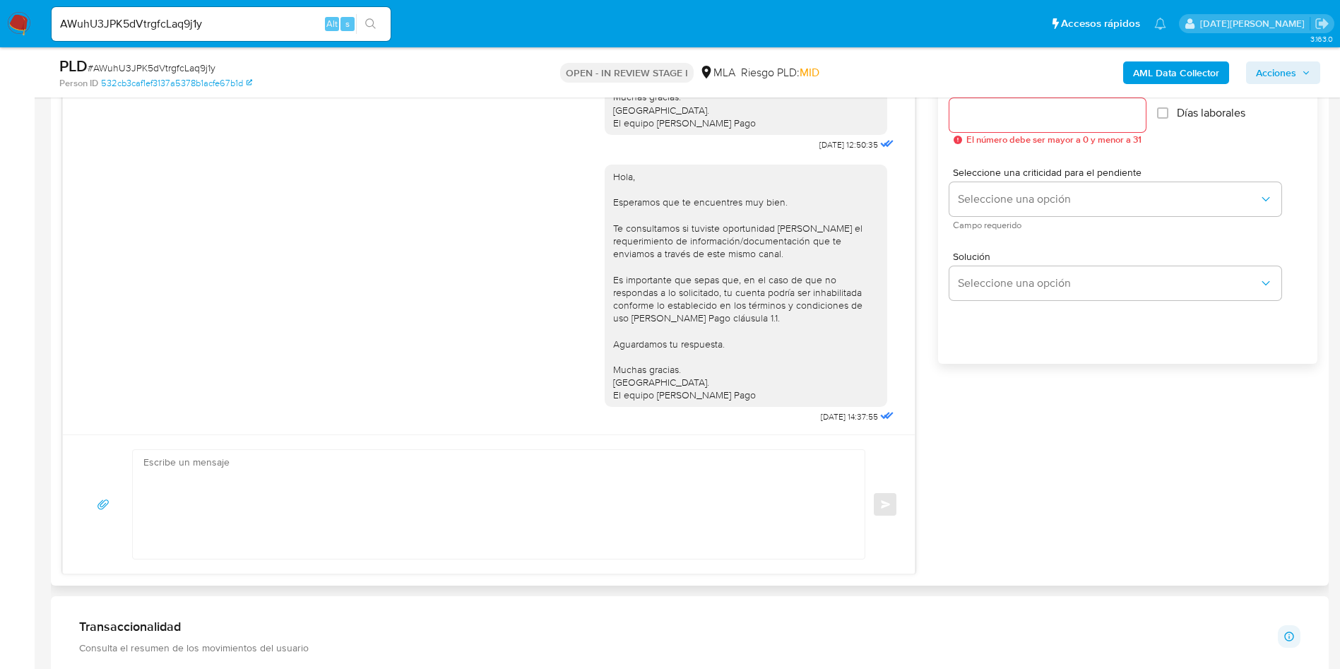
scroll to position [847, 0]
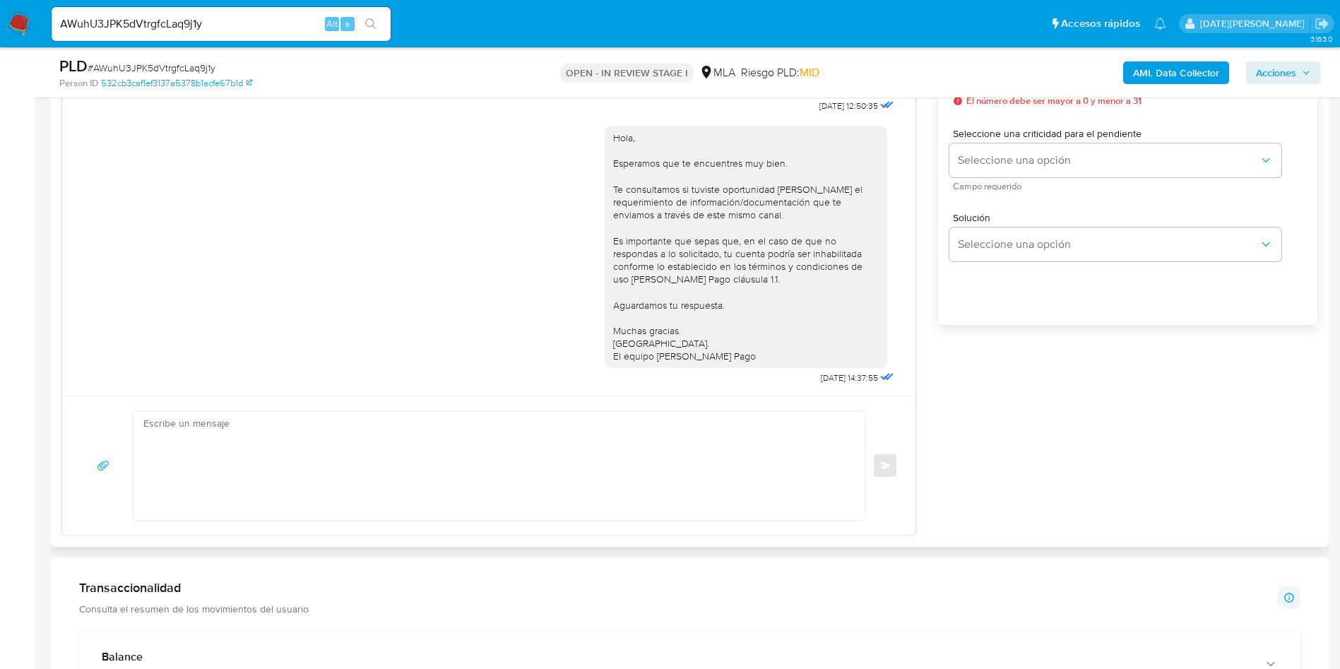
click at [743, 485] on textarea at bounding box center [494, 465] width 703 height 109
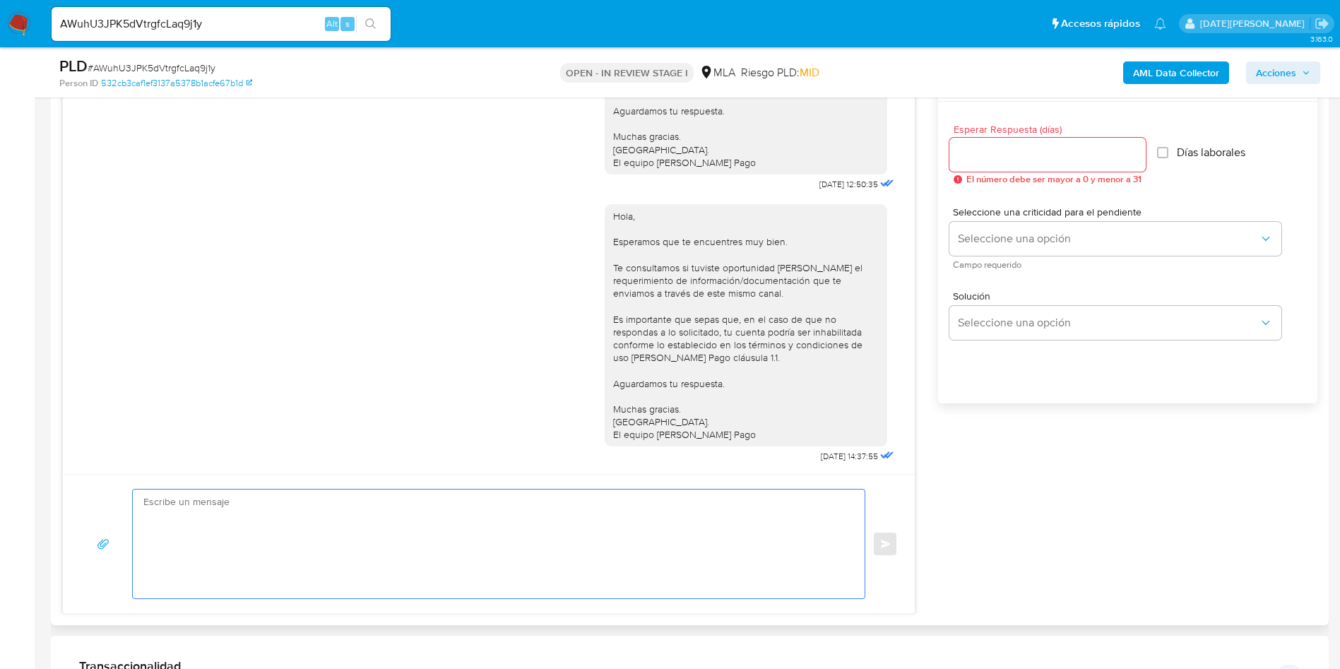
scroll to position [741, 0]
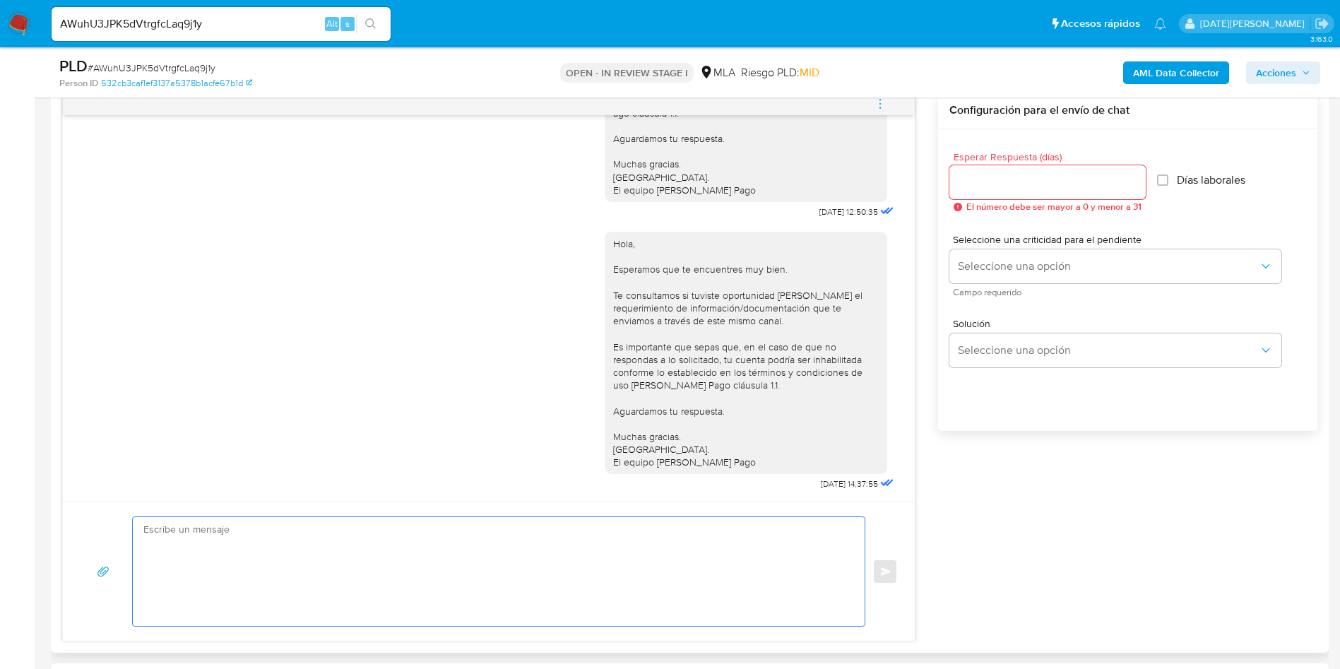
click at [1018, 194] on div at bounding box center [1047, 182] width 196 height 34
click at [1018, 191] on div at bounding box center [1047, 182] width 196 height 34
click at [1021, 183] on input "Esperar Respuesta (días)" at bounding box center [1047, 182] width 196 height 18
type input "3"
click at [566, 563] on textarea at bounding box center [494, 571] width 703 height 109
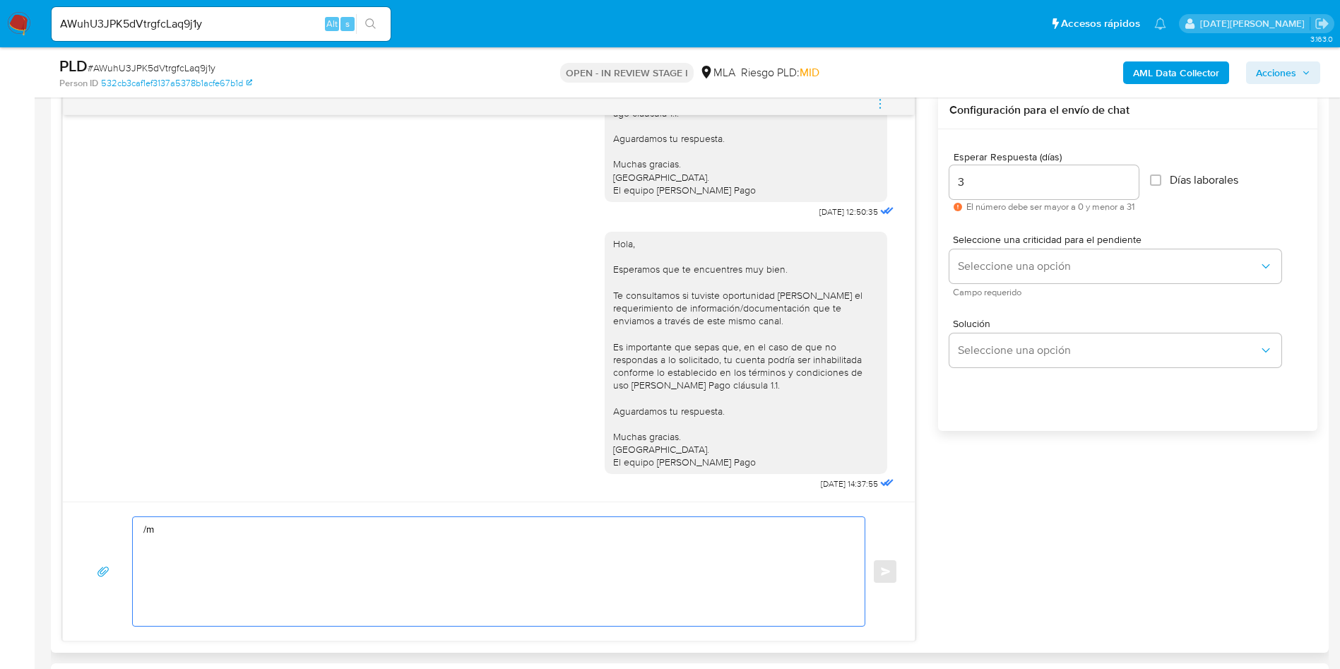
type textarea "/"
click at [1002, 167] on div "3" at bounding box center [1043, 182] width 189 height 34
click at [993, 179] on input "3" at bounding box center [1043, 182] width 189 height 18
type input "2"
click at [1002, 170] on div "2" at bounding box center [1043, 182] width 189 height 34
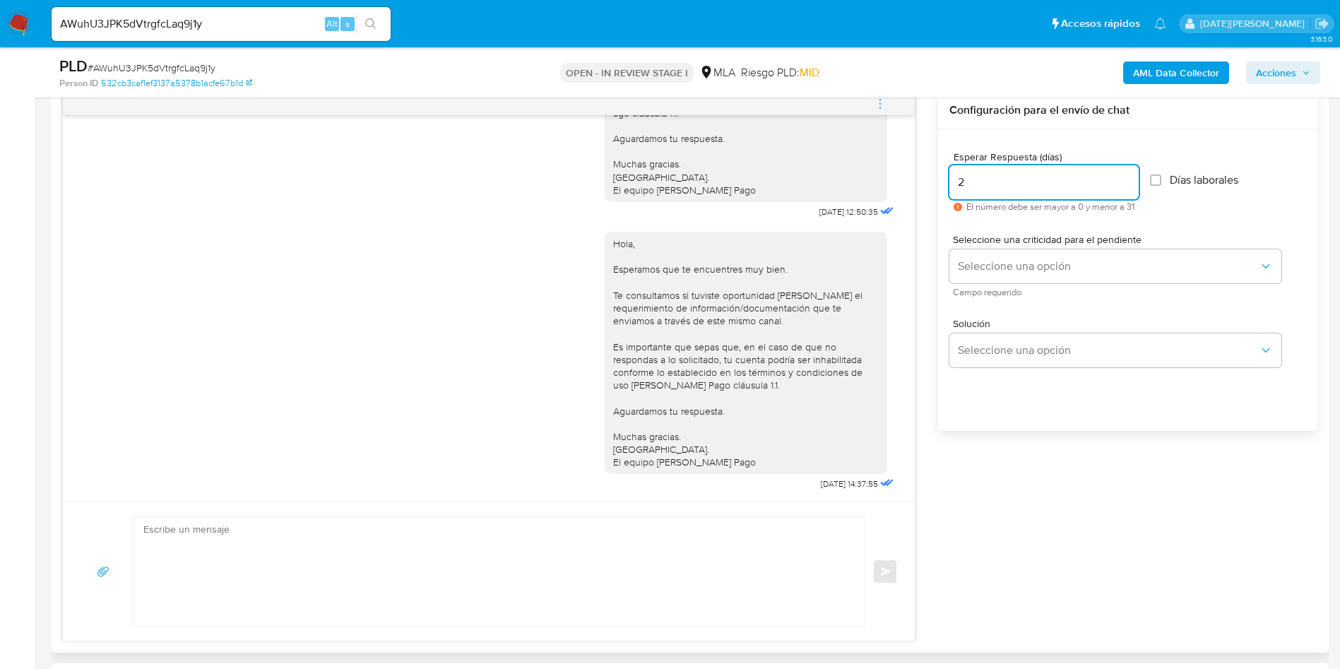
click at [998, 188] on input "2" at bounding box center [1043, 182] width 189 height 18
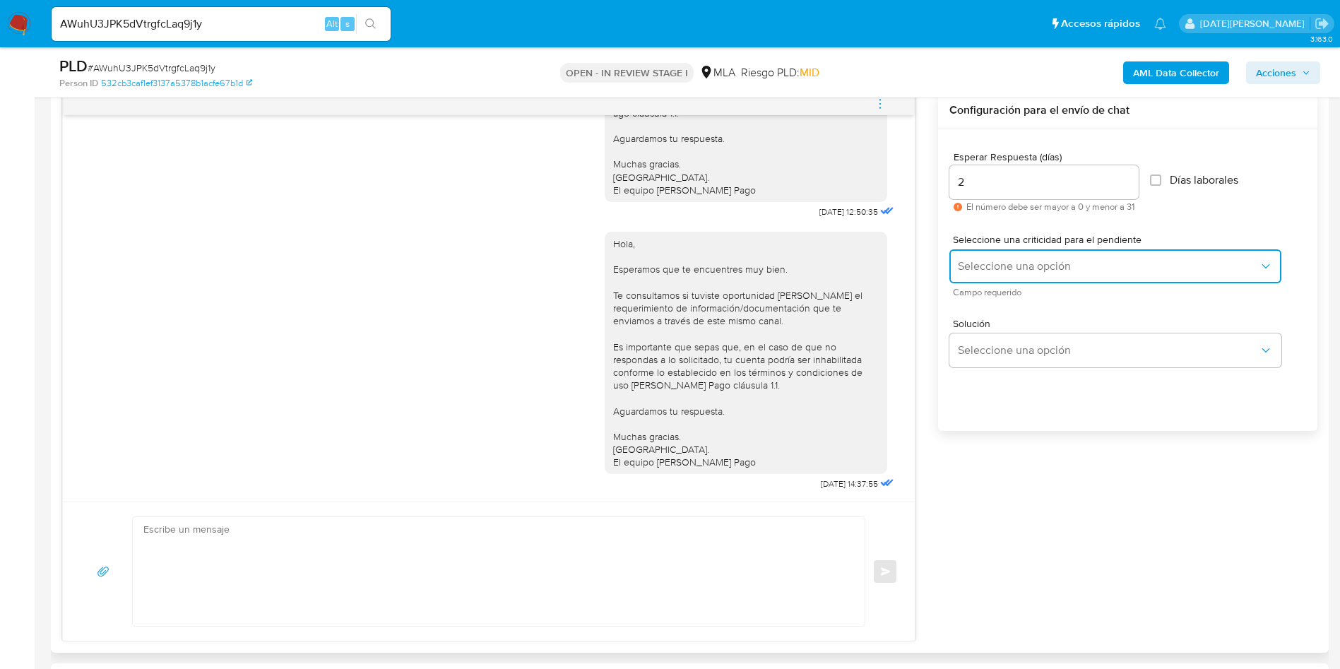
click at [1042, 272] on span "Seleccione una opción" at bounding box center [1108, 266] width 301 height 14
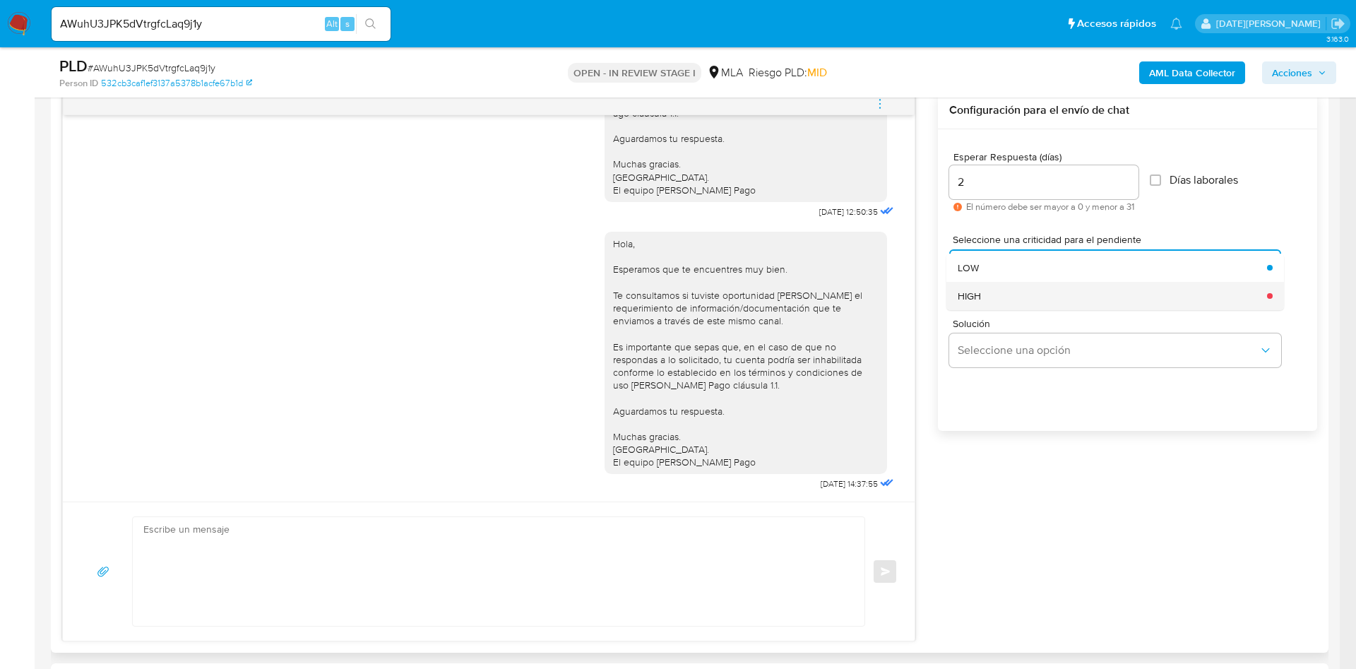
click at [1022, 295] on div "HIGH" at bounding box center [1108, 296] width 301 height 28
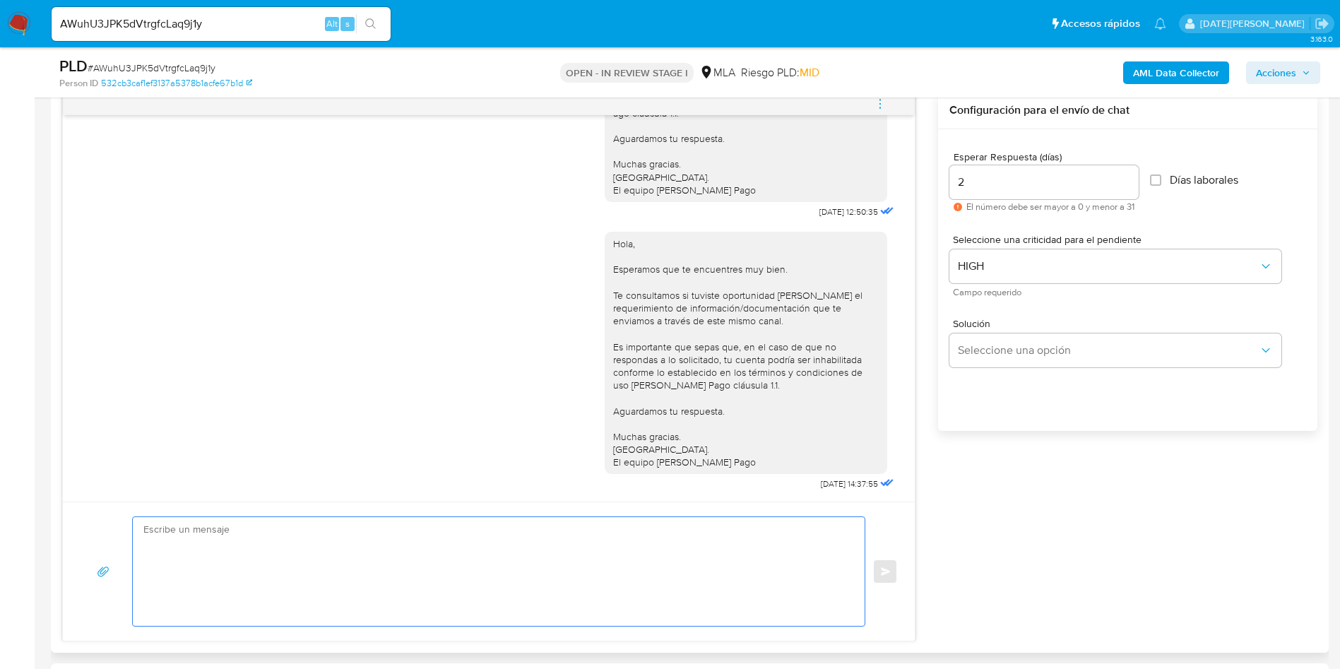
click at [601, 519] on textarea at bounding box center [494, 571] width 703 height 109
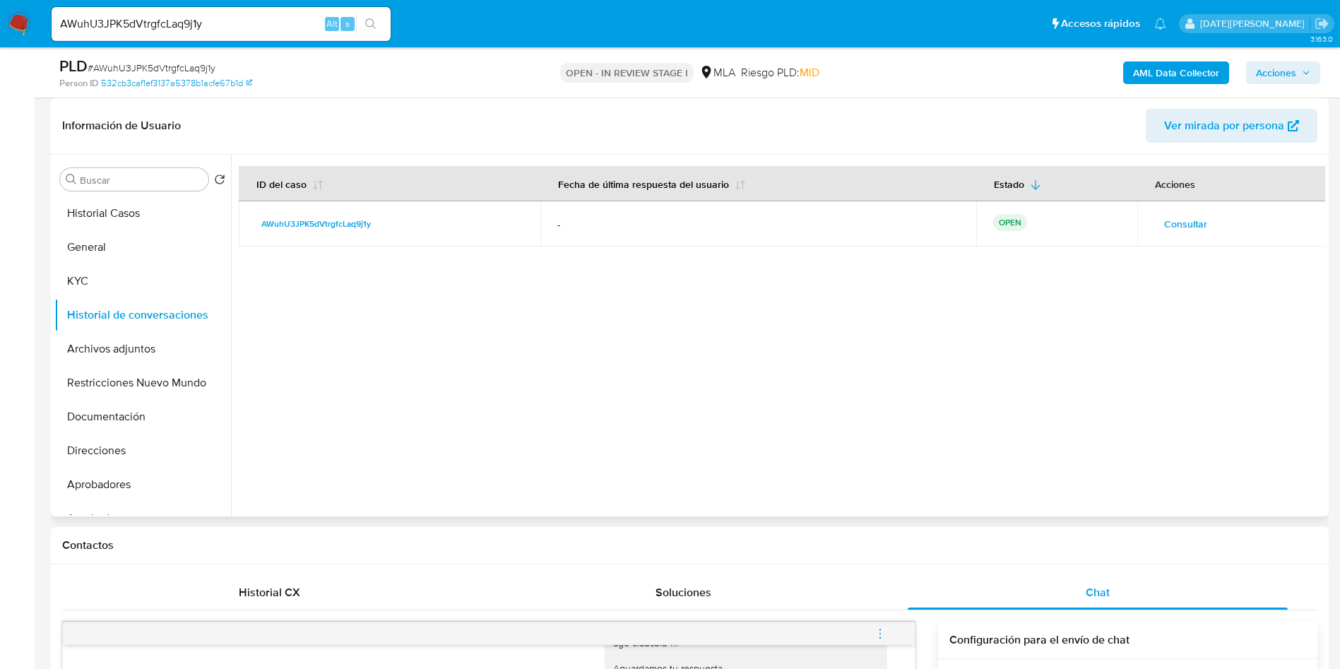
scroll to position [0, 0]
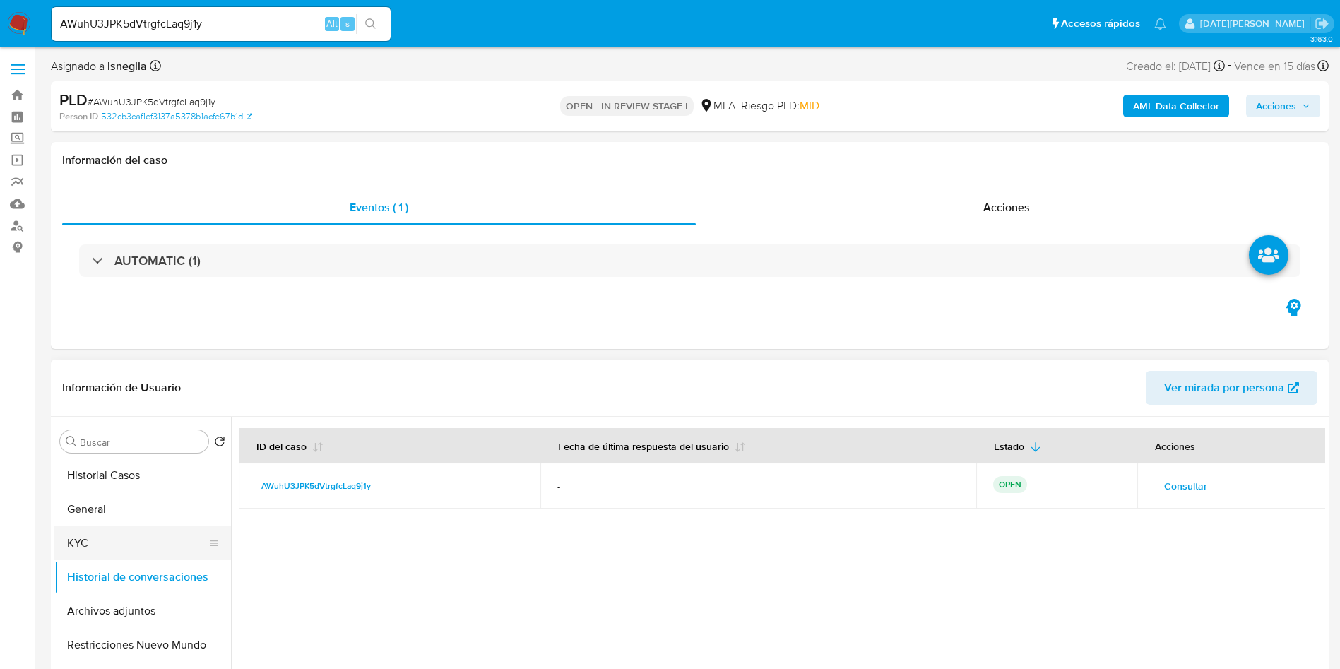
click at [99, 537] on button "KYC" at bounding box center [136, 543] width 165 height 34
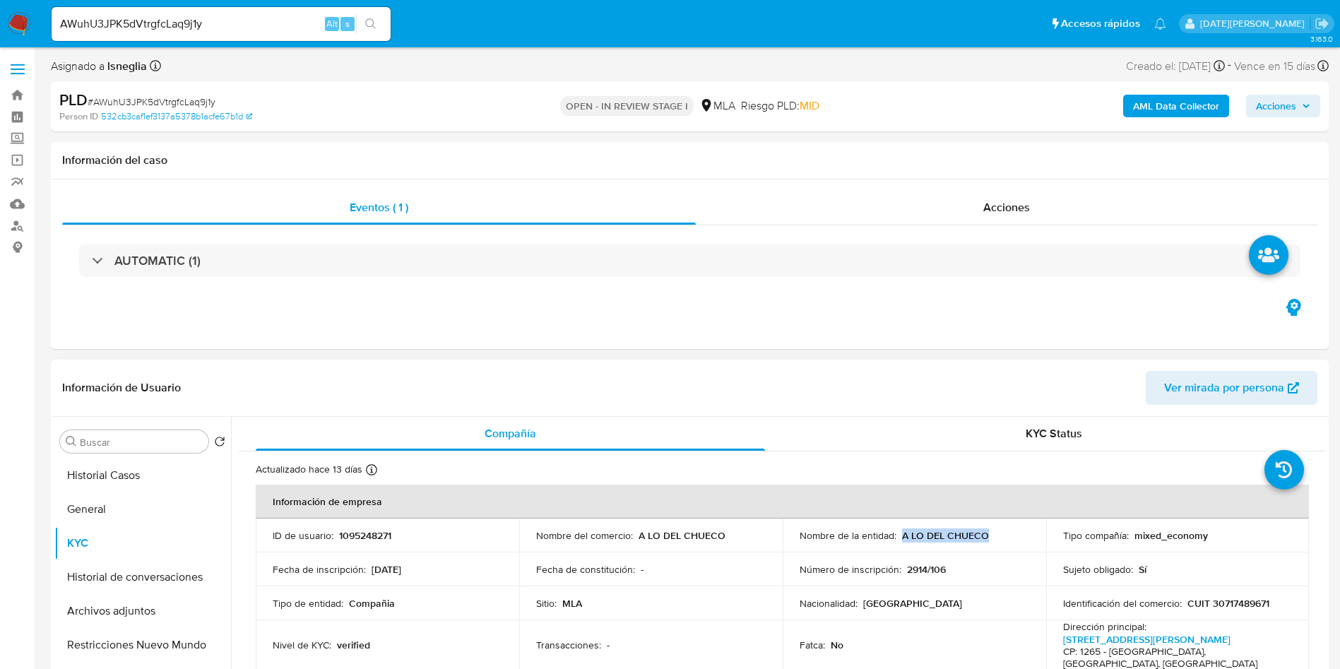
drag, startPoint x: 899, startPoint y: 535, endPoint x: 1000, endPoint y: 533, distance: 101.0
click at [1000, 533] on div "Nombre de la entidad : A LO DEL CHUECO" at bounding box center [913, 535] width 229 height 13
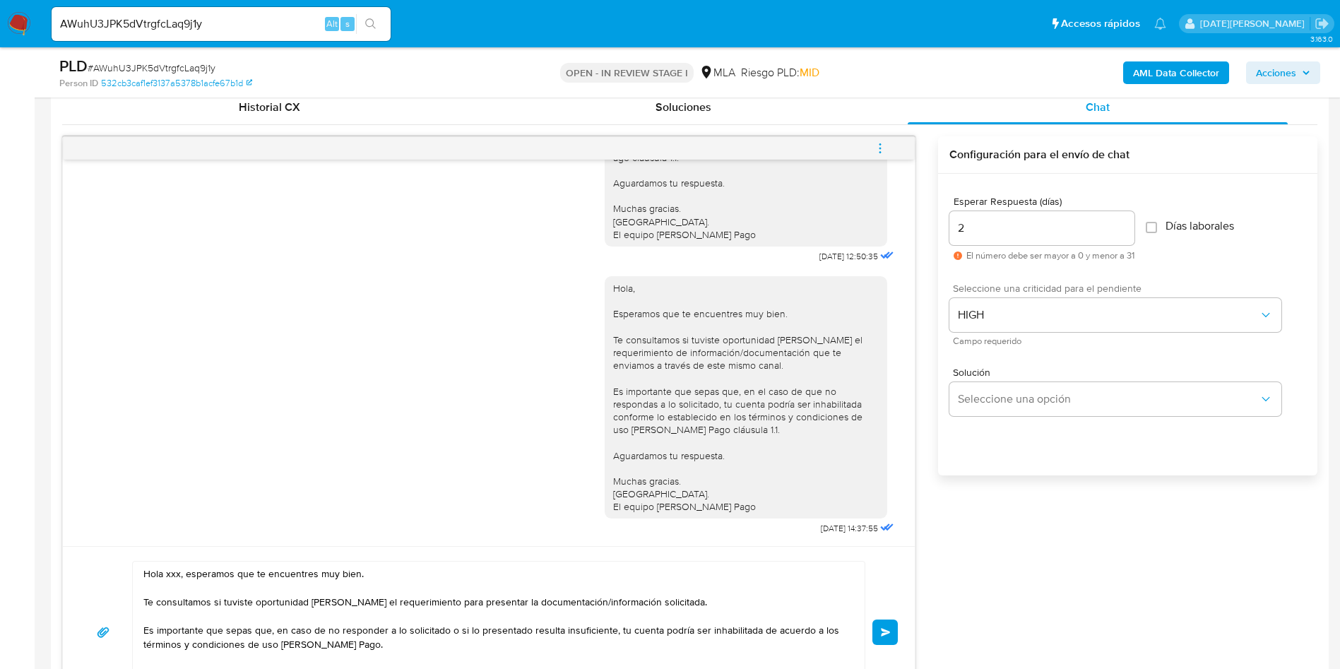
scroll to position [847, 0]
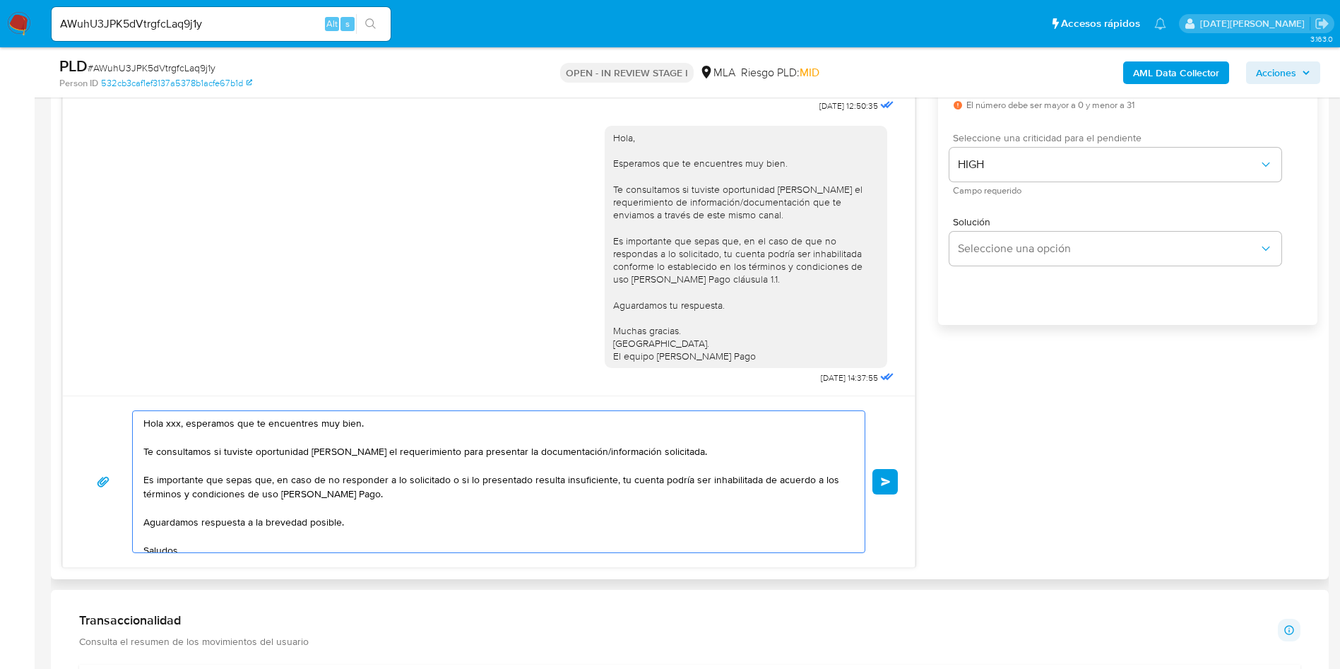
click at [169, 422] on textarea "Hola xxx, esperamos que te encuentres muy bien. Te consultamos si tuviste oport…" at bounding box center [494, 481] width 703 height 141
click at [171, 422] on textarea "Hola xxx, esperamos que te encuentres muy bien. Te consultamos si tuviste oport…" at bounding box center [494, 481] width 703 height 141
paste textarea "A LO DEL CHUECO"
click at [472, 429] on textarea "Hola A LO DEL CHUECO, esperamos que te encuentres muy bien. Te consultamos si t…" at bounding box center [494, 481] width 703 height 141
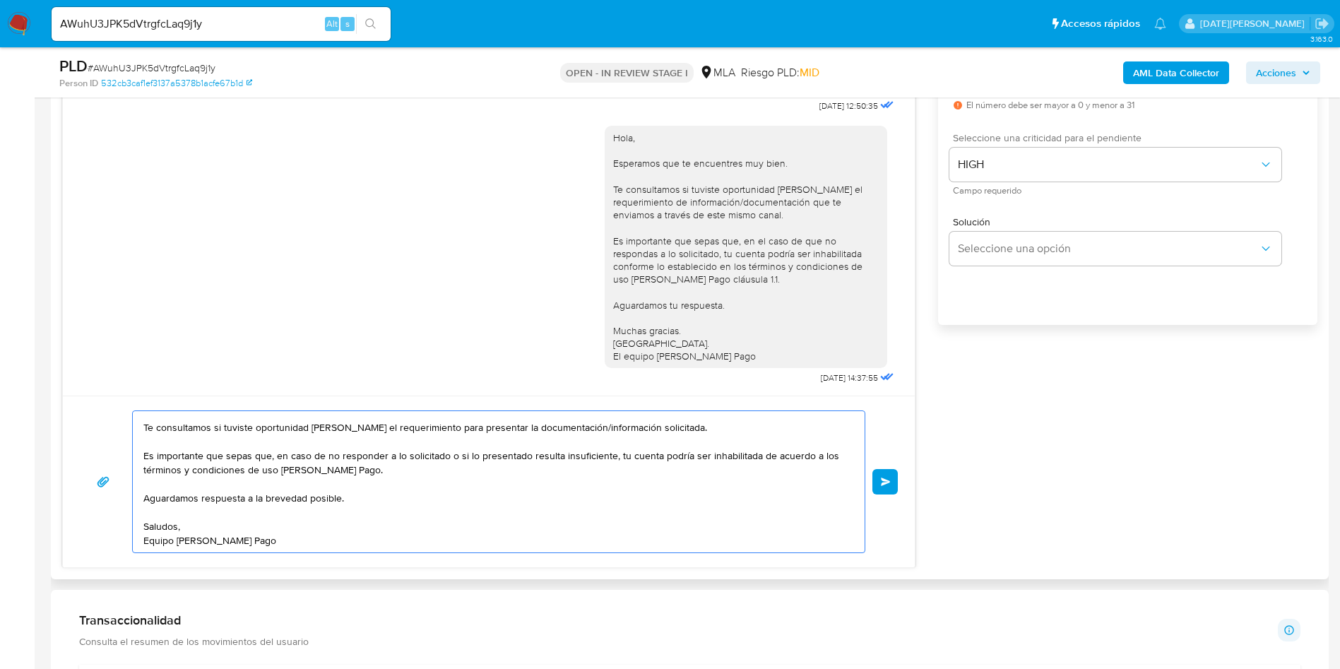
drag, startPoint x: 147, startPoint y: 481, endPoint x: 278, endPoint y: 538, distance: 143.3
click at [278, 538] on textarea "Hola A LO DEL CHUECO, esperamos que te encuentres muy bien. Te consultamos si t…" at bounding box center [494, 481] width 703 height 141
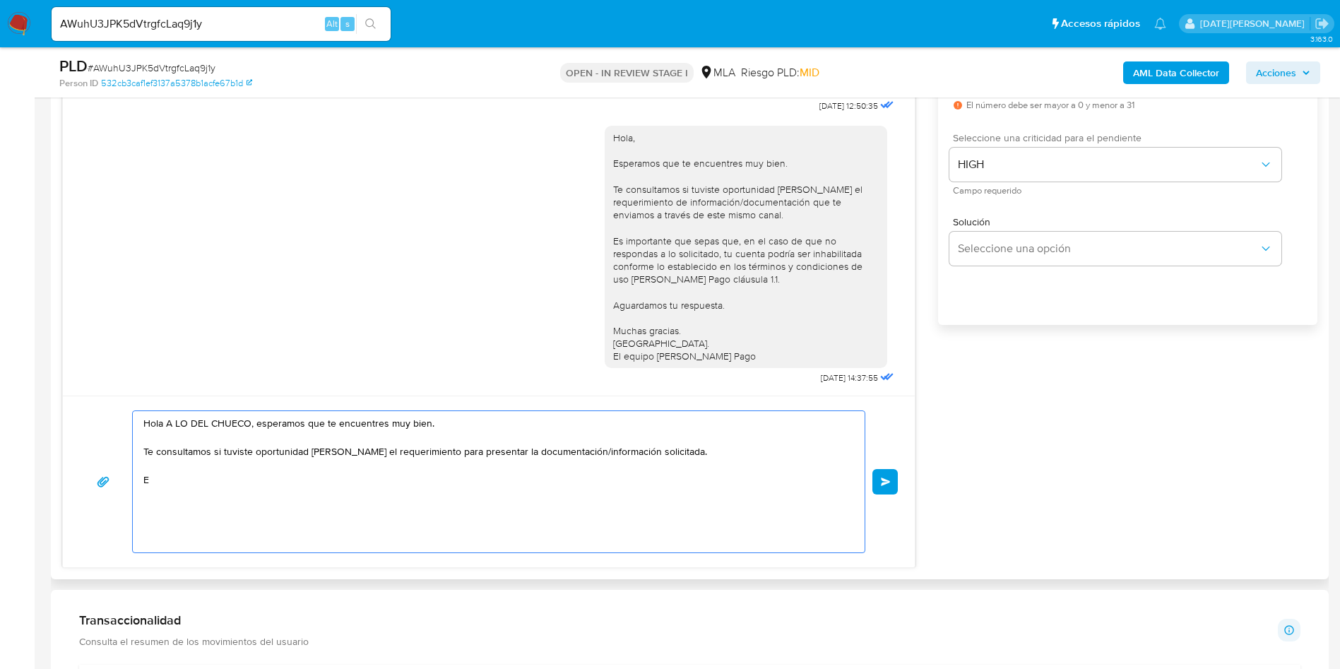
scroll to position [0, 0]
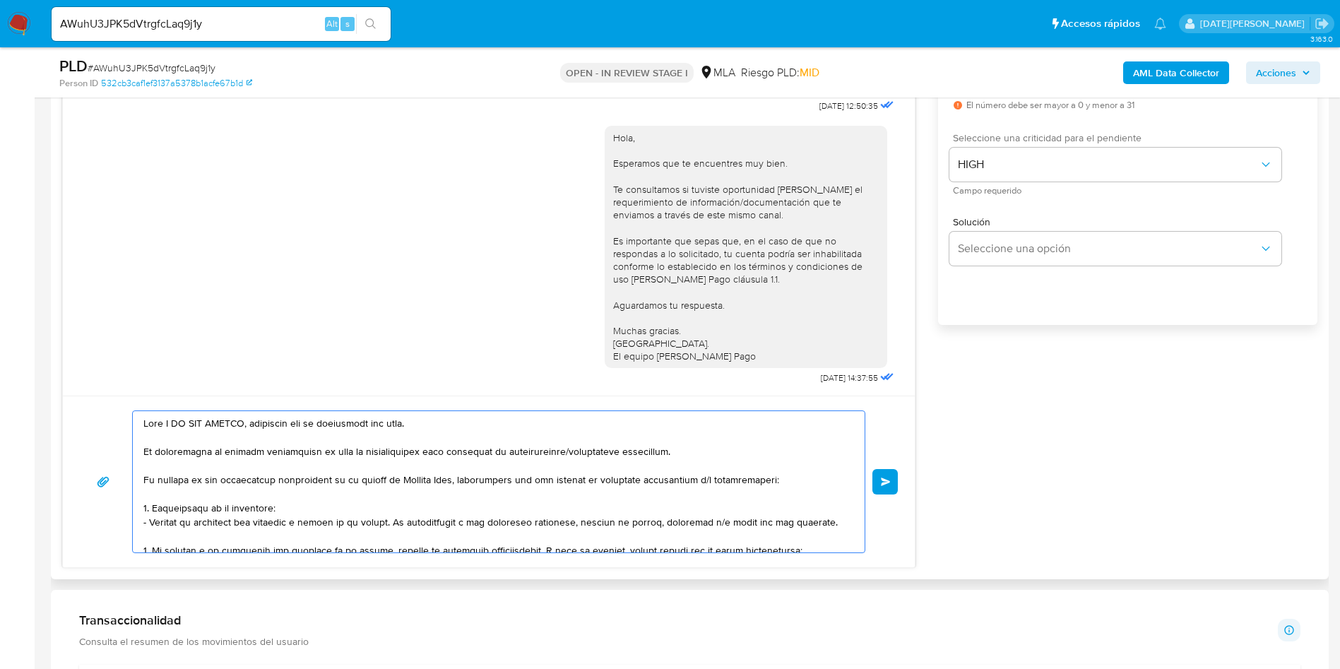
click at [388, 511] on textarea at bounding box center [494, 481] width 703 height 141
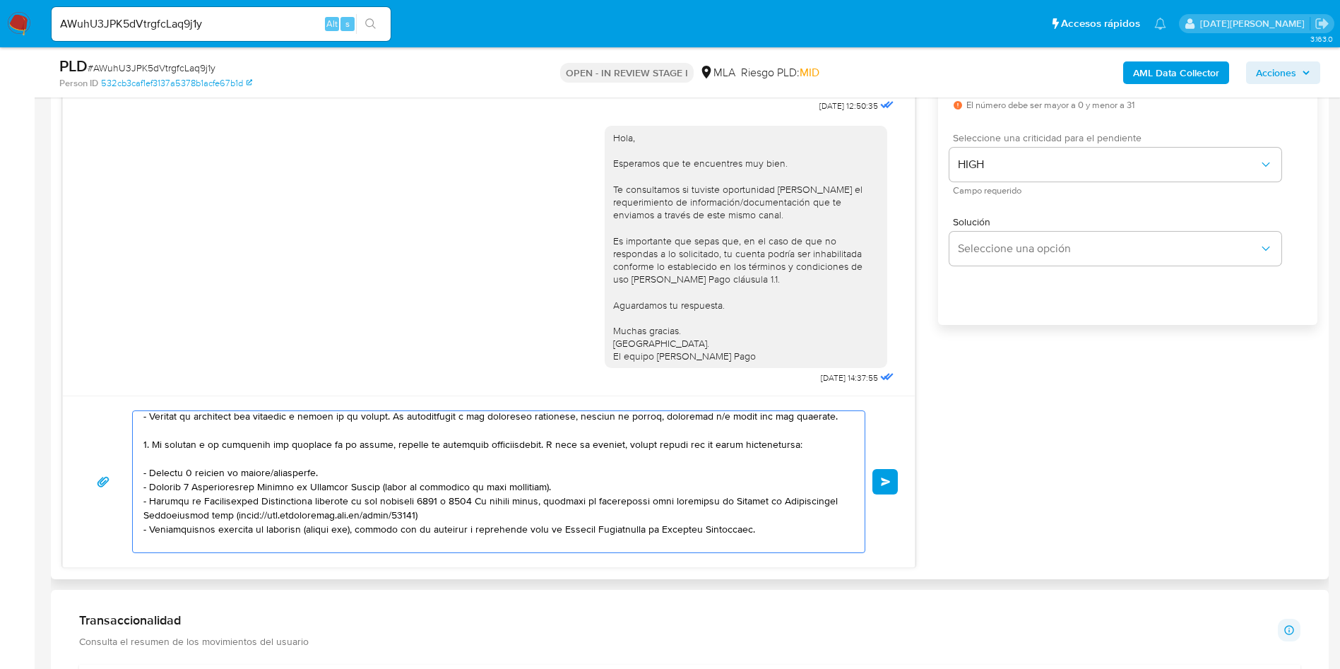
click at [180, 472] on textarea at bounding box center [494, 481] width 703 height 141
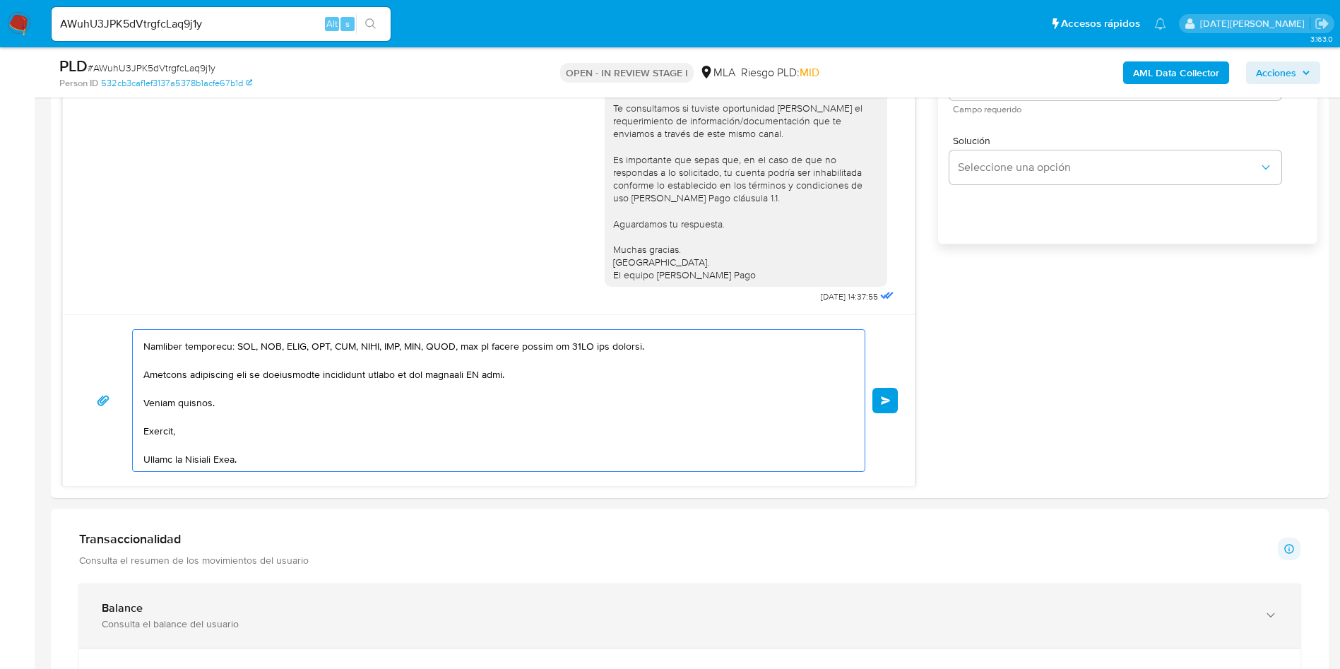
scroll to position [1059, 0]
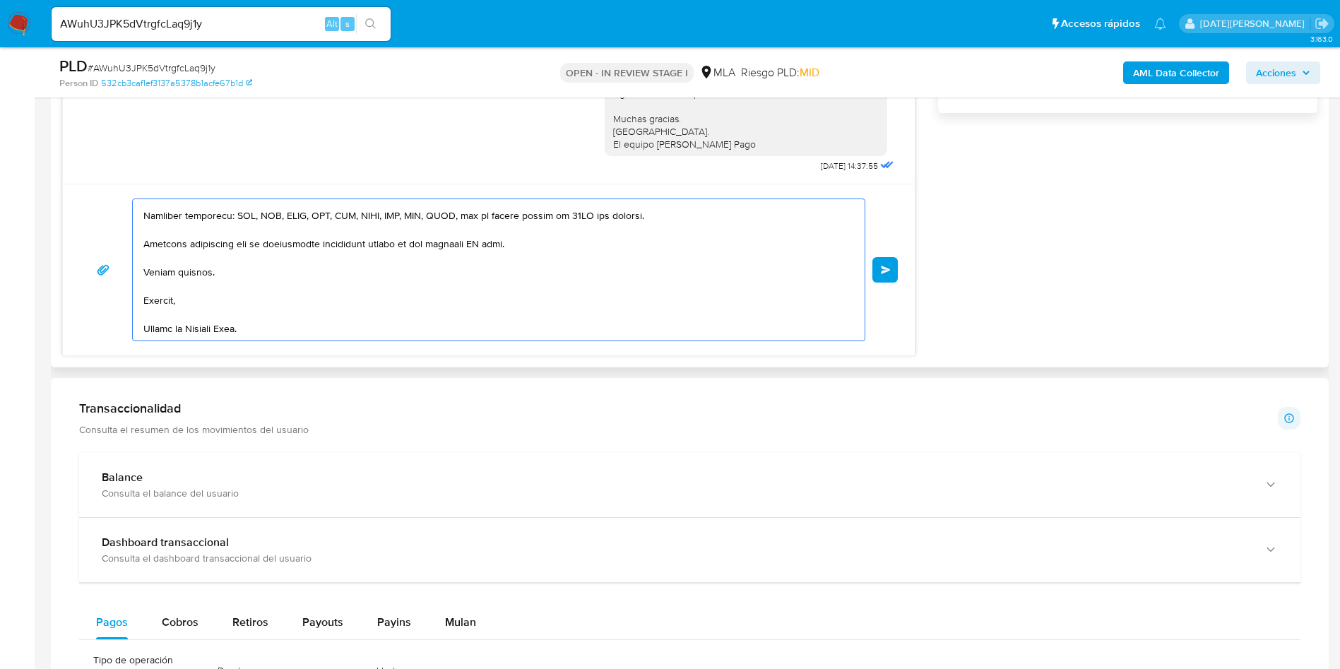
drag, startPoint x: 142, startPoint y: 481, endPoint x: 369, endPoint y: 287, distance: 298.5
click at [369, 287] on div at bounding box center [495, 269] width 724 height 141
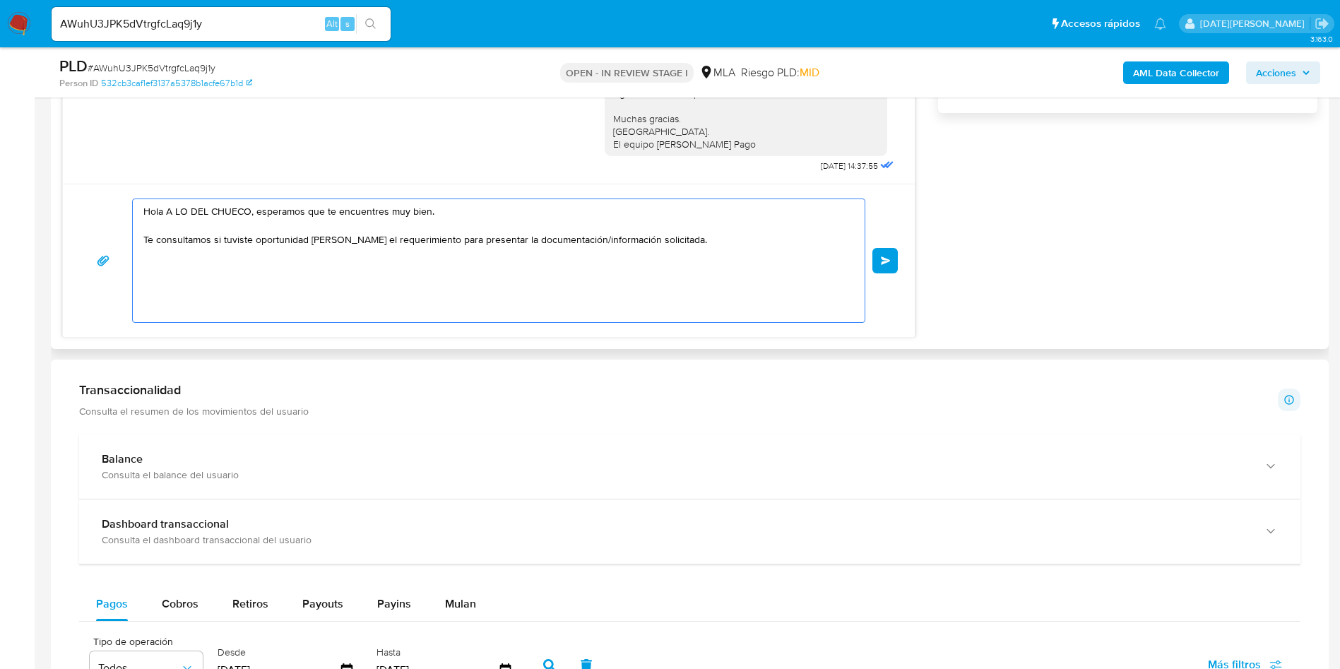
scroll to position [0, 0]
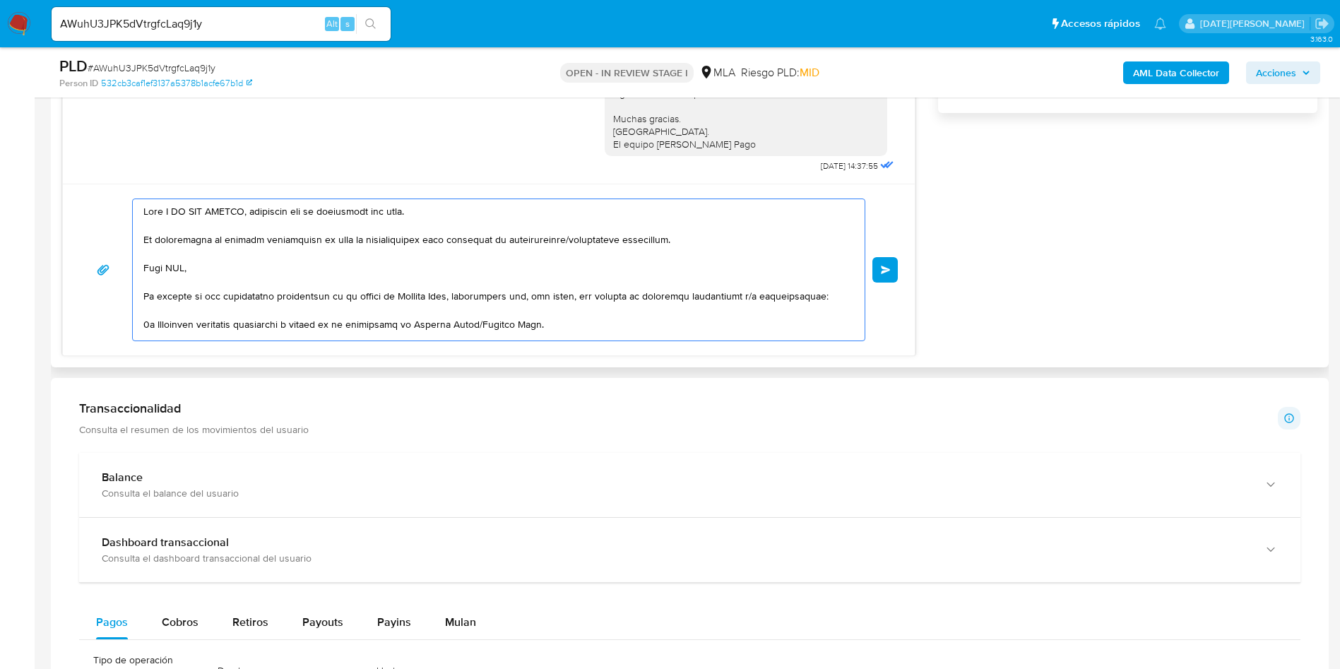
click at [157, 271] on textarea at bounding box center [494, 269] width 703 height 141
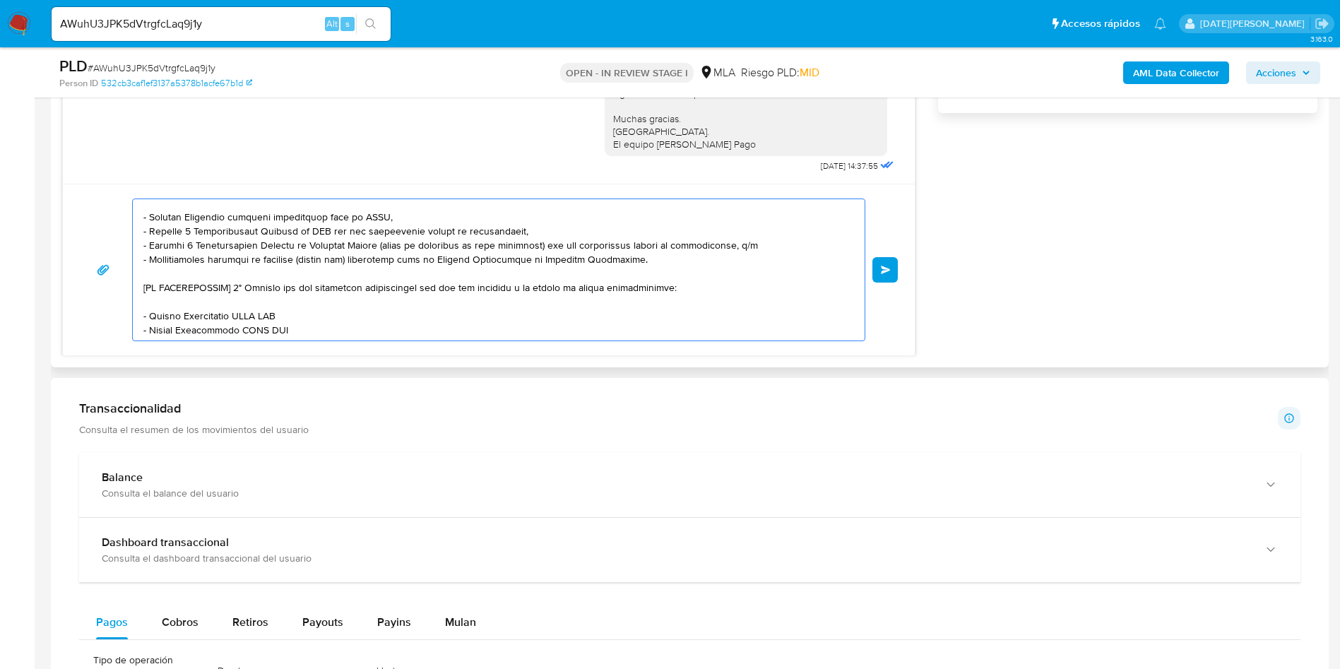
scroll to position [168, 0]
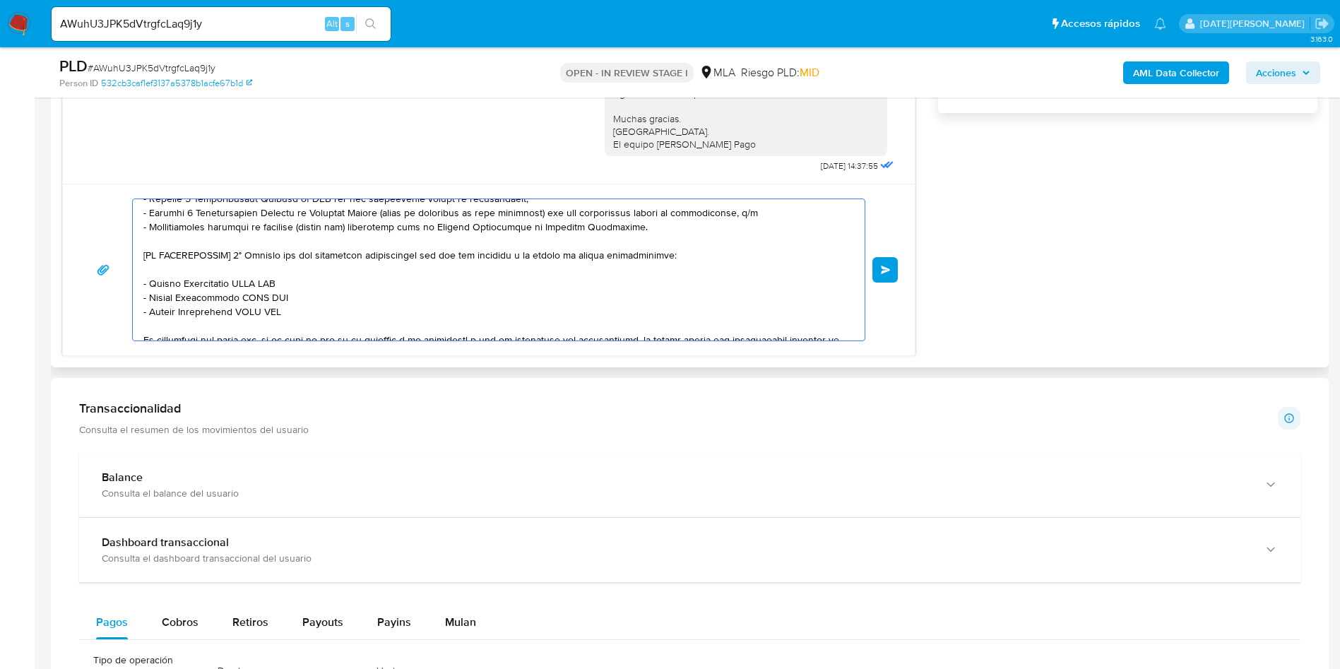
drag, startPoint x: 244, startPoint y: 256, endPoint x: 131, endPoint y: 256, distance: 112.3
click at [131, 256] on div "Enviar" at bounding box center [489, 269] width 818 height 143
drag, startPoint x: 152, startPoint y: 279, endPoint x: 288, endPoint y: 287, distance: 136.5
click at [288, 287] on textarea at bounding box center [494, 269] width 703 height 141
paste textarea "Hernan Miguel Peltz"
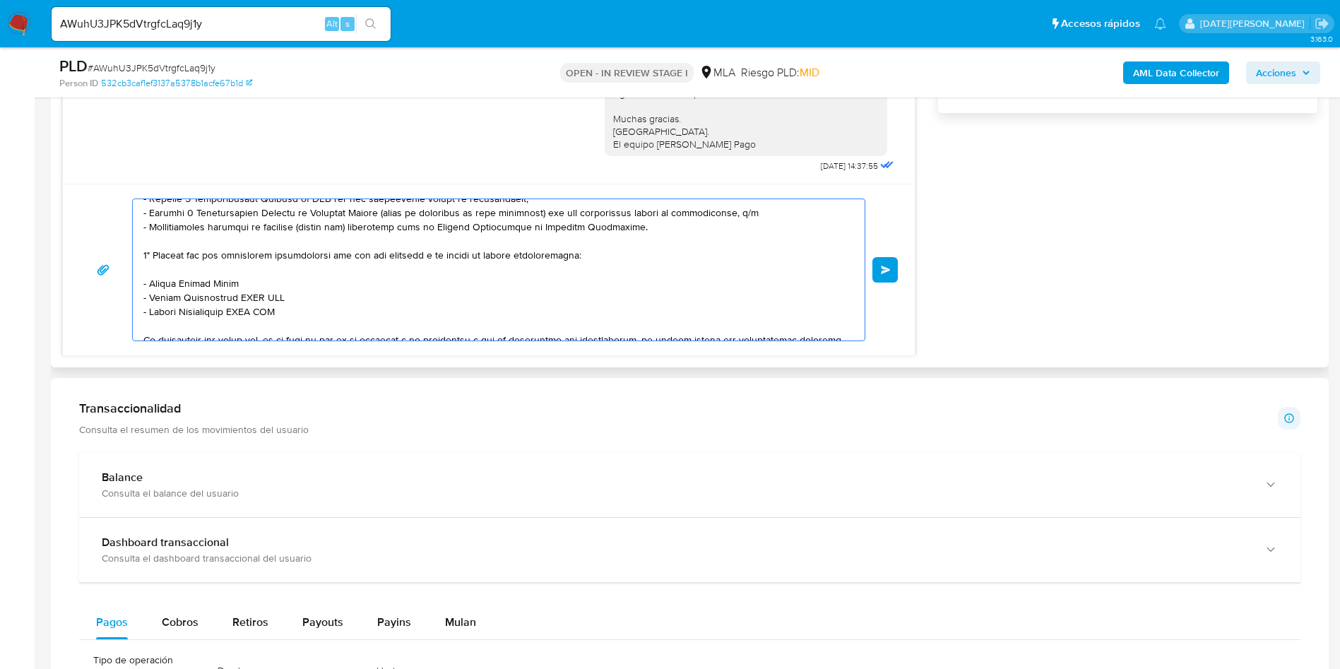
drag, startPoint x: 151, startPoint y: 295, endPoint x: 327, endPoint y: 296, distance: 175.8
click at [327, 296] on textarea at bounding box center [494, 269] width 703 height 141
paste textarea "Figueroa Andres Alejandro"
click at [264, 281] on textarea at bounding box center [494, 269] width 703 height 141
paste textarea "20279401957"
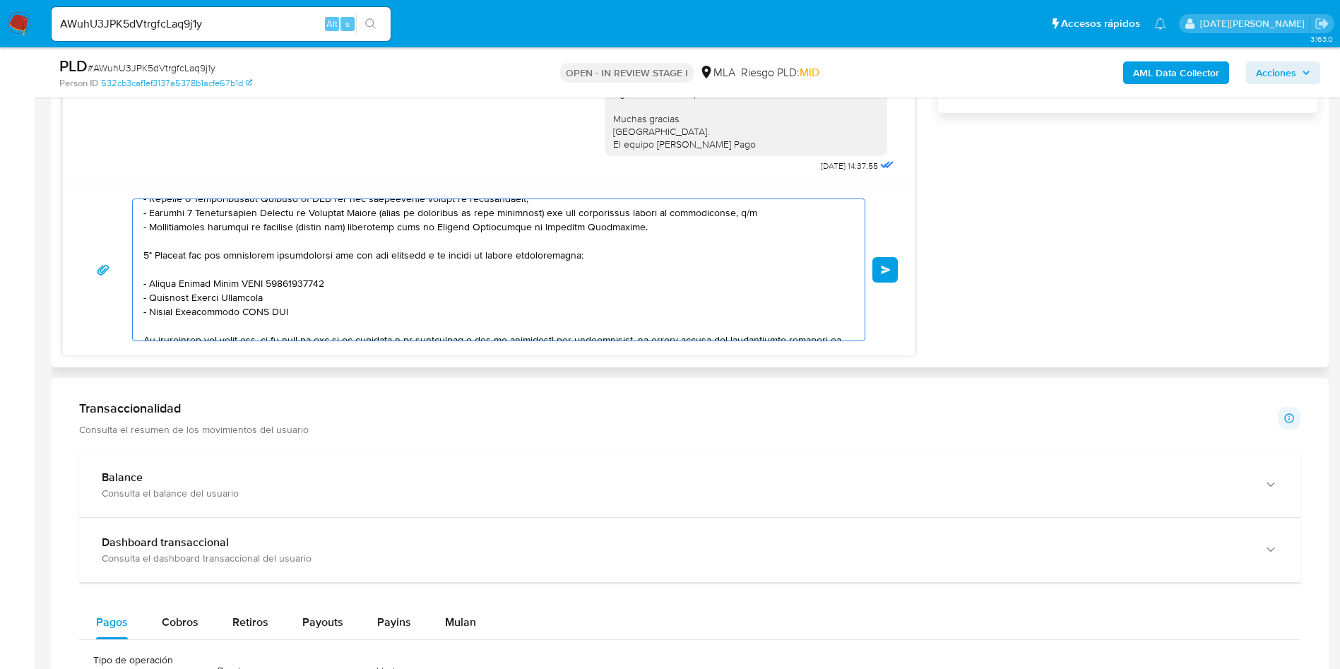
click at [304, 299] on textarea at bounding box center [494, 269] width 703 height 141
paste textarea "20237665679"
drag, startPoint x: 151, startPoint y: 312, endPoint x: 321, endPoint y: 309, distance: 169.5
click at [321, 309] on textarea at bounding box center [494, 269] width 703 height 141
paste textarea "Marcelo Sergio Lagostena"
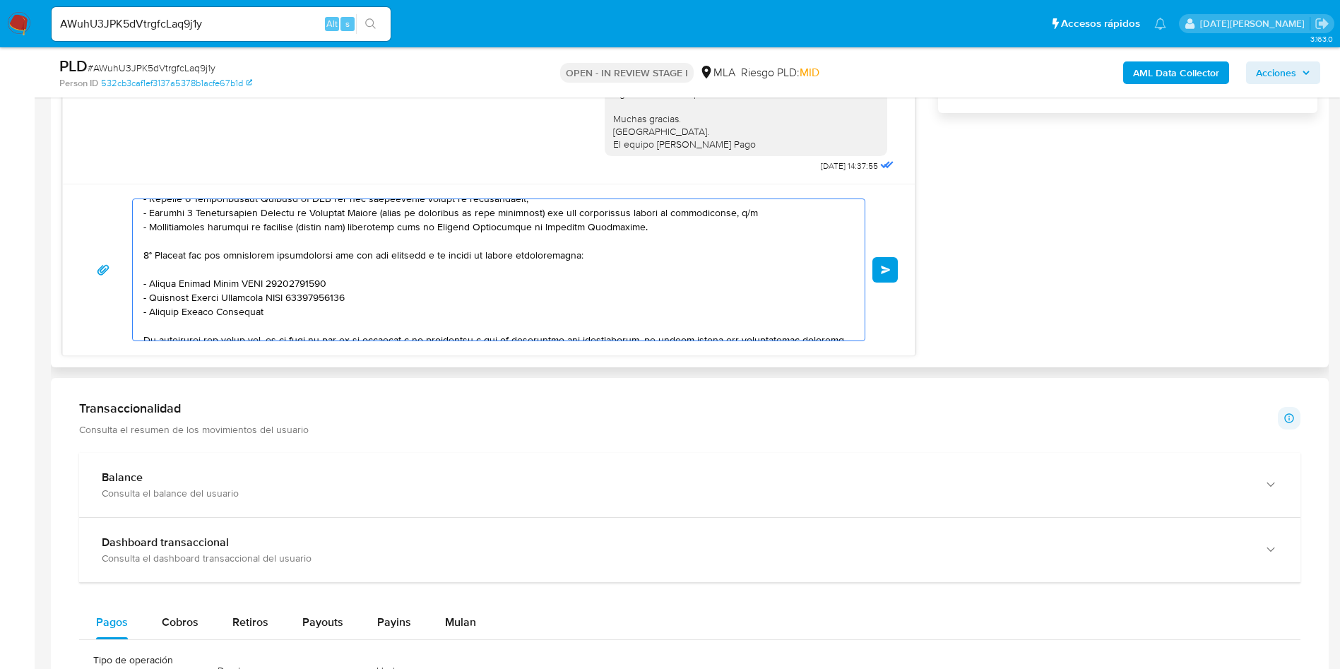
click at [287, 307] on textarea at bounding box center [494, 269] width 703 height 141
click at [283, 314] on textarea at bounding box center [494, 269] width 703 height 141
paste textarea "20230601926"
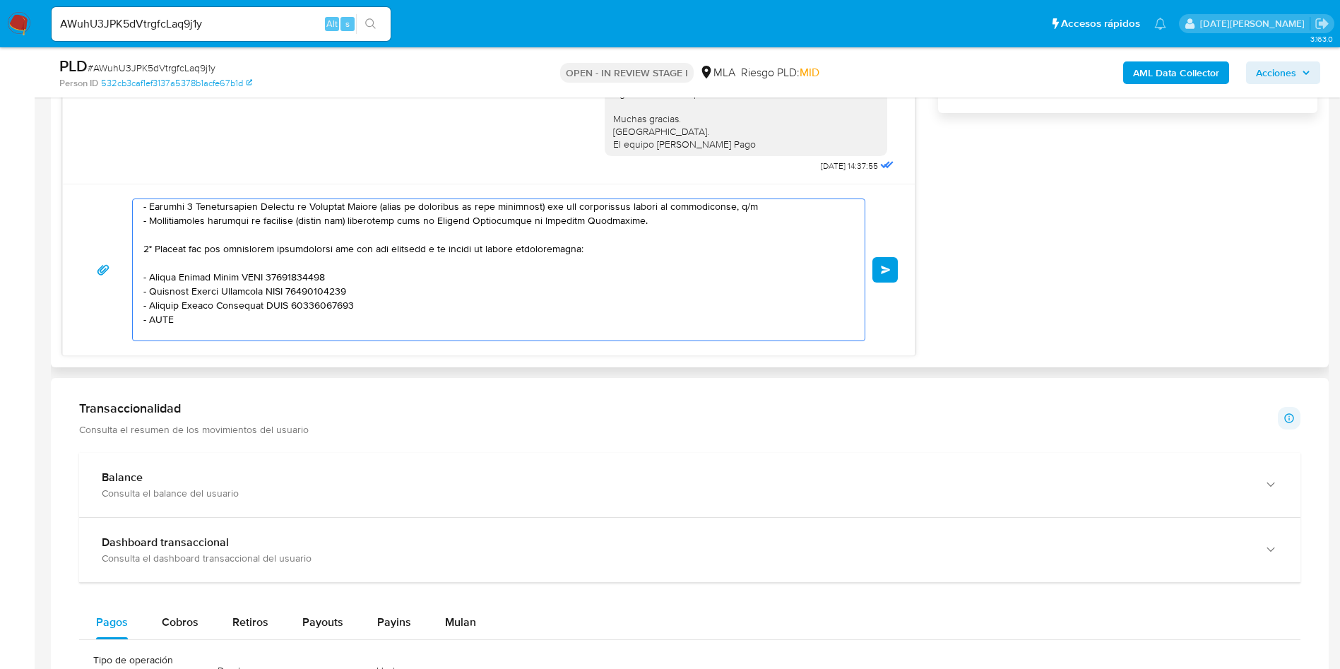
paste textarea "HABITO 1 SA"
paste textarea "30715003216"
click at [160, 330] on textarea at bounding box center [494, 269] width 703 height 141
paste textarea "CRISTIAN EMANUEL FIGUEROA"
click at [311, 328] on textarea at bounding box center [494, 269] width 703 height 141
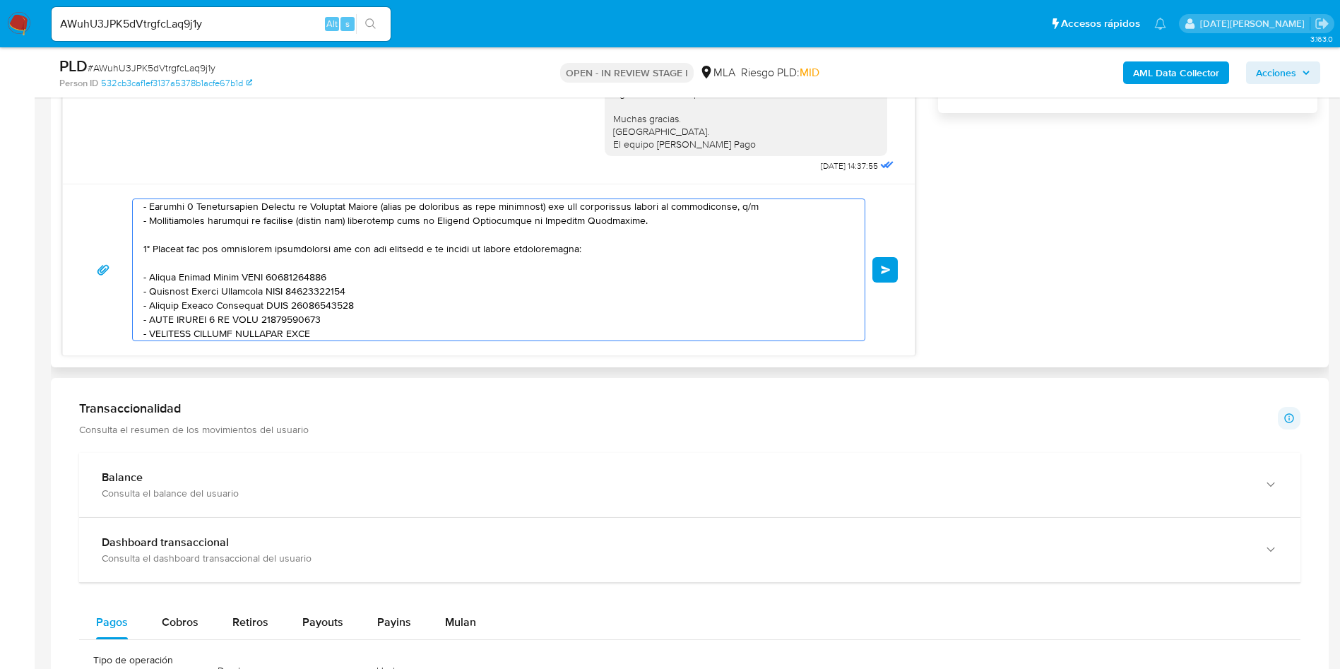
paste textarea "20336420815"
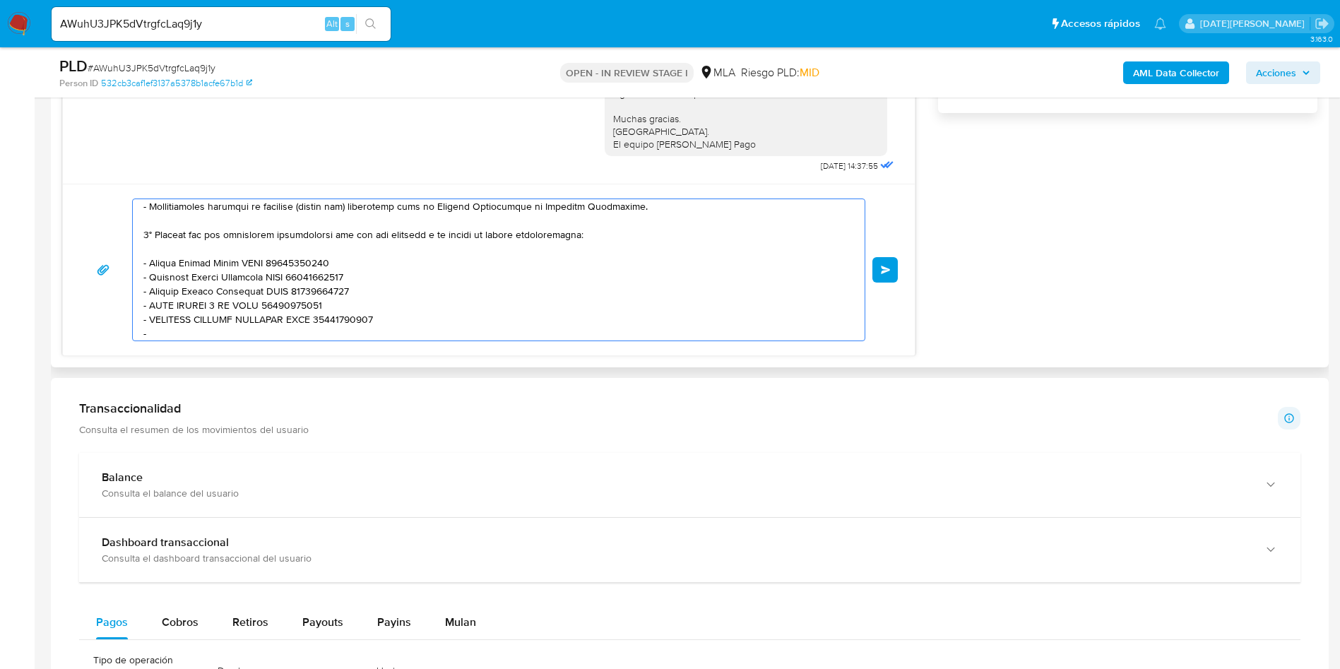
paste textarea "Sebastian Ezequiel Juliá Francés"
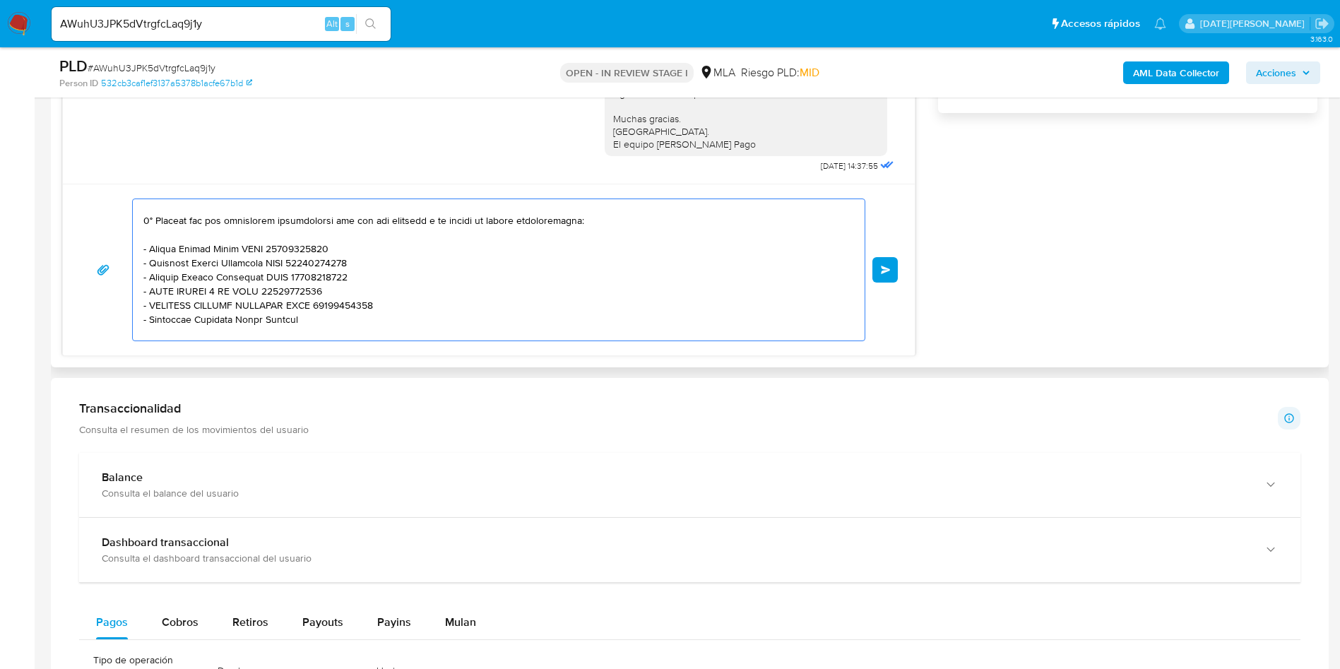
click at [316, 320] on textarea at bounding box center [494, 269] width 703 height 141
paste textarea "20329909515"
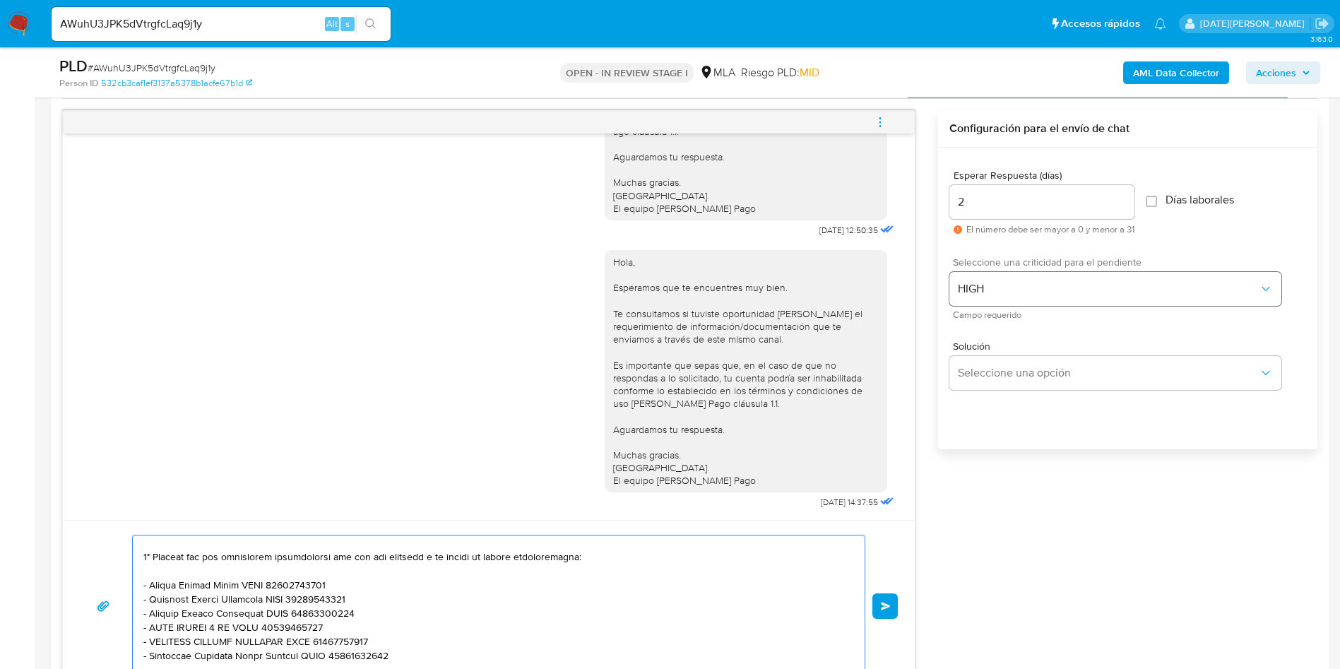
scroll to position [741, 0]
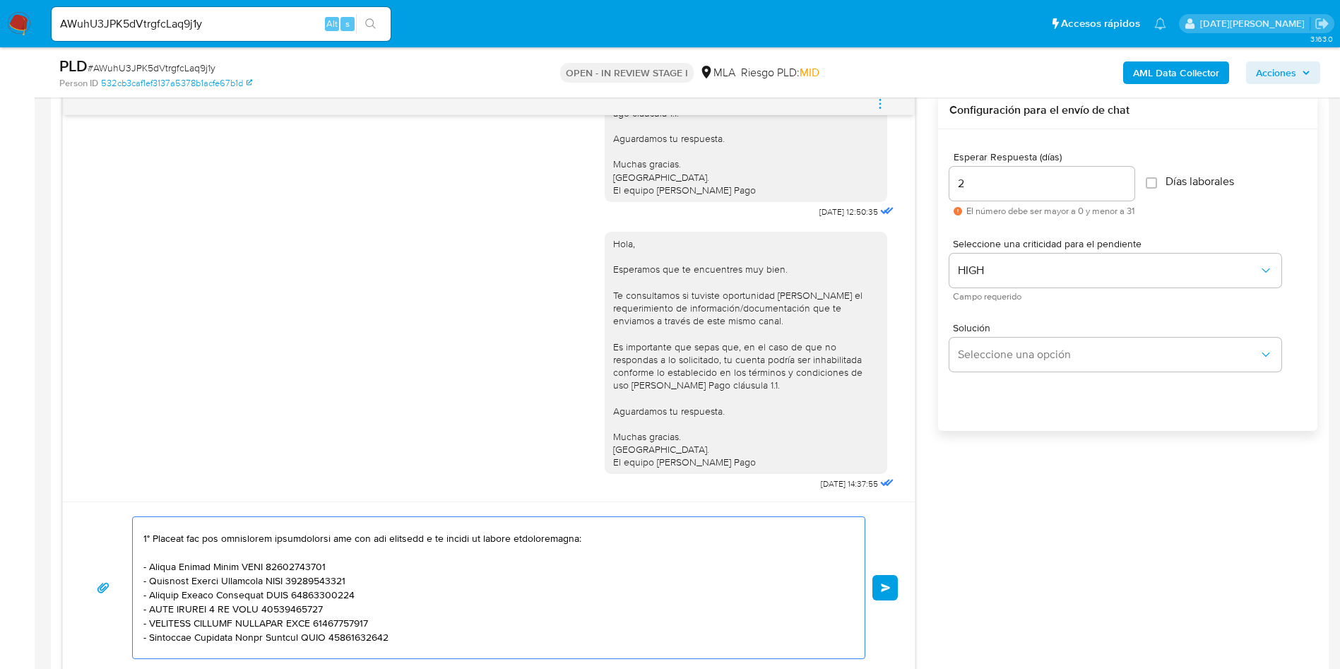
type textarea "Hola A LO DEL CHUECO, esperamos que te encuentres muy bien. Te consultamos si t…"
click at [998, 178] on input "2" at bounding box center [1041, 183] width 185 height 18
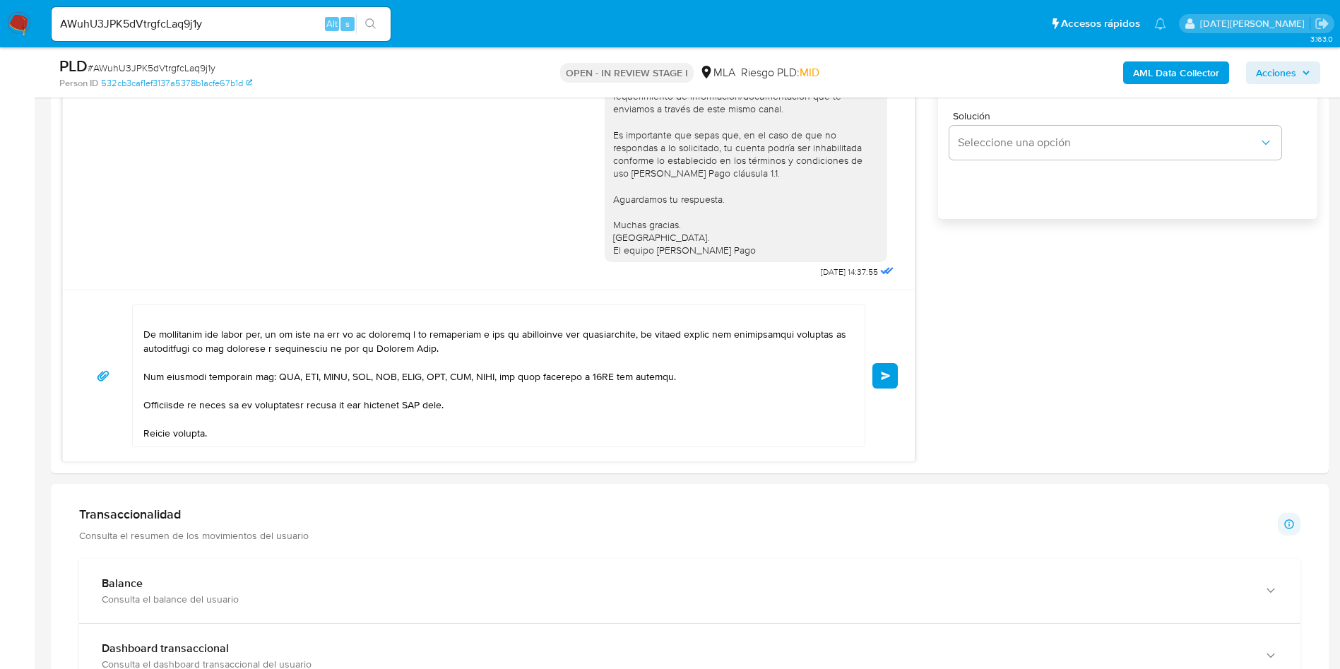
scroll to position [309, 0]
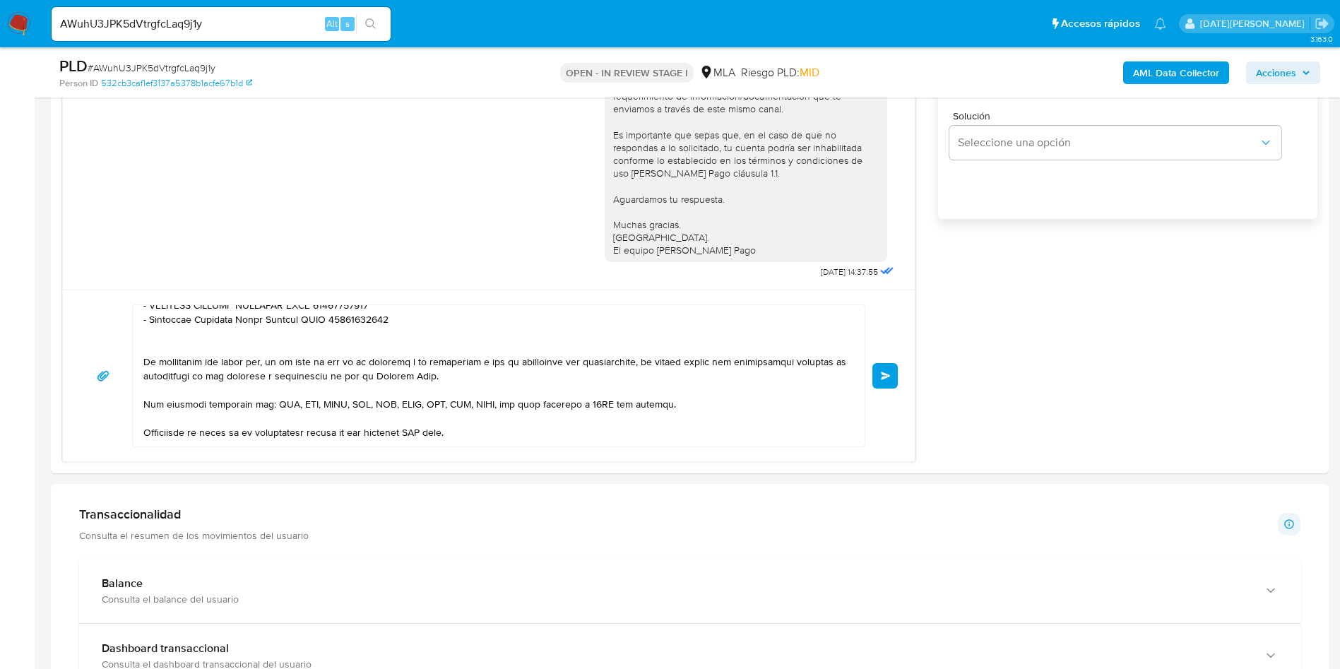
type input "3"
click at [420, 433] on textarea at bounding box center [494, 375] width 703 height 141
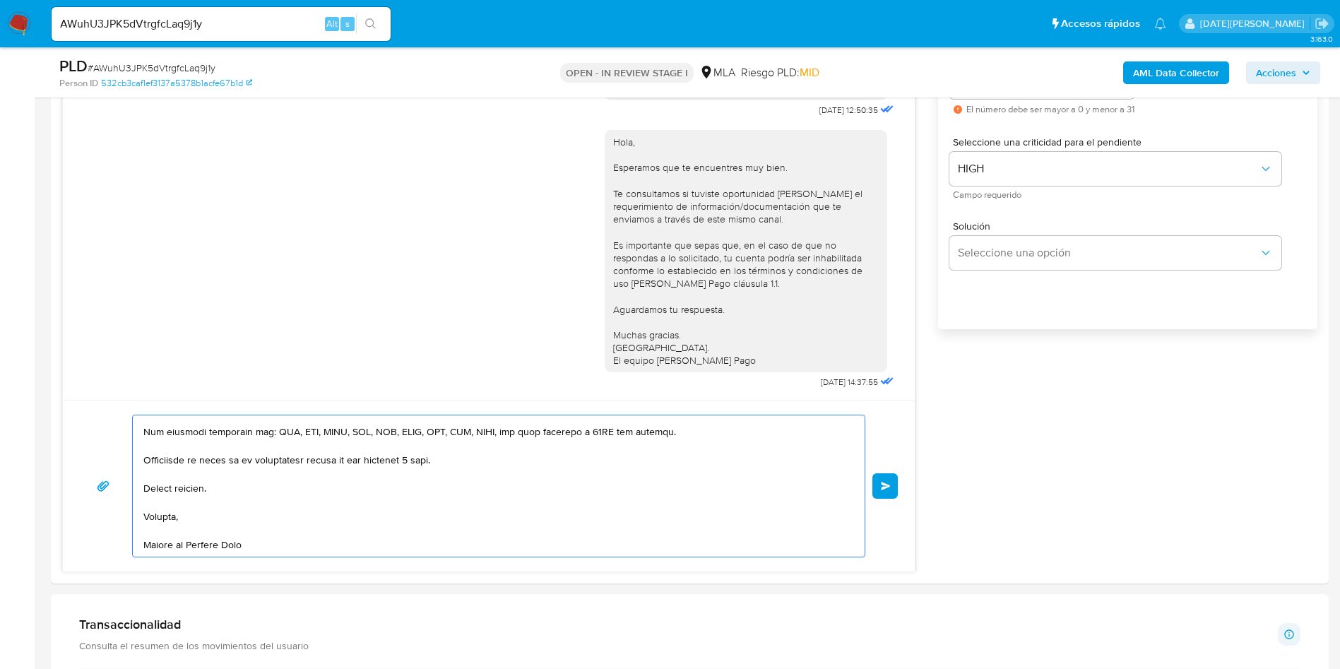
scroll to position [741, 0]
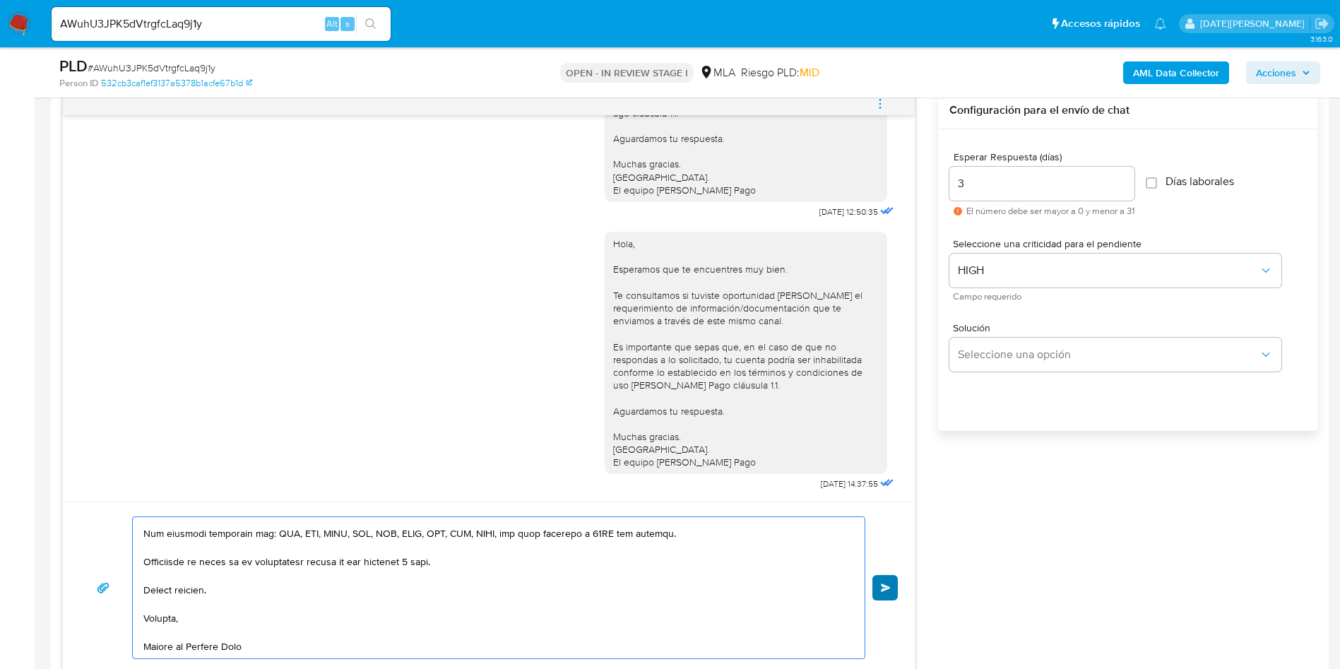
type textarea "Hola A LO DEL CHUECO, esperamos que te encuentres muy bien. Te consultamos si t…"
click at [887, 578] on button "Enviar" at bounding box center [884, 587] width 25 height 25
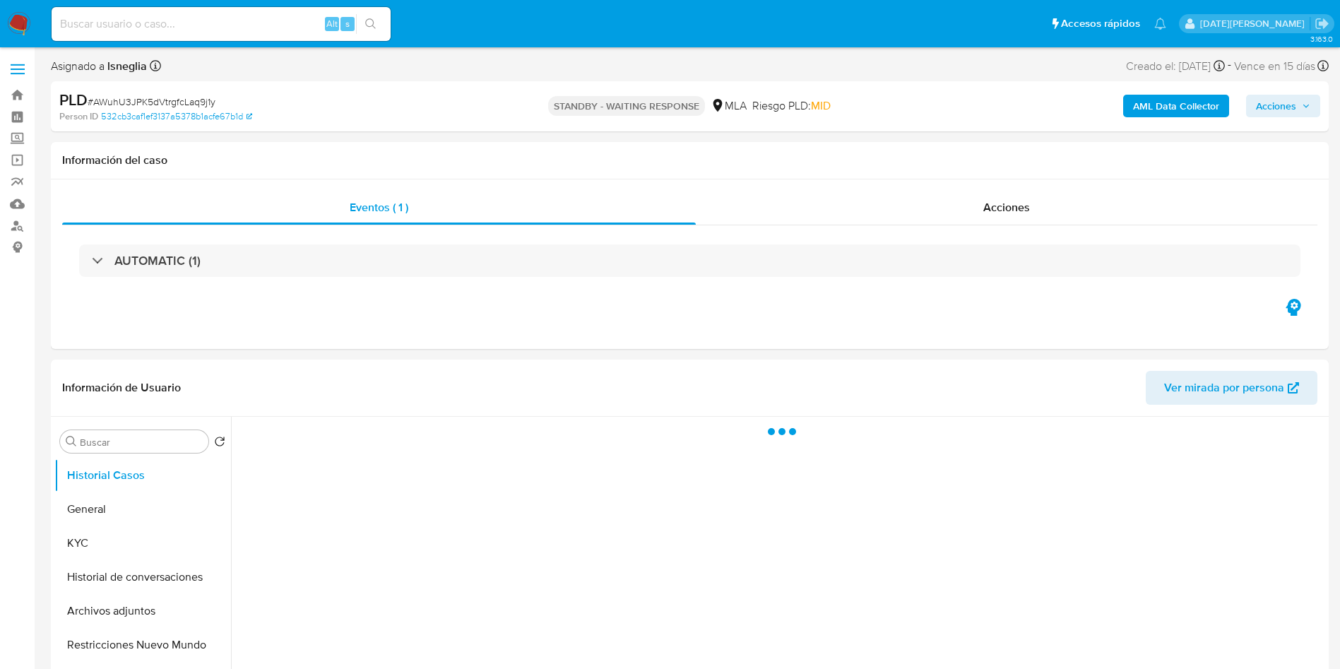
select select "10"
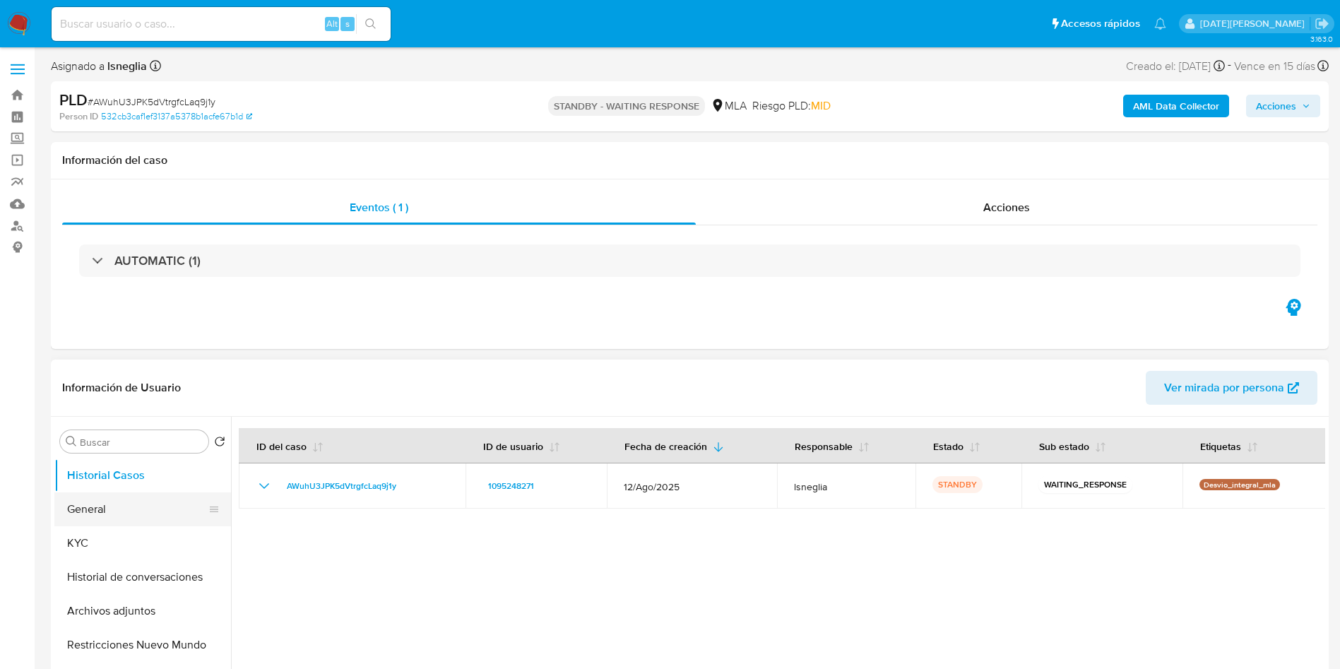
click at [88, 513] on button "General" at bounding box center [136, 509] width 165 height 34
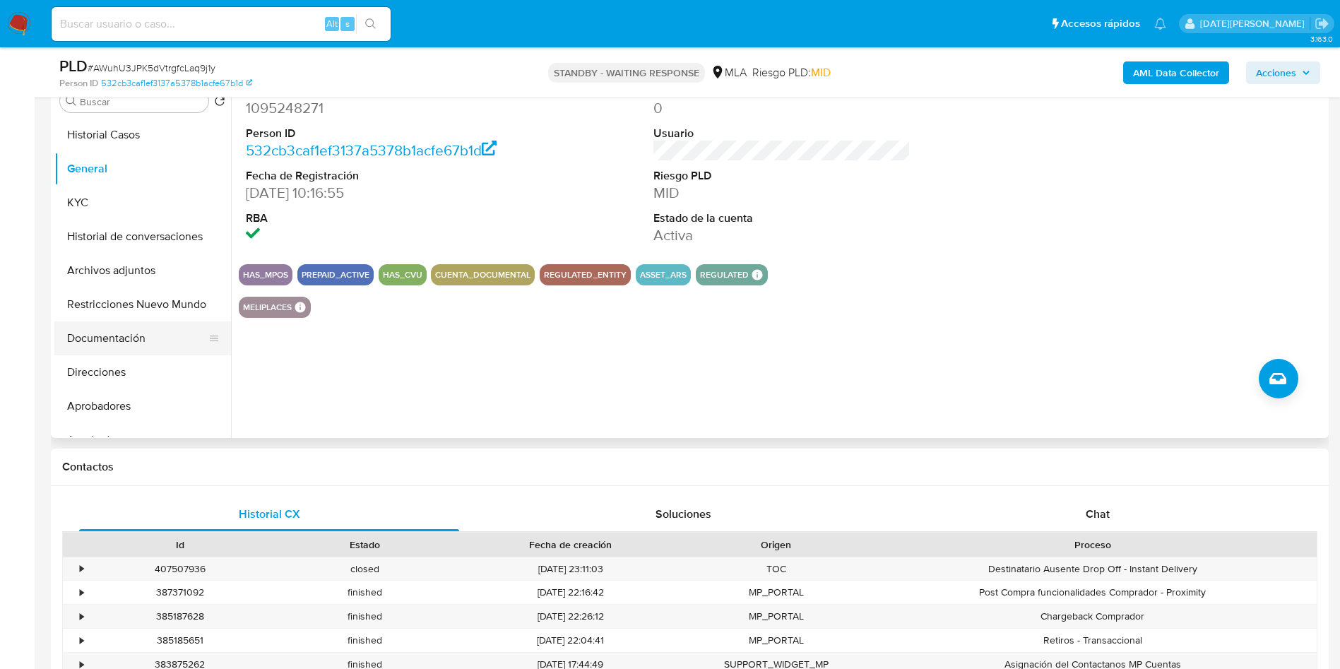
scroll to position [212, 0]
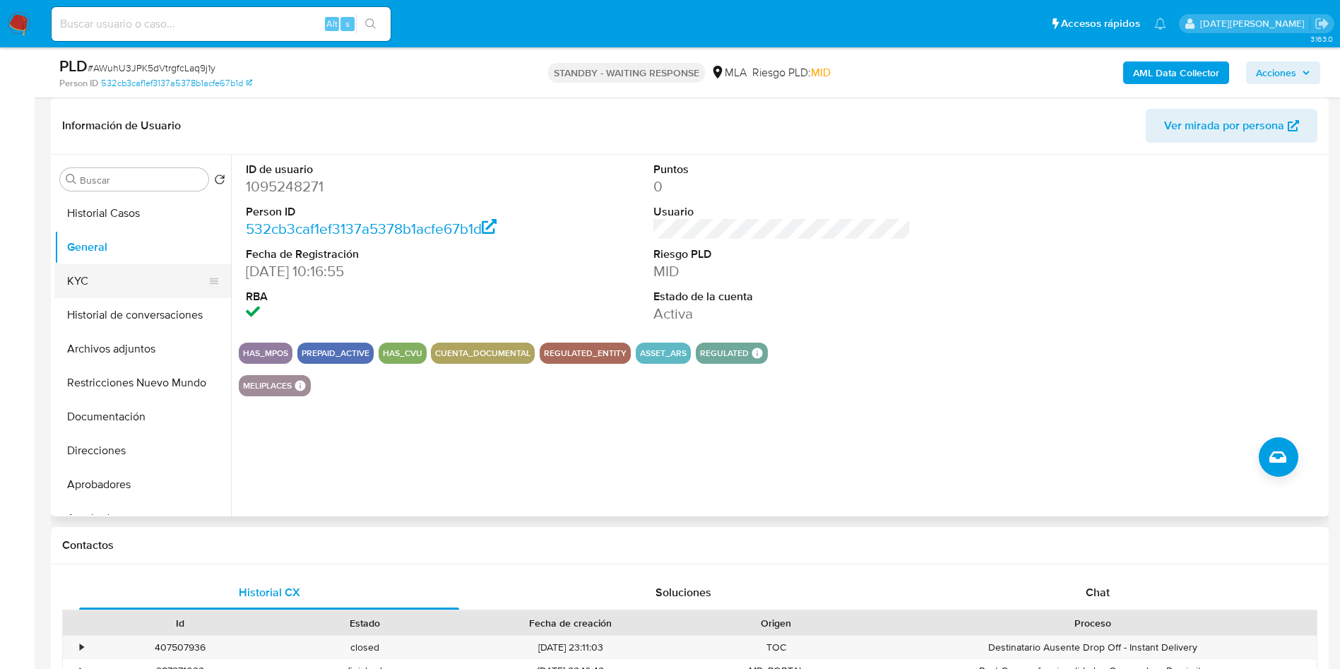
click at [119, 285] on button "KYC" at bounding box center [136, 281] width 165 height 34
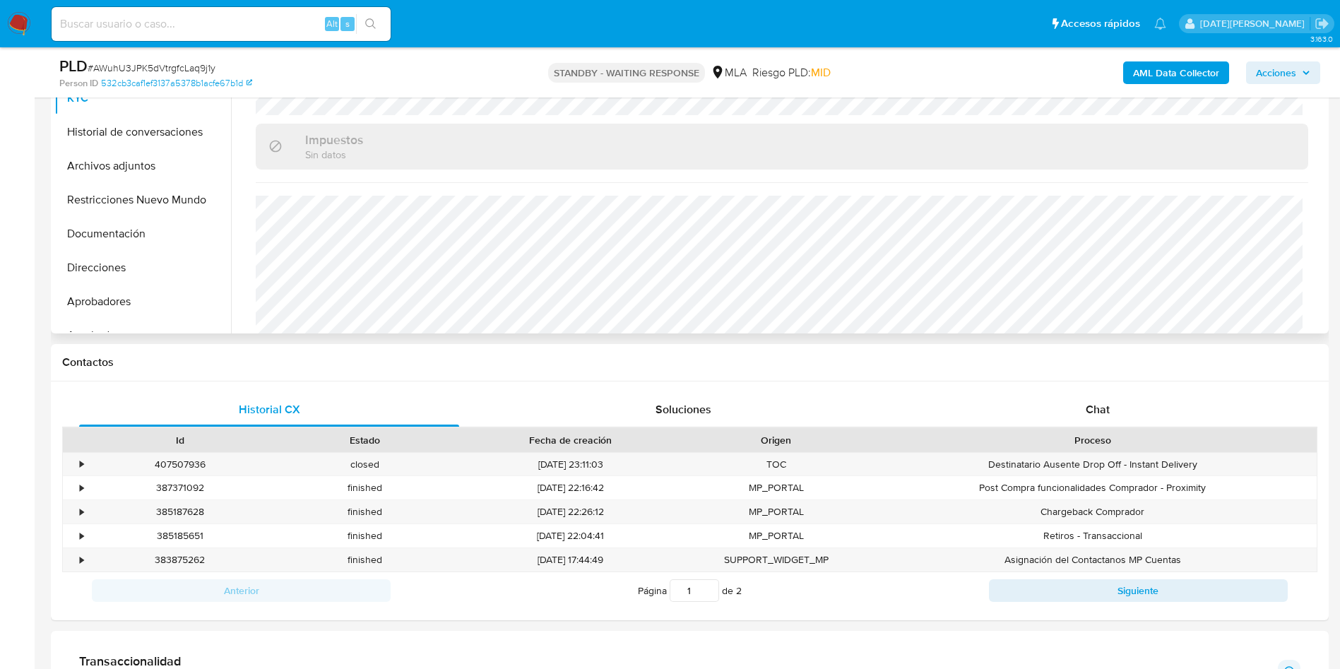
scroll to position [530, 0]
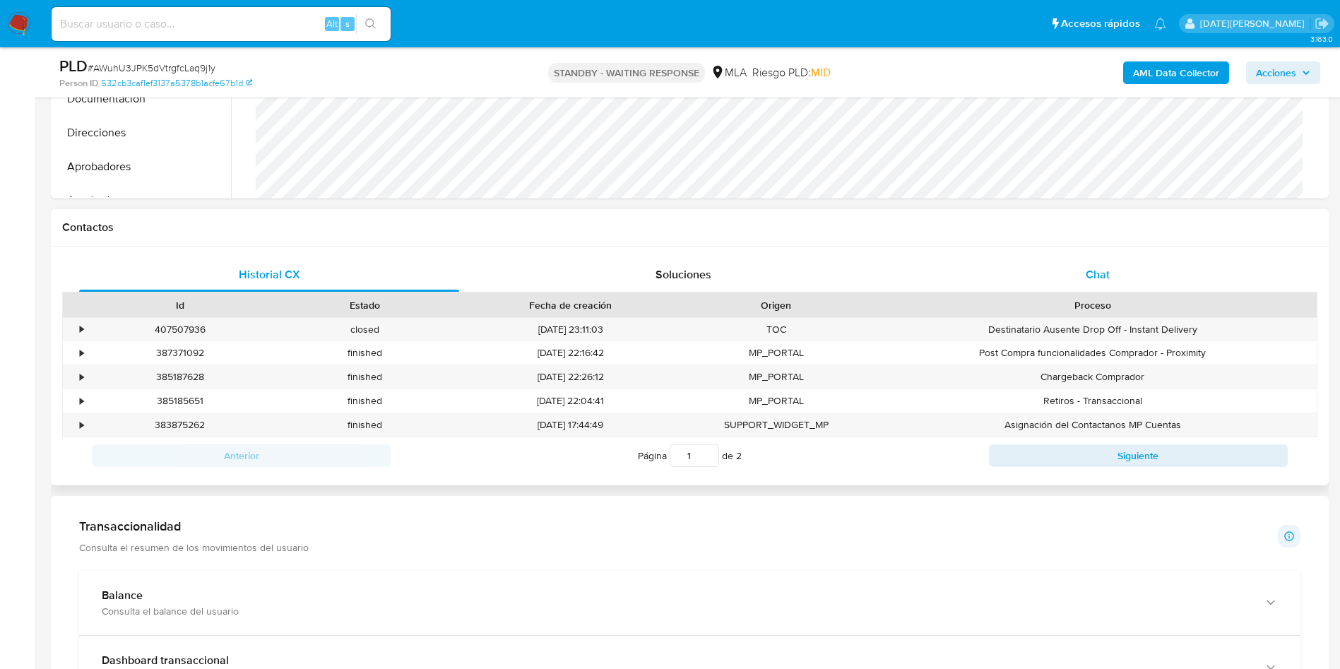
click at [1110, 260] on div "Chat" at bounding box center [1097, 275] width 380 height 34
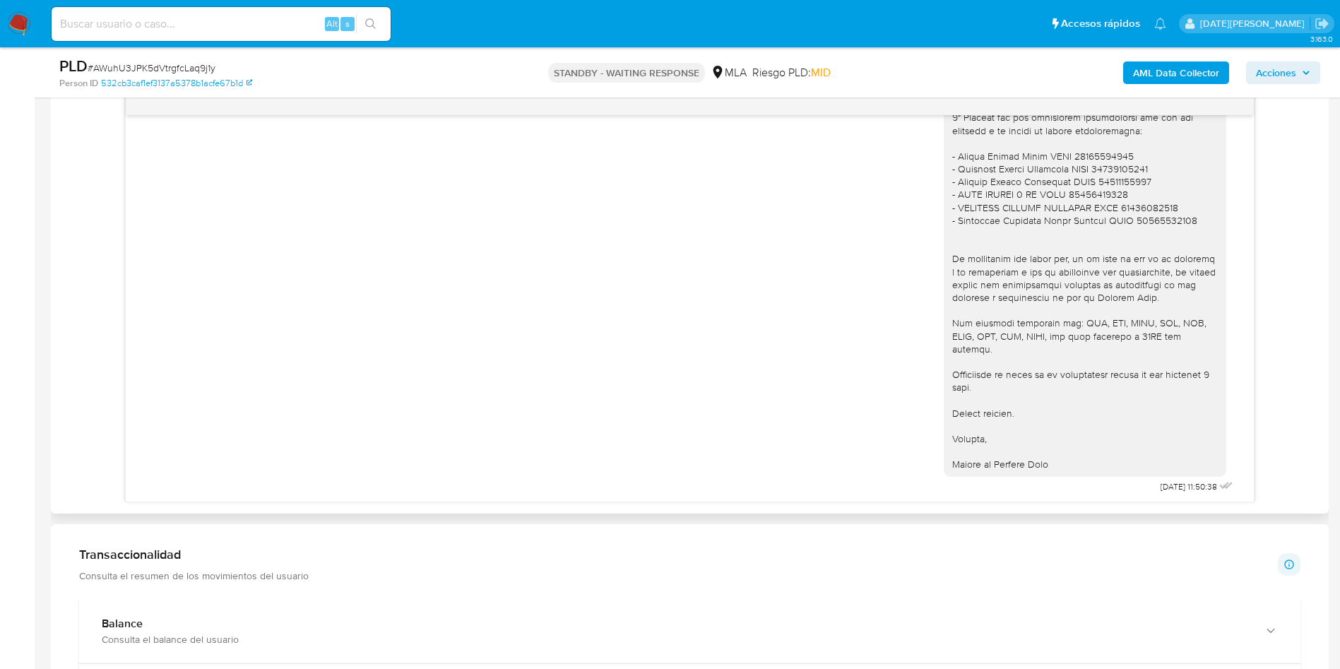
scroll to position [1609, 0]
drag, startPoint x: 1256, startPoint y: 439, endPoint x: 1259, endPoint y: 452, distance: 13.0
click at [1259, 452] on div "[DATE] 17:44:34 Hola, Esperamos que te encuentres muy bien. Te consultamos si t…" at bounding box center [689, 297] width 1255 height 410
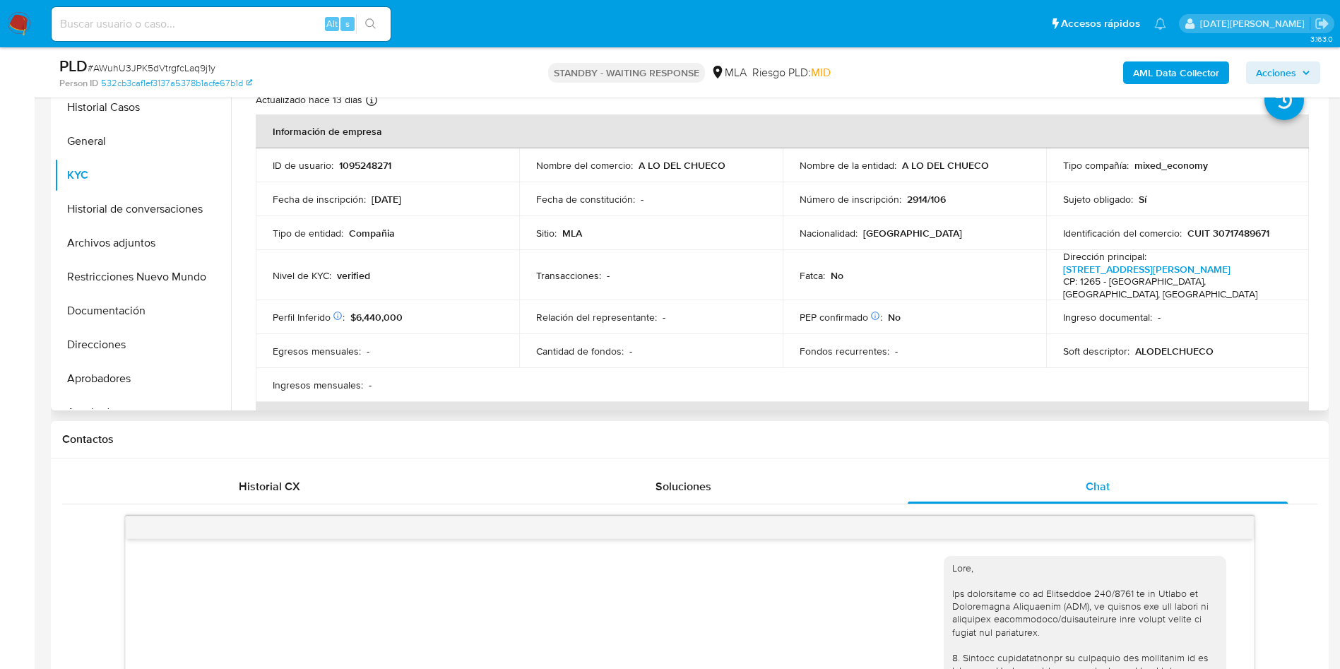
scroll to position [0, 0]
click at [125, 345] on button "Direcciones" at bounding box center [136, 345] width 165 height 34
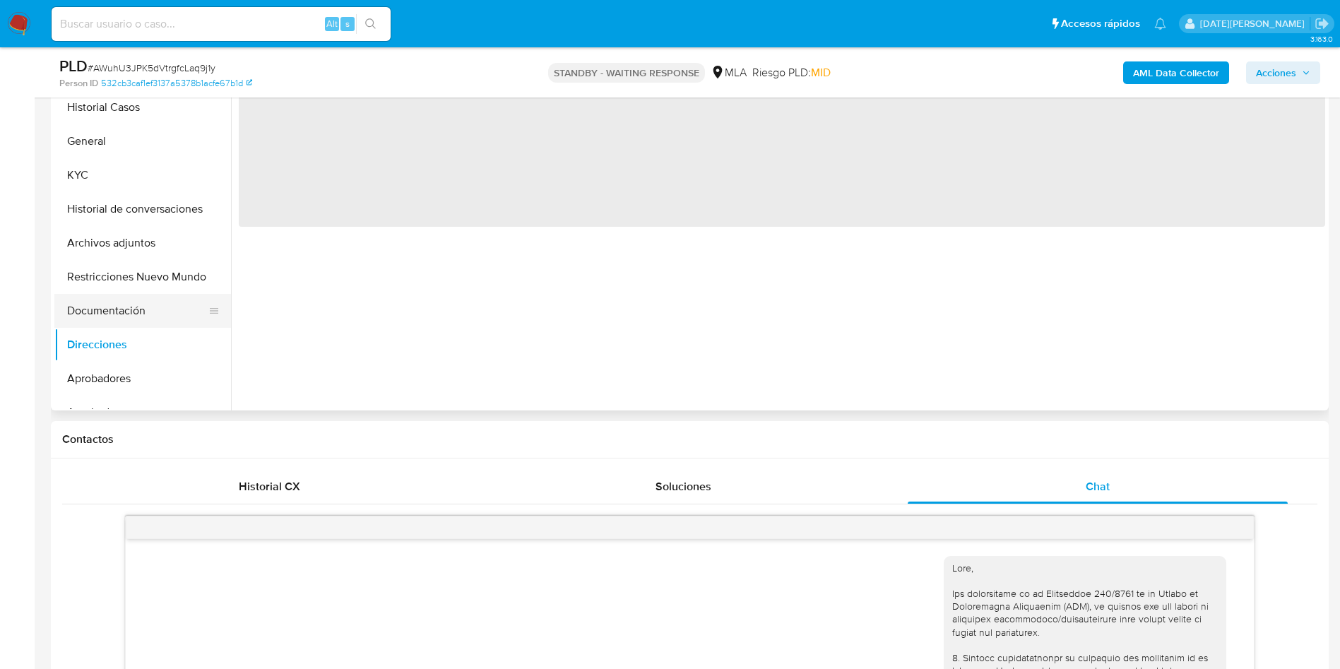
click at [130, 314] on button "Documentación" at bounding box center [136, 311] width 165 height 34
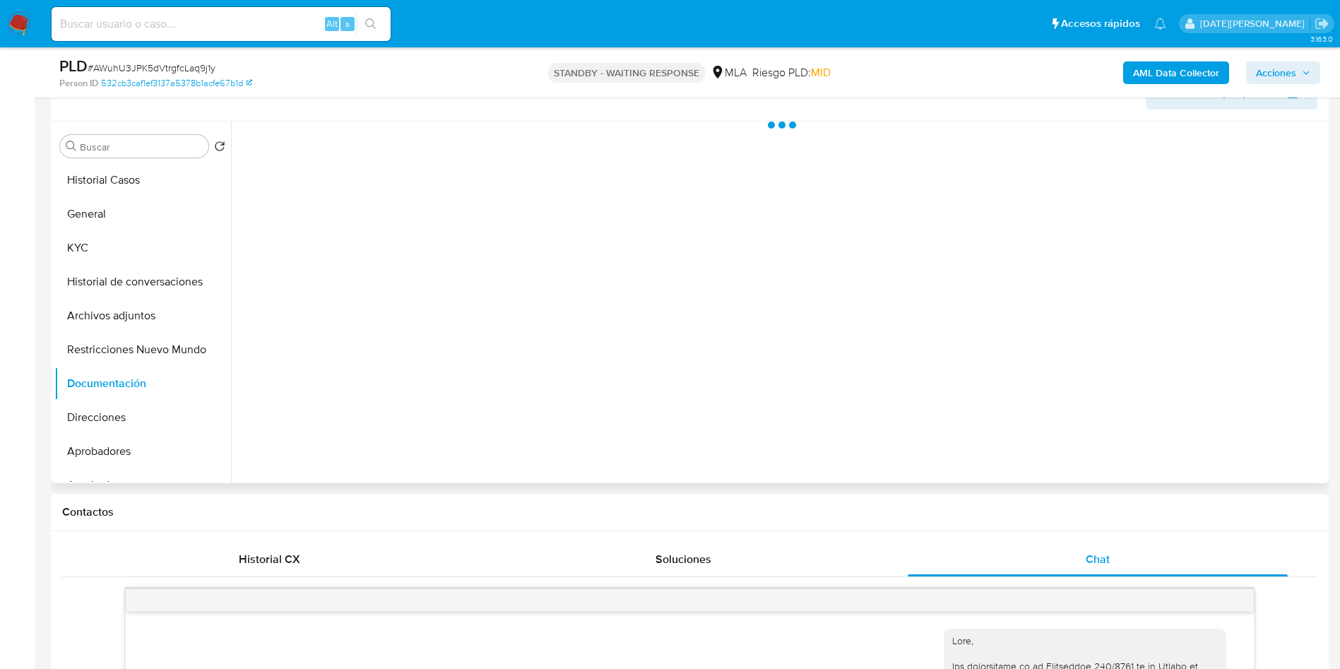
scroll to position [212, 0]
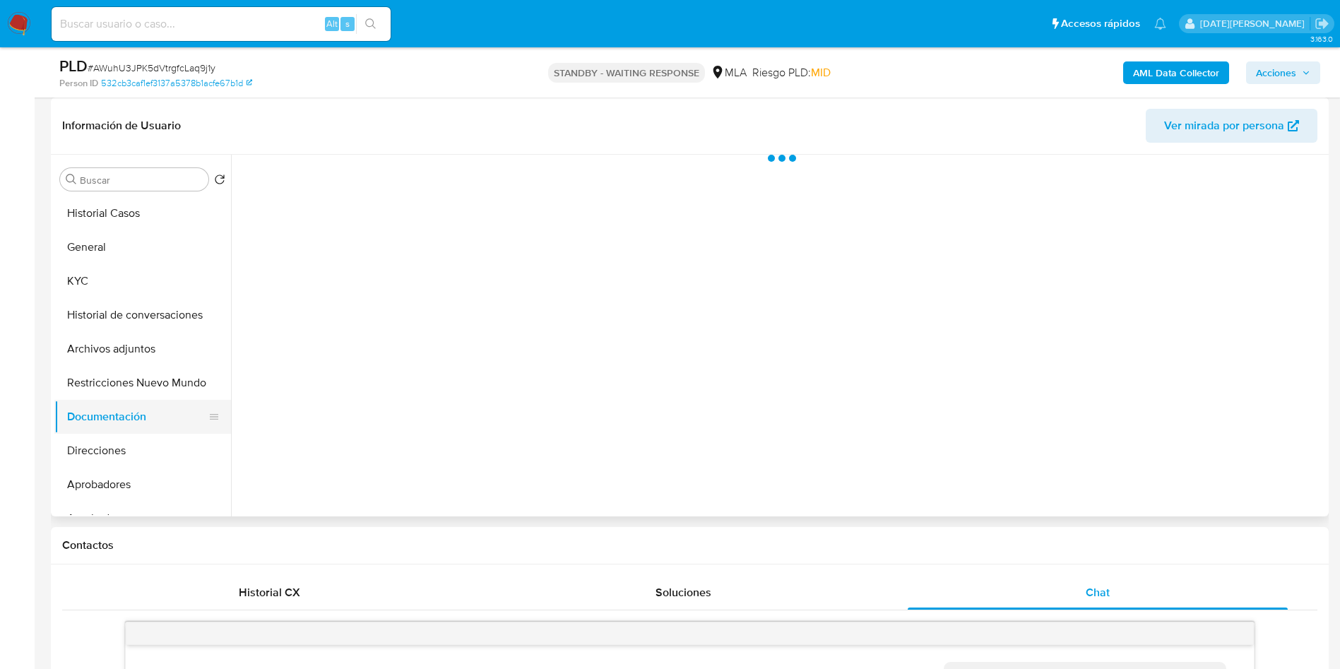
click at [142, 418] on button "Documentación" at bounding box center [136, 417] width 165 height 34
click at [150, 394] on button "Restricciones Nuevo Mundo" at bounding box center [136, 383] width 165 height 34
click at [142, 414] on button "Documentación" at bounding box center [136, 417] width 165 height 34
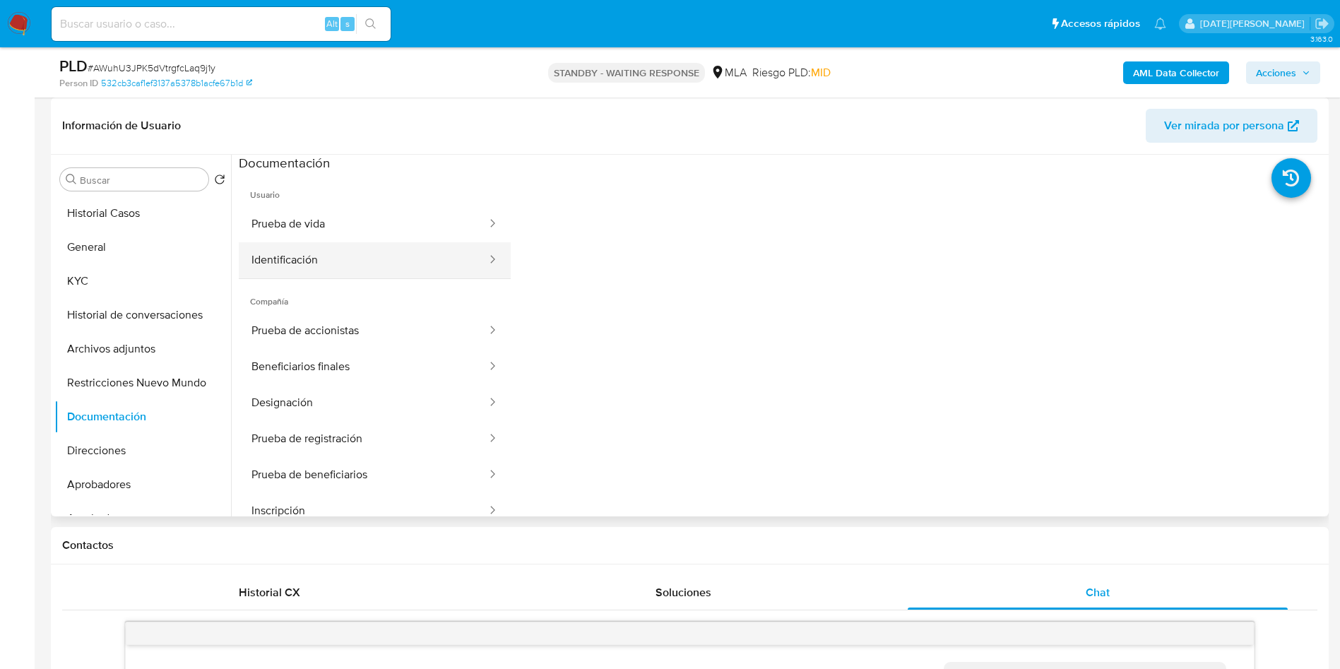
click at [336, 263] on button "Identificación" at bounding box center [363, 260] width 249 height 36
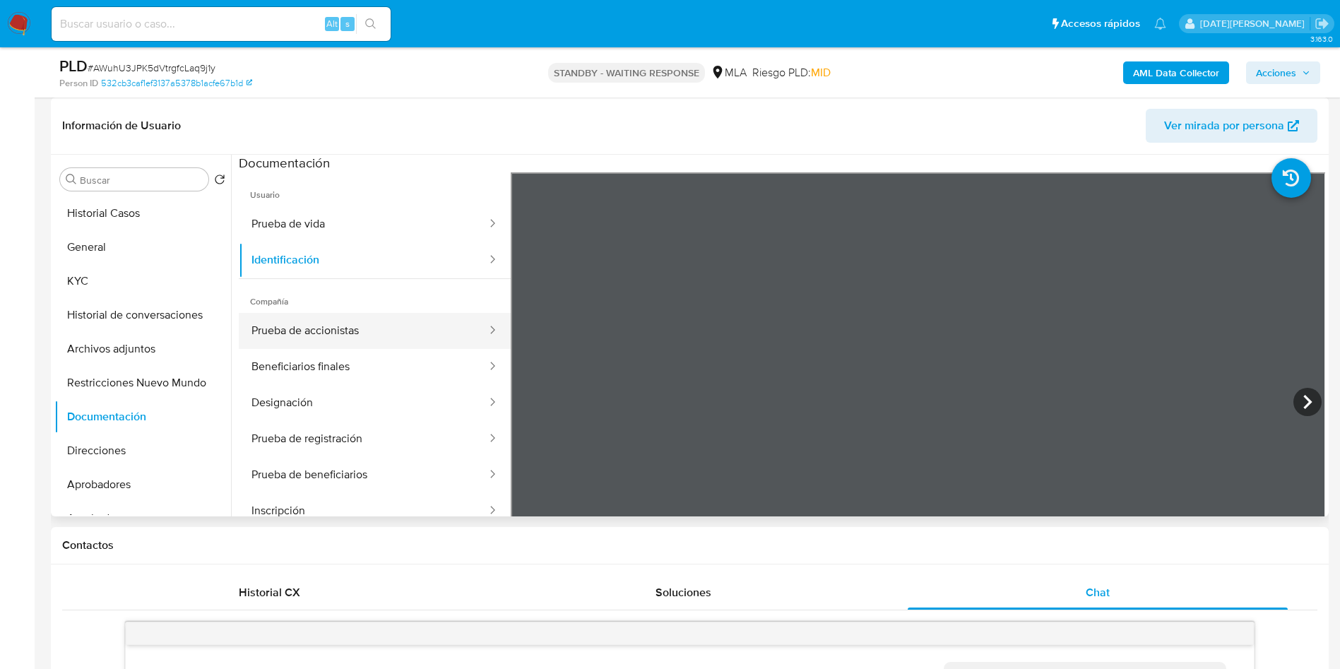
click at [336, 334] on button "Prueba de accionistas" at bounding box center [363, 331] width 249 height 36
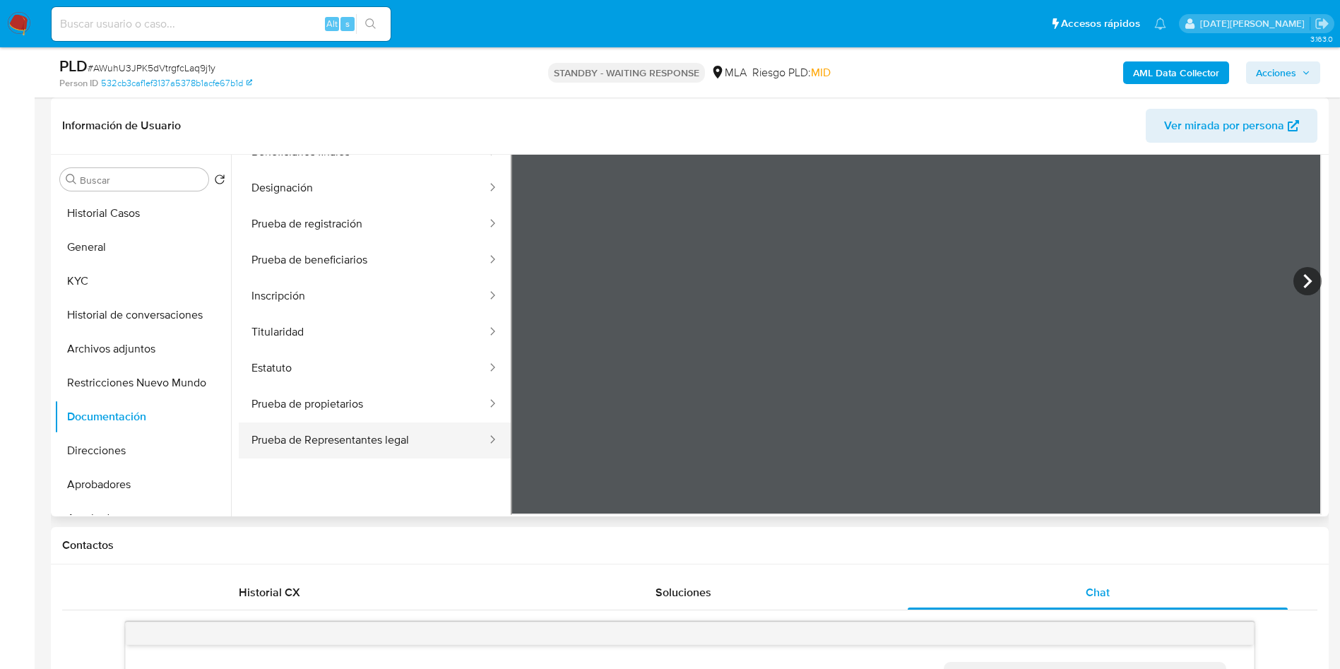
scroll to position [123, 0]
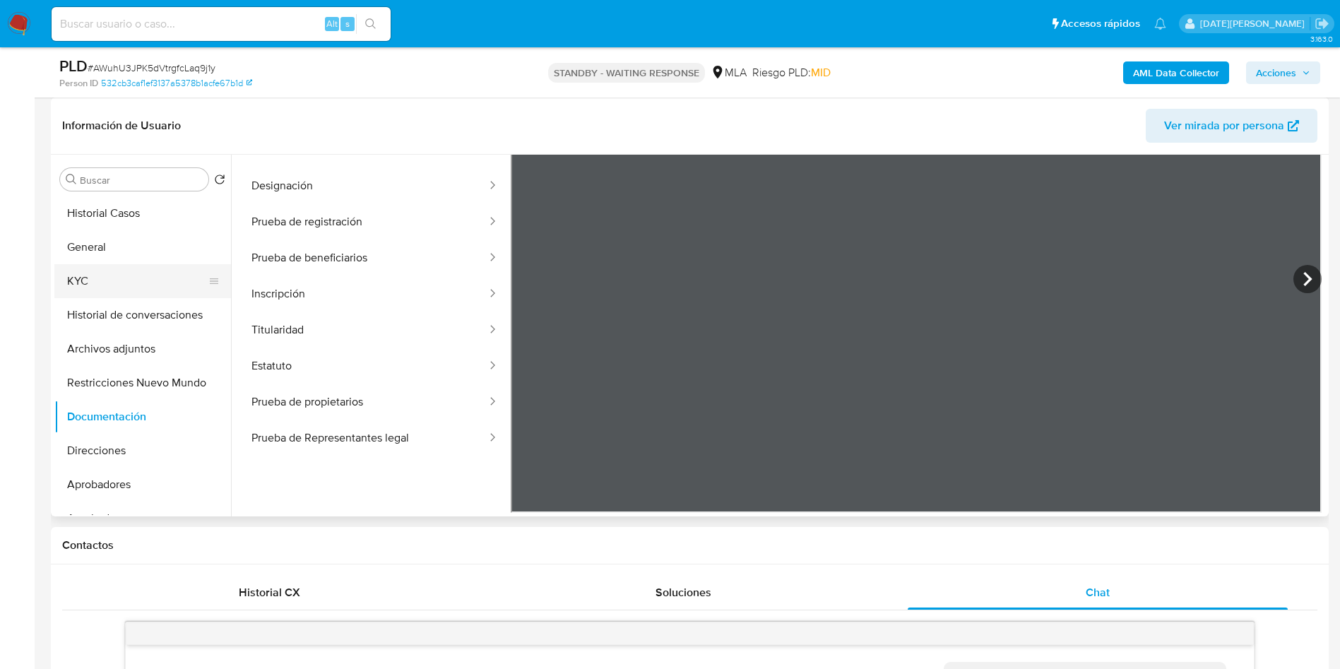
click at [97, 267] on button "KYC" at bounding box center [136, 281] width 165 height 34
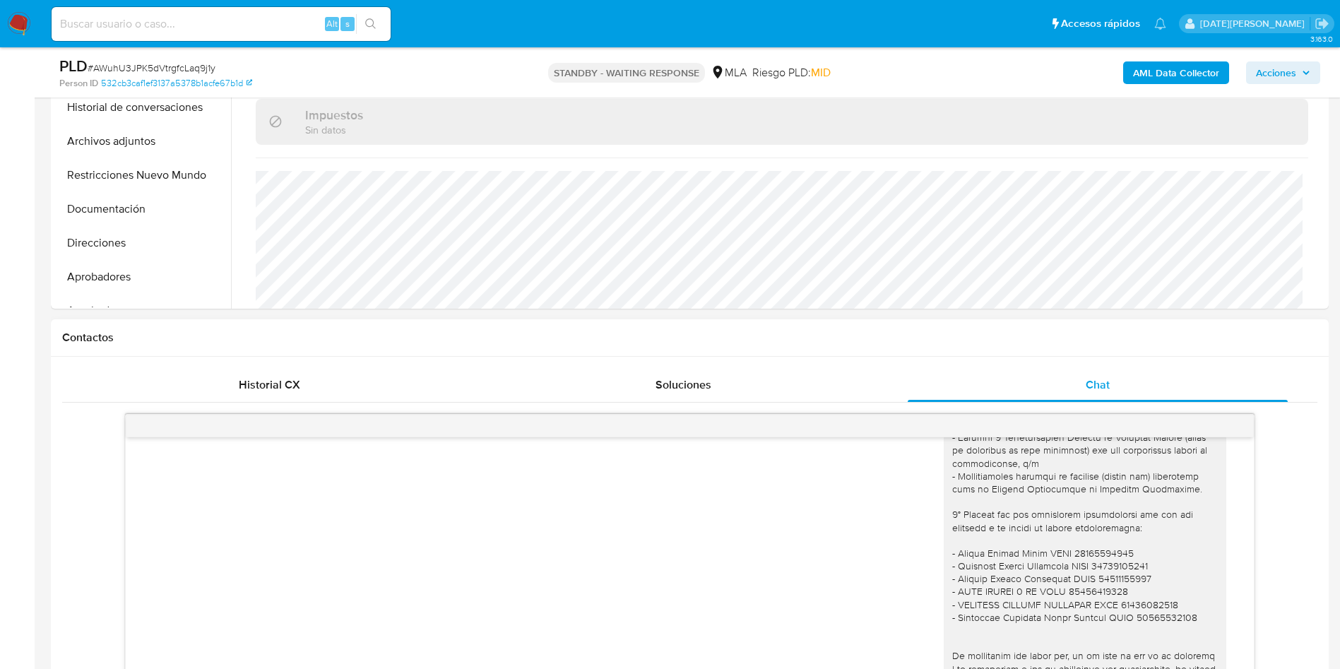
scroll to position [1269, 0]
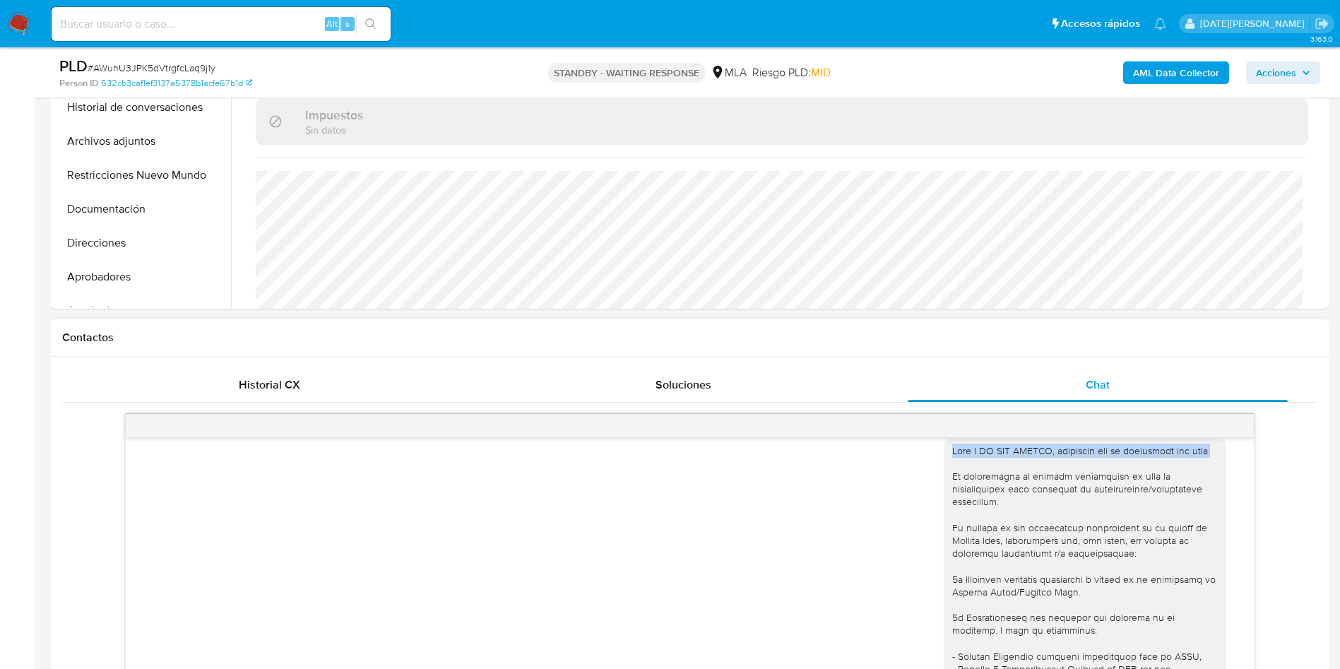
drag, startPoint x: 934, startPoint y: 488, endPoint x: 1013, endPoint y: 499, distance: 79.9
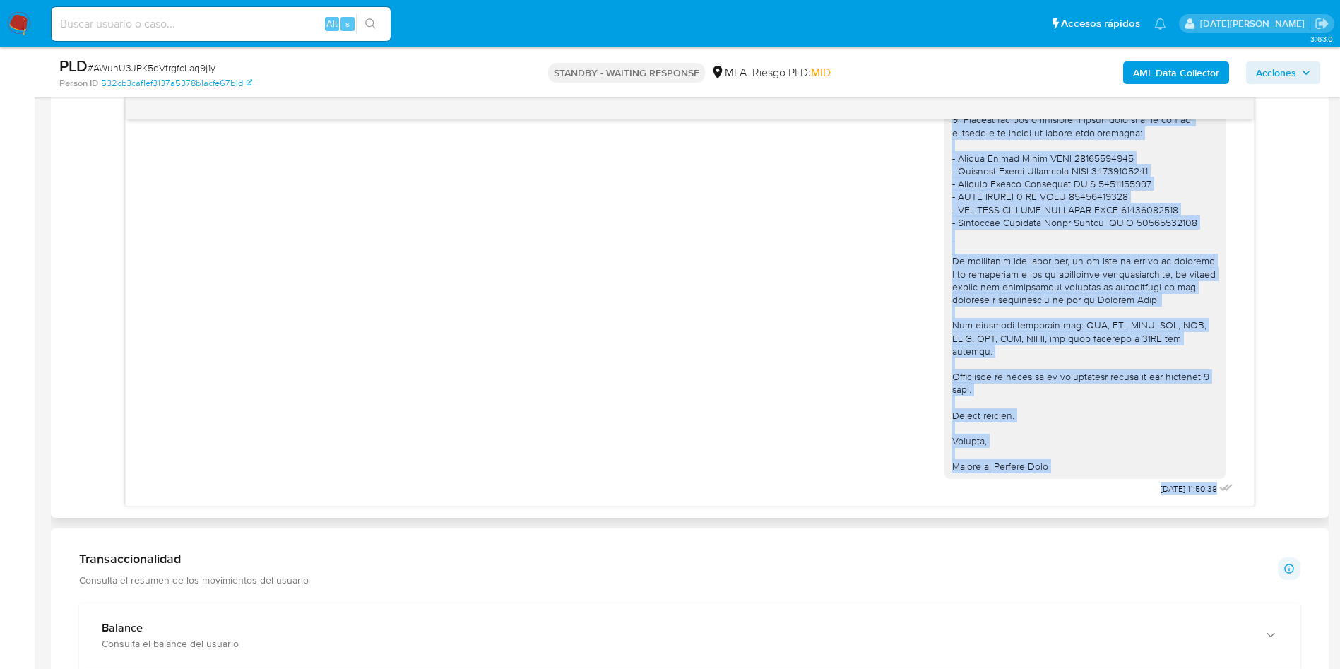
scroll to position [1693, 0]
drag, startPoint x: 934, startPoint y: 488, endPoint x: 1048, endPoint y: 429, distance: 128.5
click at [1048, 429] on div at bounding box center [1084, 133] width 282 height 692
copy div "Lore I DO SIT AMETCO, adipiscin eli se doeiusmodt inc utla. Et doloremagna al e…"
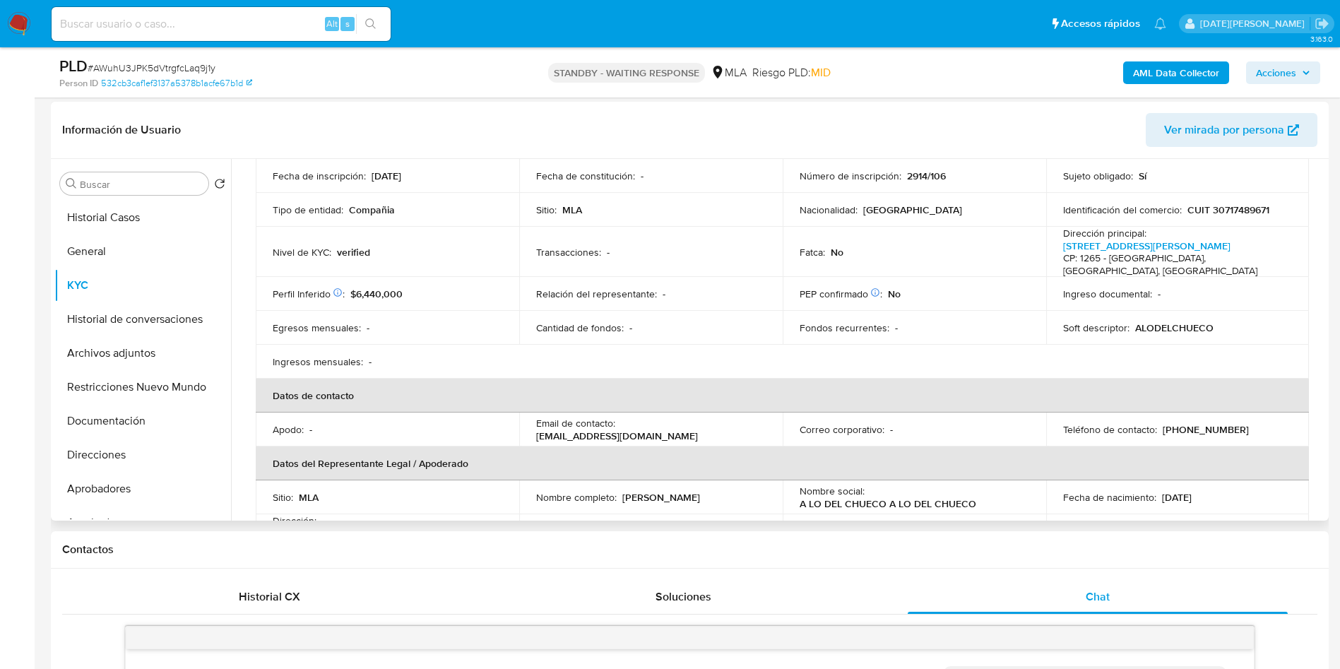
scroll to position [0, 0]
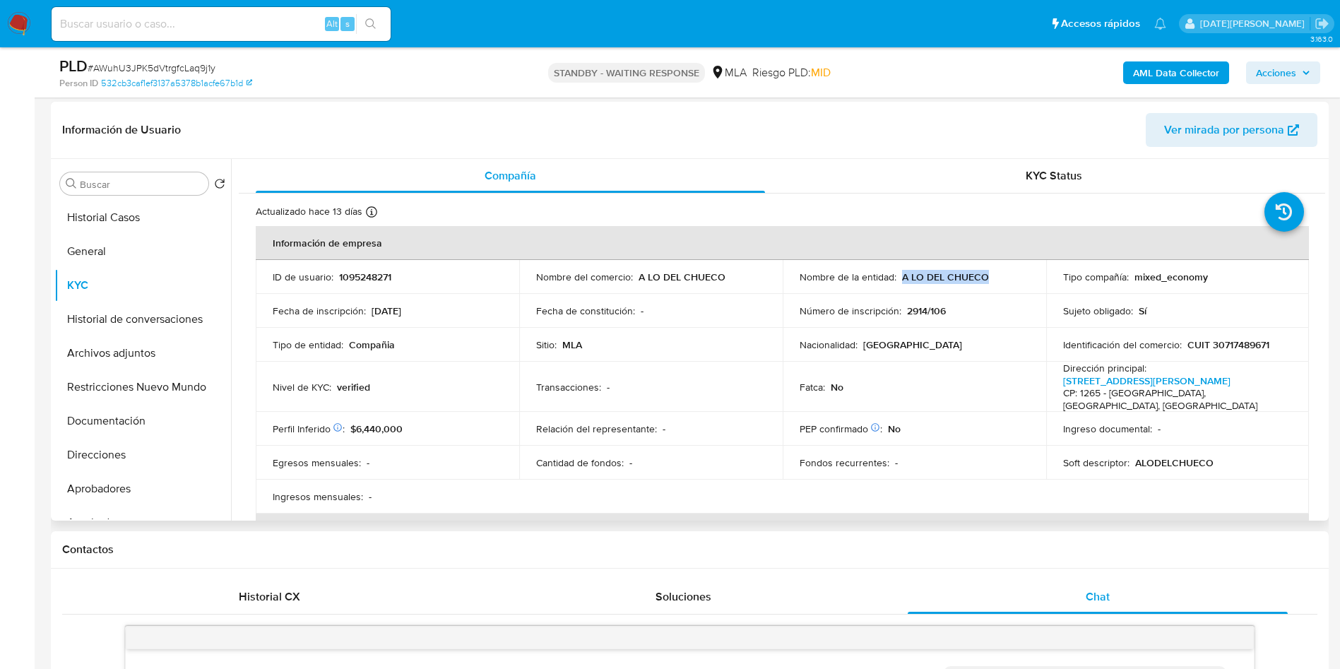
drag, startPoint x: 899, startPoint y: 275, endPoint x: 1003, endPoint y: 277, distance: 103.8
click at [1003, 277] on div "Nombre de la entidad : A LO DEL CHUECO" at bounding box center [913, 276] width 229 height 13
copy p "A LO DEL CHUECO"
click at [201, 21] on input at bounding box center [221, 24] width 339 height 18
drag, startPoint x: 130, startPoint y: 27, endPoint x: 141, endPoint y: 28, distance: 11.4
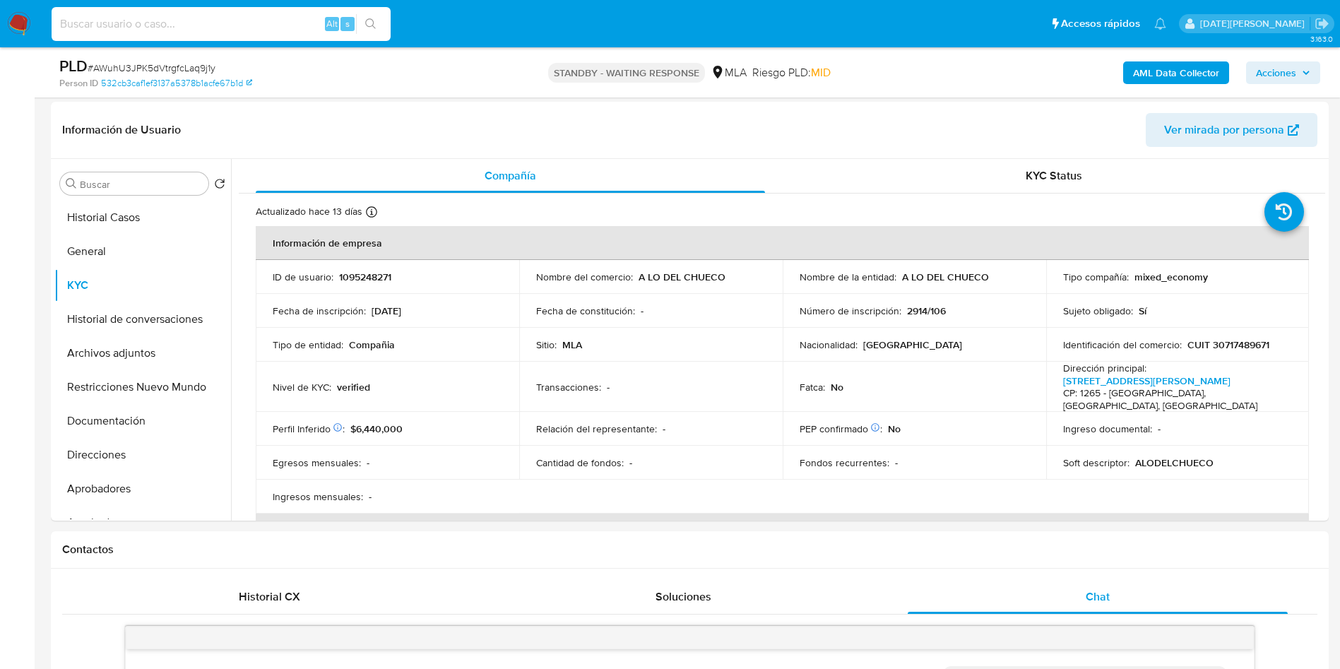
click at [131, 27] on input at bounding box center [221, 24] width 339 height 18
paste input "RahVazPAe3y34JjC7YV0MyfA"
type input "RahVazPAe3y34JjC7YV0MyfA"
click at [380, 19] on button "search-icon" at bounding box center [370, 24] width 29 height 20
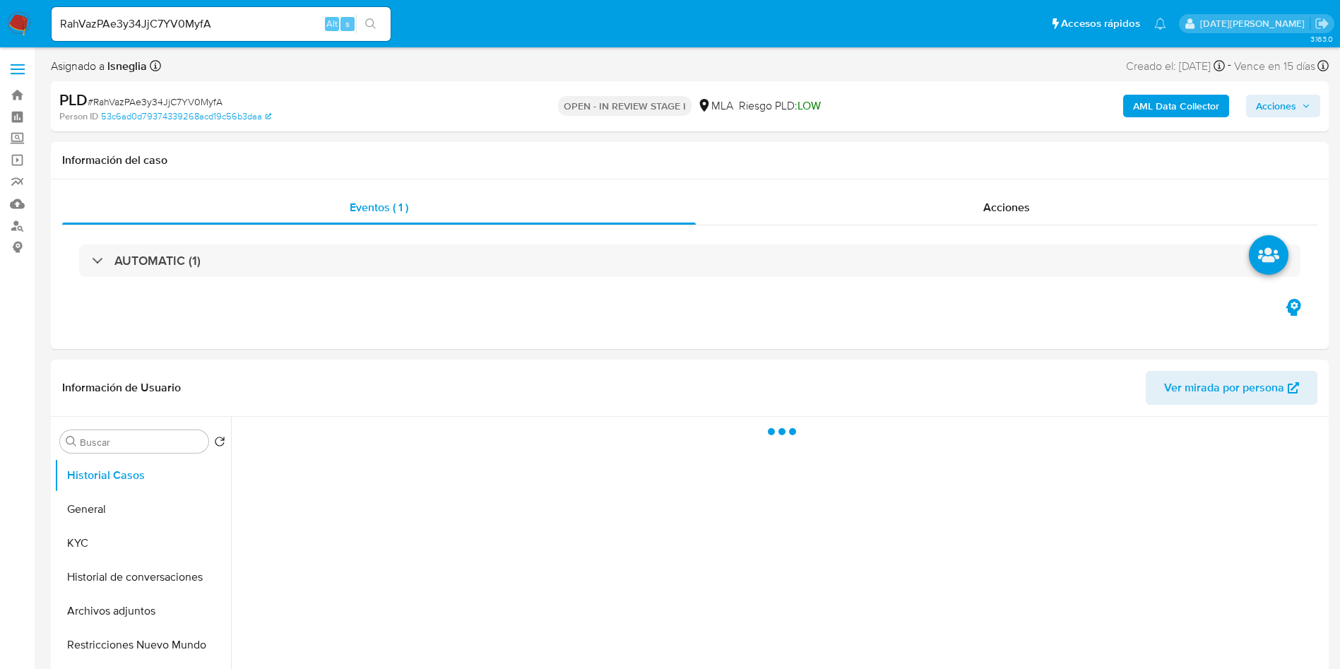
select select "10"
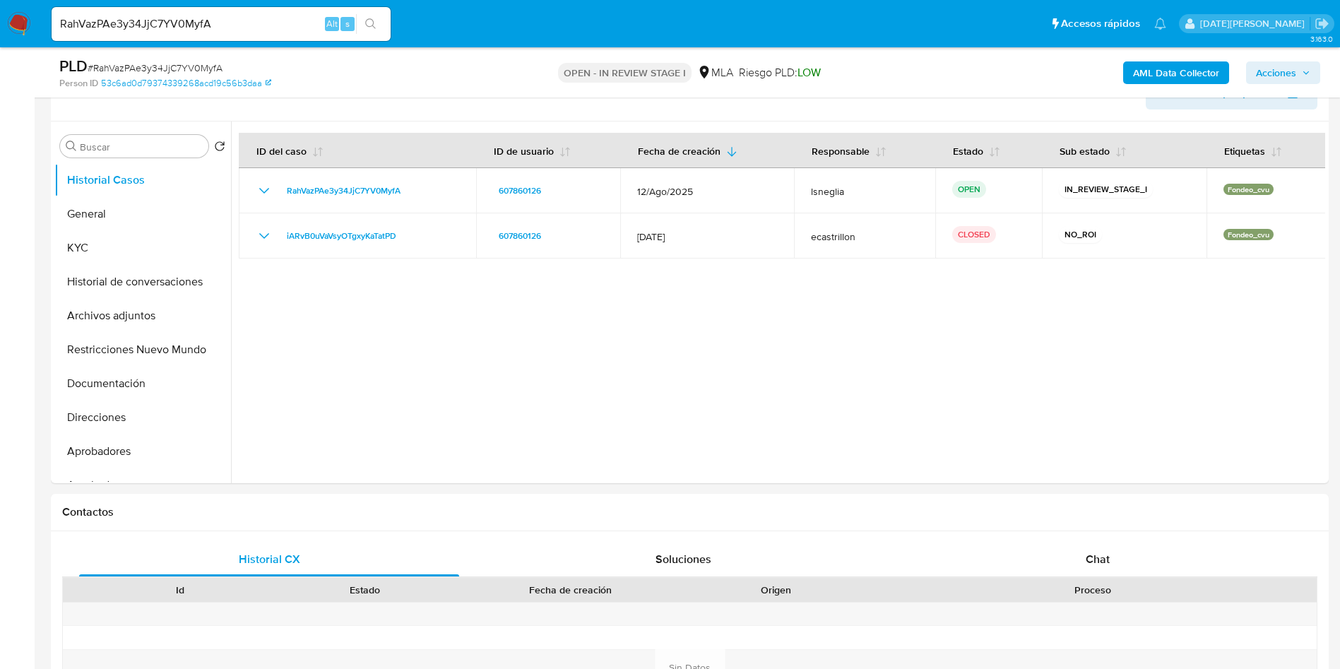
scroll to position [212, 0]
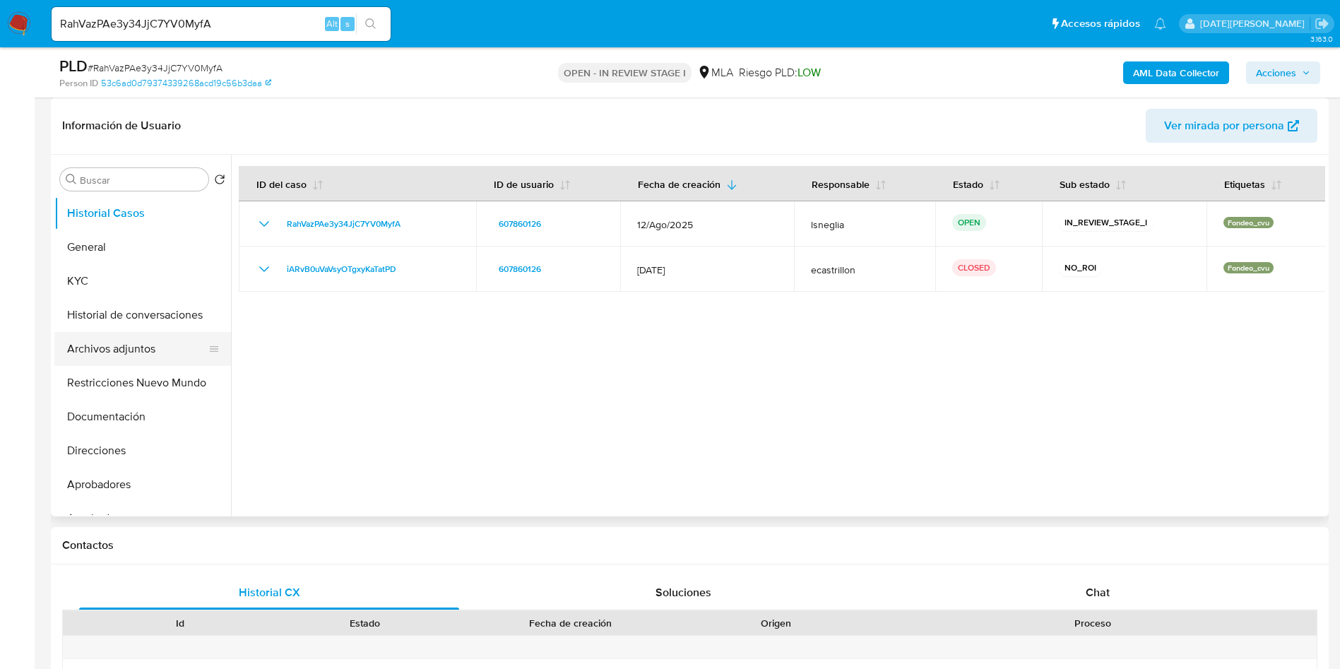
click at [107, 347] on button "Archivos adjuntos" at bounding box center [136, 349] width 165 height 34
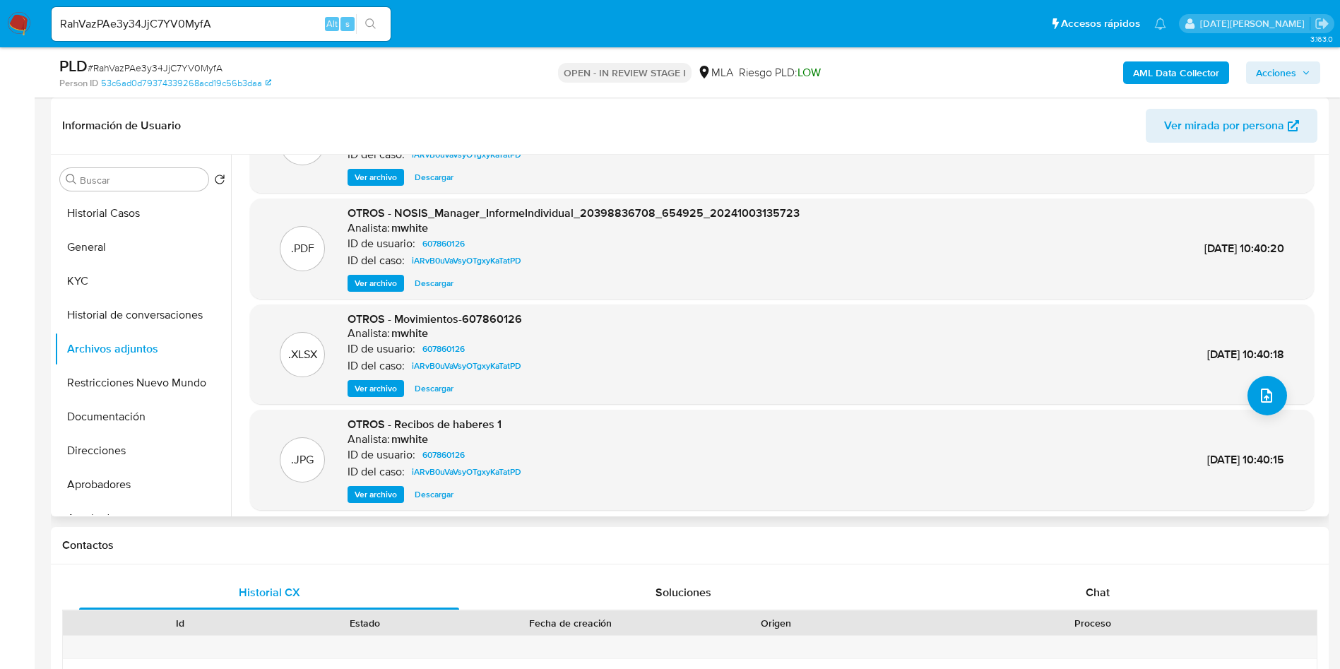
scroll to position [106, 0]
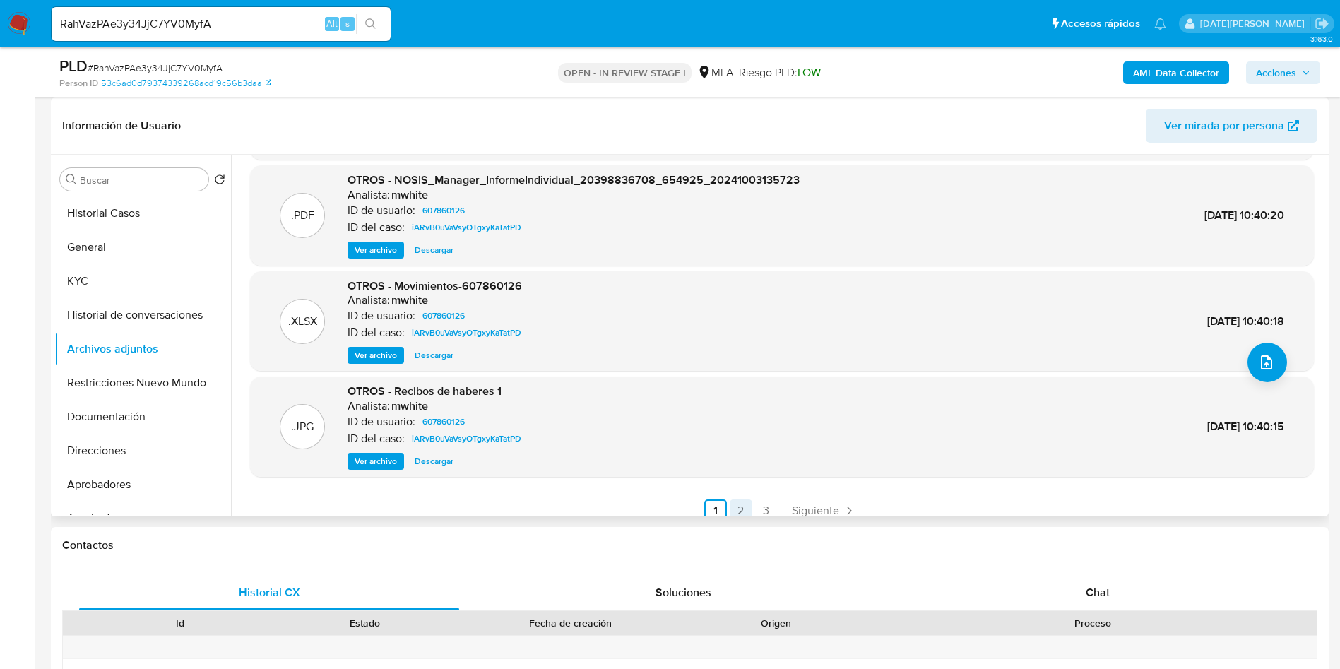
click at [740, 508] on link "2" at bounding box center [740, 510] width 23 height 23
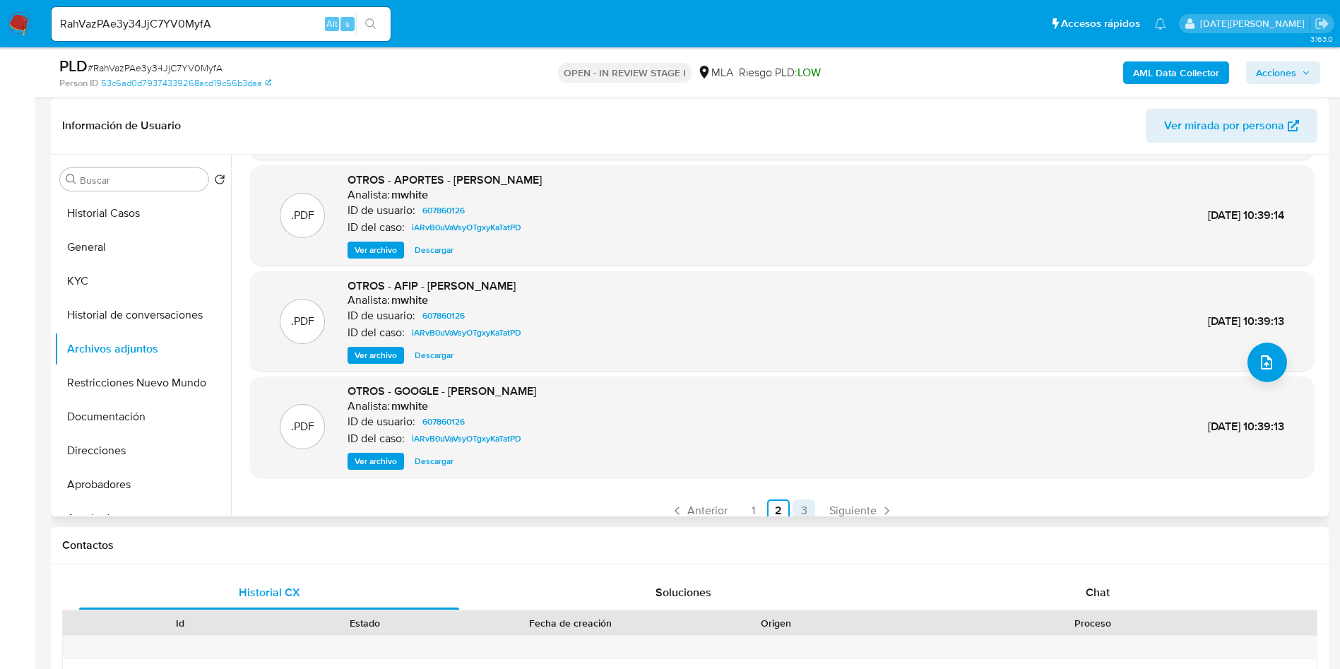
click at [802, 508] on link "3" at bounding box center [803, 510] width 23 height 23
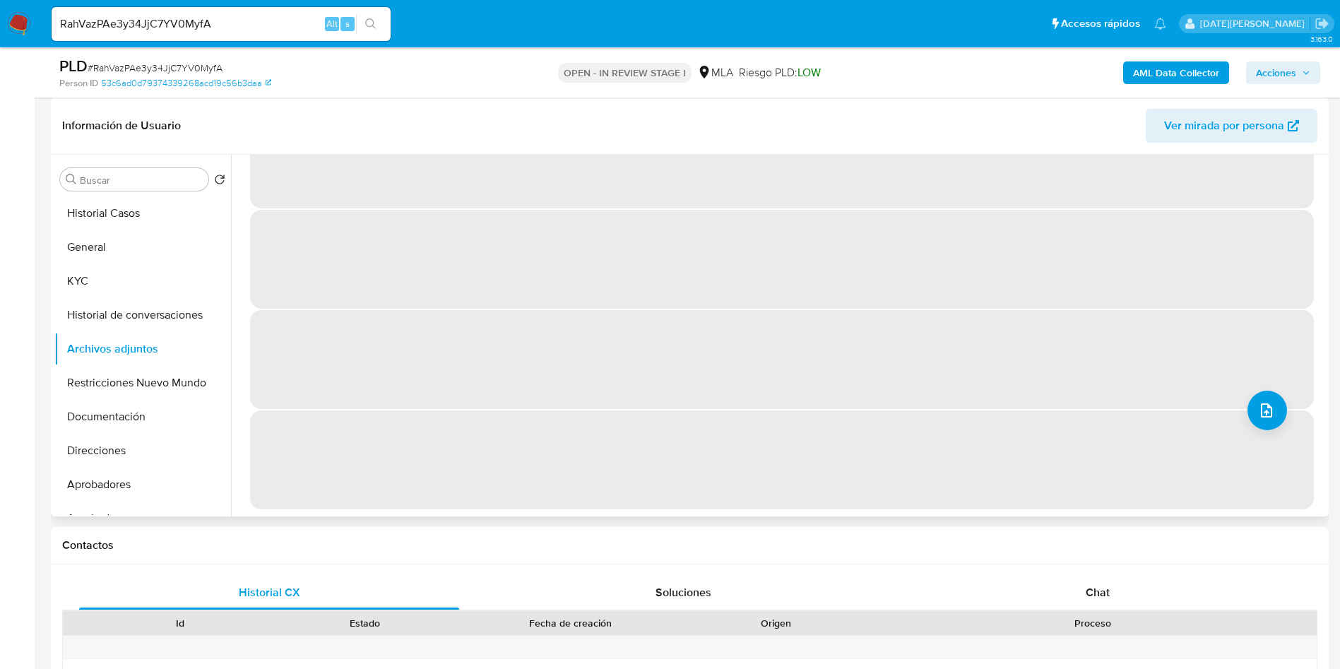
scroll to position [0, 0]
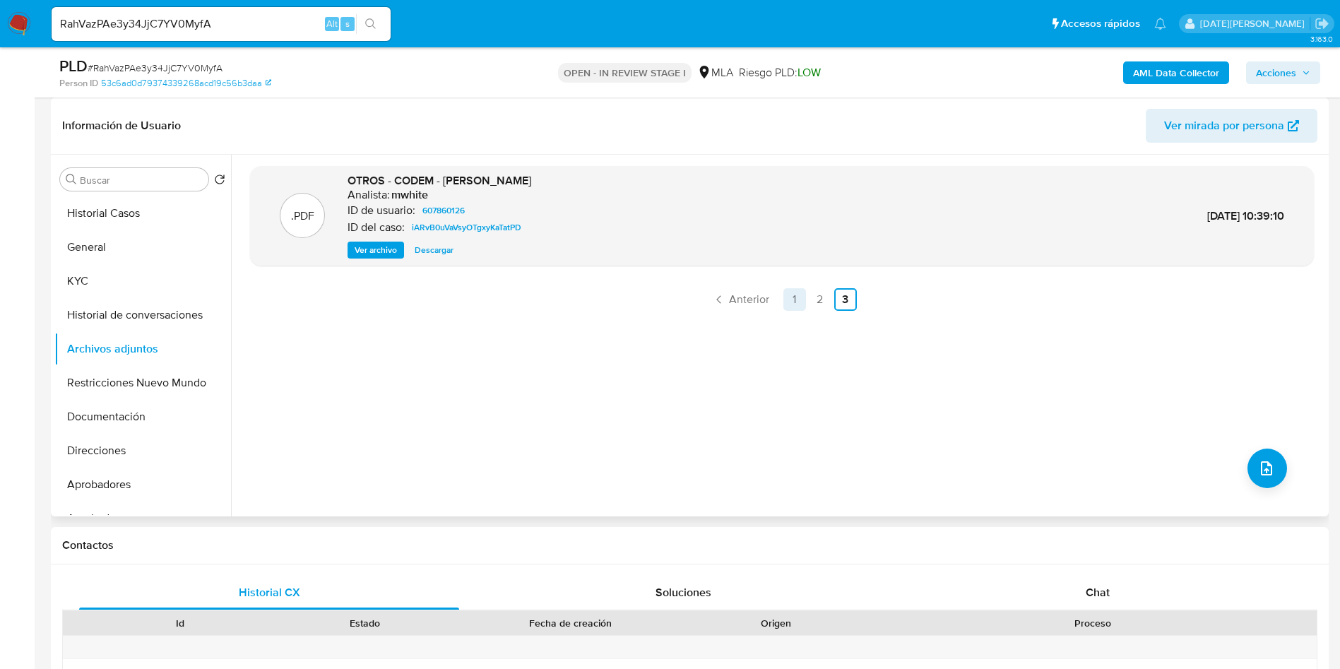
click at [794, 297] on link "1" at bounding box center [794, 299] width 23 height 23
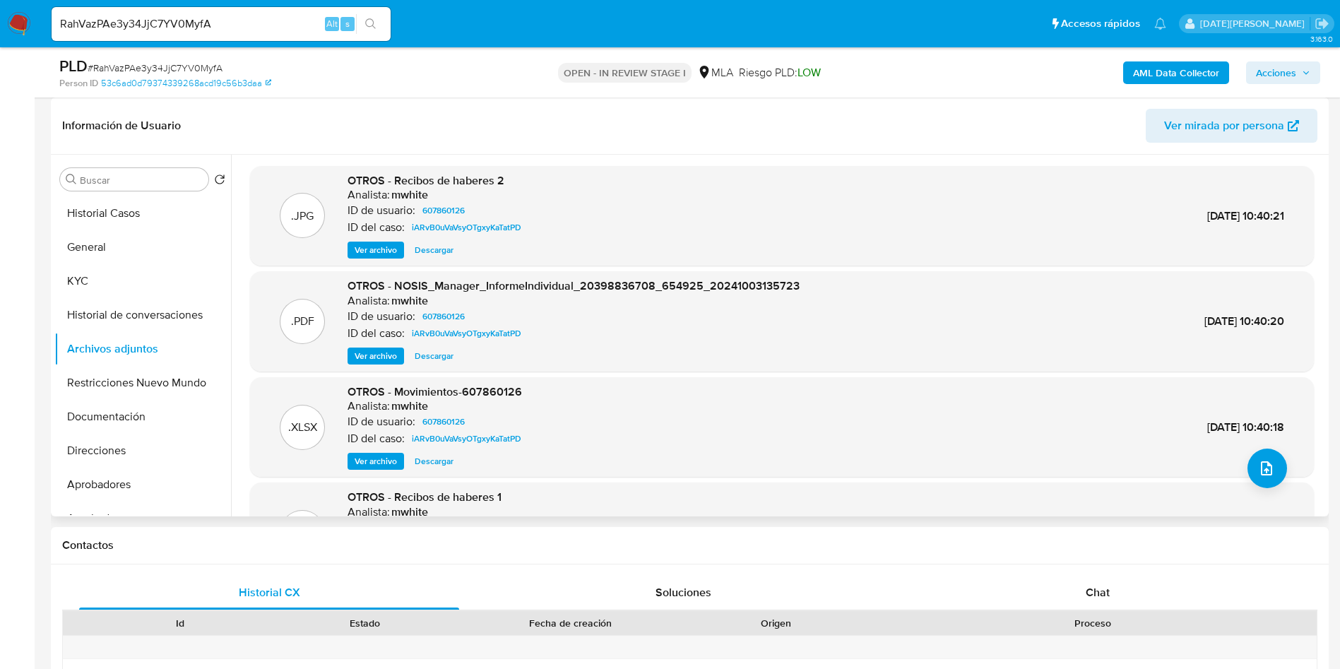
scroll to position [119, 0]
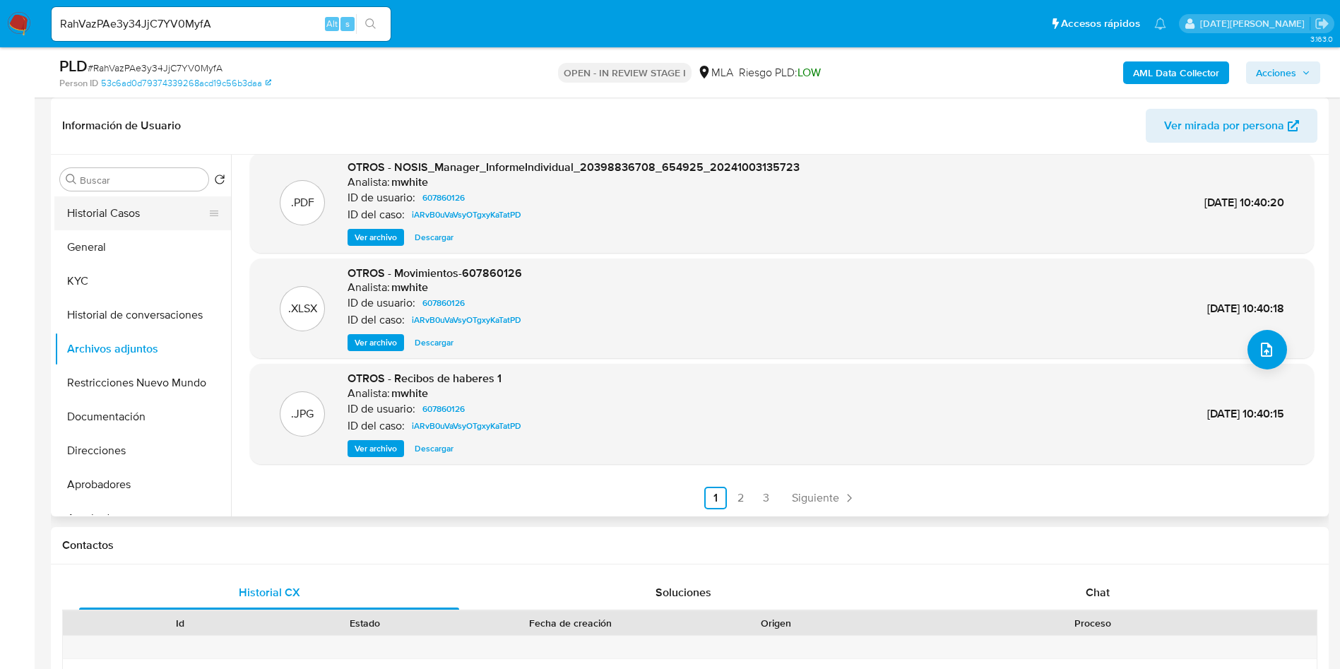
click at [152, 215] on button "Historial Casos" at bounding box center [136, 213] width 165 height 34
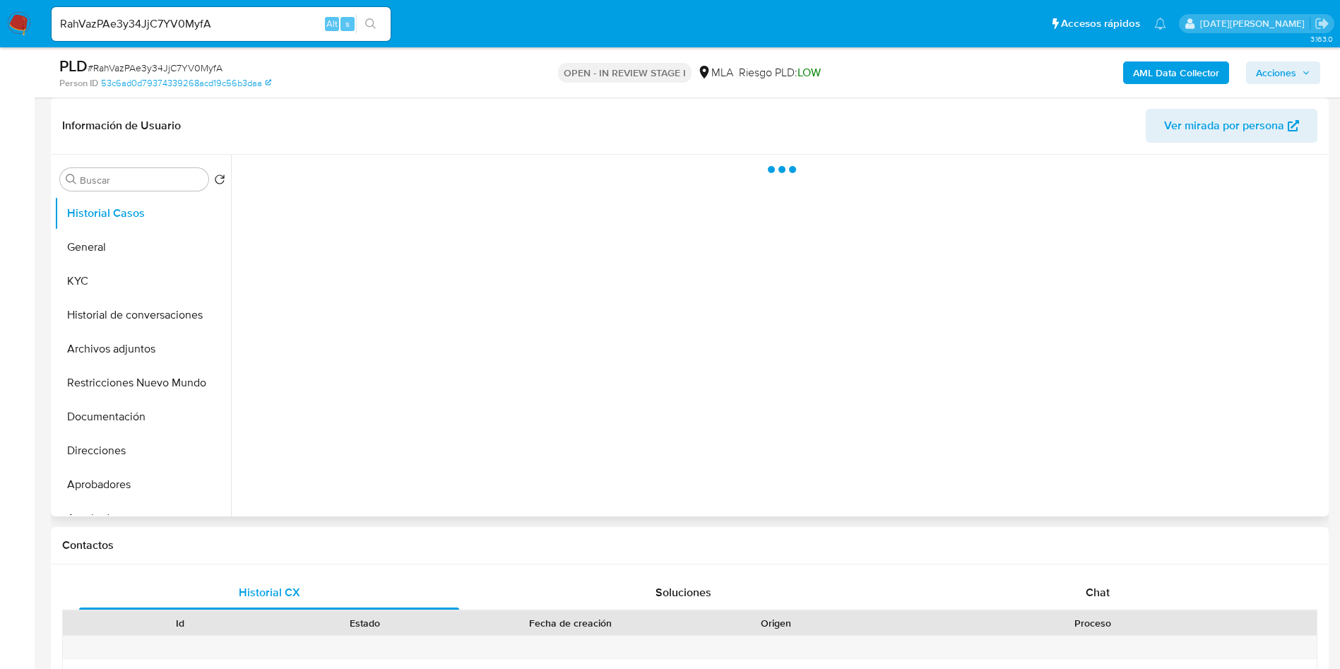
scroll to position [0, 0]
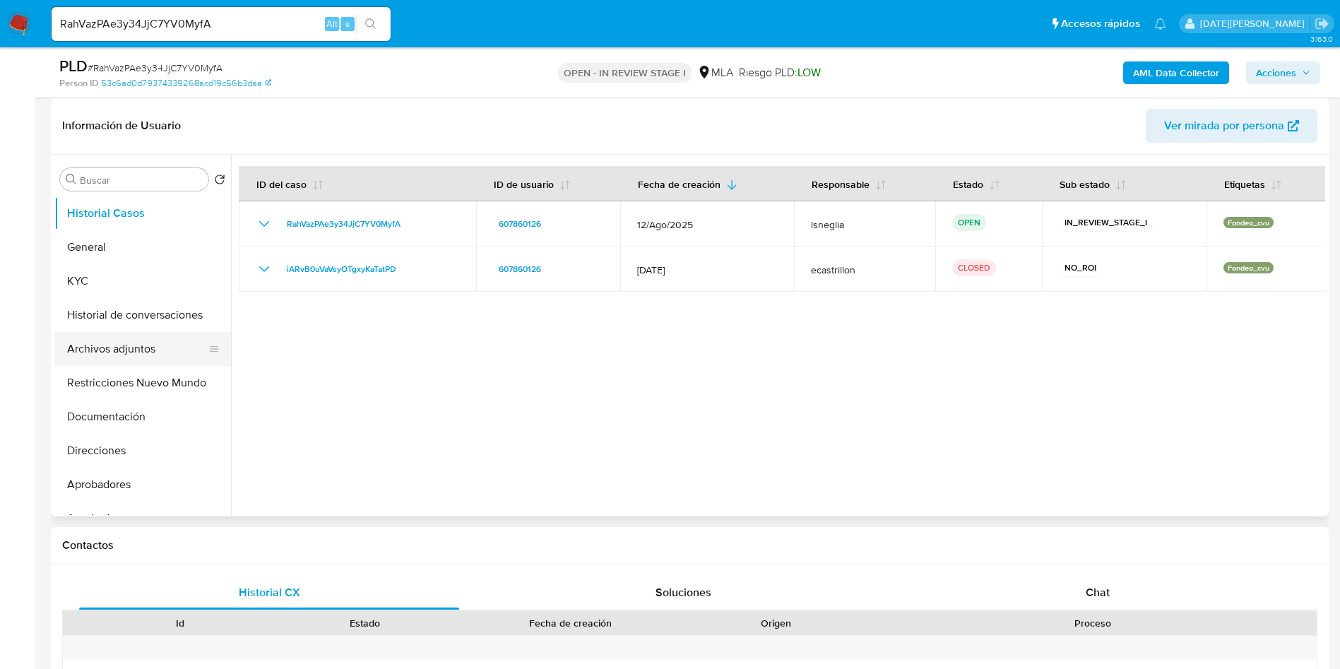
click at [123, 345] on button "Archivos adjuntos" at bounding box center [136, 349] width 165 height 34
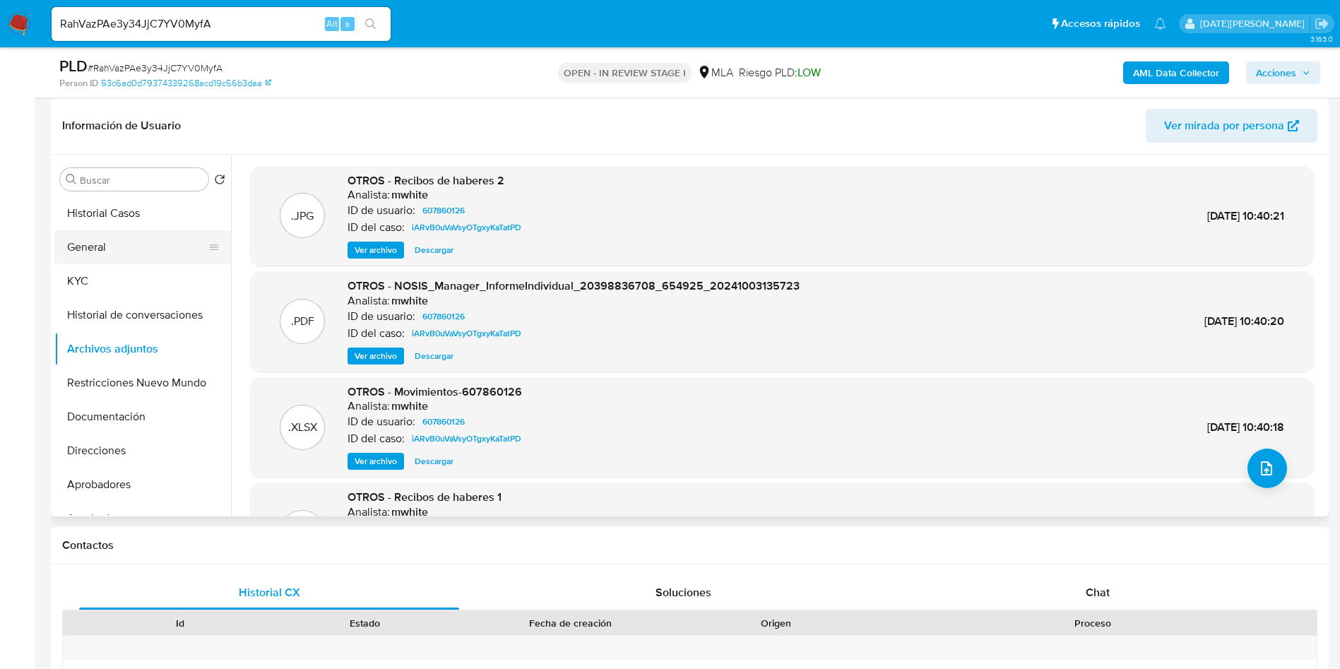
click at [143, 246] on button "General" at bounding box center [136, 247] width 165 height 34
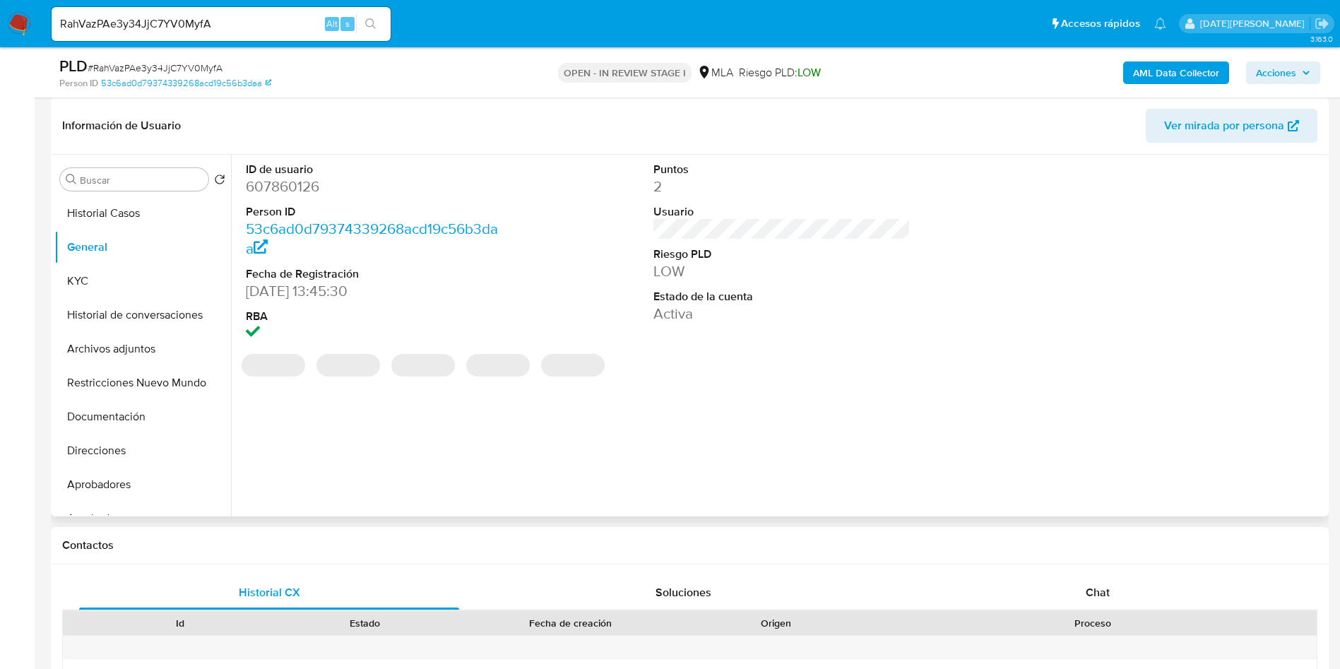
click at [297, 186] on dd "607860126" at bounding box center [375, 187] width 258 height 20
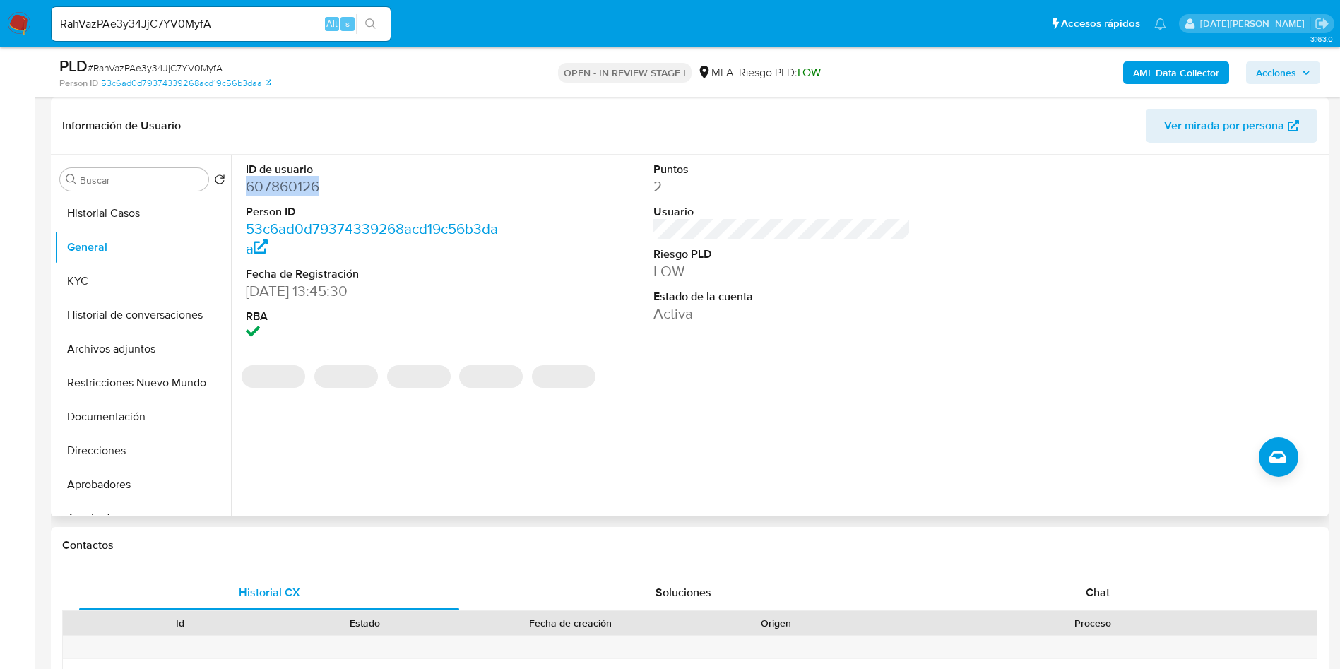
copy dd "607860126"
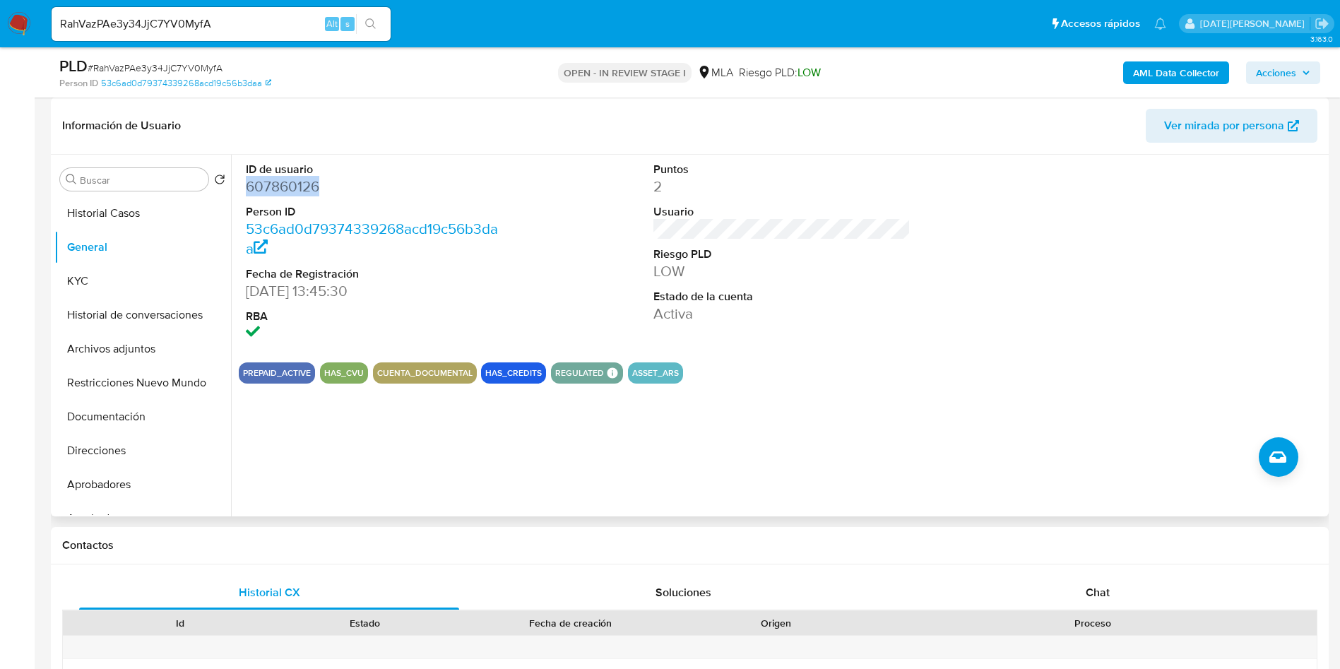
copy dd "607860126"
click at [80, 288] on button "KYC" at bounding box center [136, 281] width 165 height 34
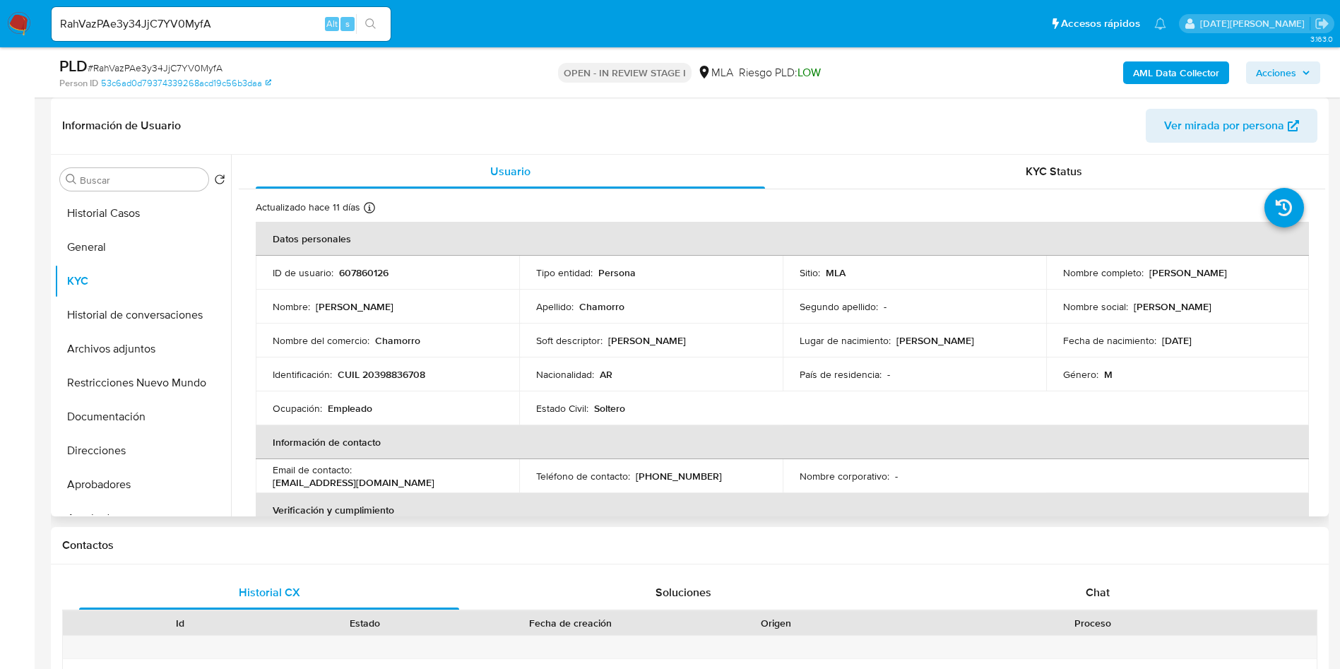
drag, startPoint x: 1143, startPoint y: 272, endPoint x: 1268, endPoint y: 274, distance: 125.0
click at [1268, 274] on div "Nombre completo : [PERSON_NAME]" at bounding box center [1177, 272] width 229 height 13
copy div "[PERSON_NAME]"
drag, startPoint x: 338, startPoint y: 372, endPoint x: 463, endPoint y: 374, distance: 125.0
click at [463, 374] on div "Identificación : CUIL 20398836708" at bounding box center [387, 374] width 229 height 13
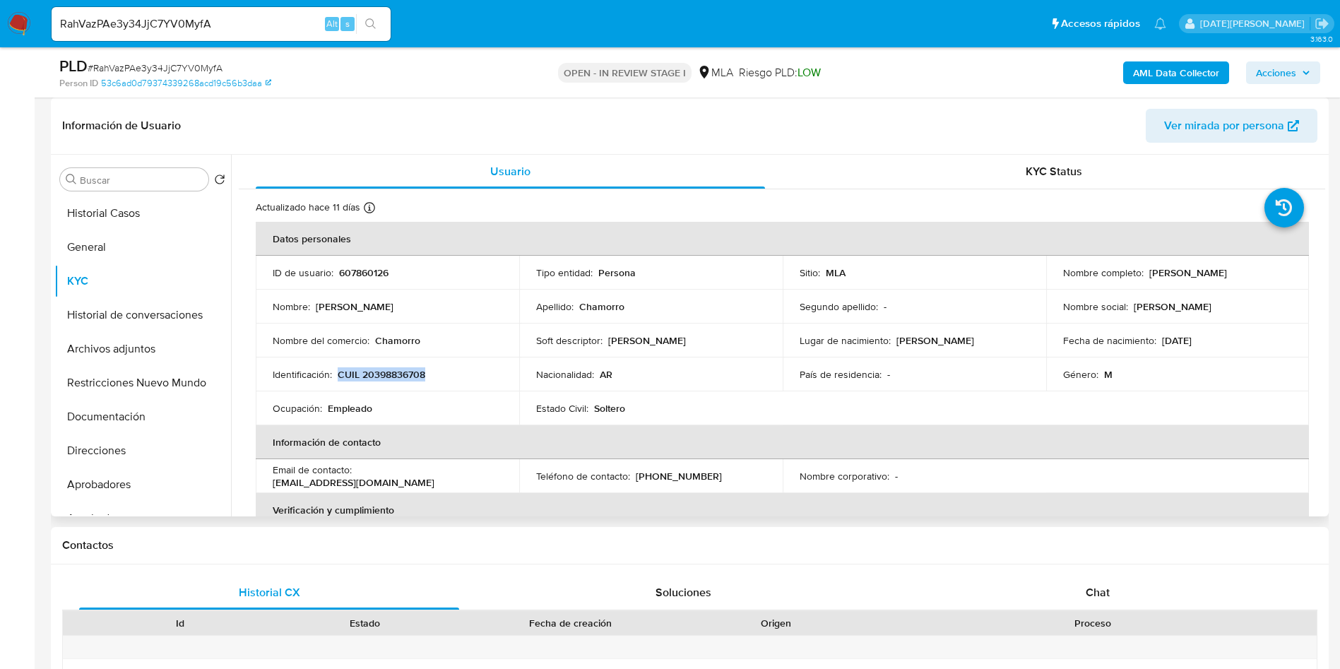
copy p "CUIL 20398836708"
